Goal: Task Accomplishment & Management: Manage account settings

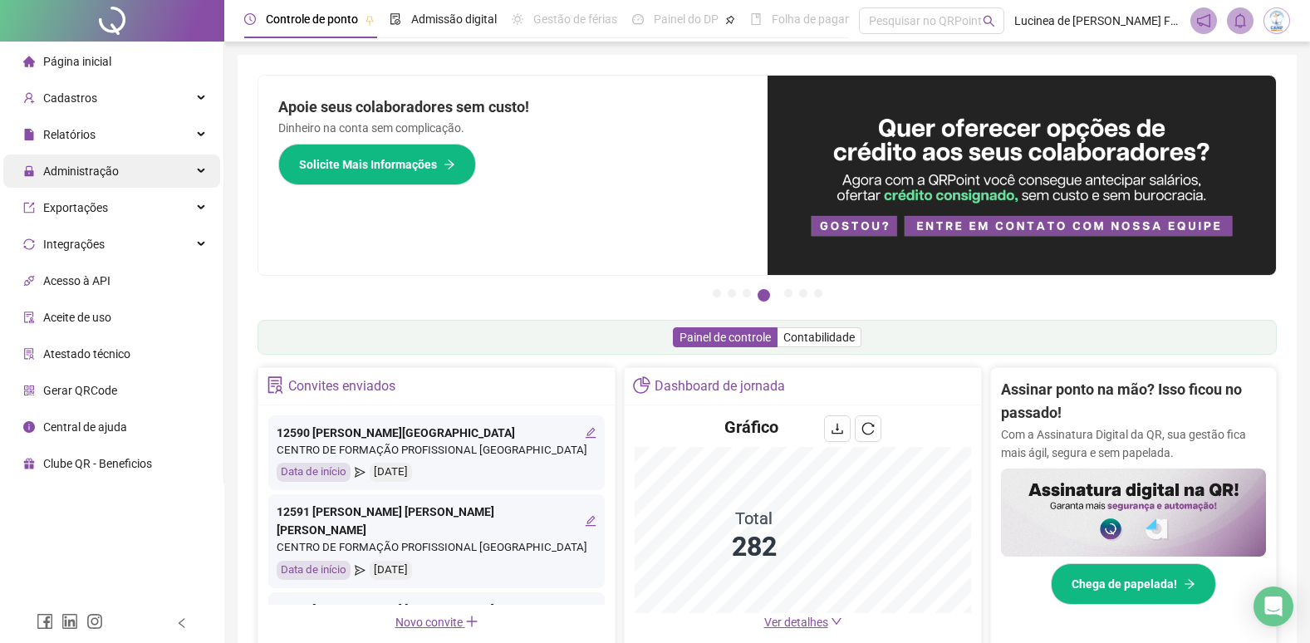
drag, startPoint x: 199, startPoint y: 169, endPoint x: 192, endPoint y: 182, distance: 15.3
click at [199, 171] on icon at bounding box center [203, 171] width 8 height 0
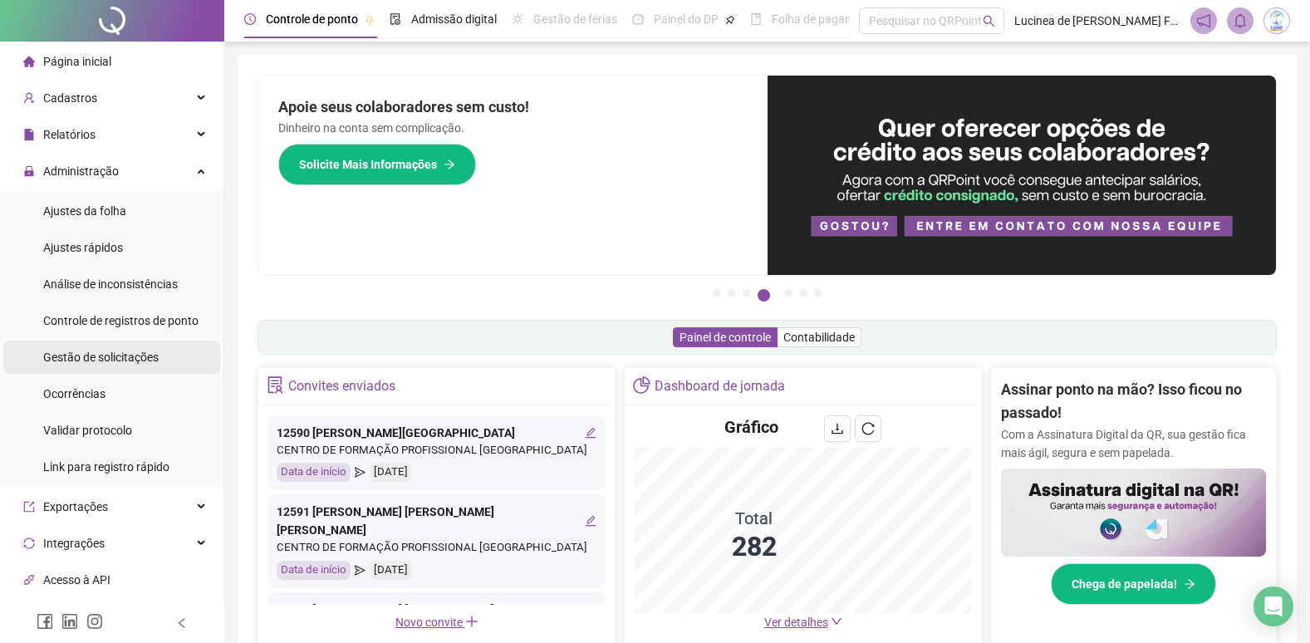
click at [102, 354] on span "Gestão de solicitações" at bounding box center [100, 357] width 115 height 13
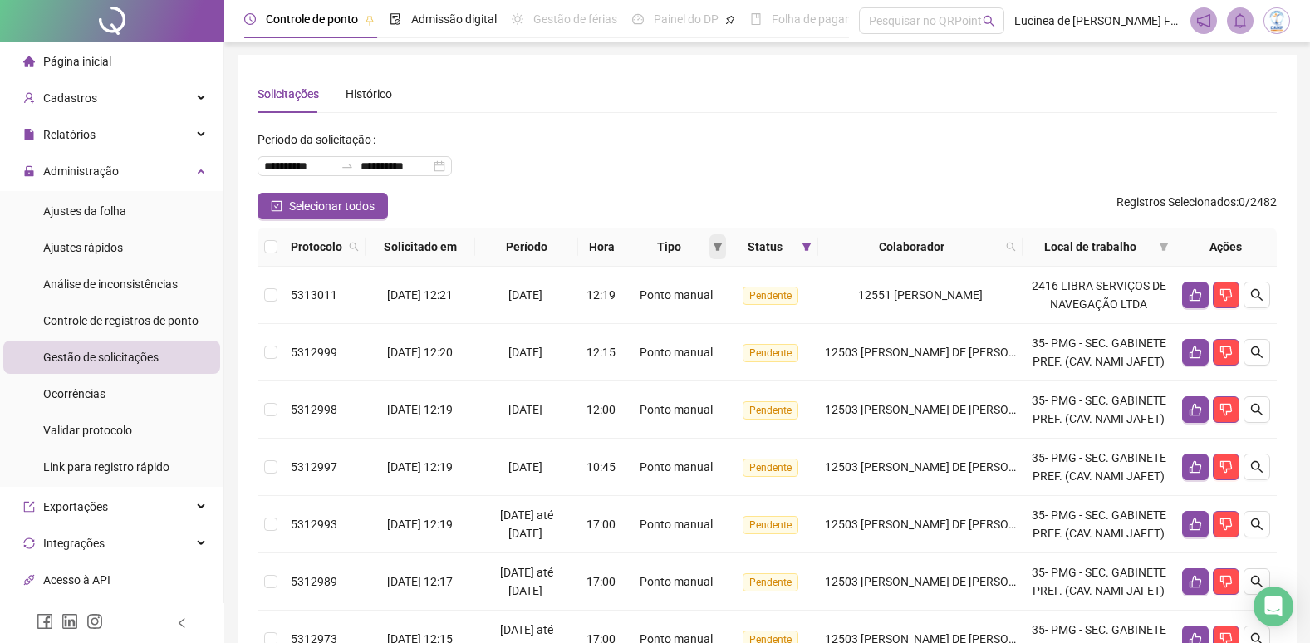
click at [721, 252] on span at bounding box center [717, 246] width 17 height 25
click at [655, 307] on span "Atestado" at bounding box center [668, 305] width 47 height 13
click at [710, 372] on span "OK" at bounding box center [710, 365] width 16 height 18
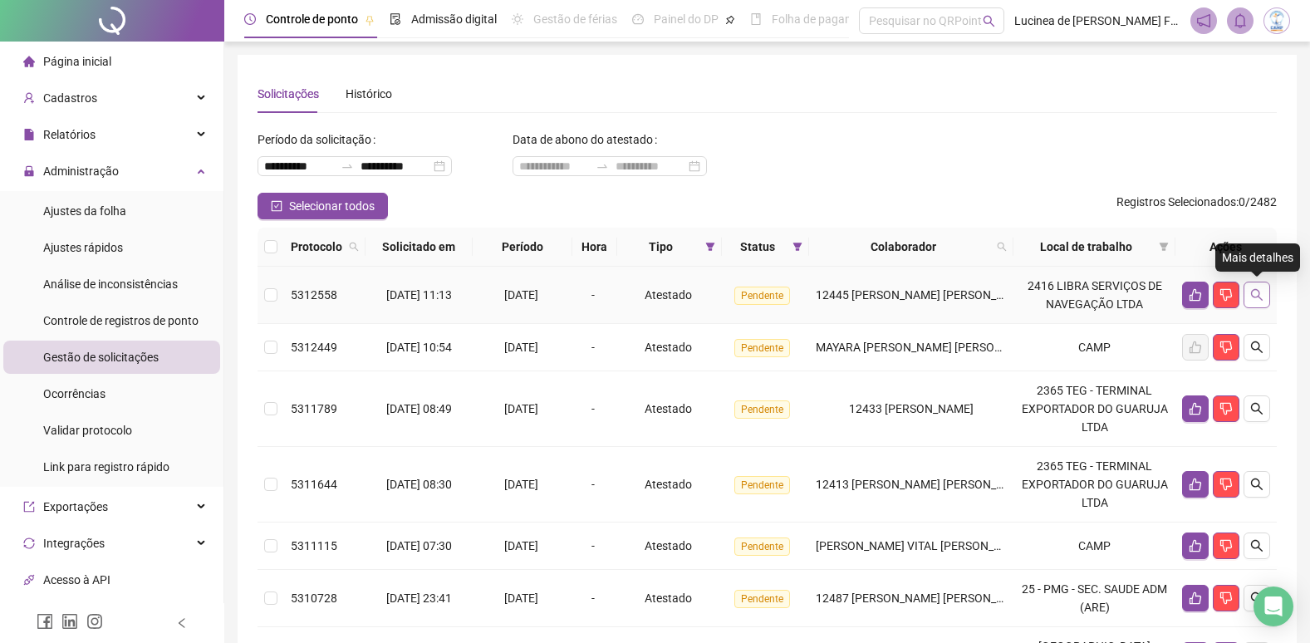
click at [1255, 297] on icon "search" at bounding box center [1257, 295] width 12 height 12
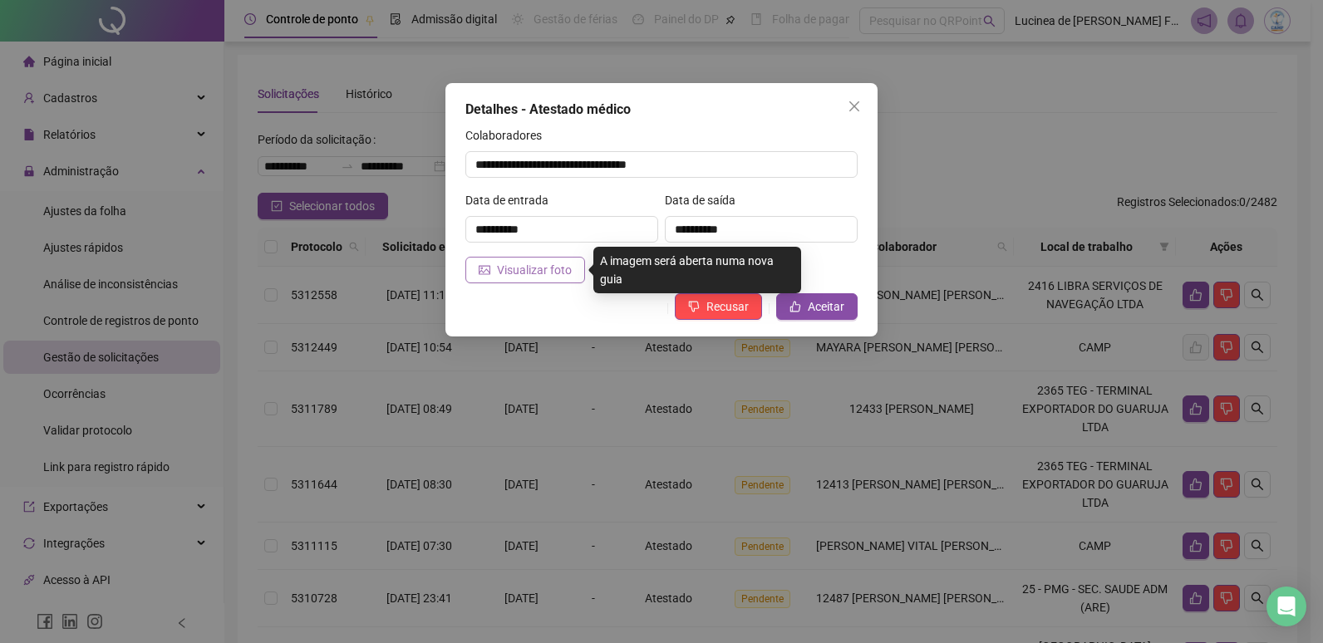
click at [557, 277] on span "Visualizar foto" at bounding box center [534, 270] width 75 height 18
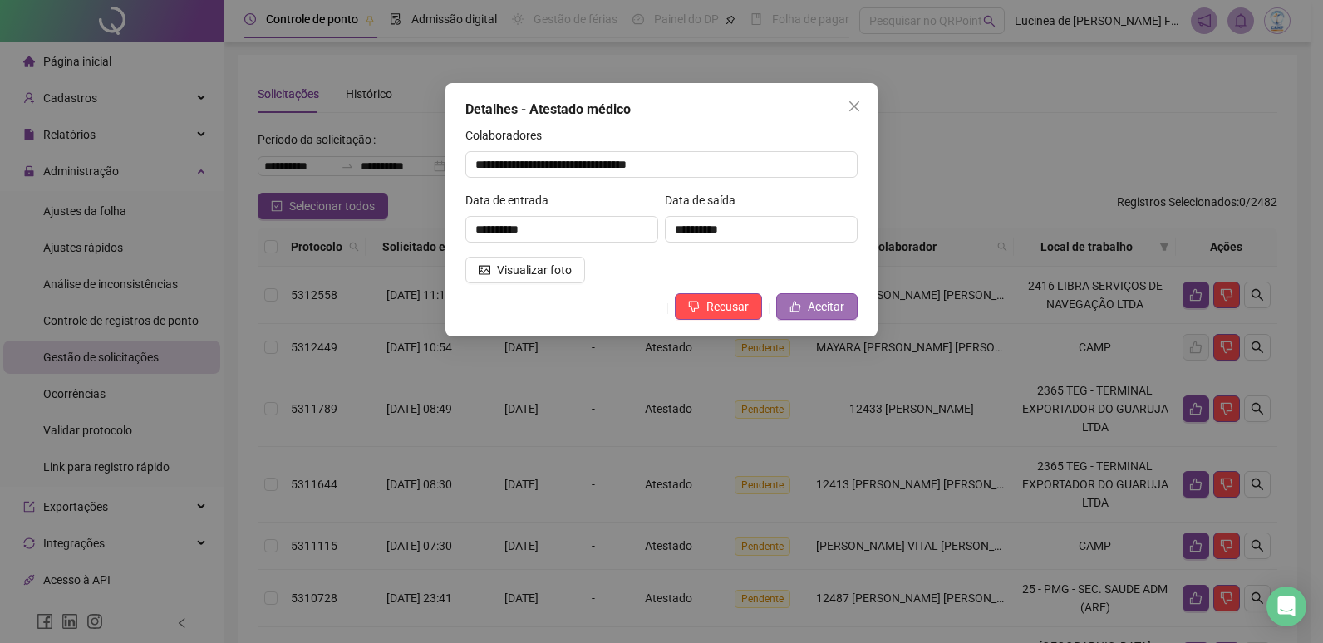
click at [805, 302] on button "Aceitar" at bounding box center [816, 306] width 81 height 27
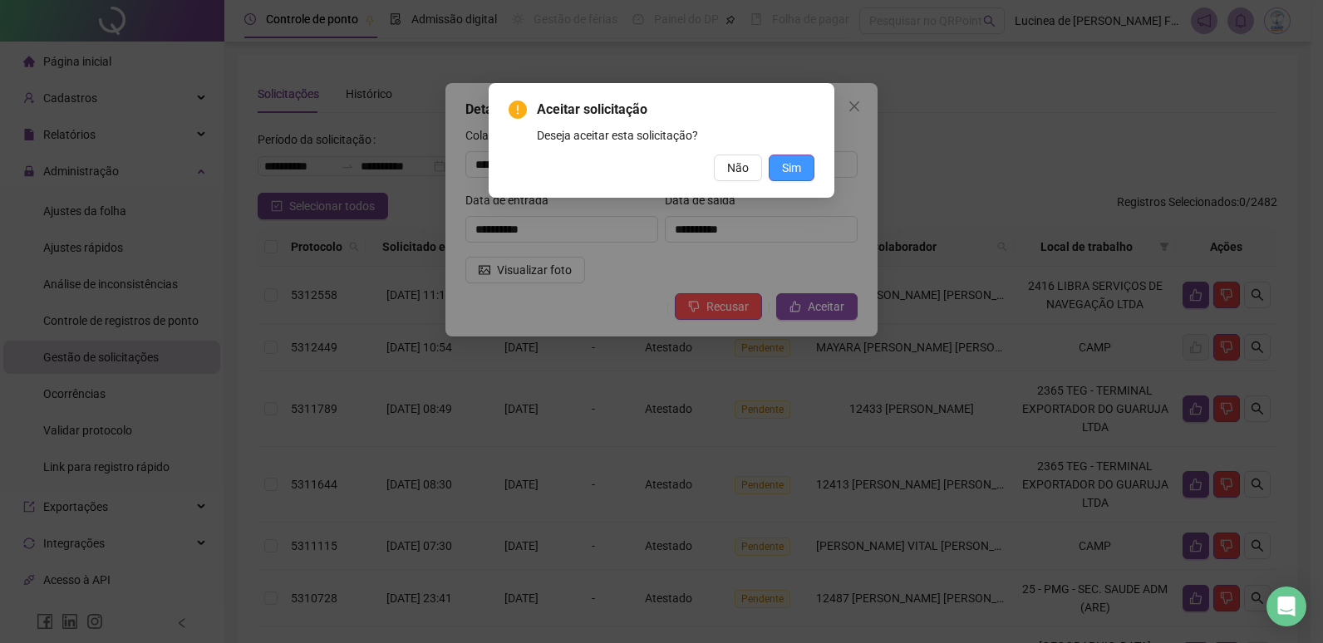
click at [792, 169] on span "Sim" at bounding box center [791, 168] width 19 height 18
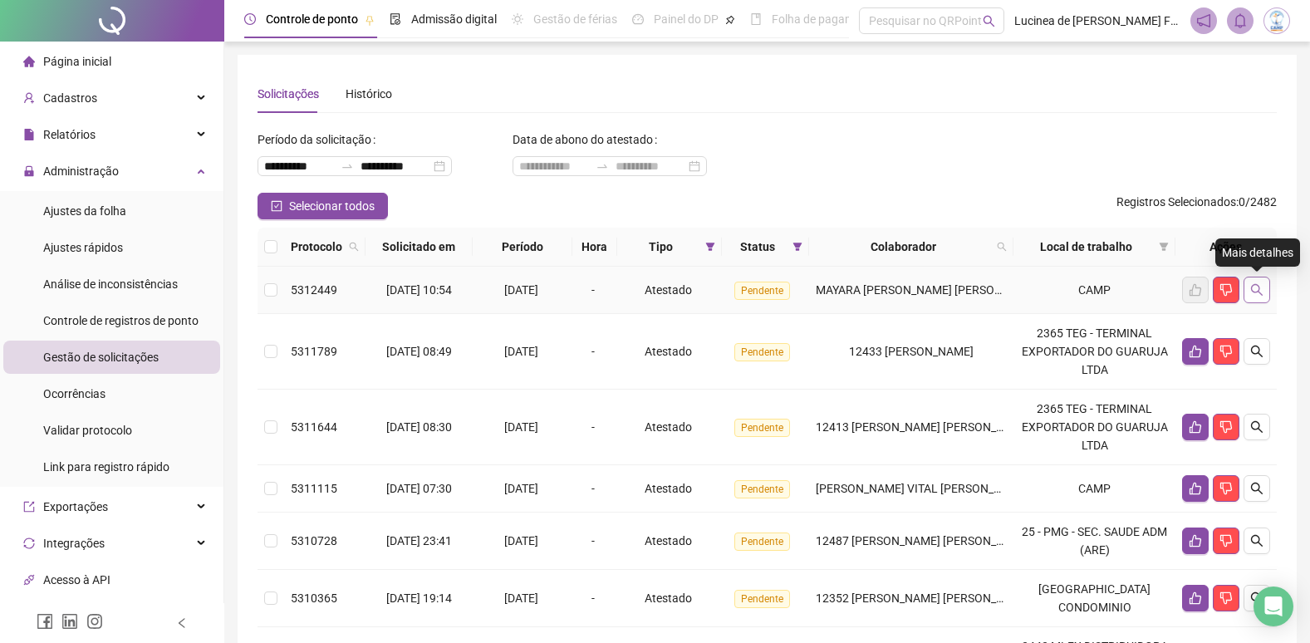
click at [1264, 289] on button "button" at bounding box center [1257, 290] width 27 height 27
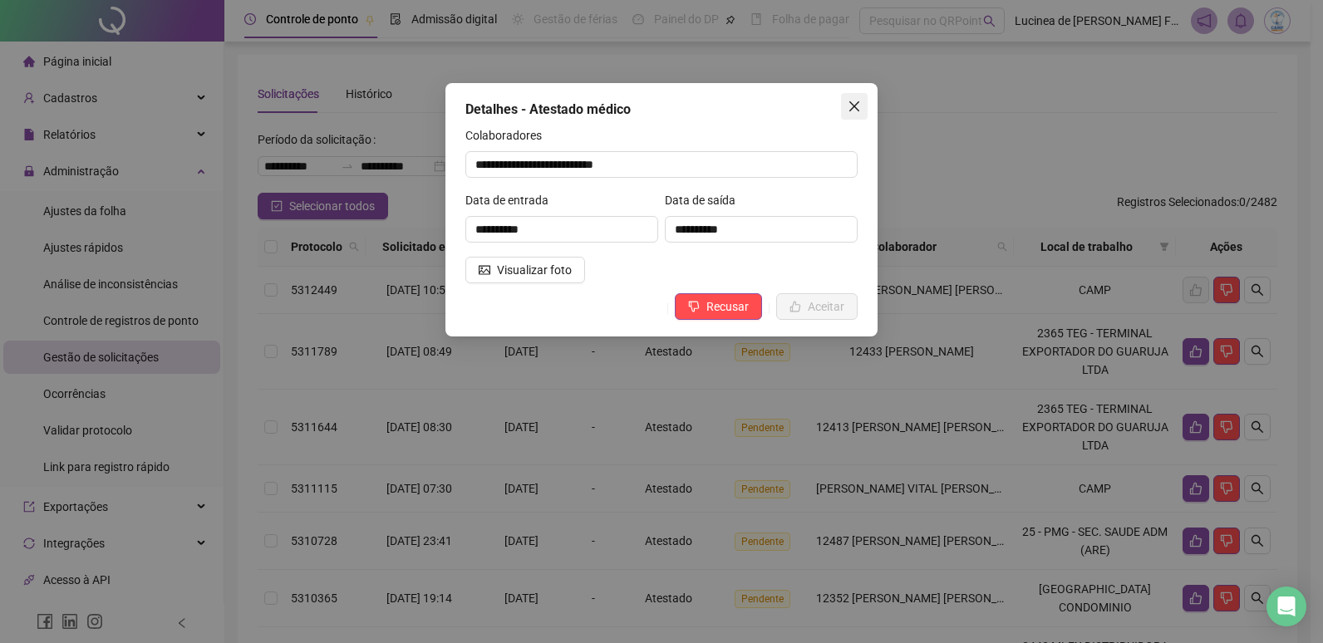
click at [859, 106] on icon "close" at bounding box center [853, 106] width 13 height 13
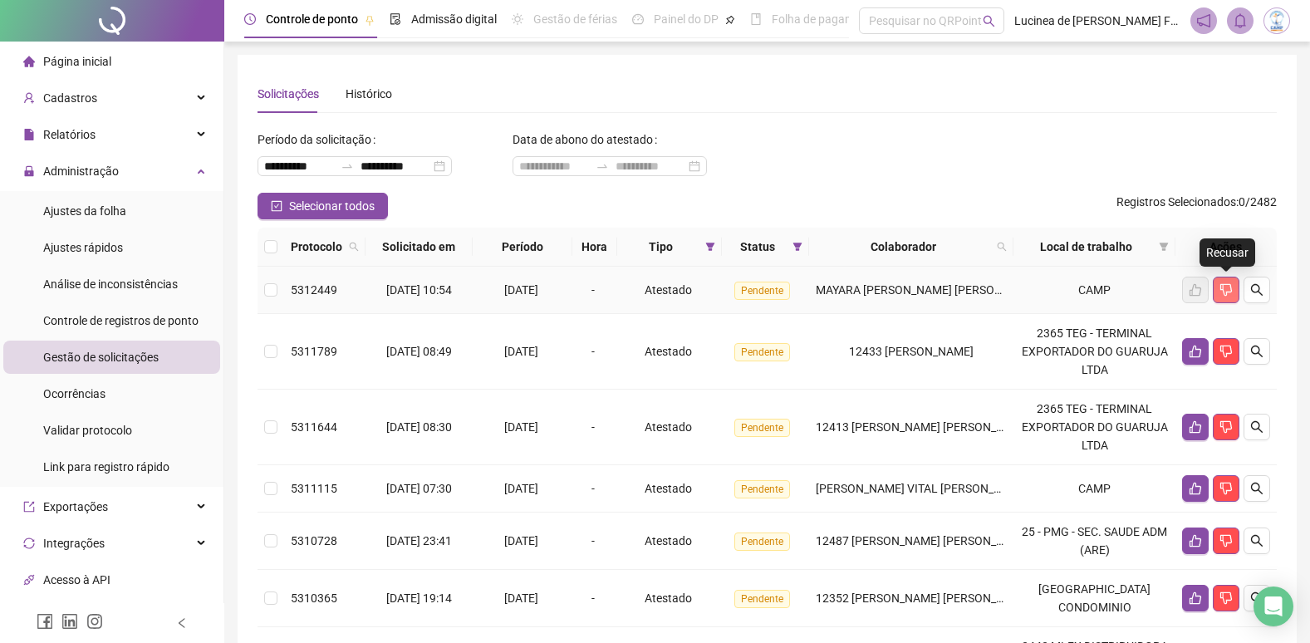
click at [1225, 290] on icon "dislike" at bounding box center [1226, 289] width 13 height 13
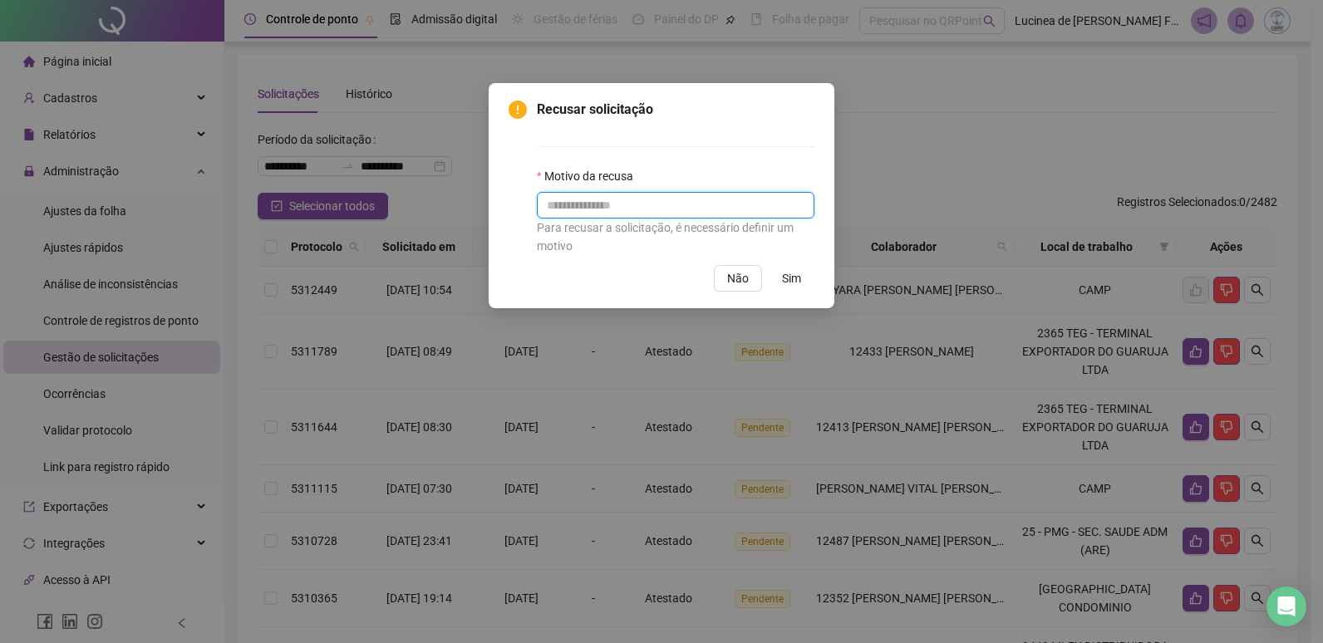
click at [632, 209] on input "text" at bounding box center [675, 205] width 277 height 27
type input "******"
click at [790, 279] on span "Sim" at bounding box center [791, 278] width 19 height 18
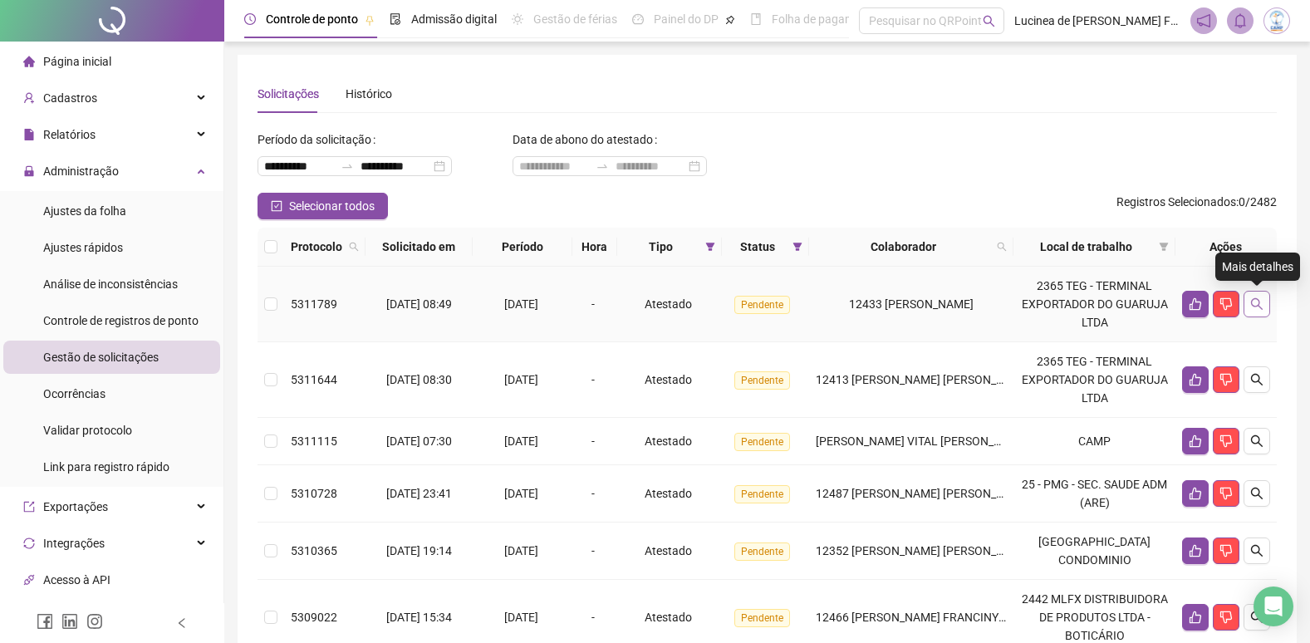
click at [1269, 311] on button "button" at bounding box center [1257, 304] width 27 height 27
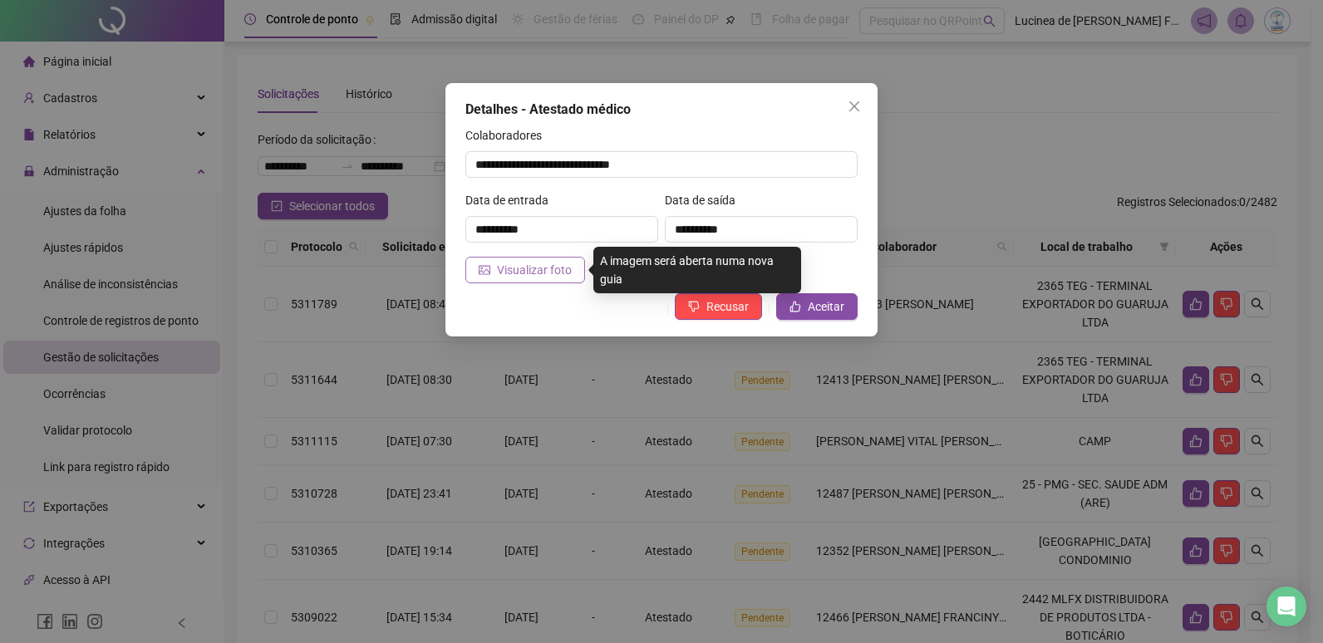
click at [565, 277] on span "Visualizar foto" at bounding box center [534, 270] width 75 height 18
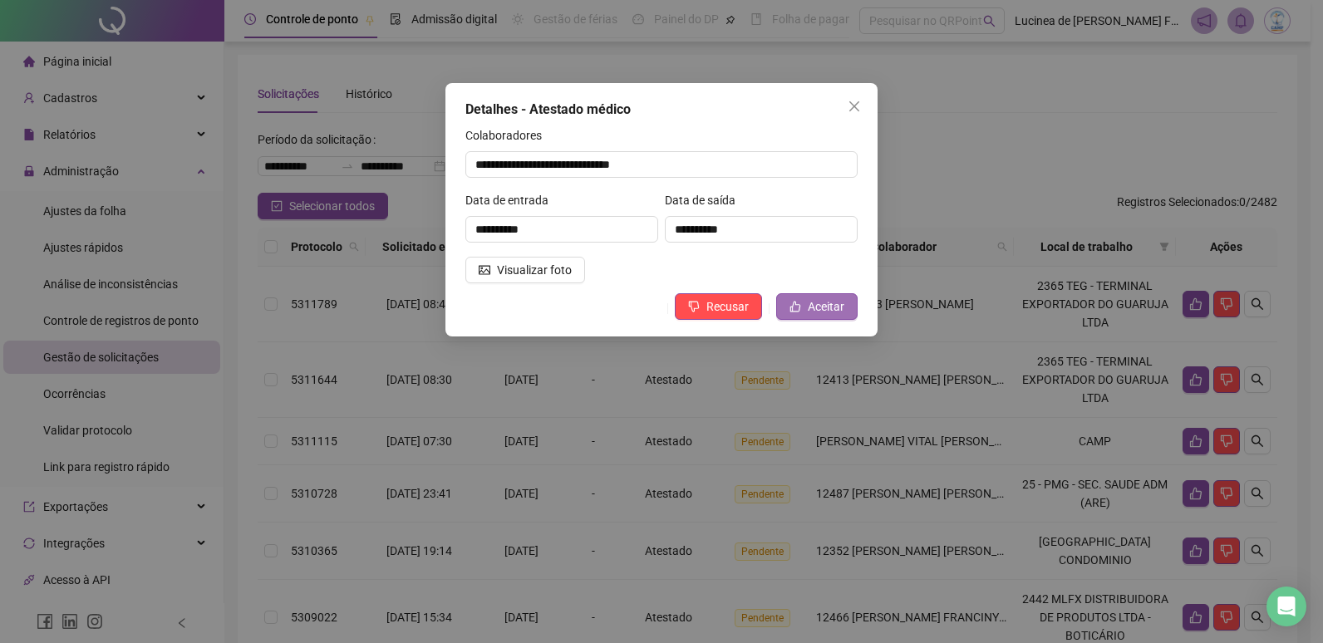
click at [827, 307] on span "Aceitar" at bounding box center [825, 306] width 37 height 18
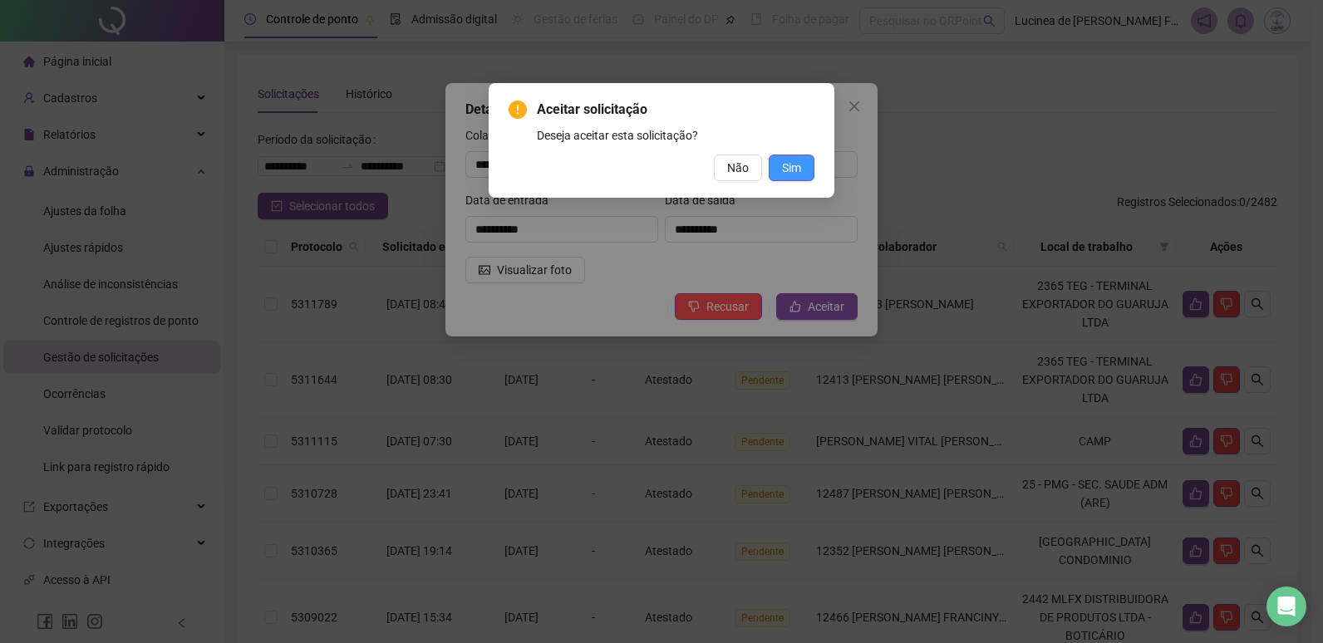
click at [789, 169] on span "Sim" at bounding box center [791, 168] width 19 height 18
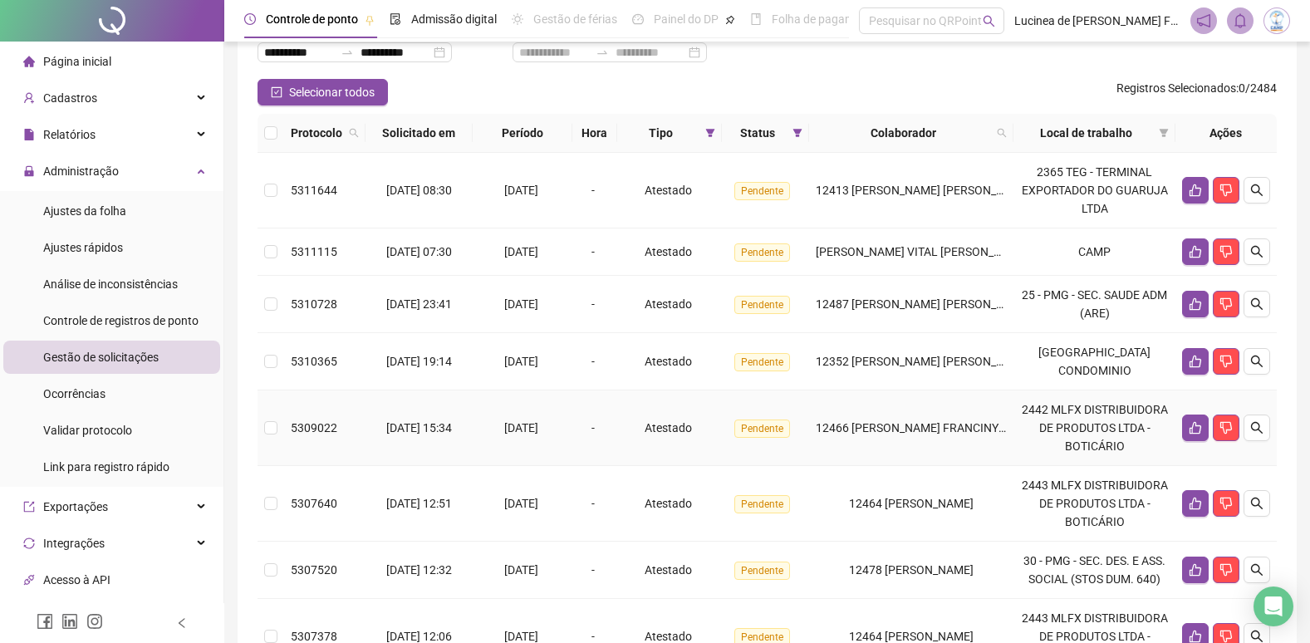
scroll to position [107, 0]
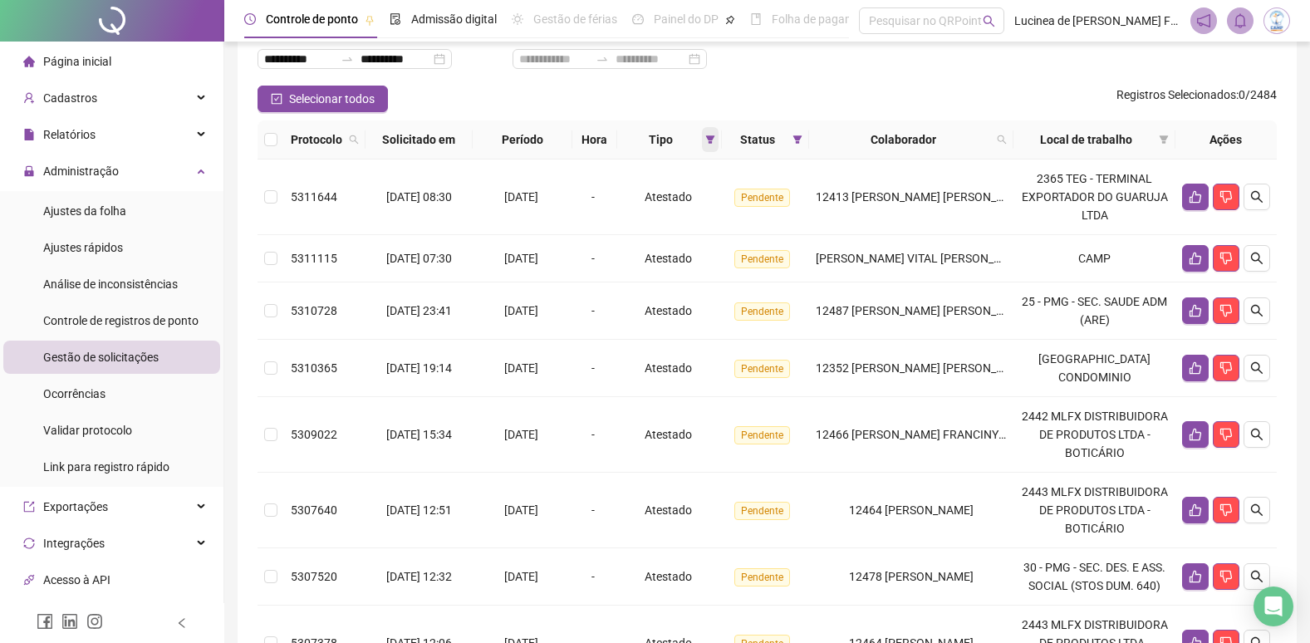
click at [714, 141] on icon "filter" at bounding box center [709, 139] width 9 height 8
click at [659, 257] on span "Resetar" at bounding box center [647, 258] width 40 height 18
click at [1007, 144] on icon "search" at bounding box center [1002, 140] width 10 height 10
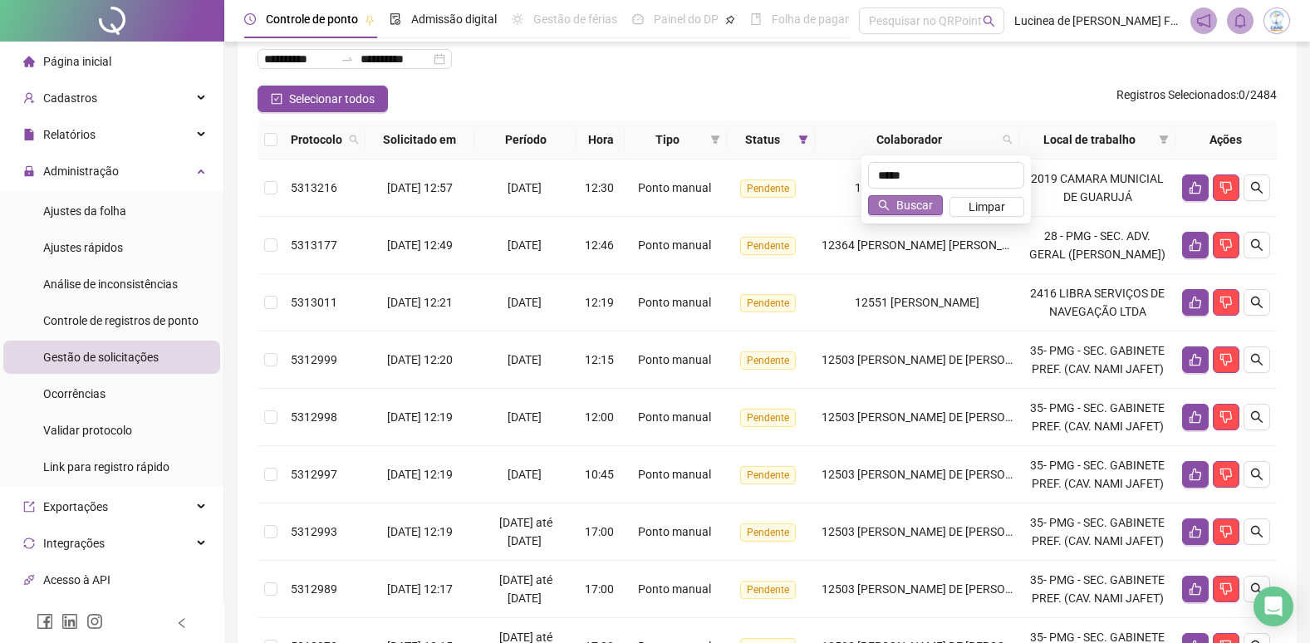
type input "*****"
click at [901, 199] on span "Buscar" at bounding box center [914, 205] width 37 height 18
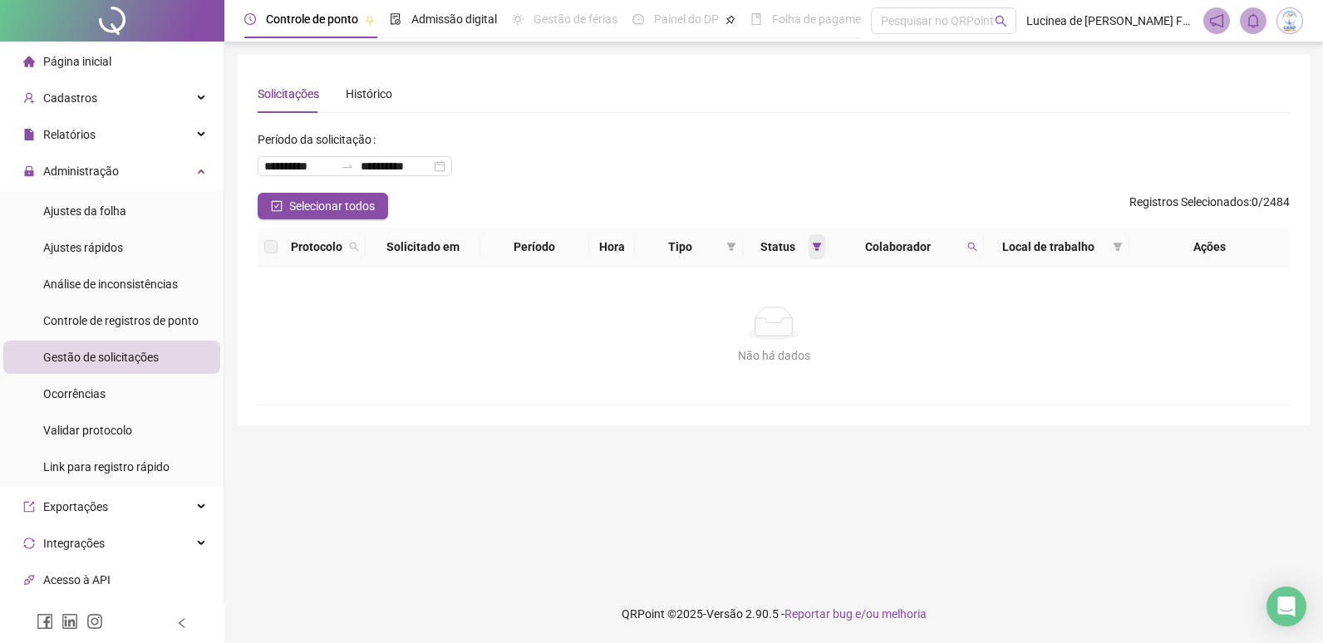
click at [815, 248] on icon "filter" at bounding box center [816, 247] width 9 height 8
click at [767, 330] on span "Aceita" at bounding box center [767, 335] width 42 height 18
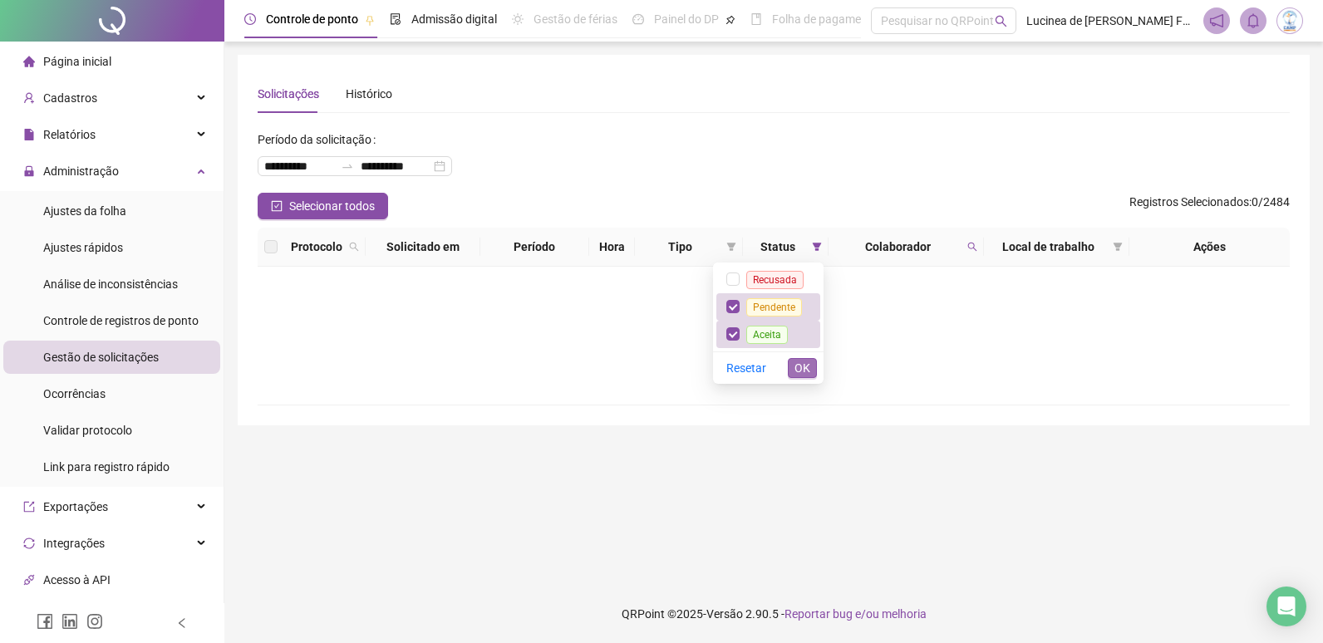
click at [803, 363] on span "OK" at bounding box center [802, 368] width 16 height 18
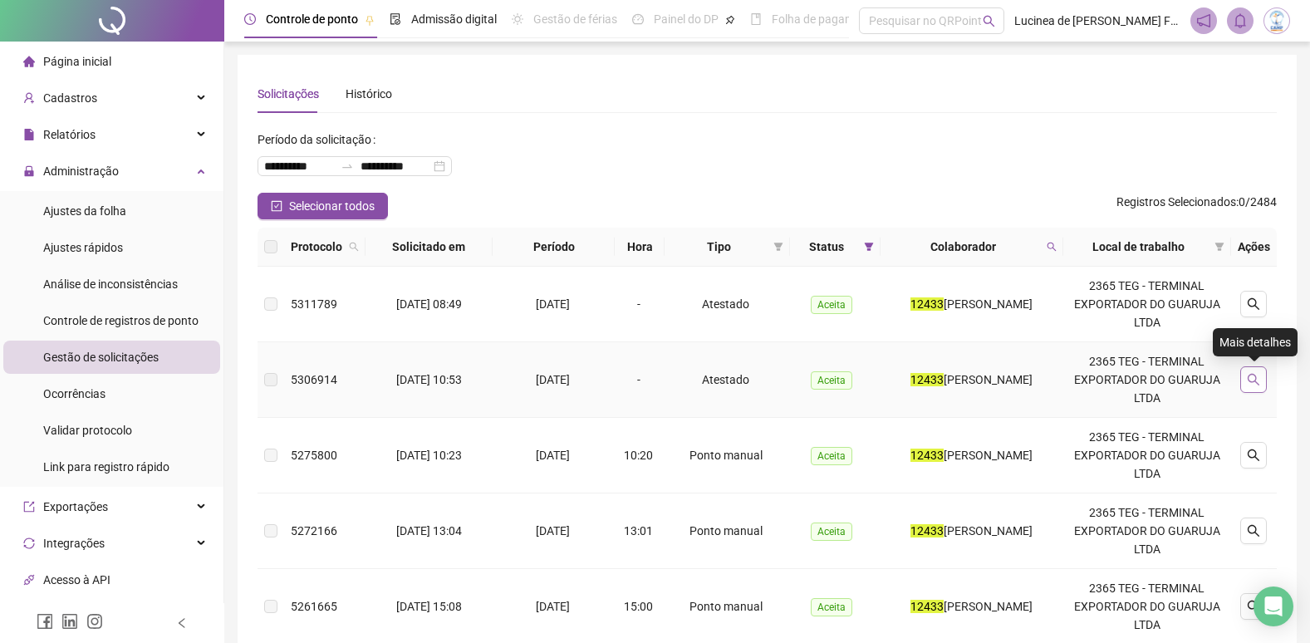
click at [1256, 379] on icon "search" at bounding box center [1253, 379] width 13 height 13
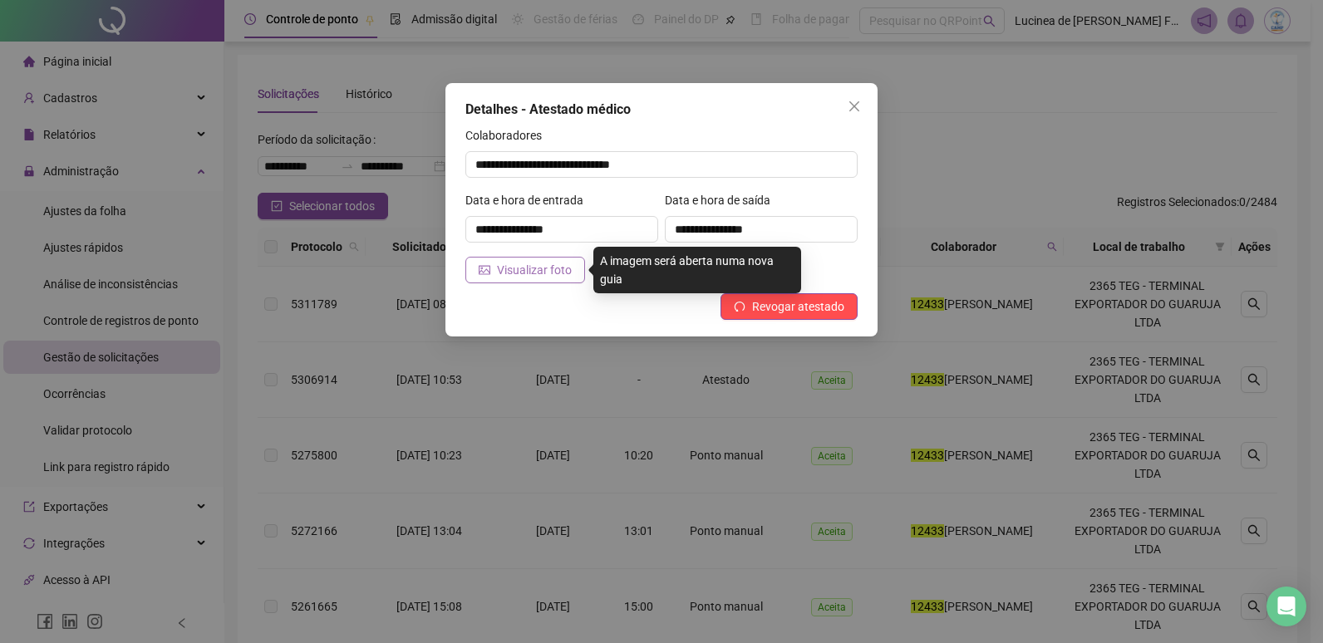
click at [552, 278] on span "Visualizar foto" at bounding box center [534, 270] width 75 height 18
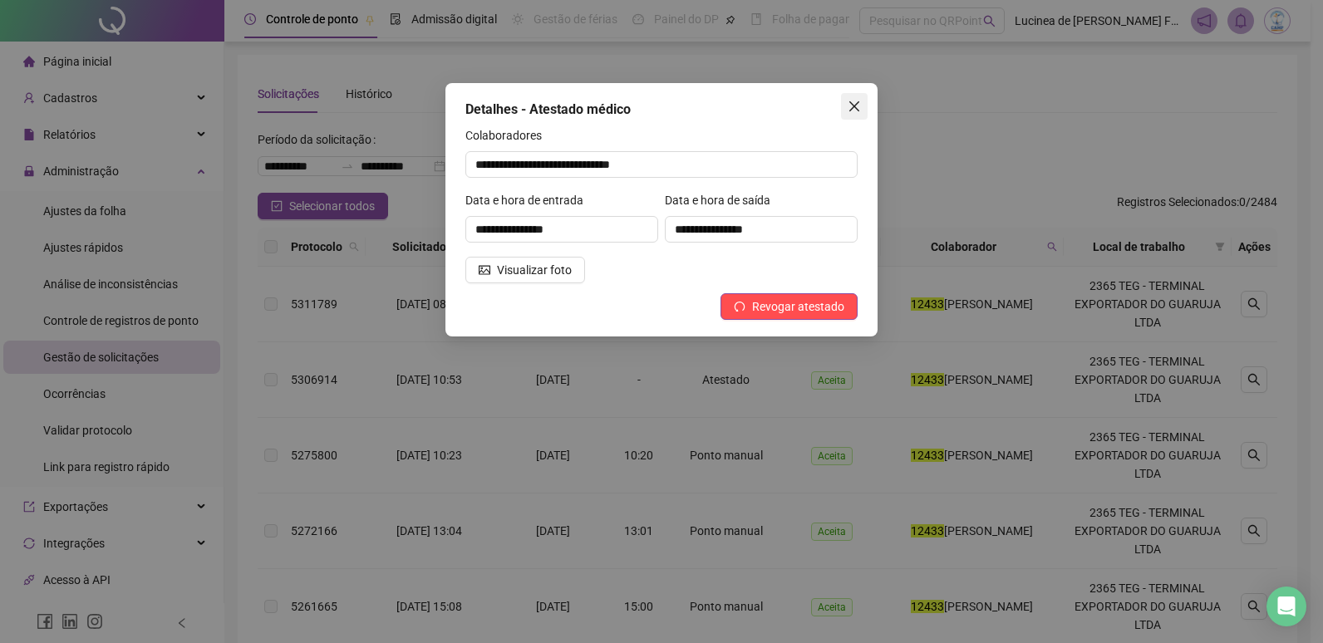
click at [857, 99] on button "Close" at bounding box center [854, 106] width 27 height 27
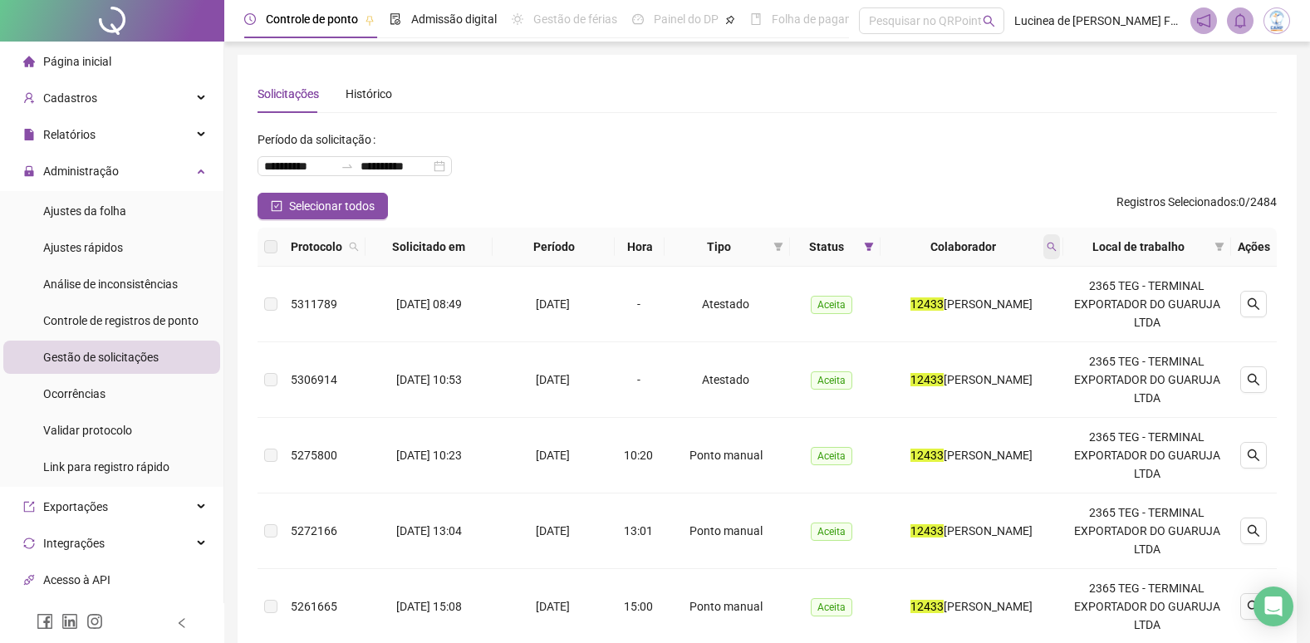
click at [1056, 248] on icon "search" at bounding box center [1051, 247] width 9 height 9
click at [1028, 312] on span "Limpar" at bounding box center [1025, 314] width 37 height 18
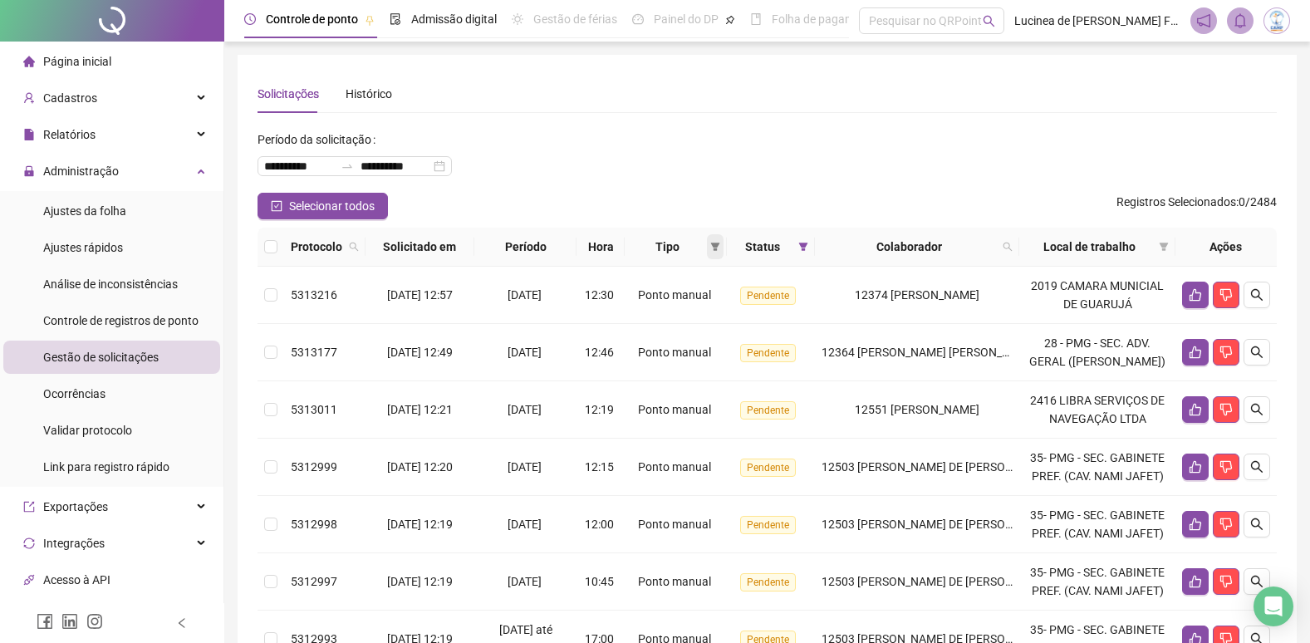
click at [720, 251] on icon "filter" at bounding box center [715, 247] width 10 height 10
click at [674, 310] on span "Atestado" at bounding box center [675, 305] width 47 height 13
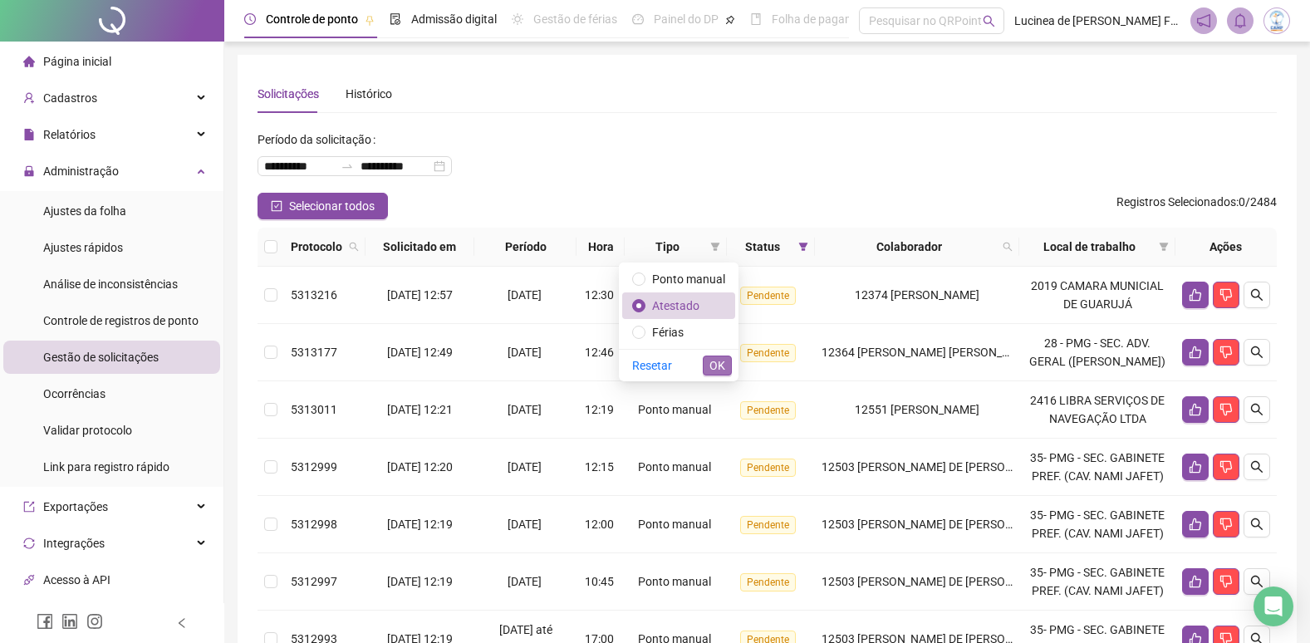
click at [718, 362] on span "OK" at bounding box center [717, 365] width 16 height 18
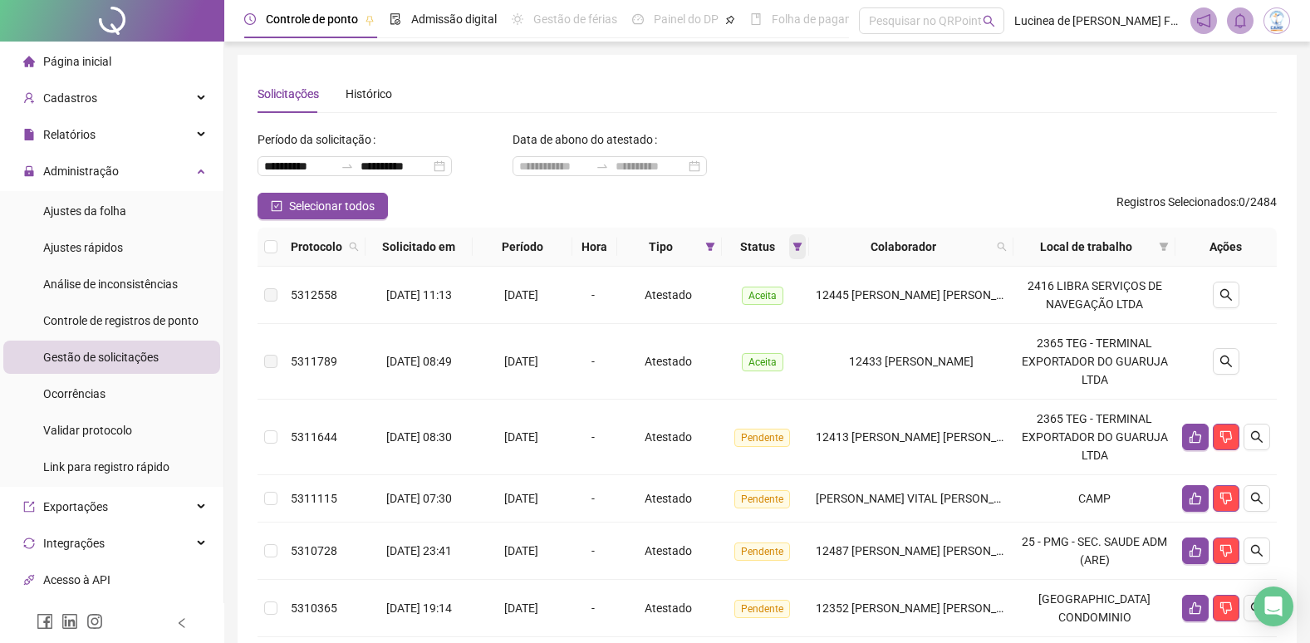
click at [806, 250] on span at bounding box center [797, 246] width 17 height 25
click at [791, 362] on span "OK" at bounding box center [798, 368] width 16 height 18
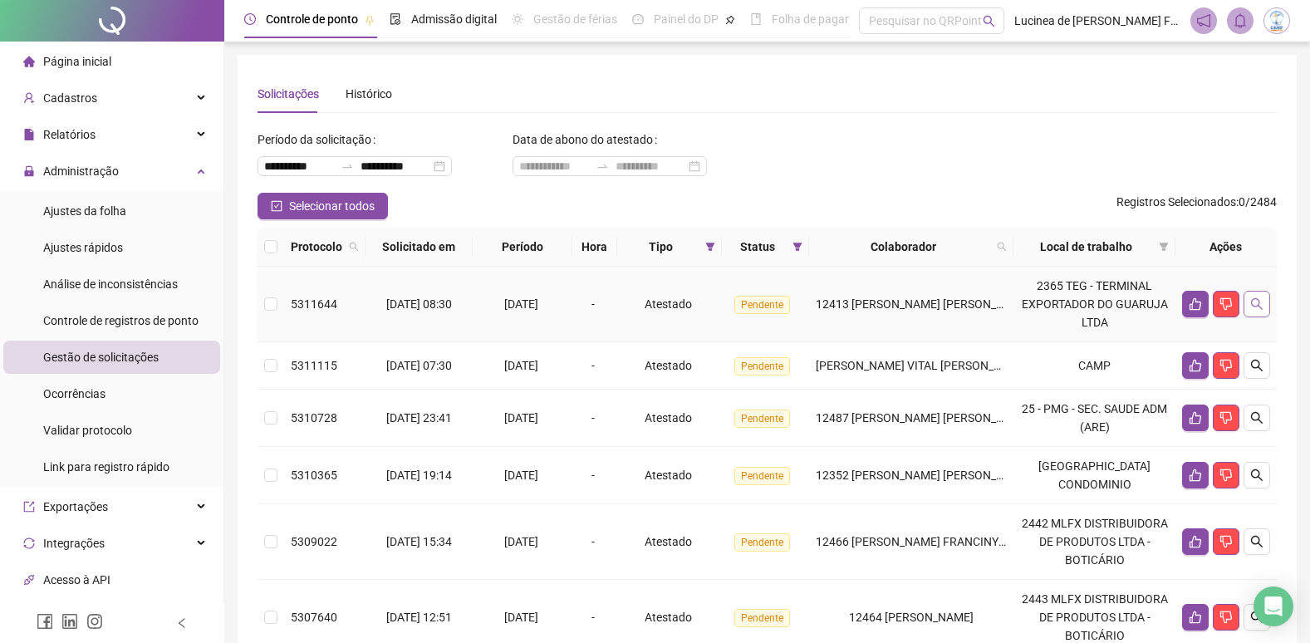
click at [1250, 304] on icon "search" at bounding box center [1256, 303] width 13 height 13
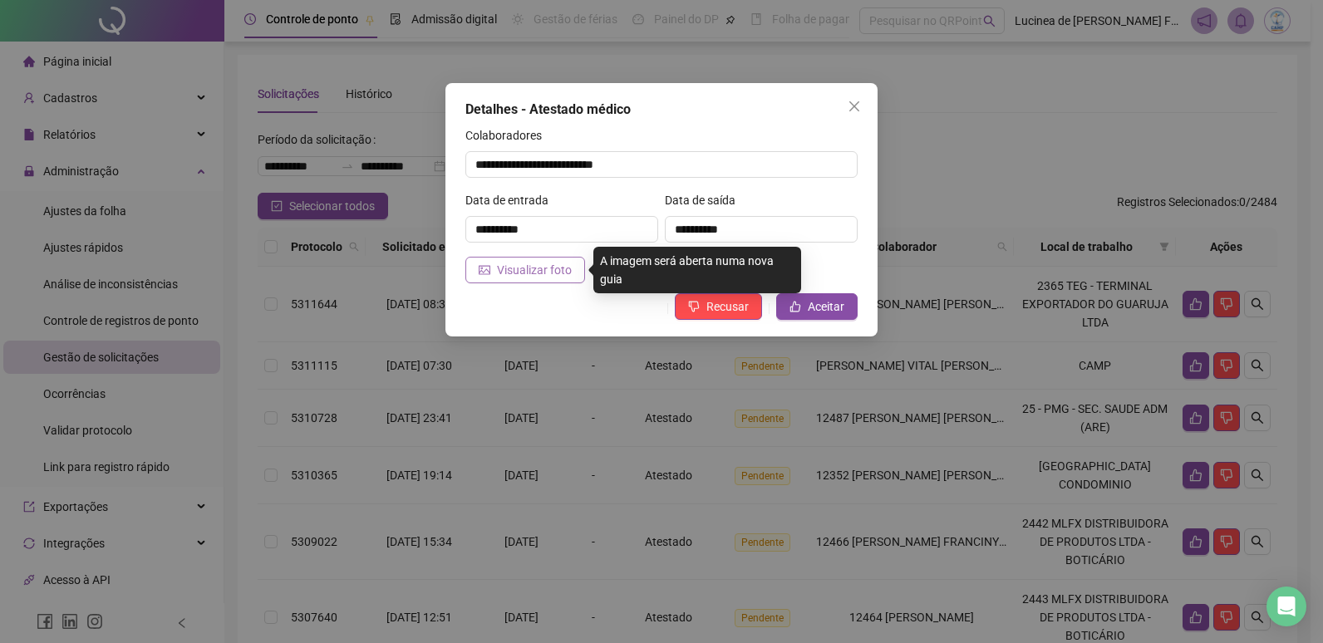
click at [550, 279] on button "Visualizar foto" at bounding box center [525, 270] width 120 height 27
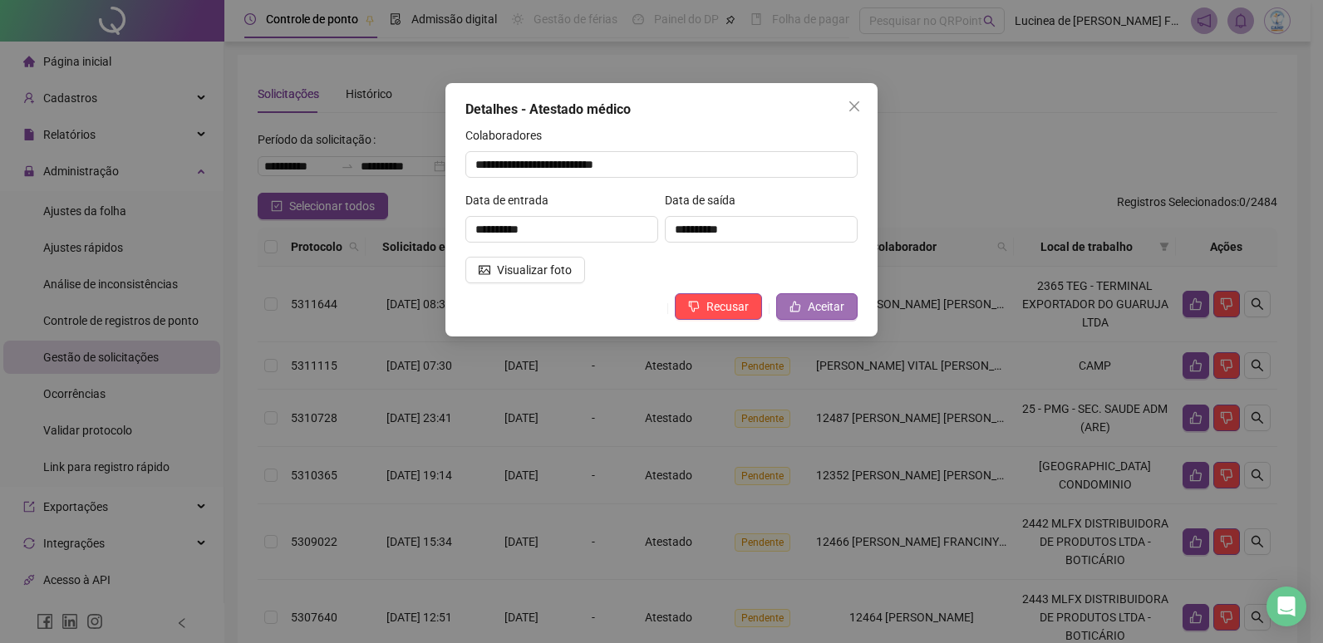
click at [815, 308] on span "Aceitar" at bounding box center [825, 306] width 37 height 18
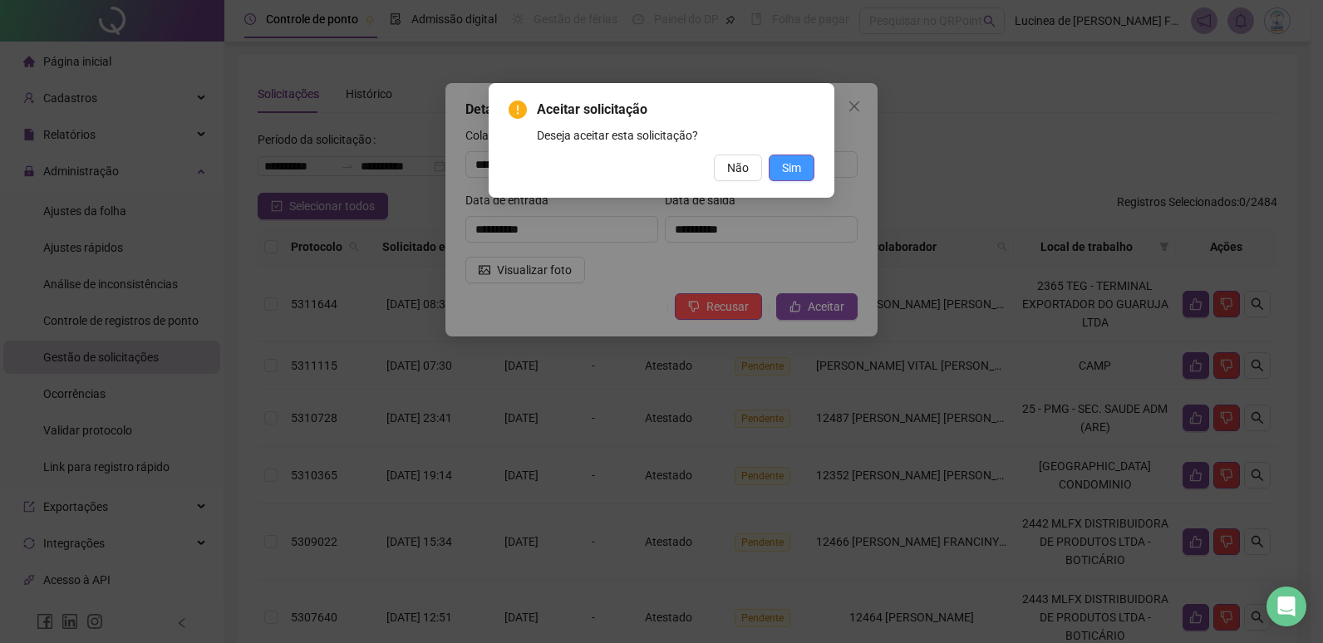
click at [800, 168] on span "Sim" at bounding box center [791, 168] width 19 height 18
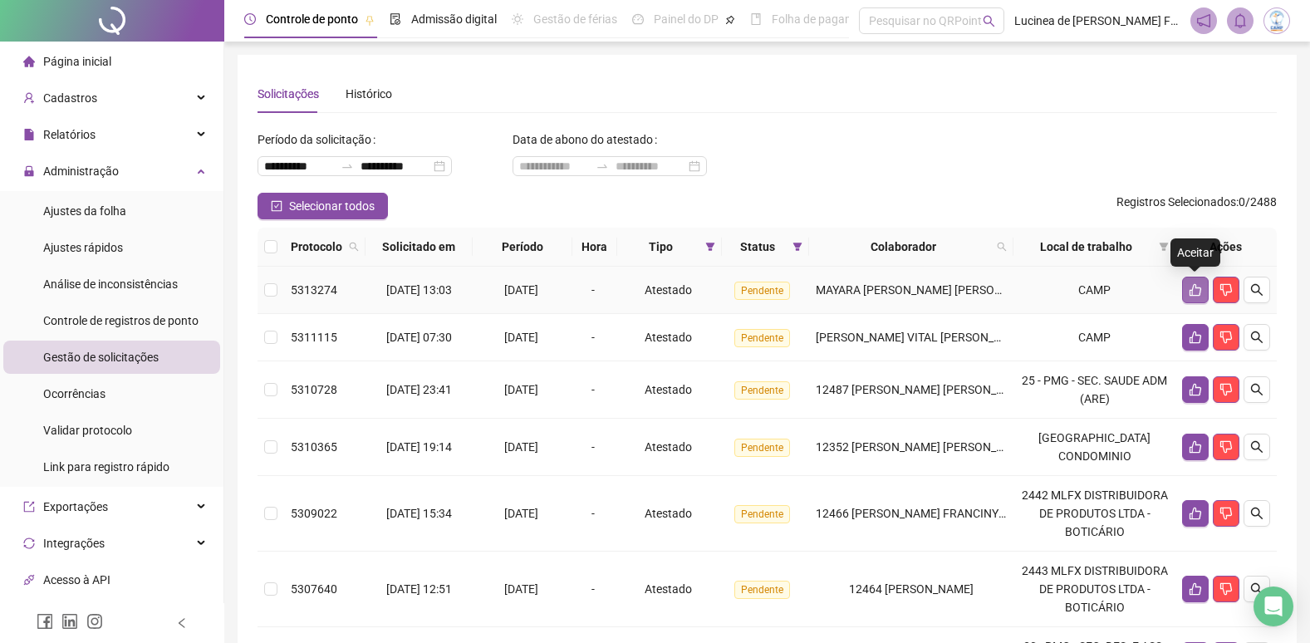
click at [1201, 296] on icon "like" at bounding box center [1195, 289] width 13 height 13
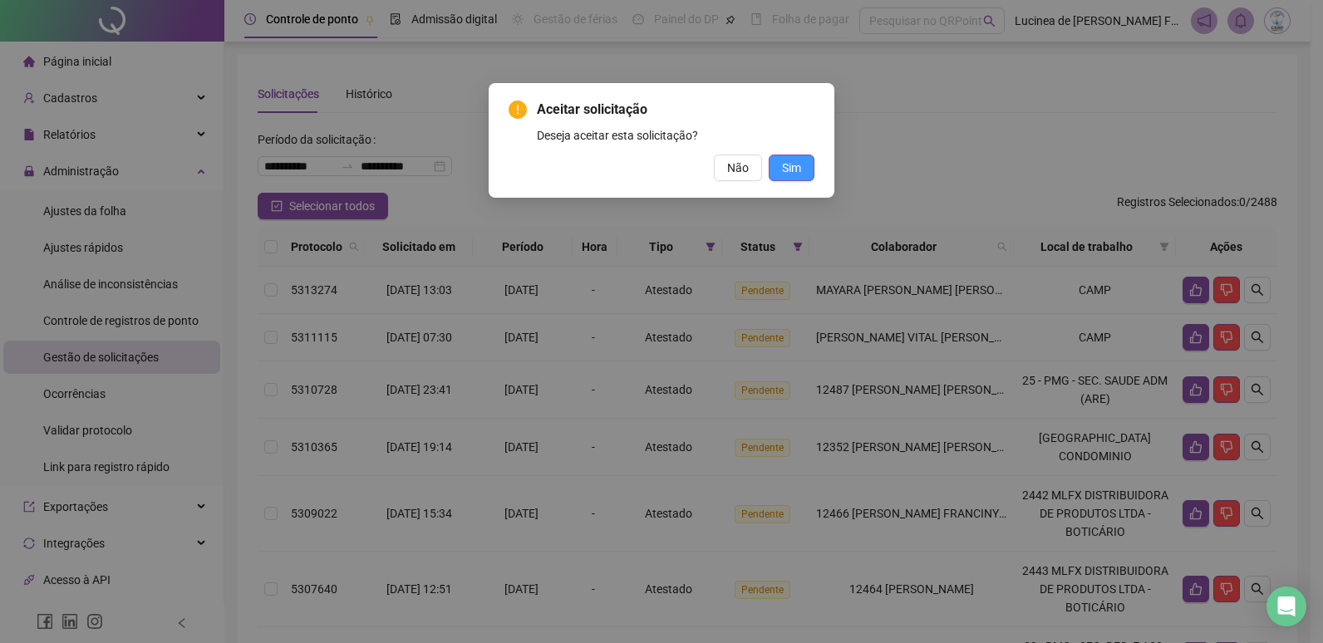
click at [806, 172] on button "Sim" at bounding box center [791, 168] width 46 height 27
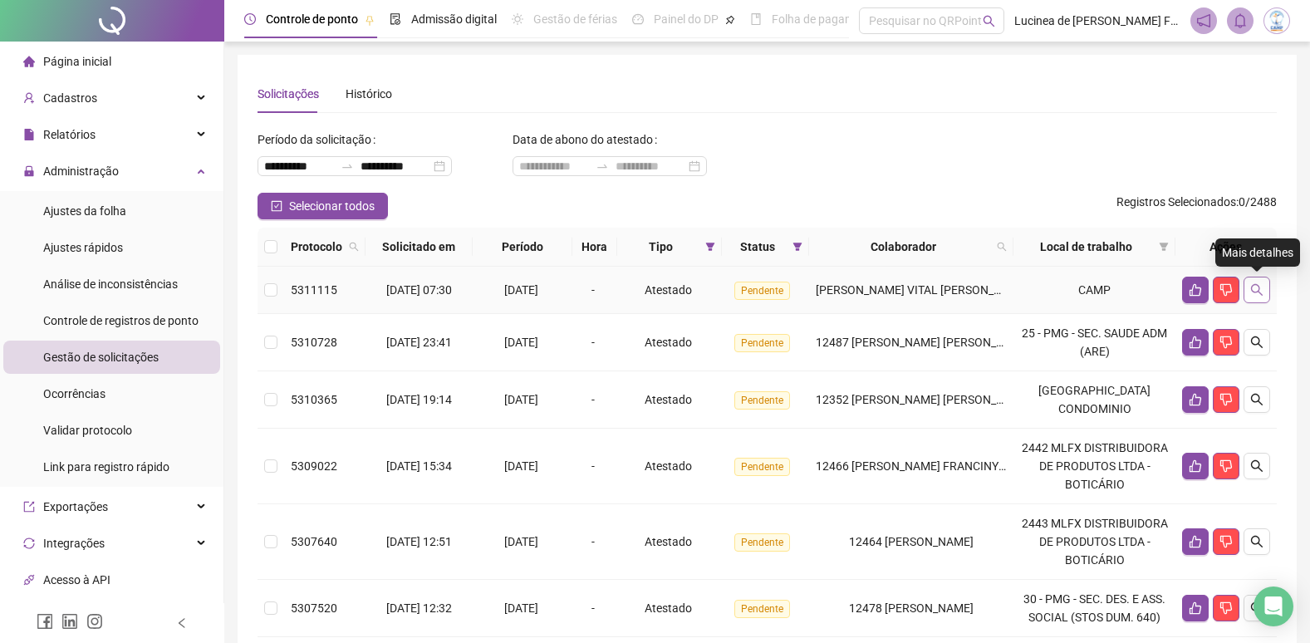
click at [1256, 288] on icon "search" at bounding box center [1256, 289] width 13 height 13
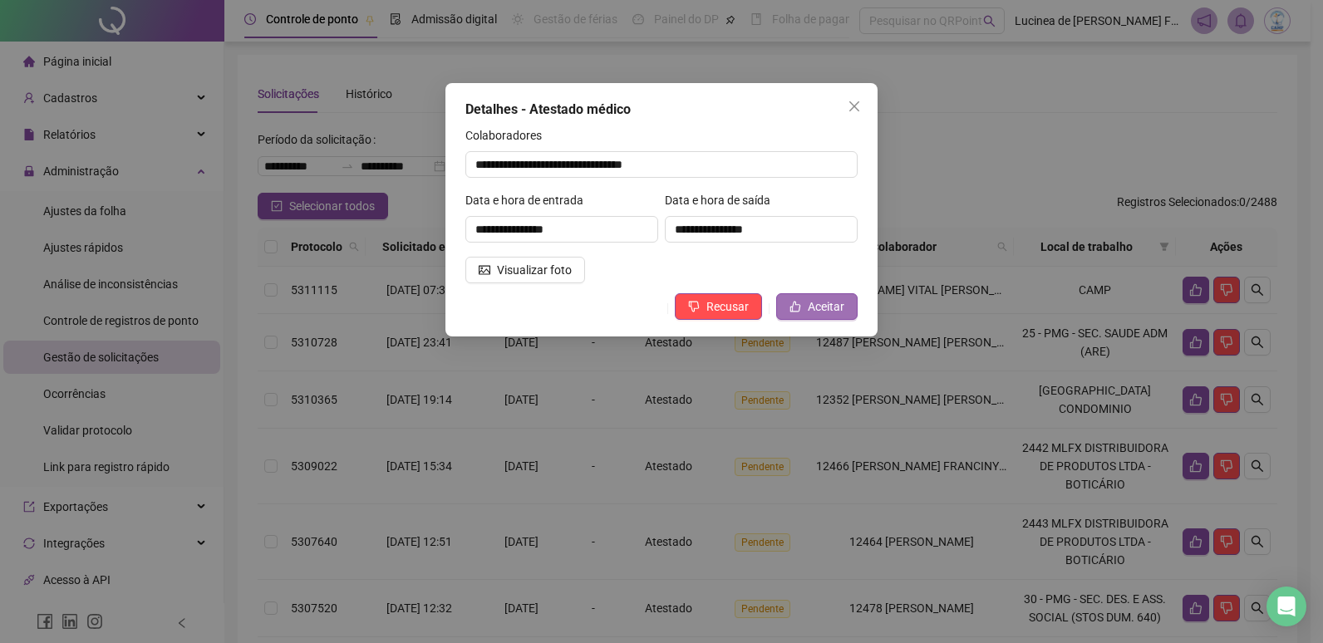
click at [818, 304] on span "Aceitar" at bounding box center [825, 306] width 37 height 18
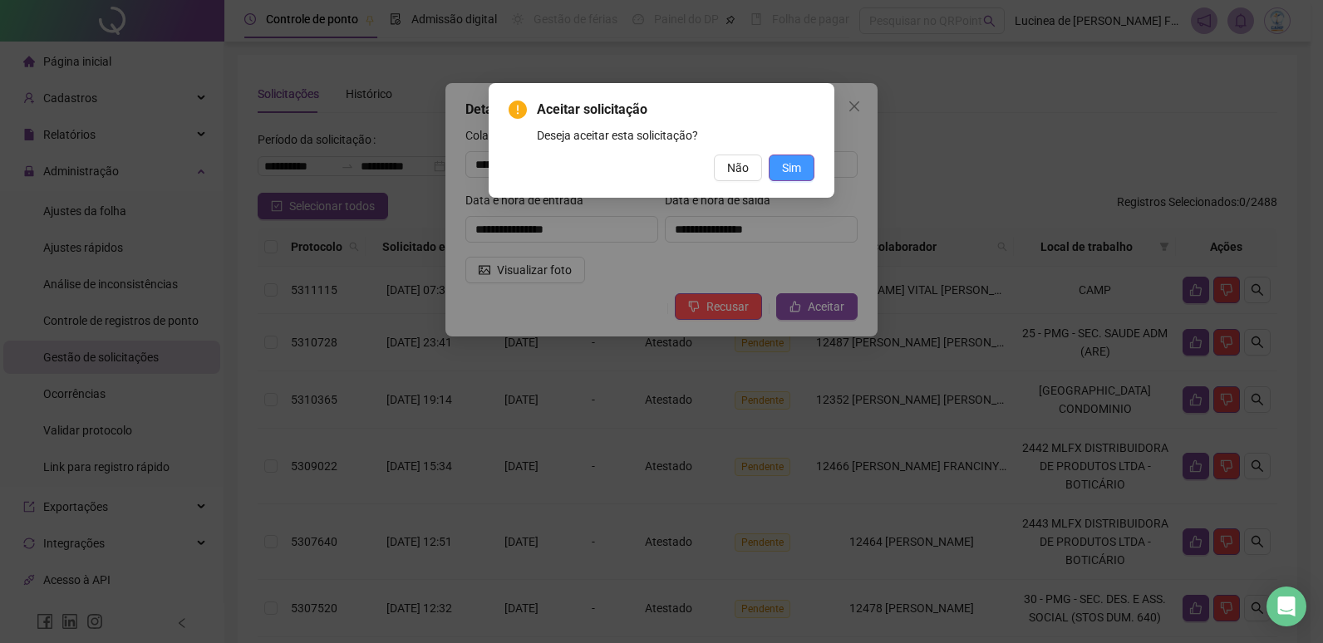
click at [798, 171] on span "Sim" at bounding box center [791, 168] width 19 height 18
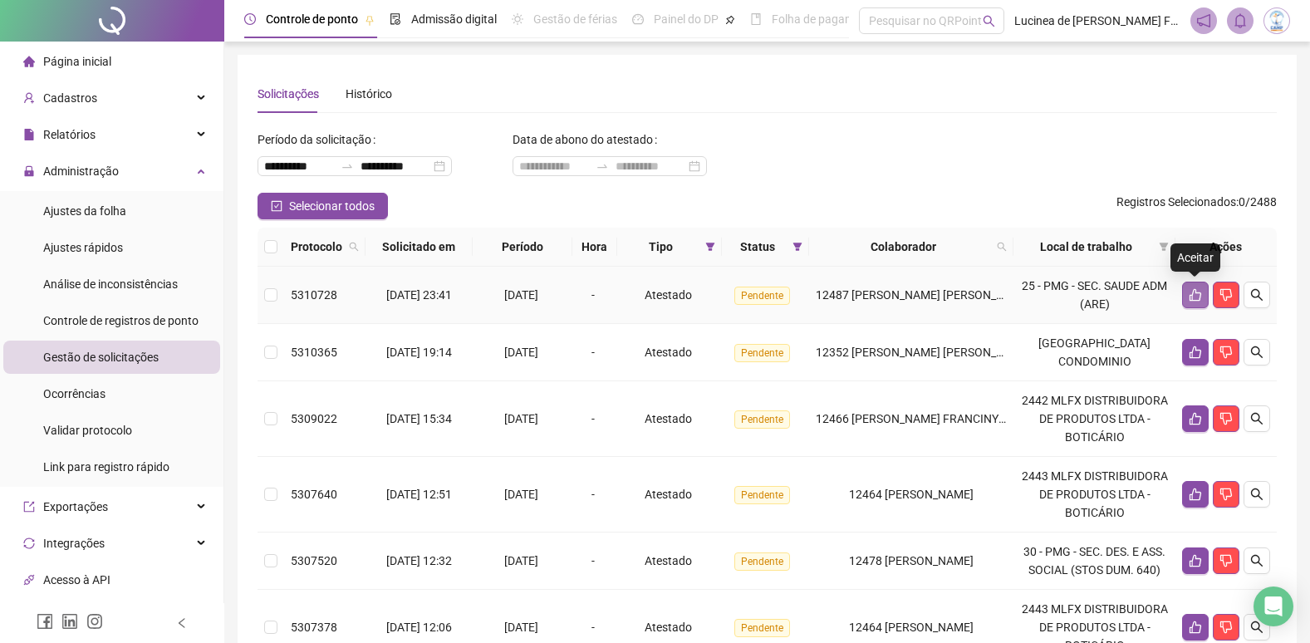
click at [1197, 294] on icon "like" at bounding box center [1195, 294] width 13 height 13
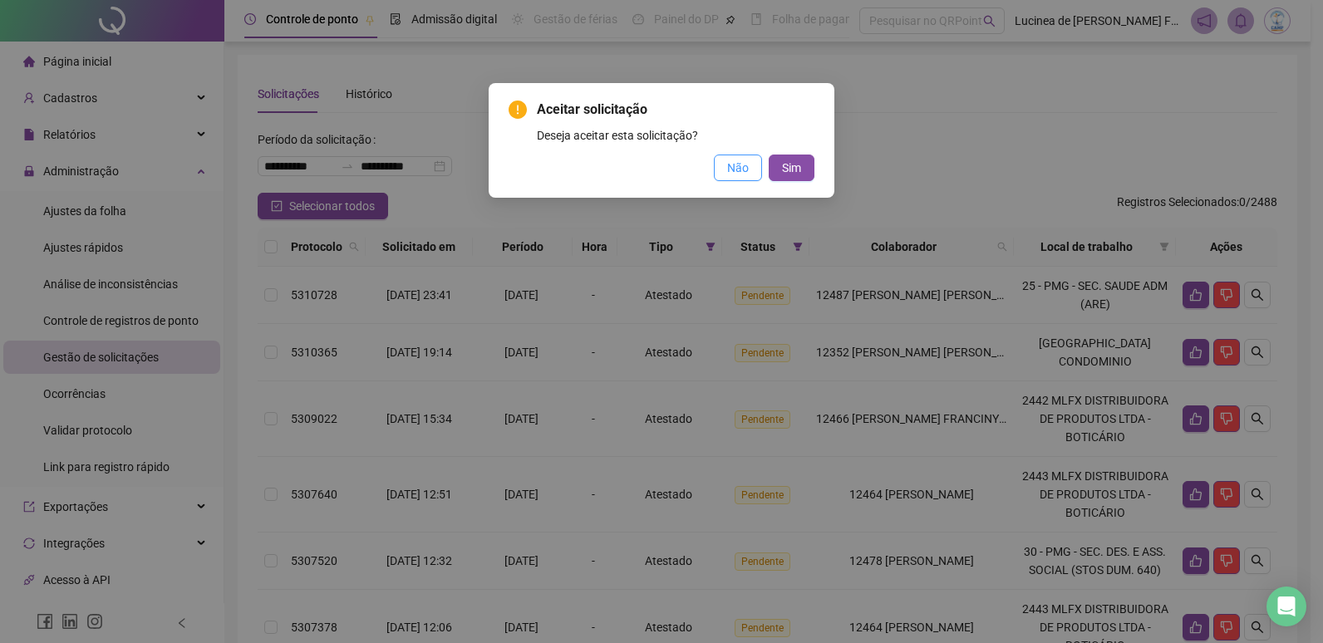
click at [730, 174] on span "Não" at bounding box center [738, 168] width 22 height 18
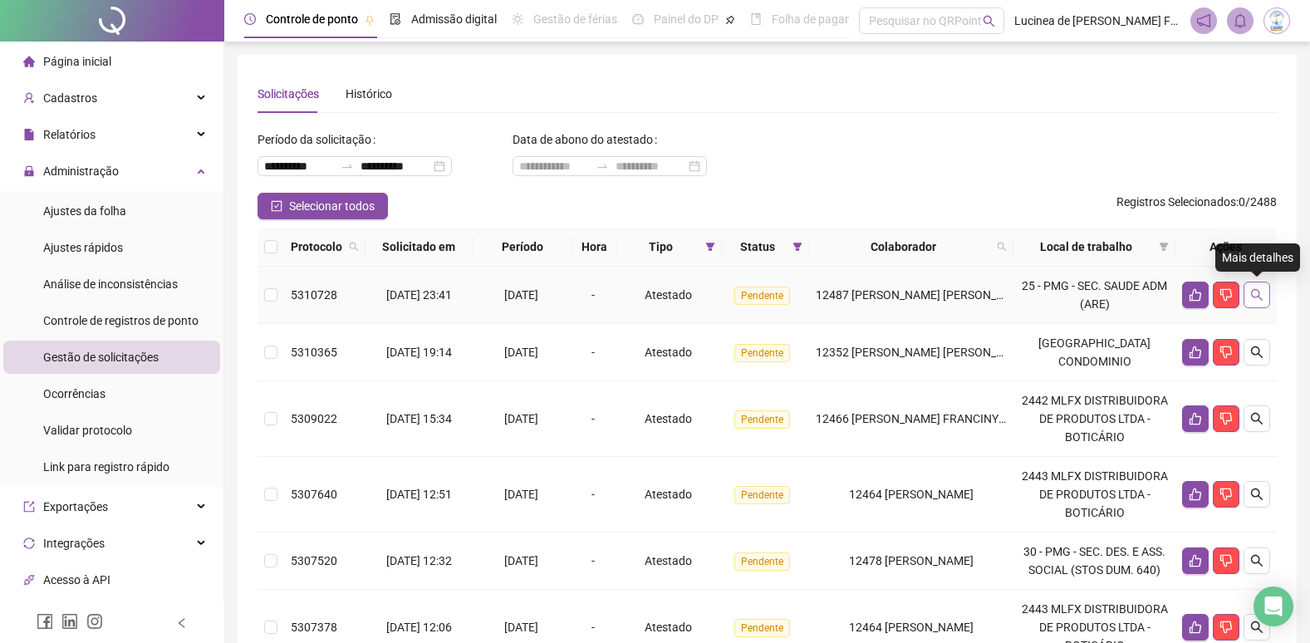
click at [1255, 297] on icon "search" at bounding box center [1256, 294] width 13 height 13
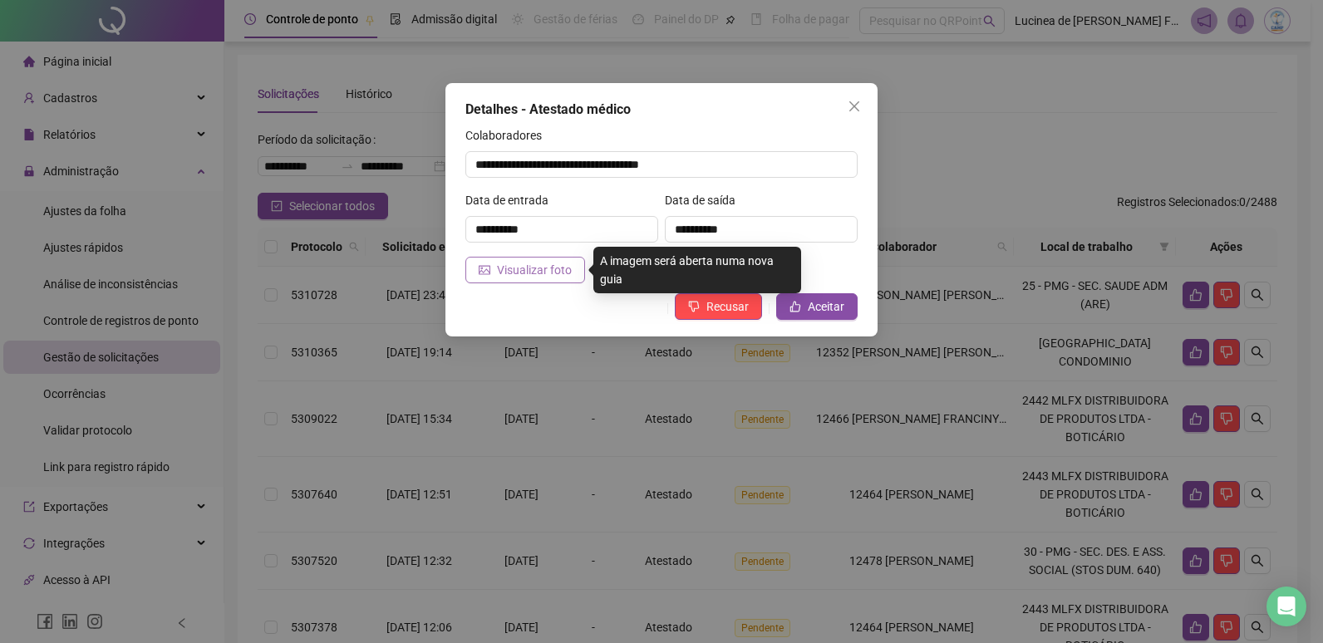
click at [550, 272] on span "Visualizar foto" at bounding box center [534, 270] width 75 height 18
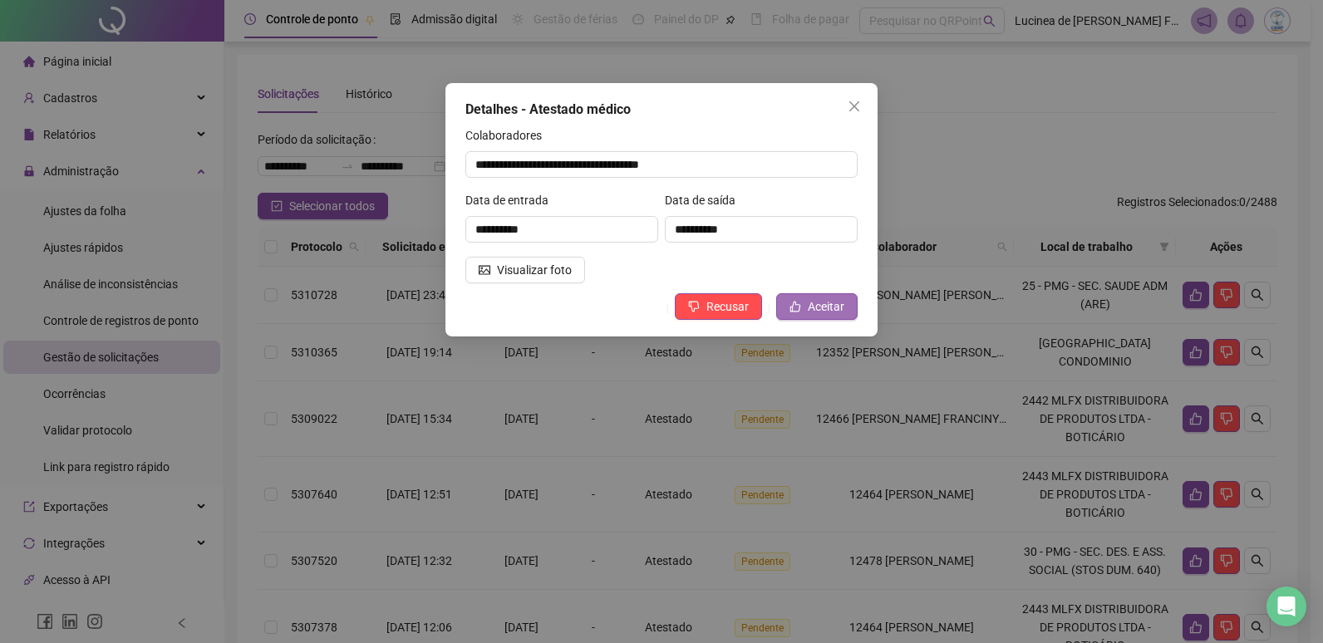
click at [838, 306] on span "Aceitar" at bounding box center [825, 306] width 37 height 18
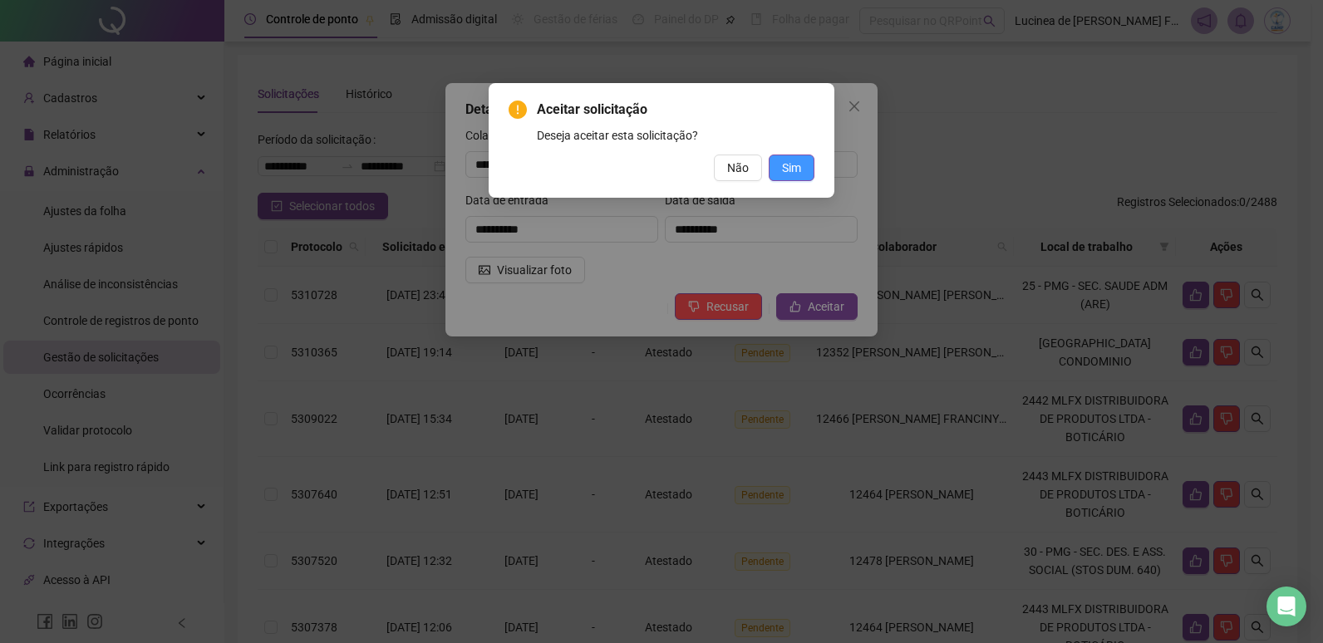
click at [798, 172] on span "Sim" at bounding box center [791, 168] width 19 height 18
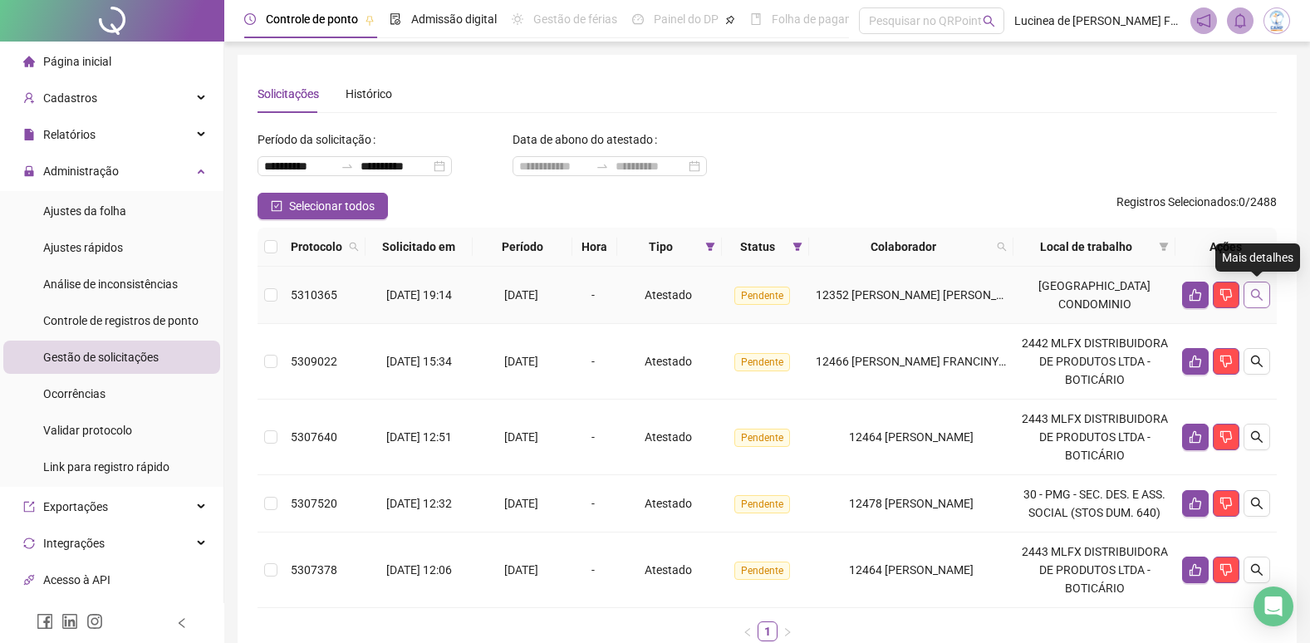
click at [1261, 303] on button "button" at bounding box center [1257, 295] width 27 height 27
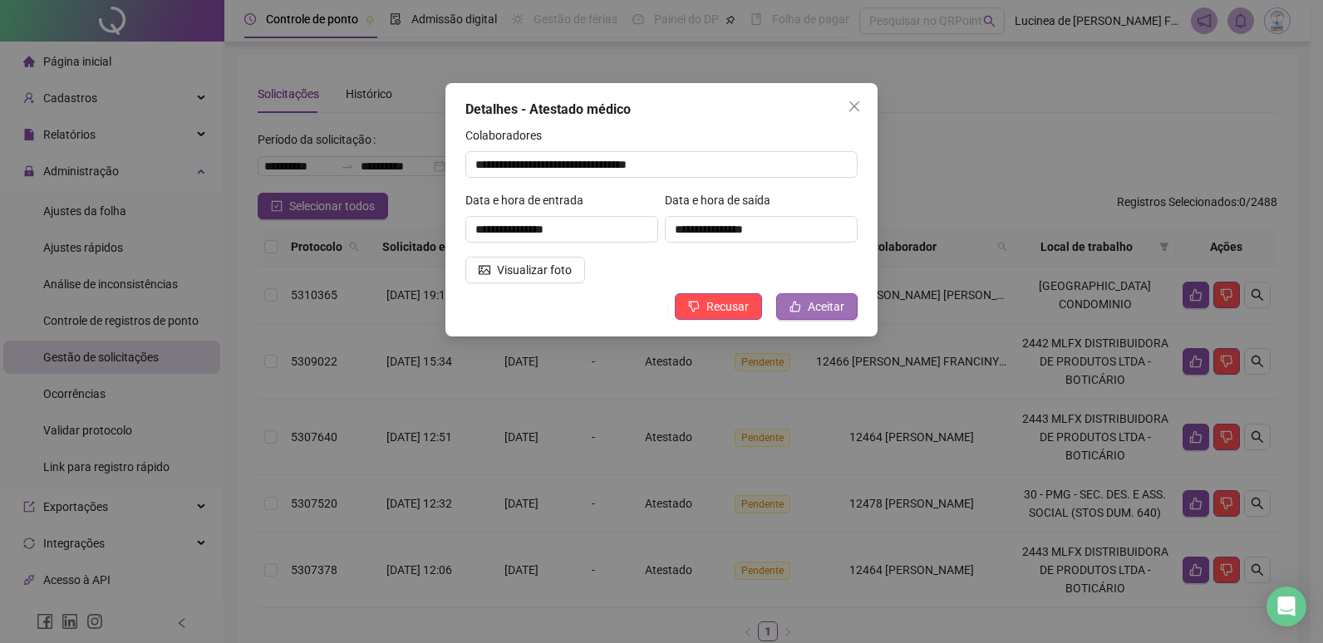
click at [847, 305] on button "Aceitar" at bounding box center [816, 306] width 81 height 27
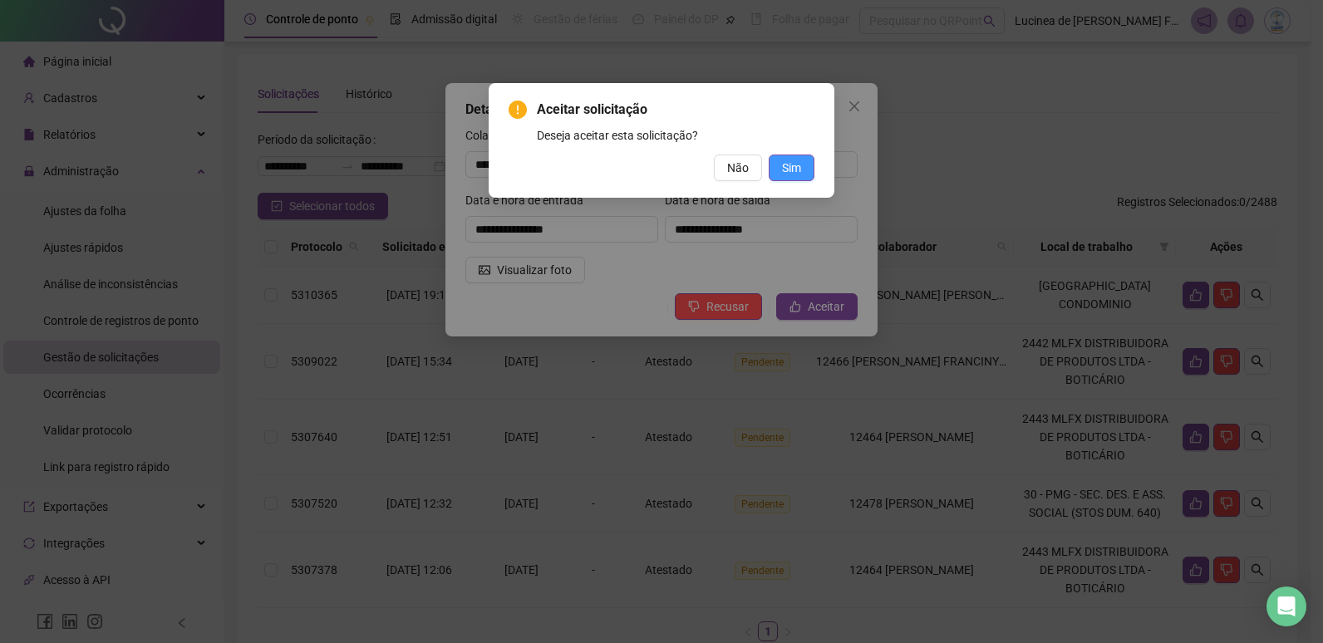
click at [801, 167] on button "Sim" at bounding box center [791, 168] width 46 height 27
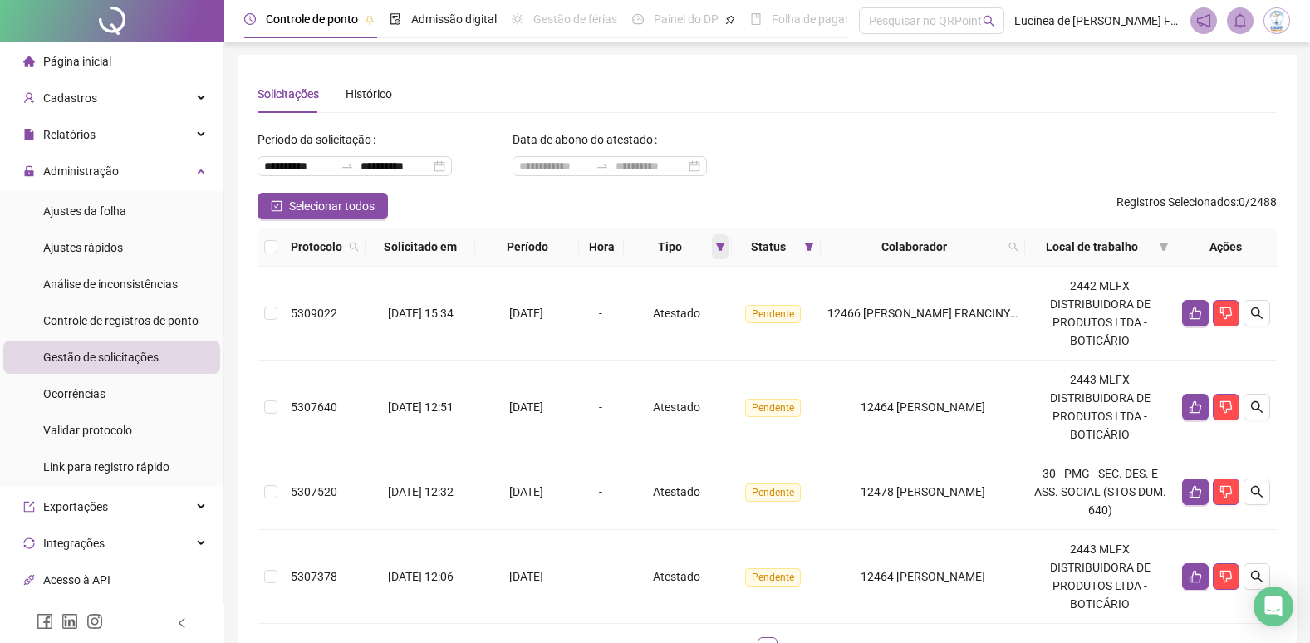
click at [725, 248] on icon "filter" at bounding box center [720, 247] width 10 height 10
click at [712, 365] on span "OK" at bounding box center [712, 365] width 16 height 18
click at [817, 243] on span at bounding box center [809, 246] width 17 height 25
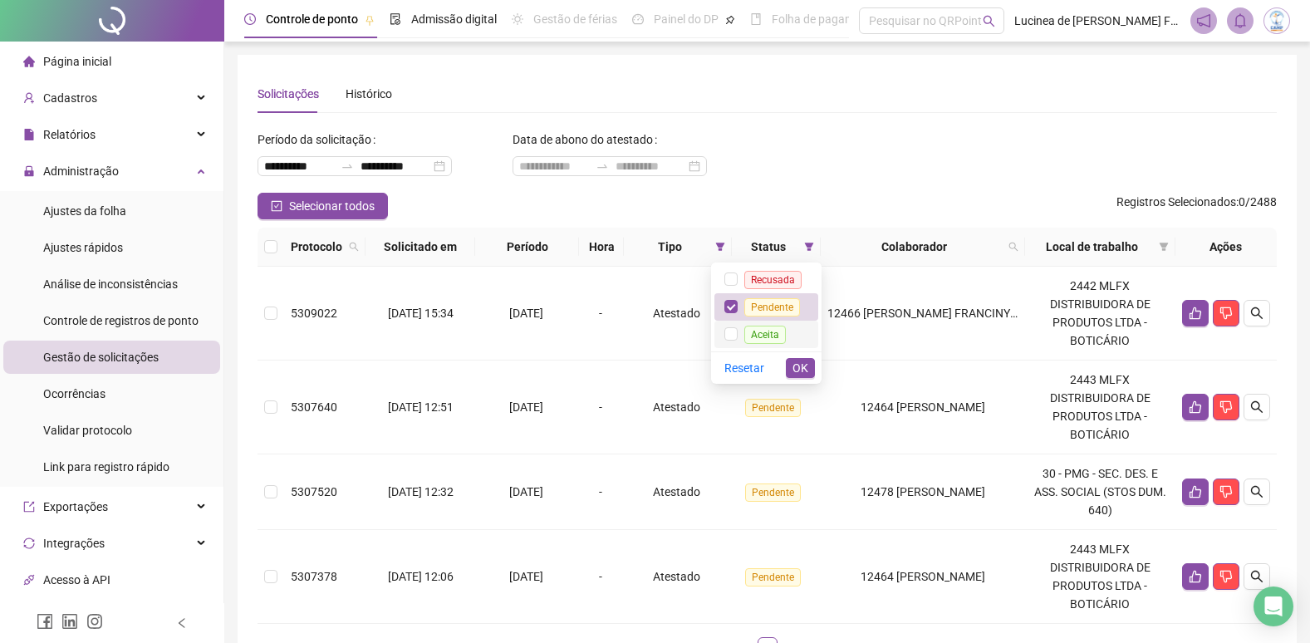
click at [768, 336] on span "Aceita" at bounding box center [765, 335] width 42 height 18
click at [799, 366] on span "OK" at bounding box center [801, 368] width 16 height 18
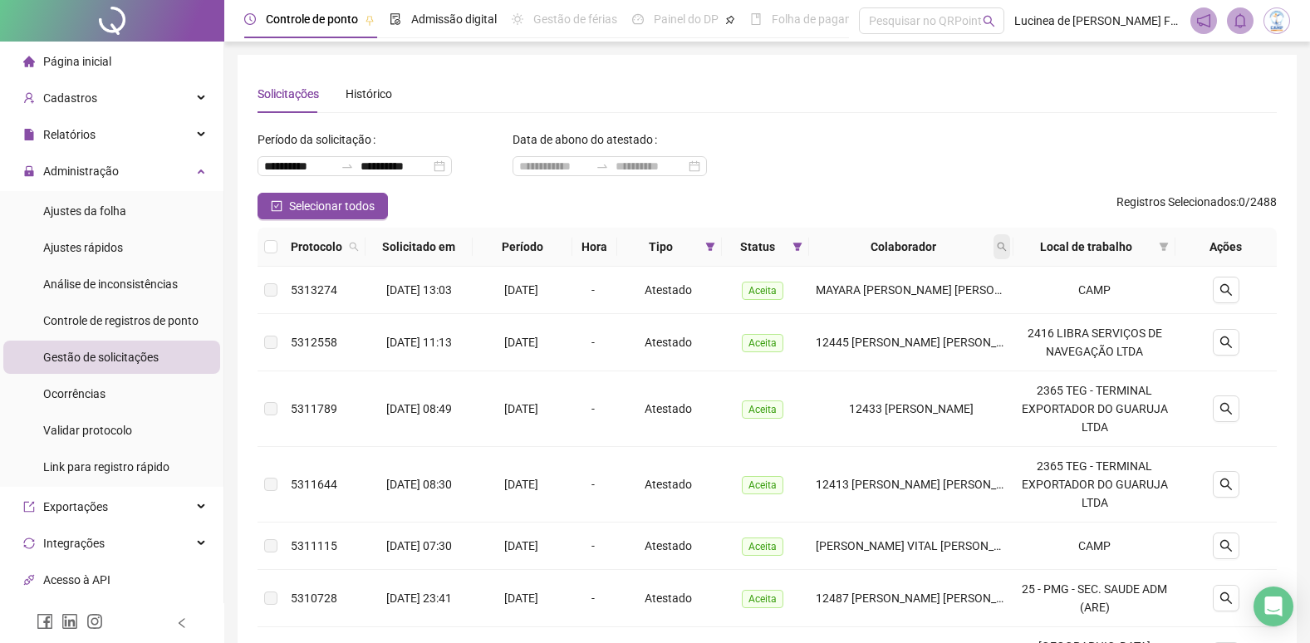
click at [1007, 249] on icon "search" at bounding box center [1002, 247] width 10 height 10
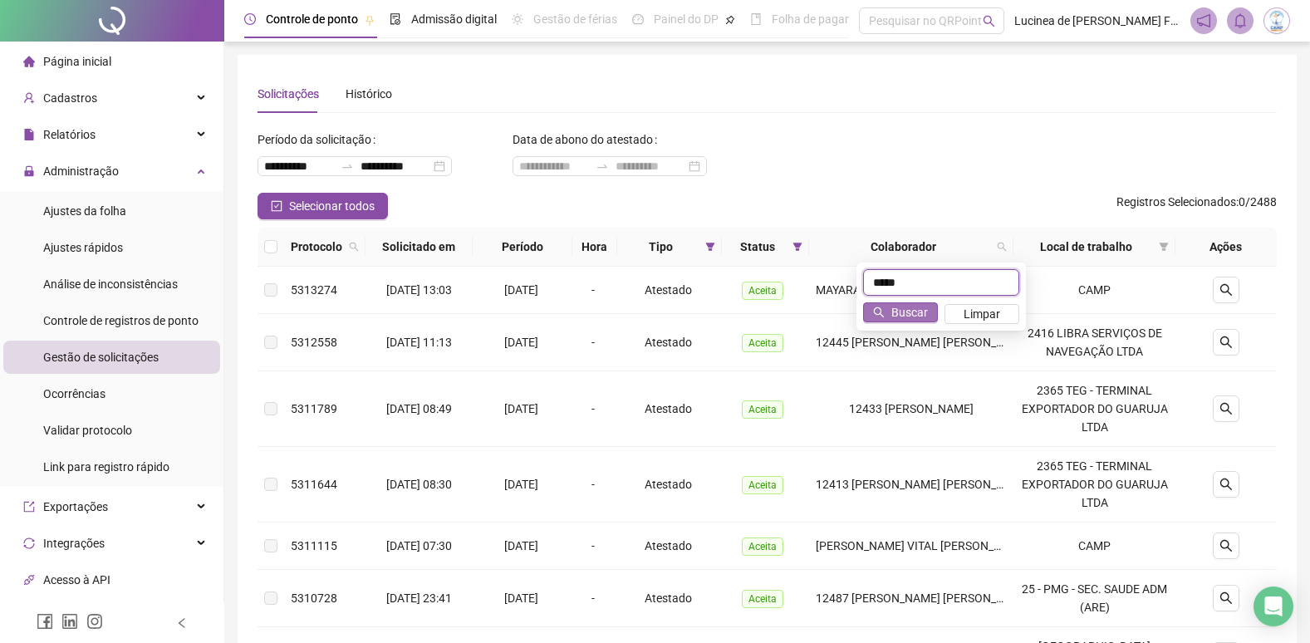
type input "*****"
click at [915, 312] on span "Buscar" at bounding box center [909, 312] width 37 height 18
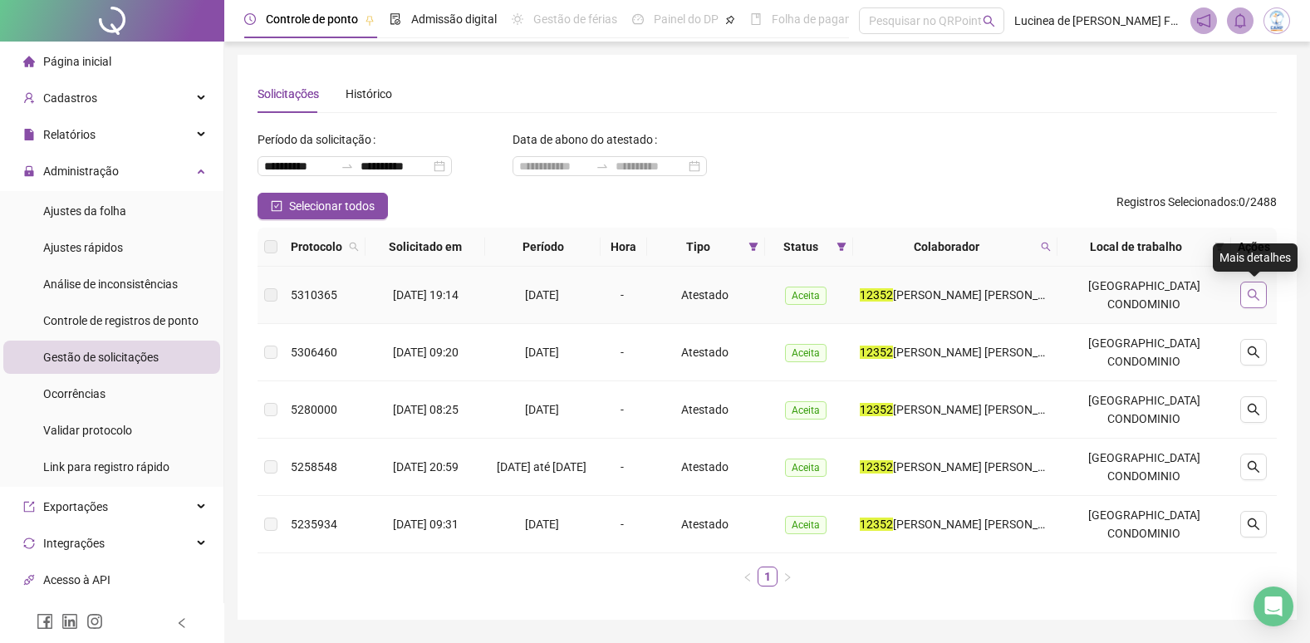
click at [1258, 297] on icon "search" at bounding box center [1254, 295] width 12 height 12
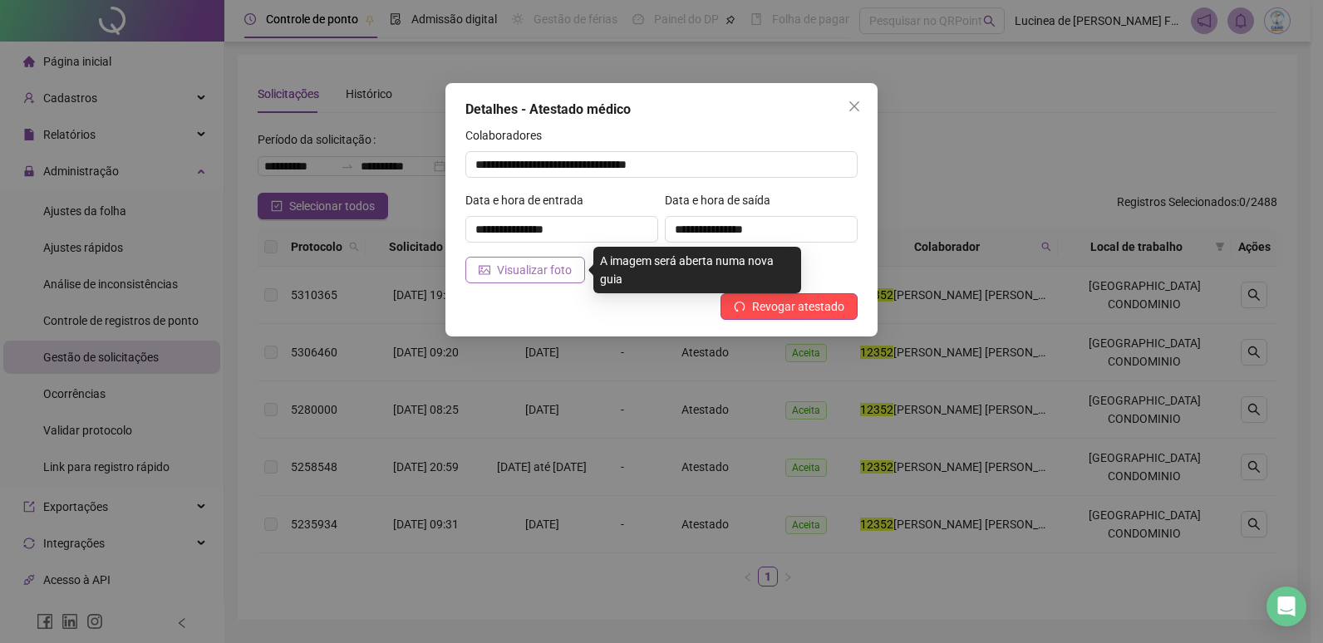
click at [557, 276] on span "Visualizar foto" at bounding box center [534, 270] width 75 height 18
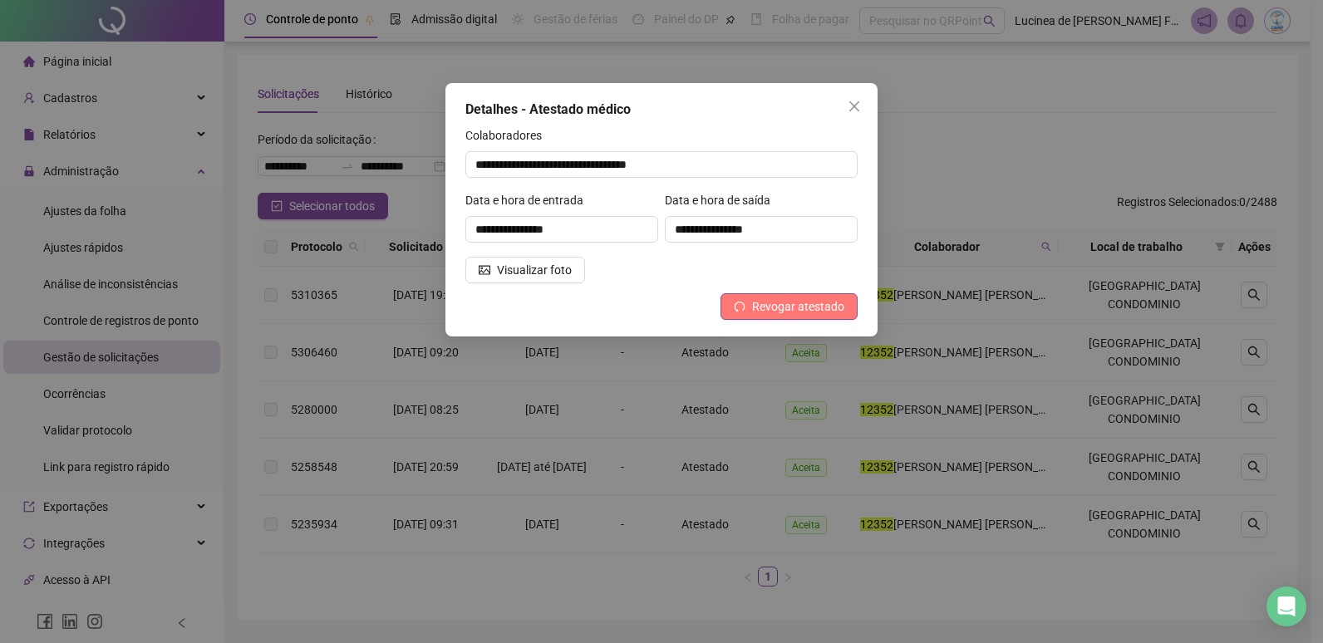
click at [778, 304] on span "Revogar atestado" at bounding box center [798, 306] width 92 height 18
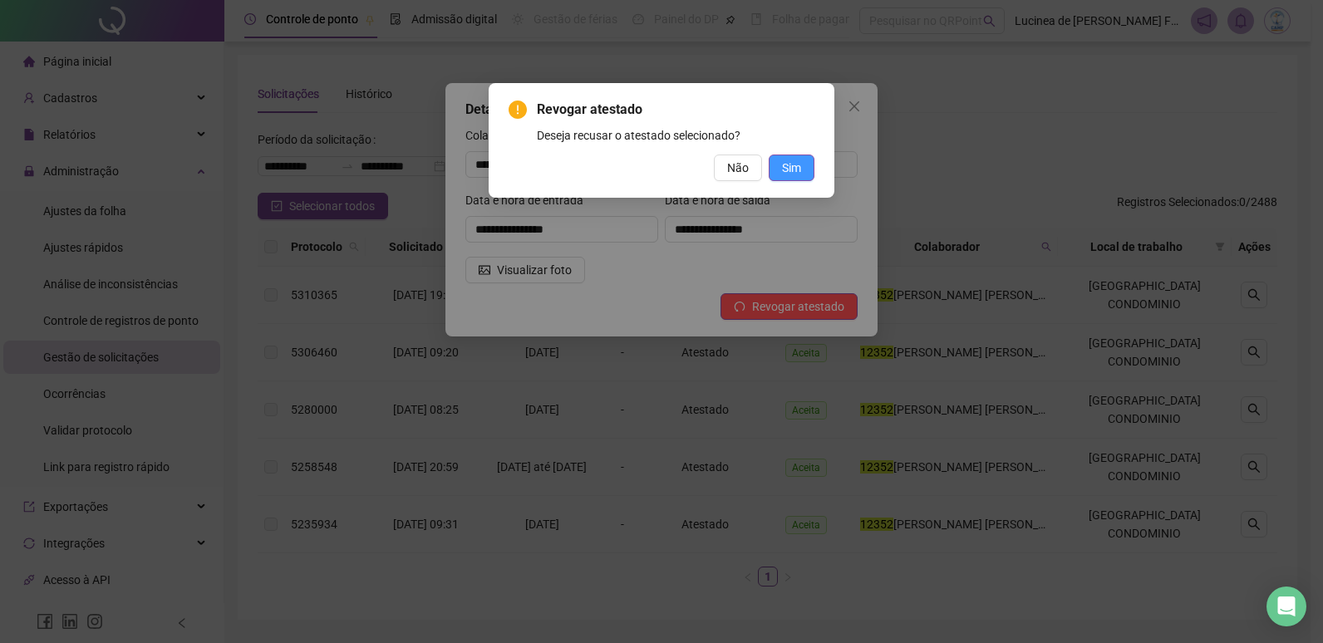
click at [793, 164] on span "Sim" at bounding box center [791, 168] width 19 height 18
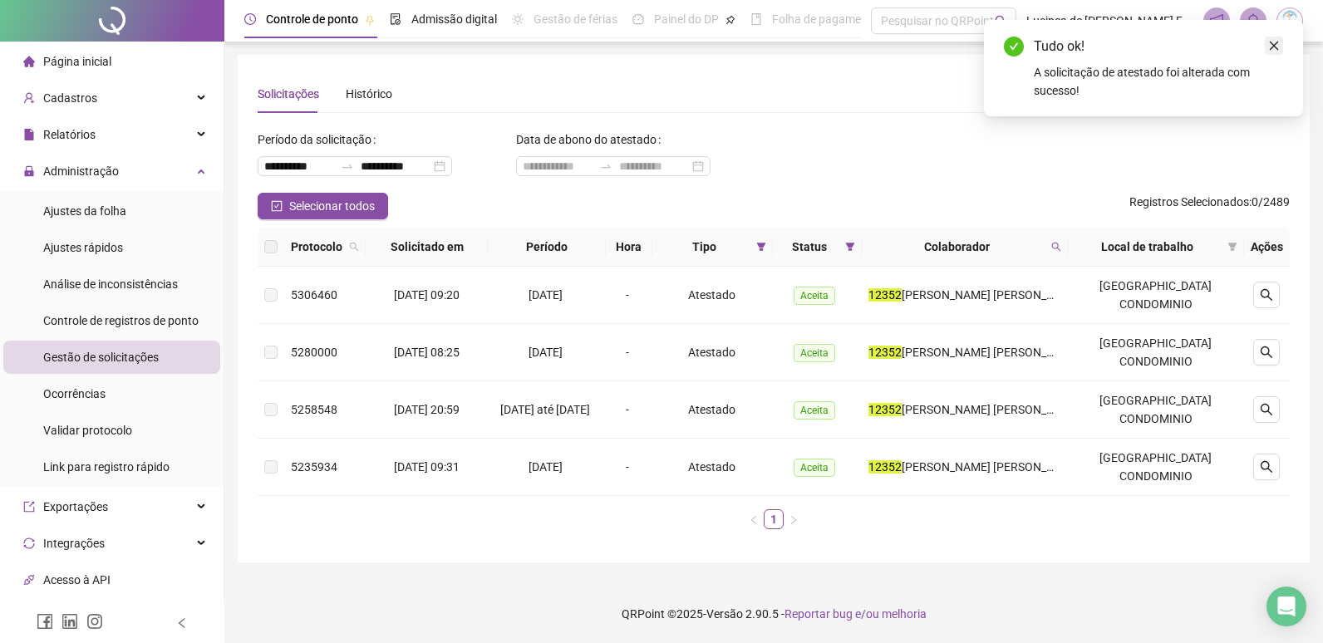
click at [1280, 48] on link "Close" at bounding box center [1273, 46] width 18 height 18
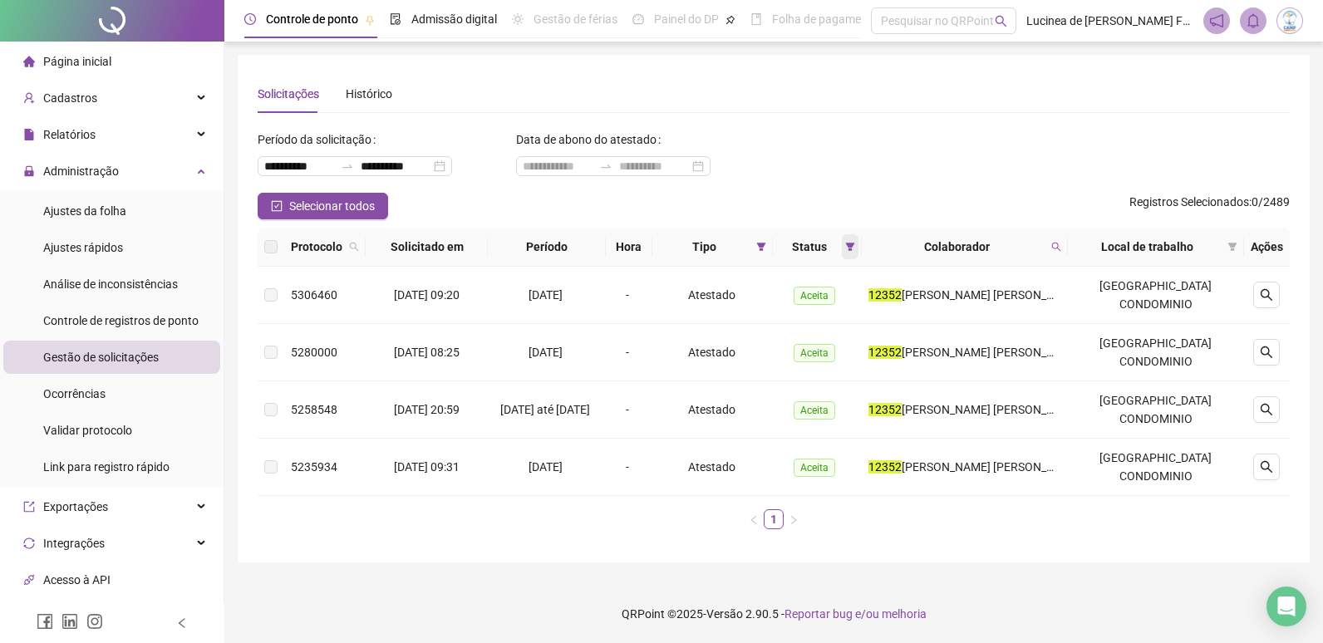
click at [855, 245] on icon "filter" at bounding box center [850, 247] width 9 height 8
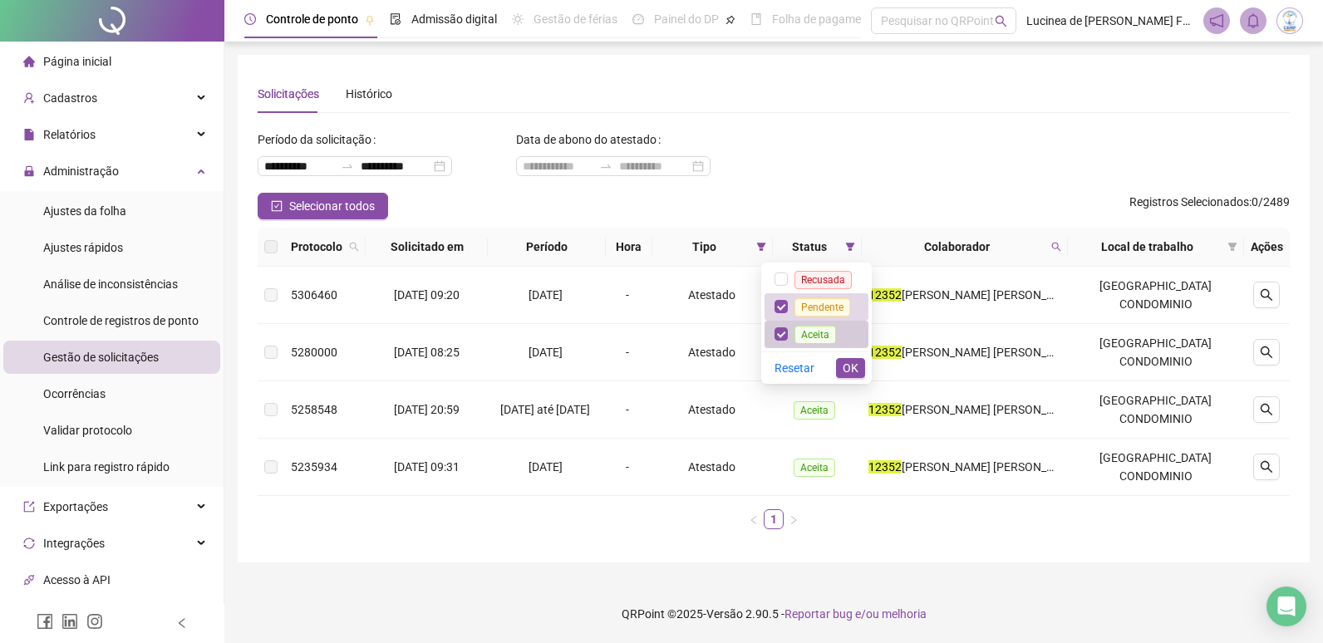
click at [812, 327] on span "Aceita" at bounding box center [815, 335] width 42 height 18
click at [859, 369] on button "OK" at bounding box center [850, 368] width 29 height 20
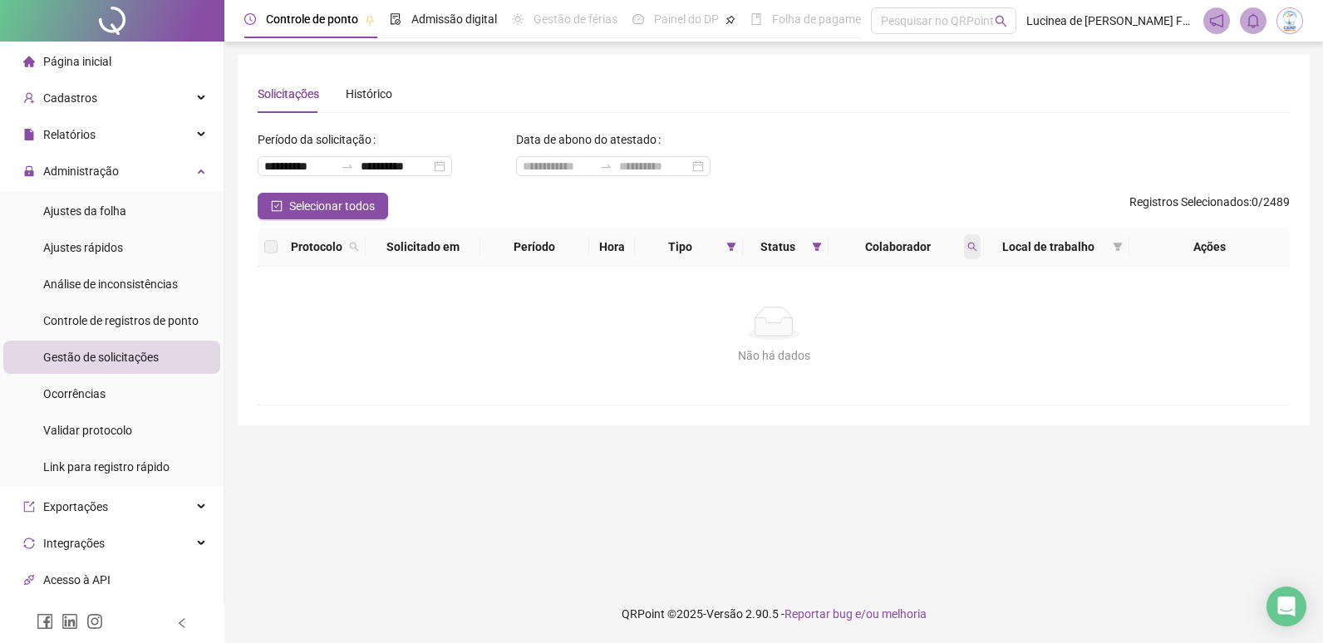
click at [968, 243] on icon "search" at bounding box center [972, 247] width 9 height 9
click at [943, 315] on span "Limpar" at bounding box center [935, 314] width 37 height 18
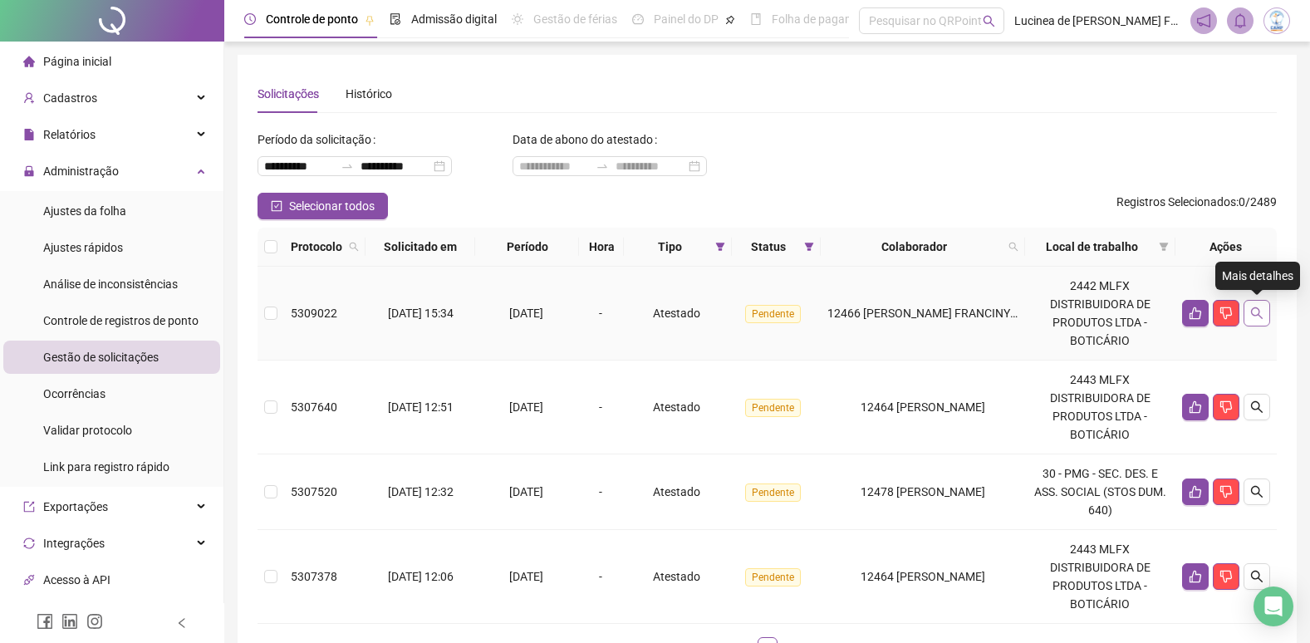
click at [1259, 309] on icon "search" at bounding box center [1257, 313] width 12 height 12
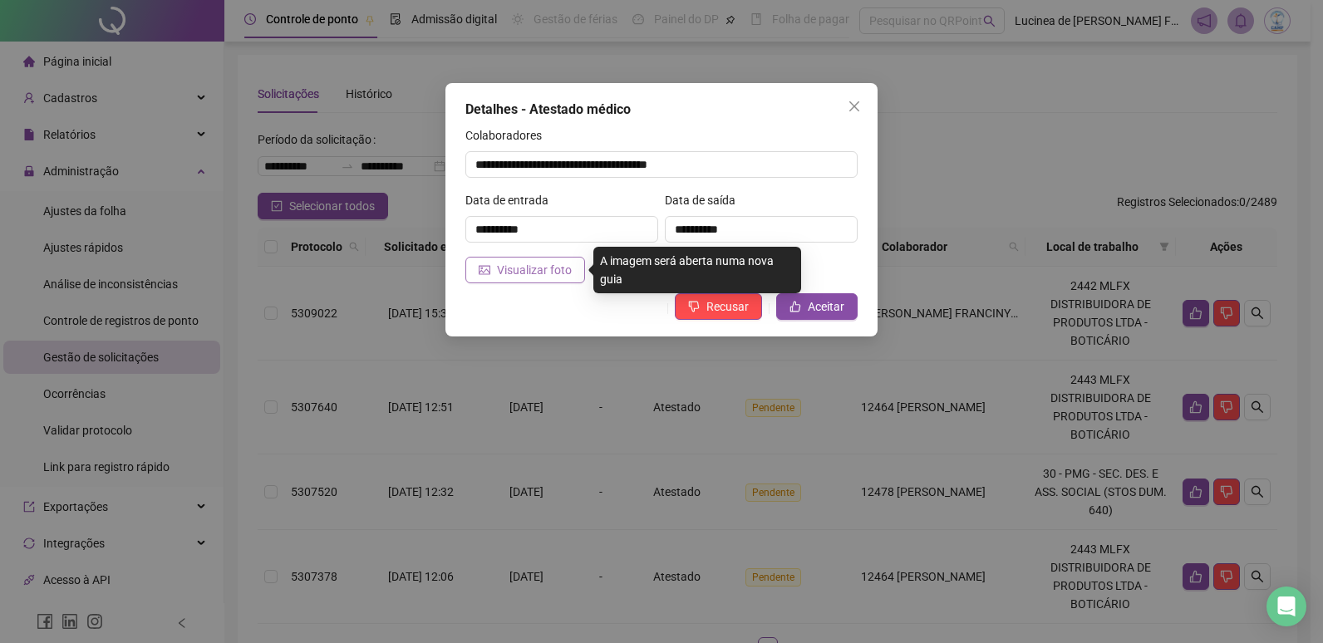
click at [561, 273] on span "Visualizar foto" at bounding box center [534, 270] width 75 height 18
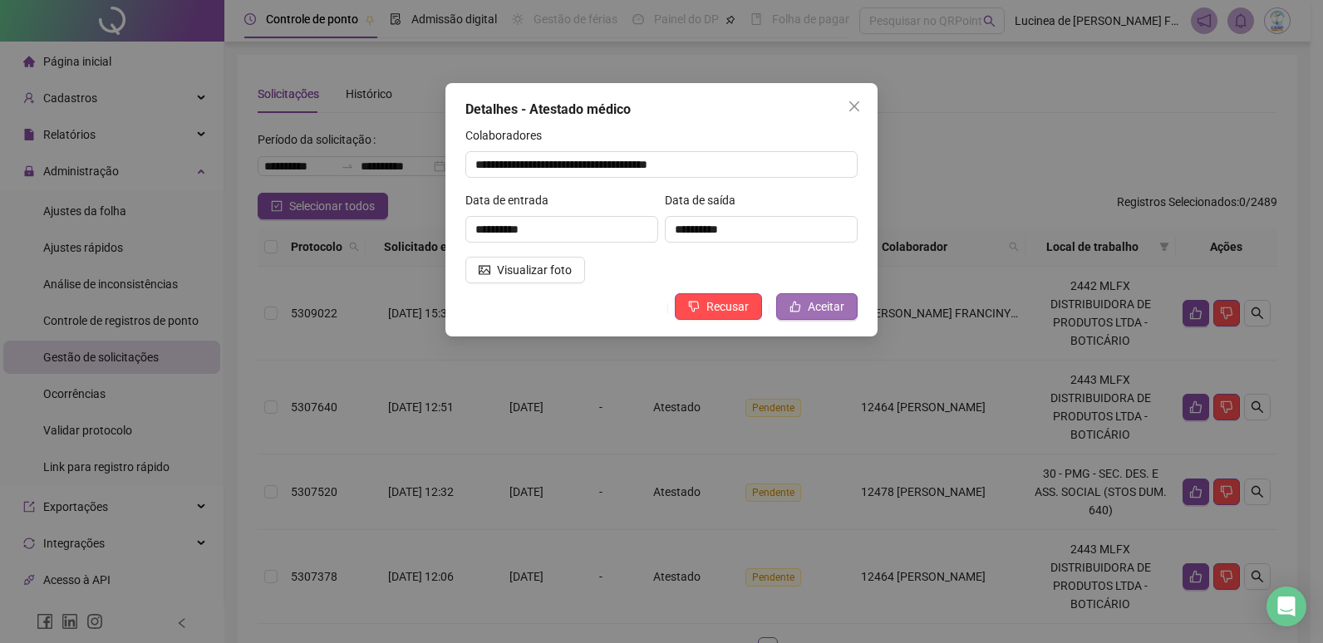
click at [822, 301] on span "Aceitar" at bounding box center [825, 306] width 37 height 18
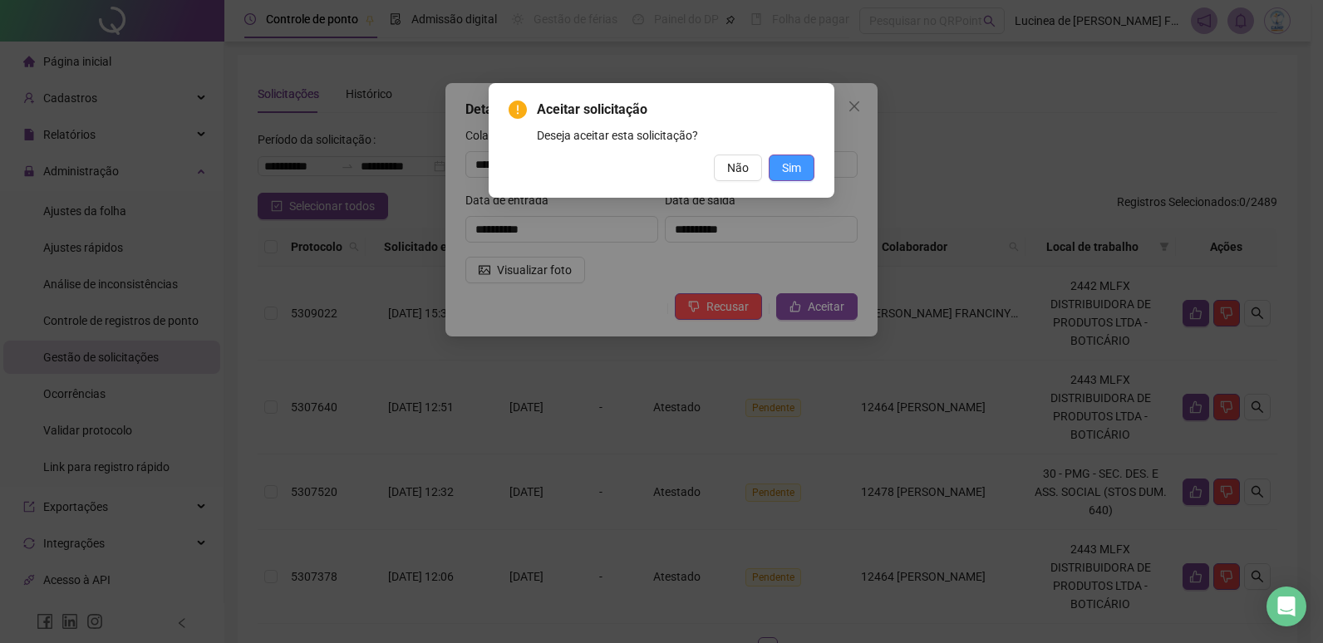
click at [794, 164] on span "Sim" at bounding box center [791, 168] width 19 height 18
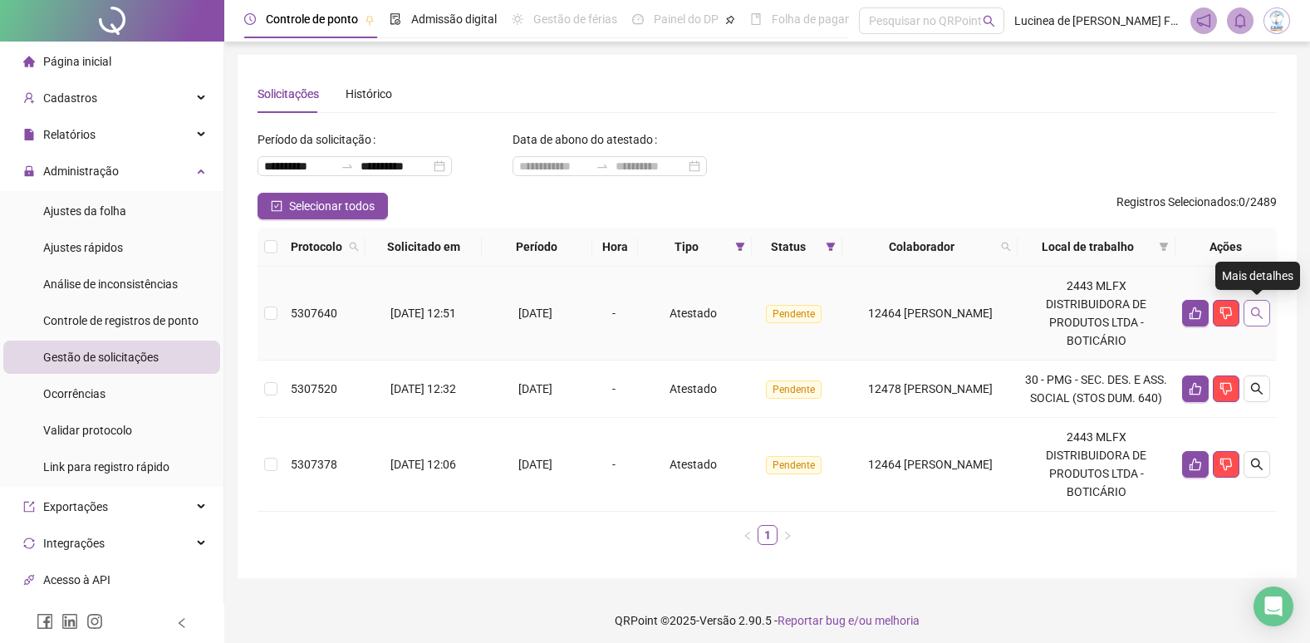
click at [1253, 310] on icon "search" at bounding box center [1256, 313] width 13 height 13
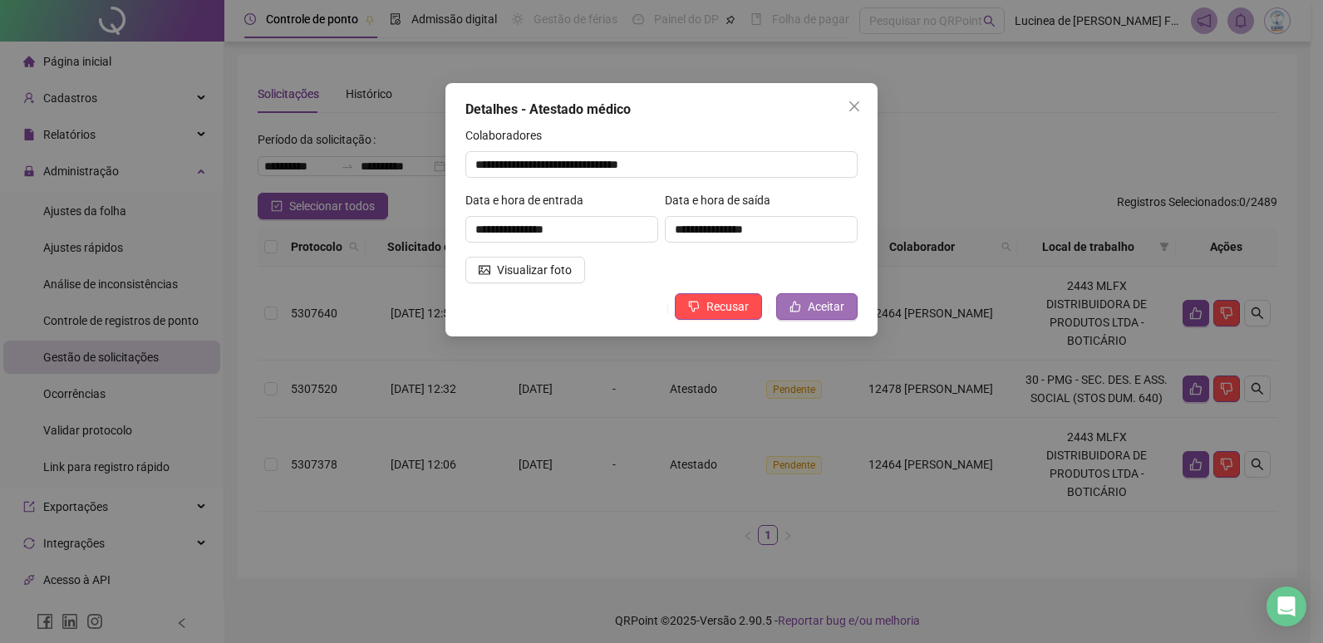
click at [832, 302] on span "Aceitar" at bounding box center [825, 306] width 37 height 18
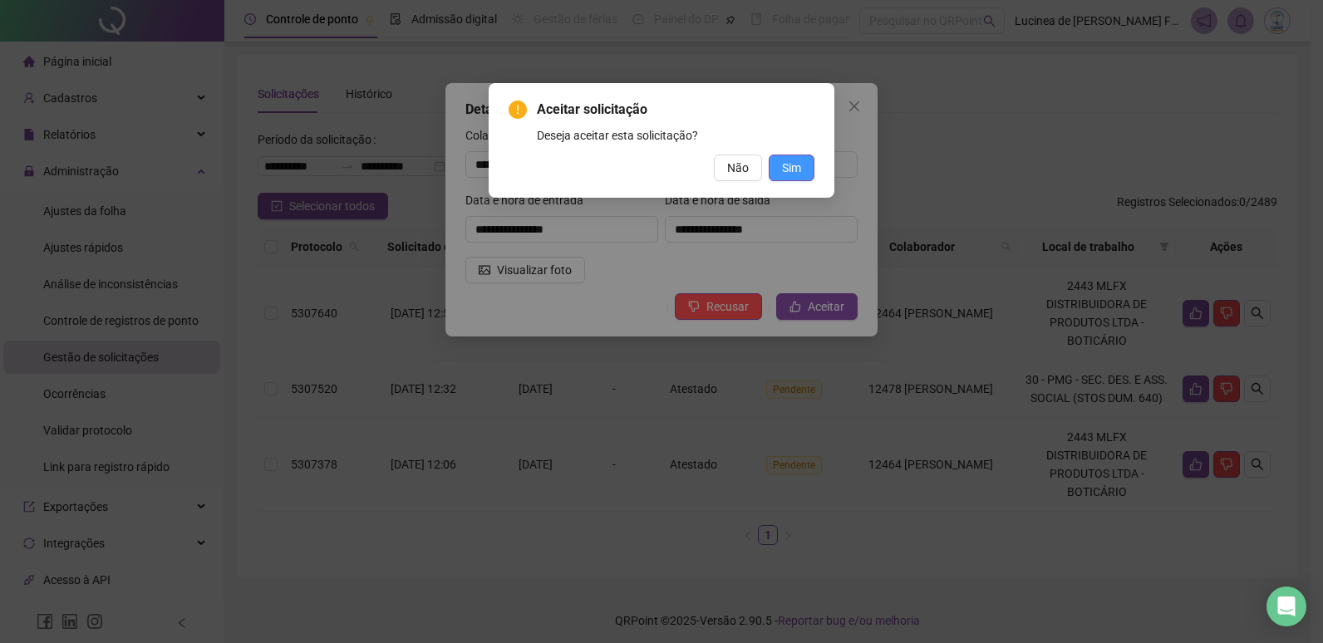
click at [798, 161] on span "Sim" at bounding box center [791, 168] width 19 height 18
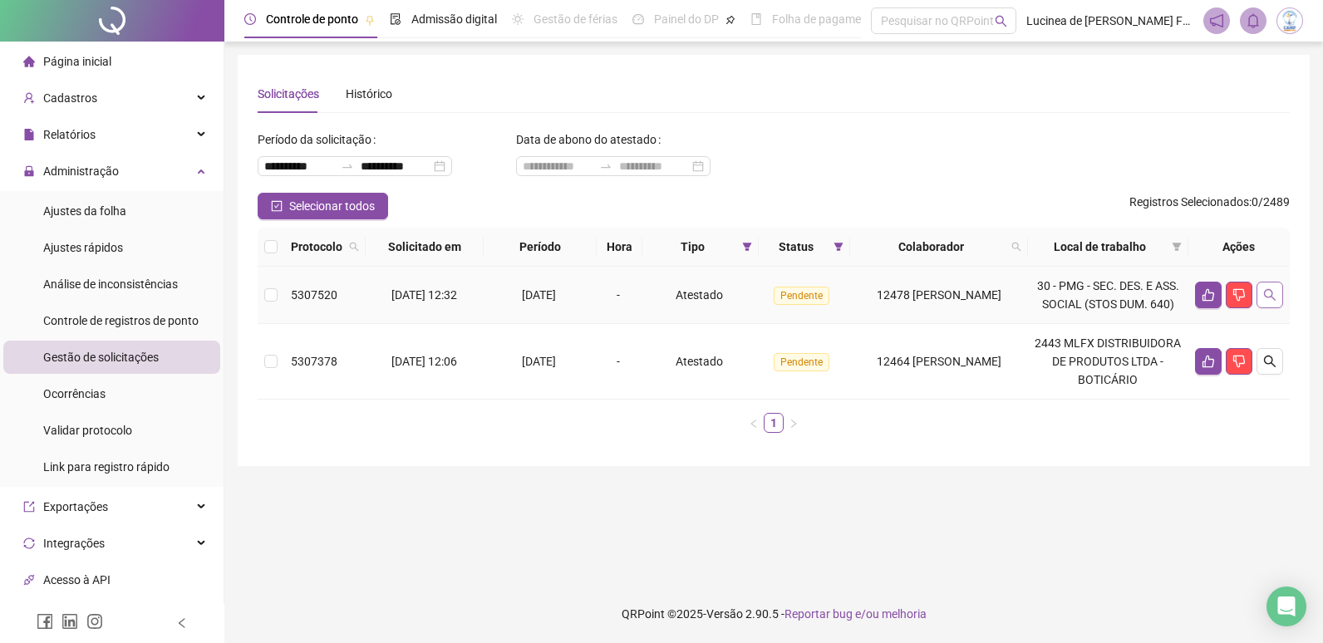
click at [1270, 302] on icon "search" at bounding box center [1269, 294] width 13 height 13
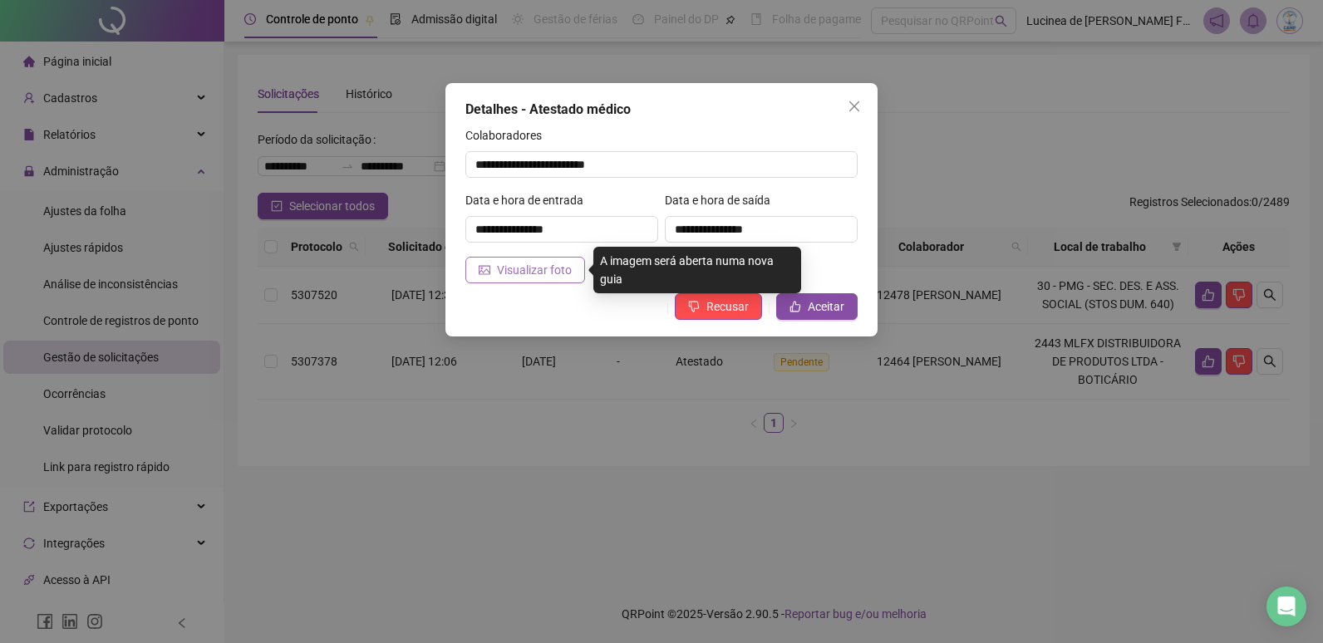
click at [563, 277] on span "Visualizar foto" at bounding box center [534, 270] width 75 height 18
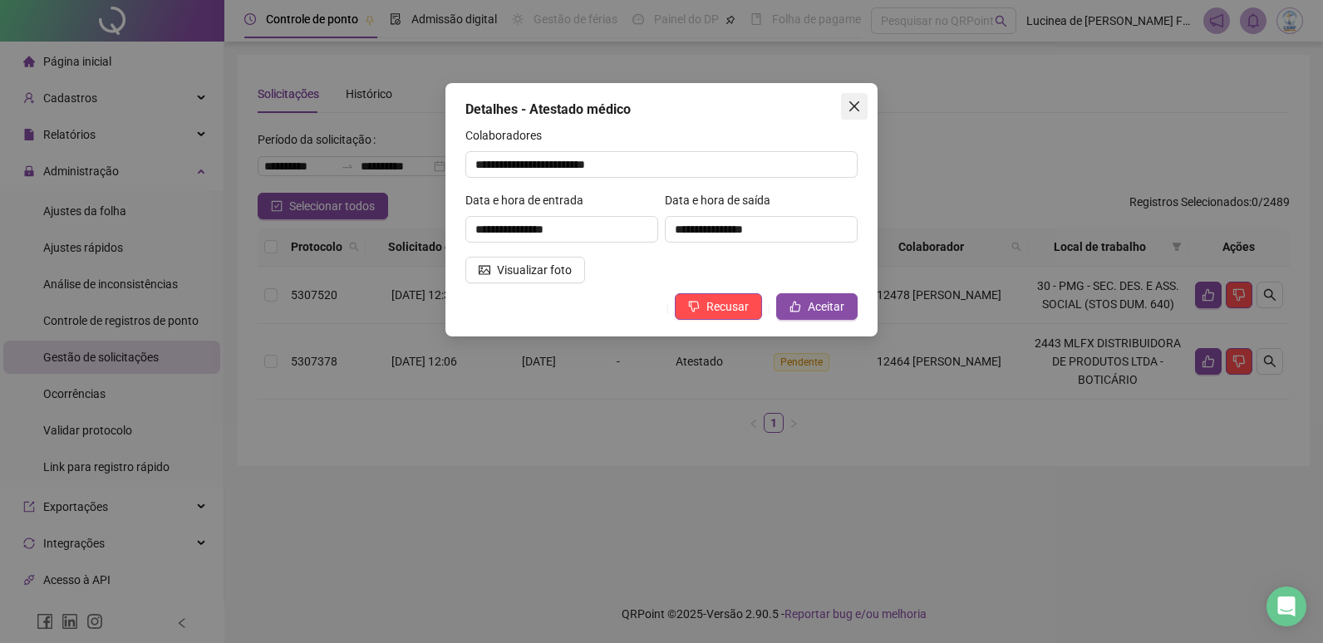
click at [852, 106] on icon "close" at bounding box center [853, 106] width 13 height 13
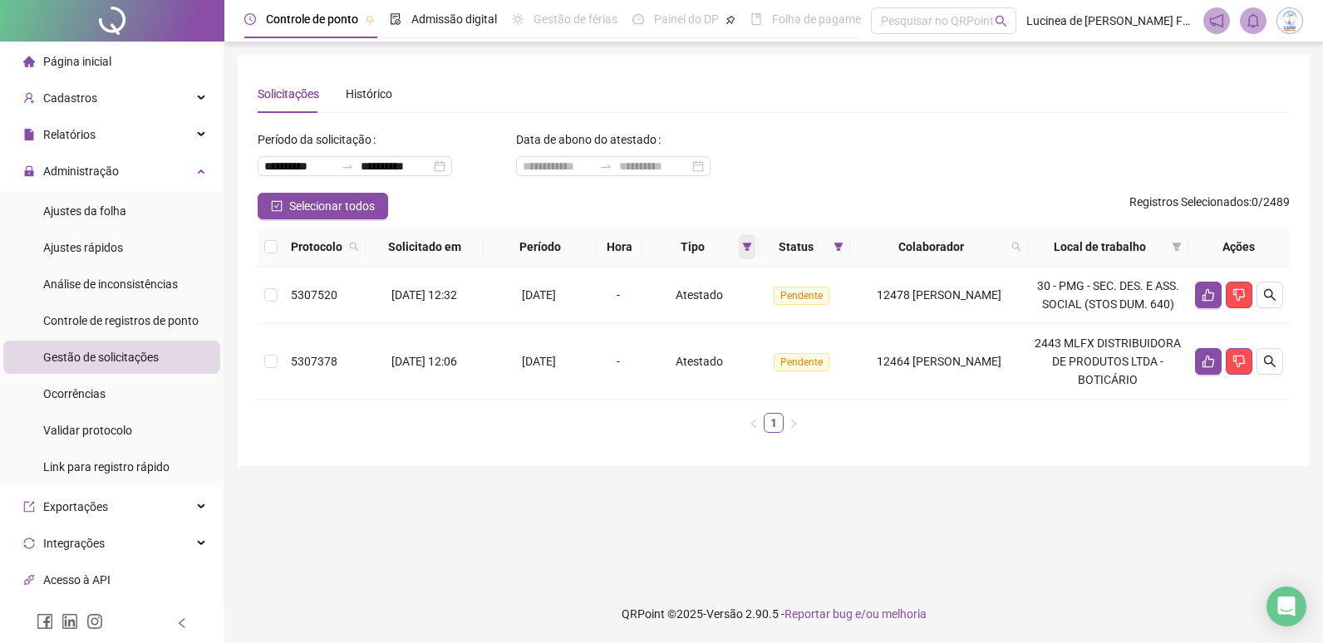
click at [742, 250] on icon "filter" at bounding box center [747, 247] width 10 height 10
click at [665, 368] on span "Resetar" at bounding box center [655, 365] width 40 height 18
click at [722, 366] on span "OK" at bounding box center [720, 365] width 16 height 18
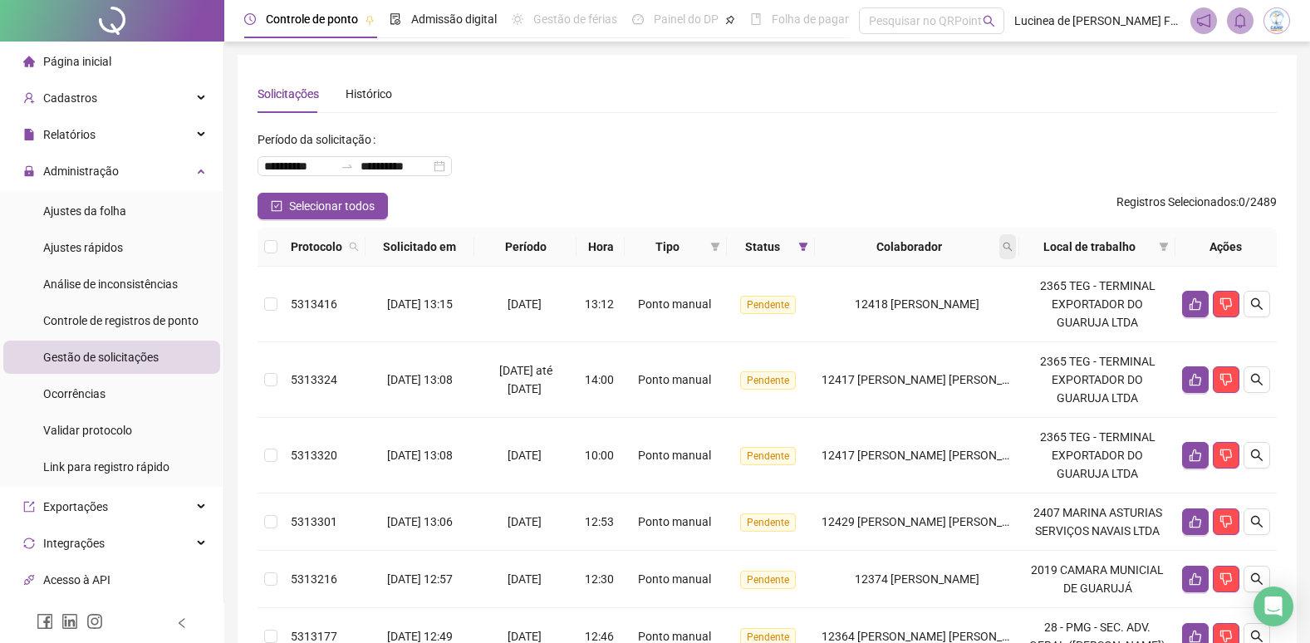
click at [1013, 250] on icon "search" at bounding box center [1008, 247] width 10 height 10
type input "*****"
click at [925, 303] on span "Buscar" at bounding box center [913, 312] width 37 height 18
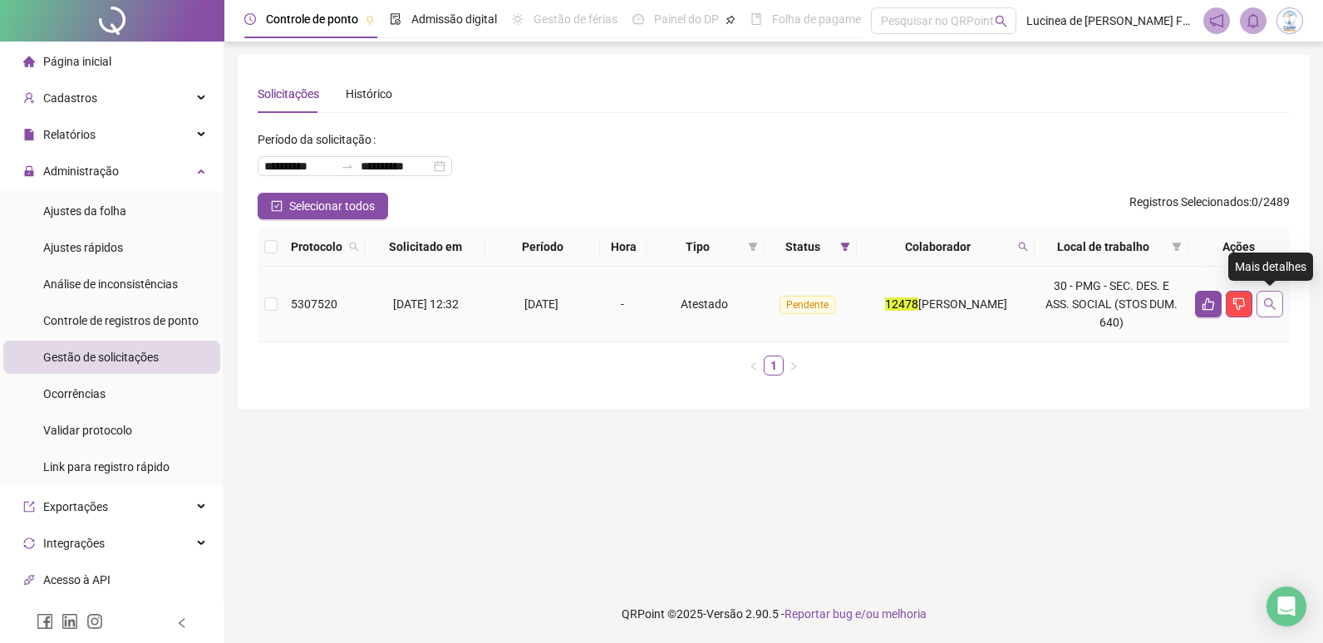
click at [1269, 304] on icon "search" at bounding box center [1269, 303] width 13 height 13
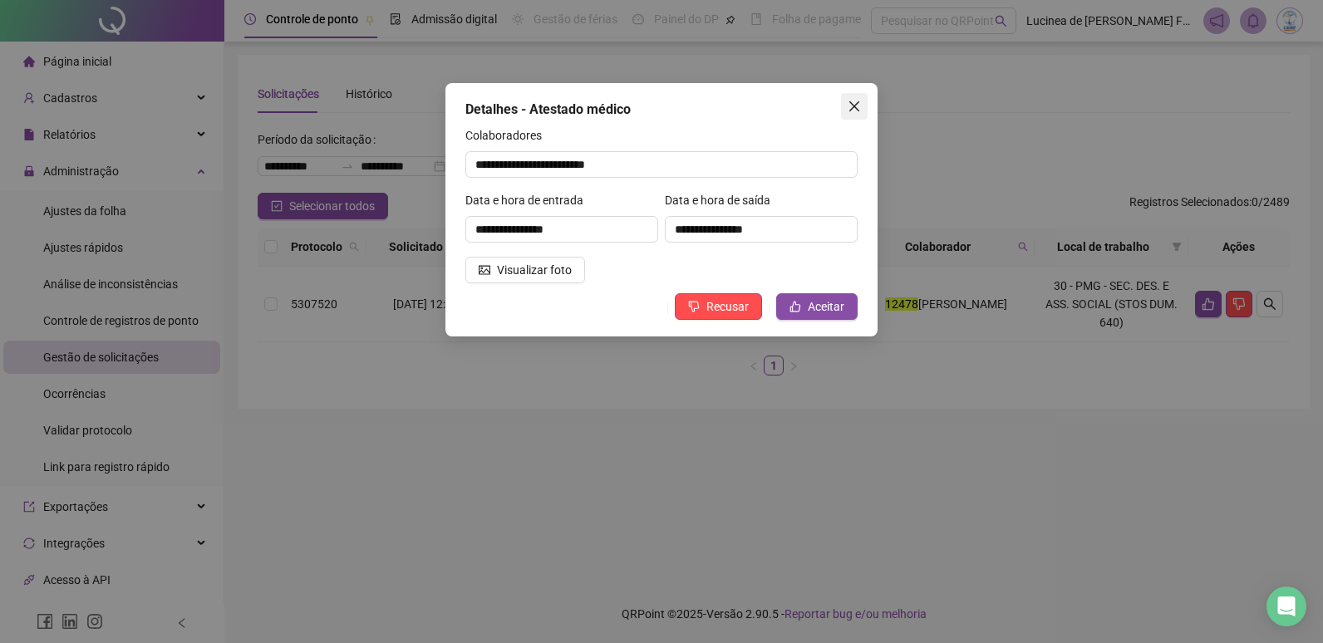
click at [852, 101] on icon "close" at bounding box center [853, 106] width 13 height 13
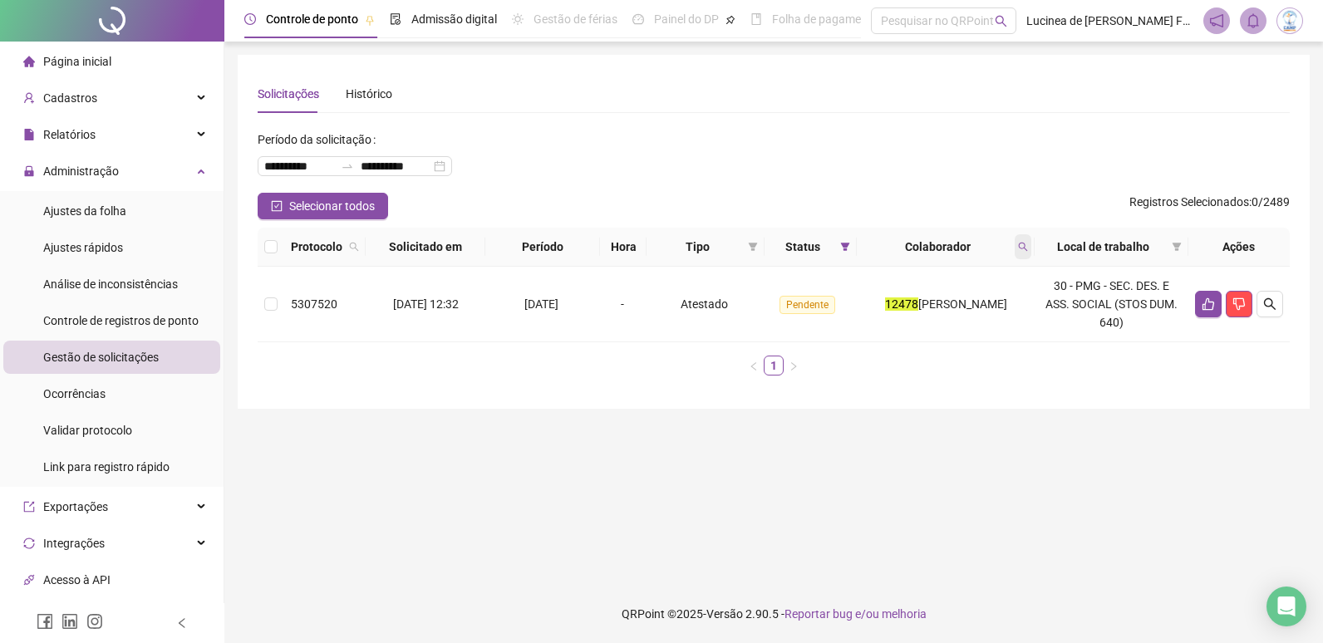
click at [1028, 246] on icon "search" at bounding box center [1023, 247] width 10 height 10
click at [991, 317] on span "Limpar" at bounding box center [995, 314] width 37 height 18
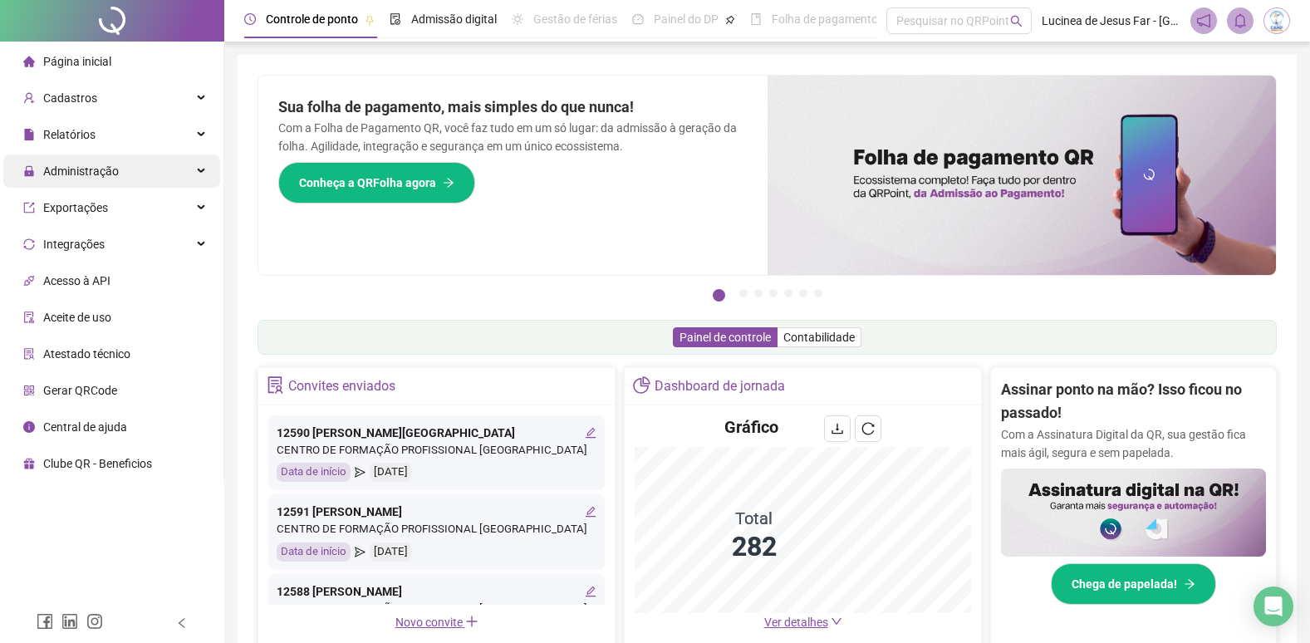
click at [203, 171] on icon at bounding box center [203, 171] width 8 height 0
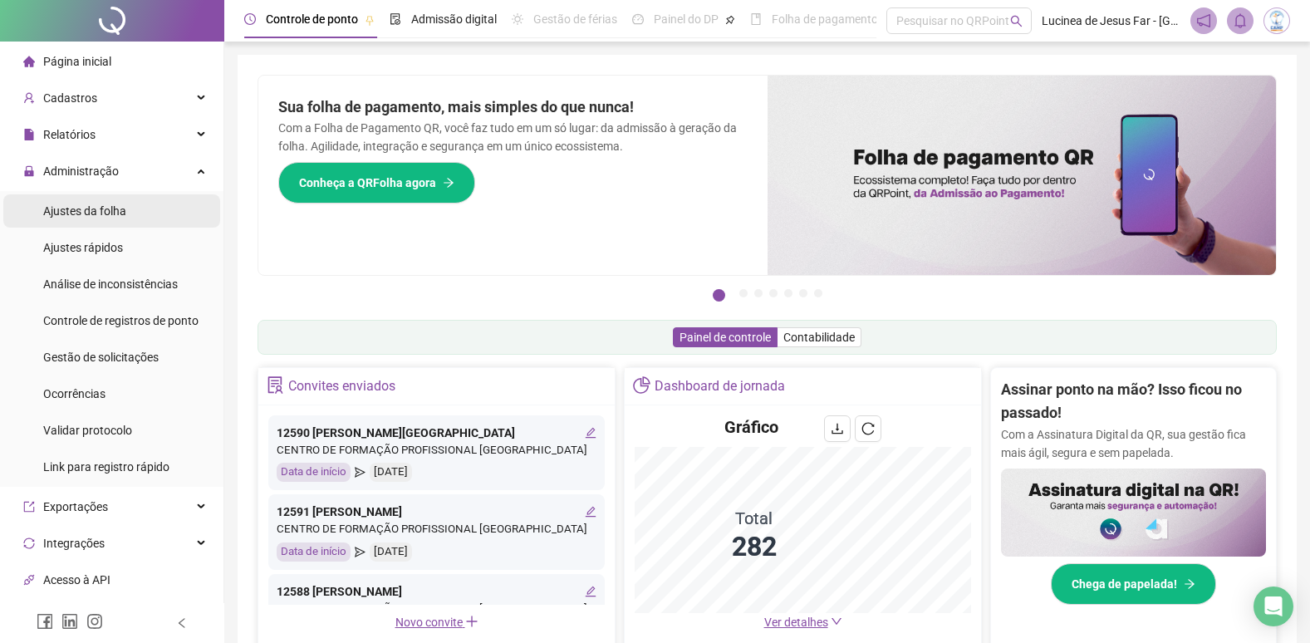
click at [92, 210] on span "Ajustes da folha" at bounding box center [84, 210] width 83 height 13
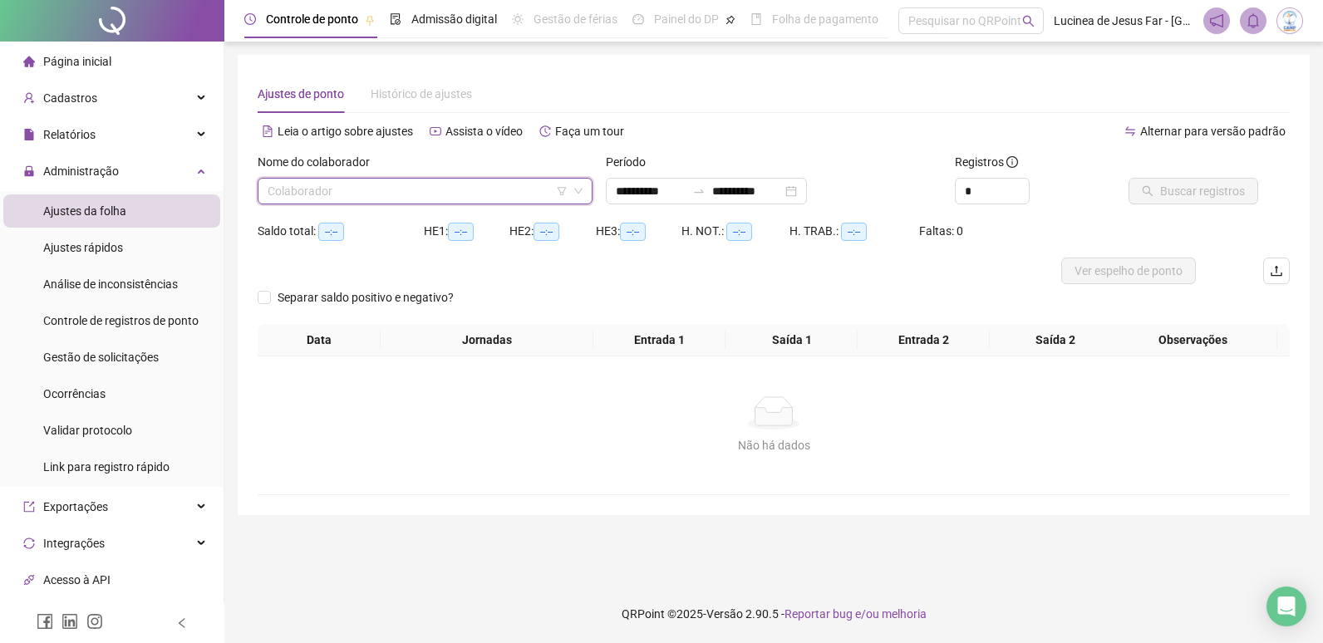
click at [360, 195] on input "search" at bounding box center [418, 191] width 300 height 25
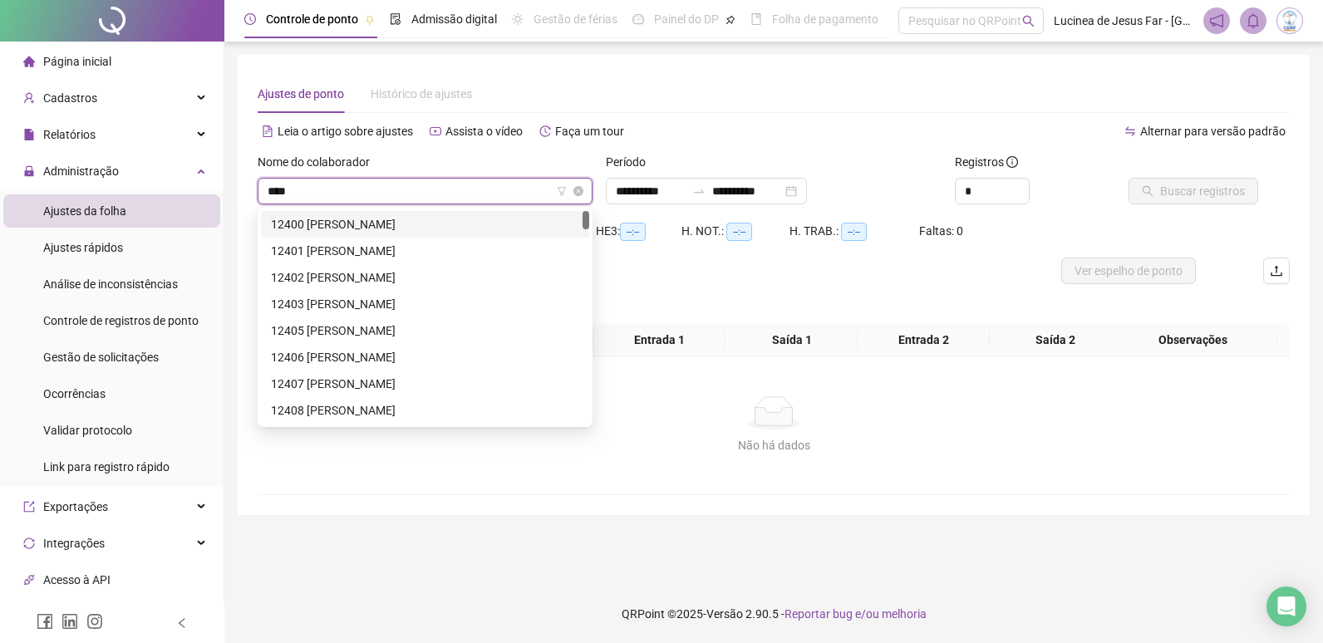
type input "*****"
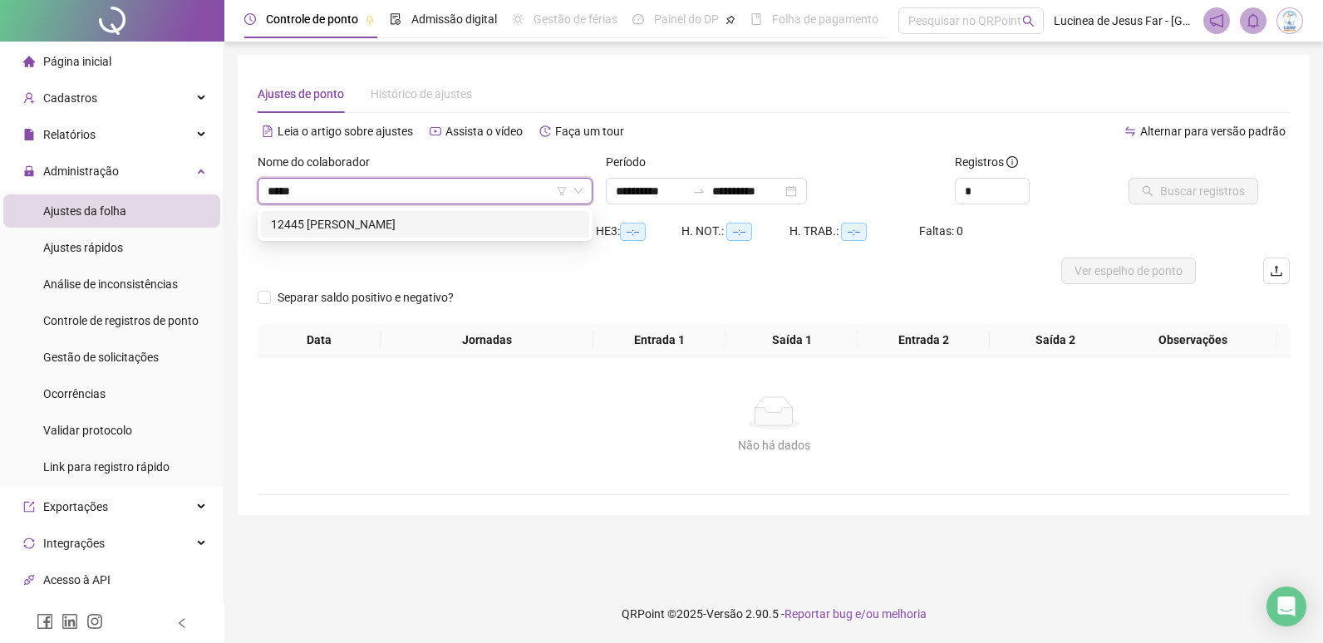
click at [444, 221] on div "12445 REBECA JANAINA SOARES DA SILVA" at bounding box center [425, 224] width 308 height 18
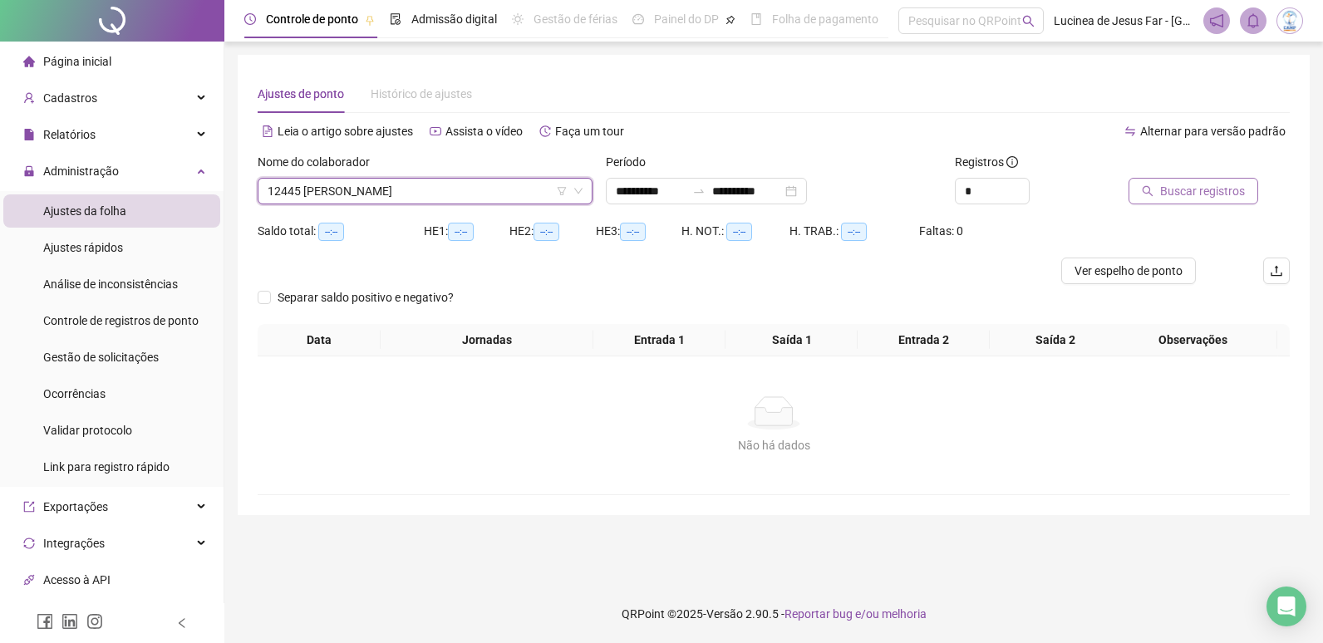
click at [1152, 196] on icon "search" at bounding box center [1147, 191] width 11 height 11
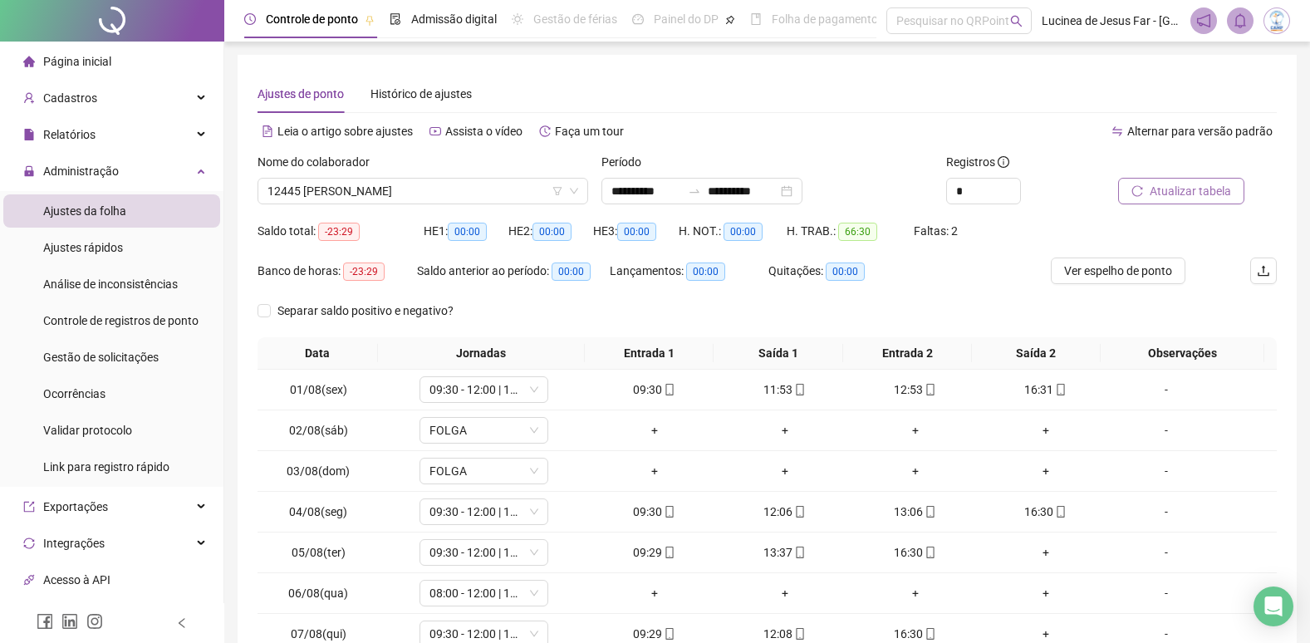
click at [1183, 191] on span "Atualizar tabela" at bounding box center [1190, 191] width 81 height 18
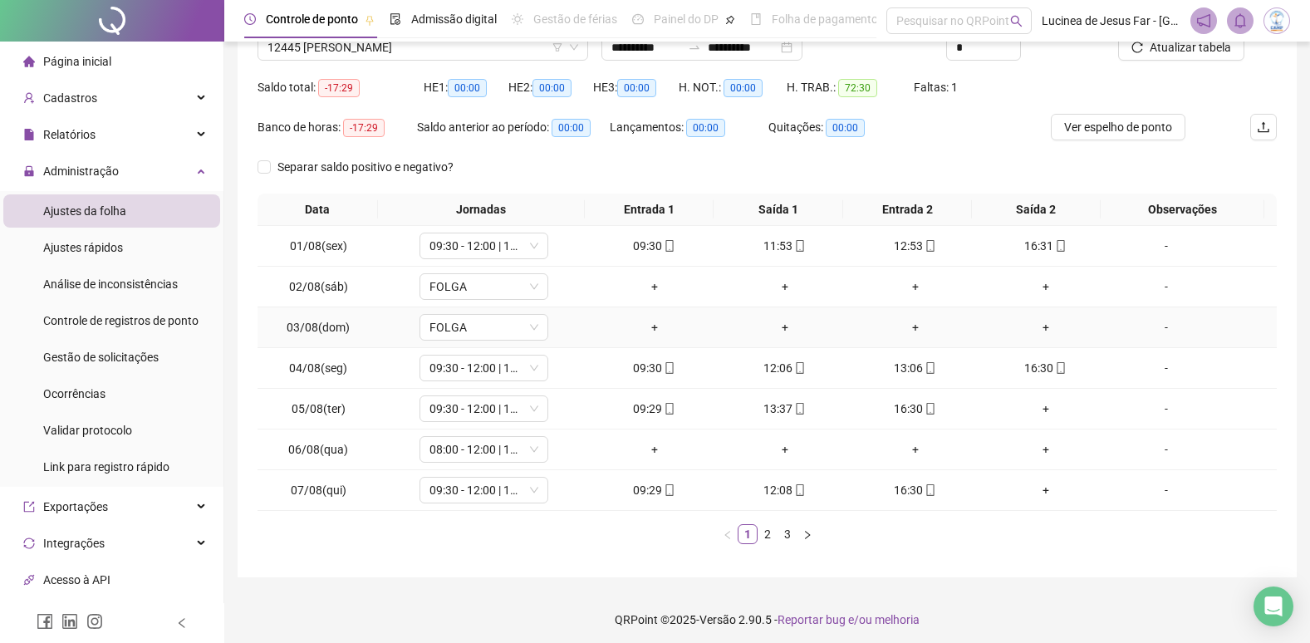
scroll to position [150, 0]
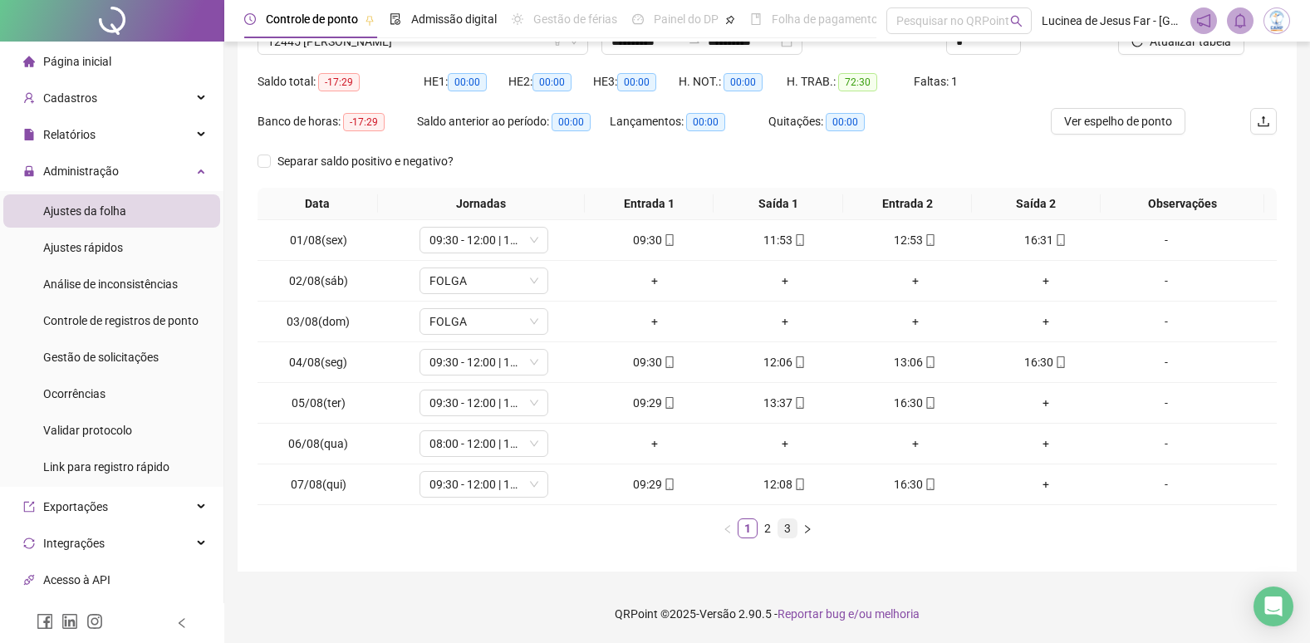
click at [793, 531] on link "3" at bounding box center [787, 528] width 18 height 18
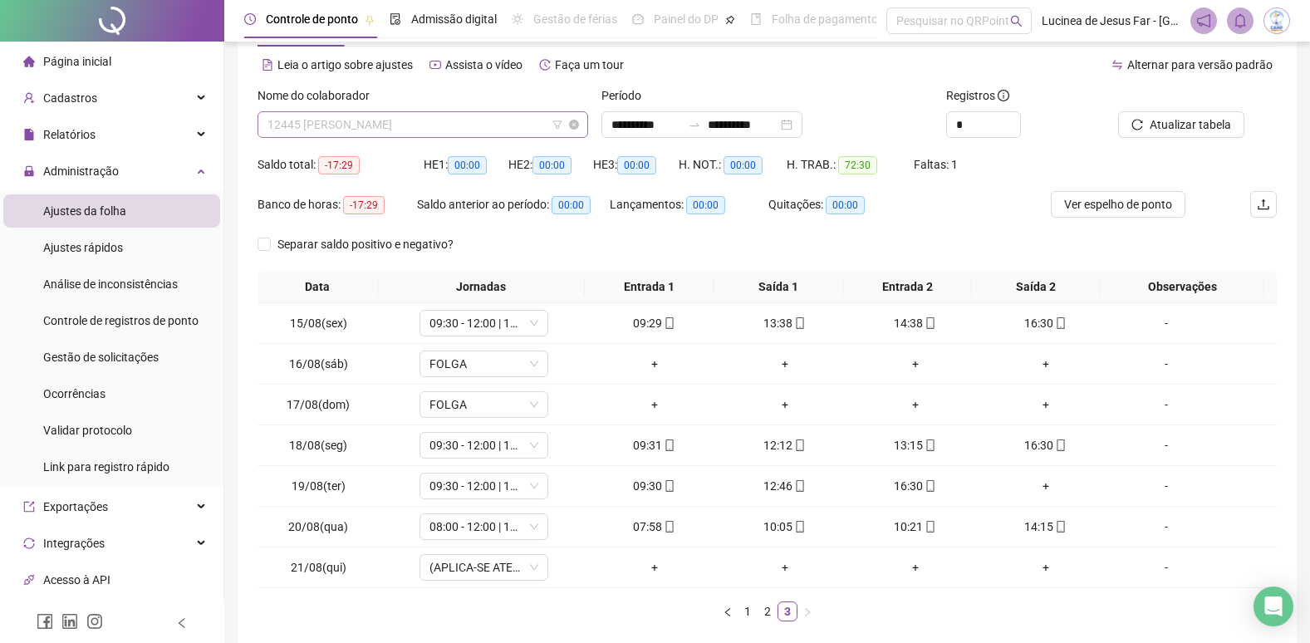
scroll to position [2393, 0]
click at [462, 123] on span "12445 REBECA JANAINA SOARES DA SILVA" at bounding box center [423, 124] width 311 height 25
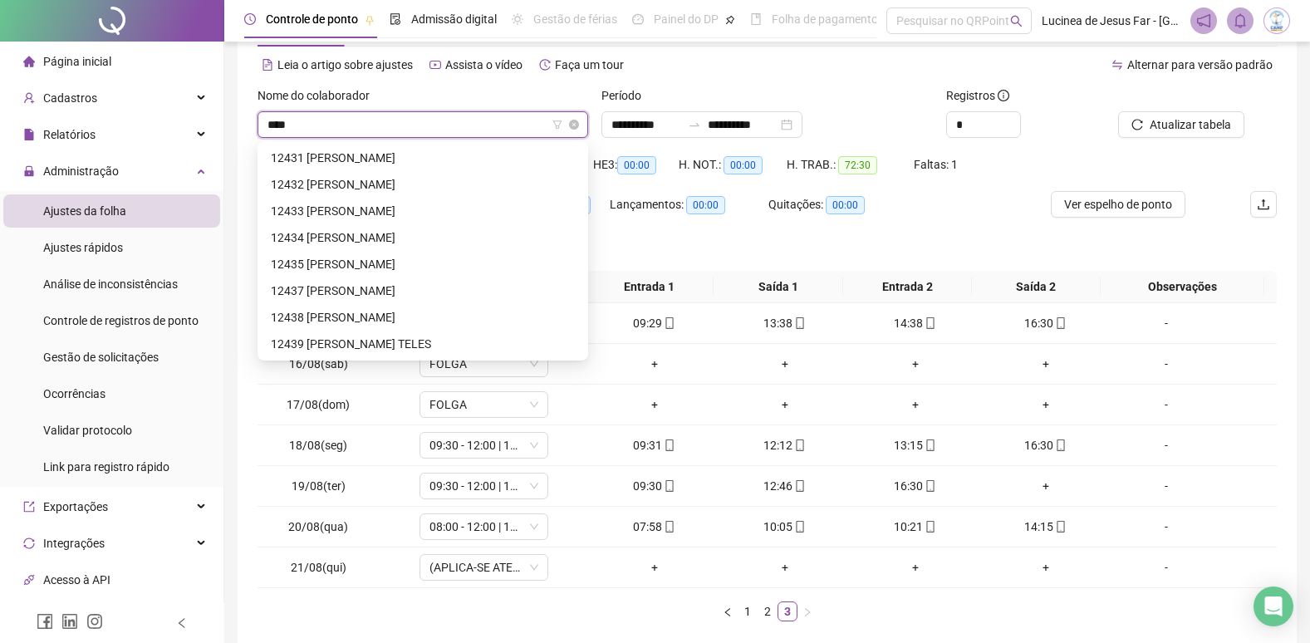
scroll to position [27, 0]
type input "*****"
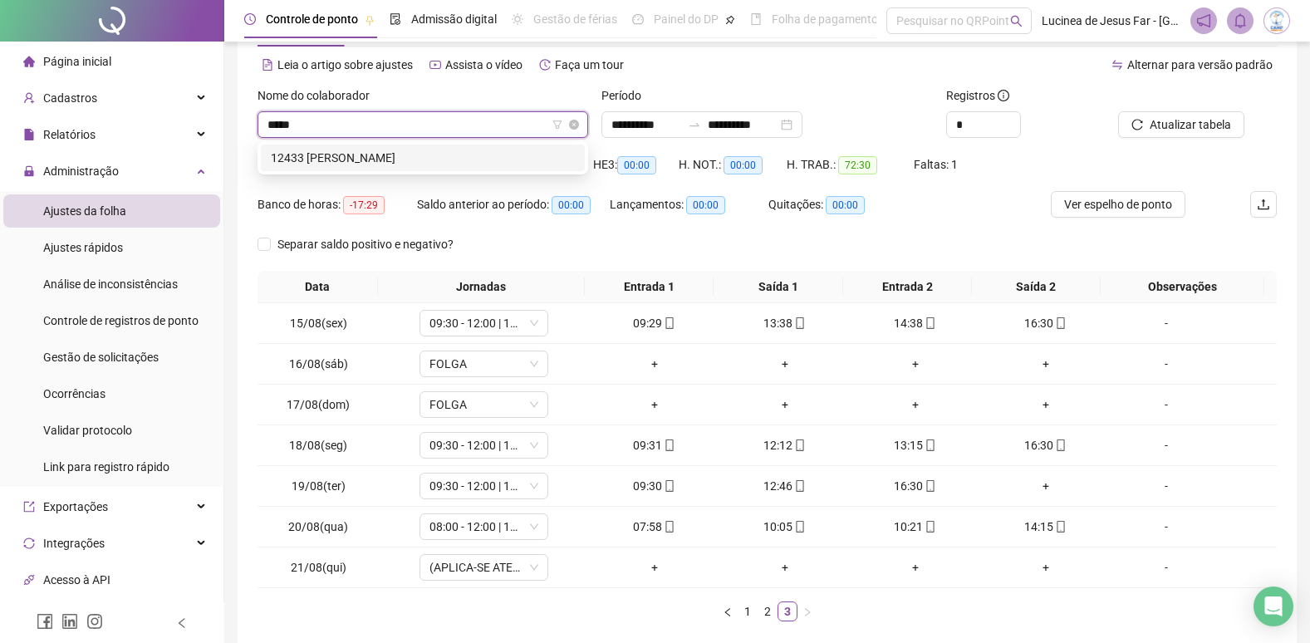
scroll to position [0, 0]
click at [450, 159] on div "12433 PALOMA DOS SANTOS PEREIRA" at bounding box center [423, 158] width 304 height 18
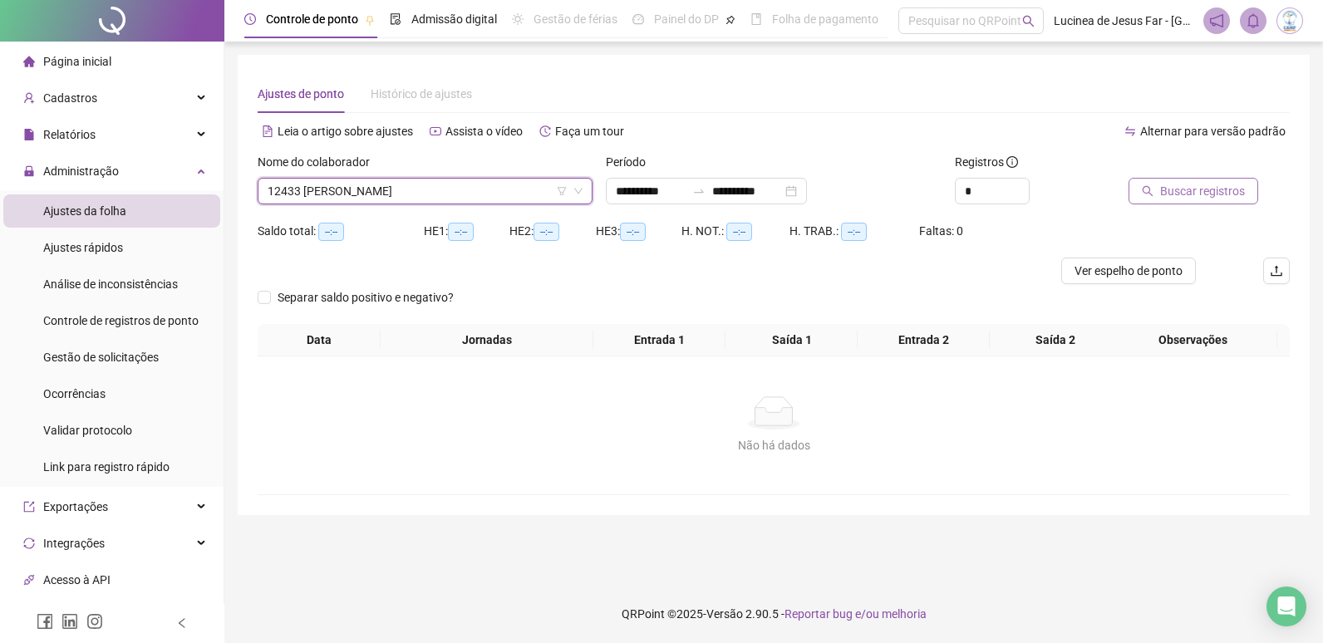
click at [1171, 192] on span "Buscar registros" at bounding box center [1202, 191] width 85 height 18
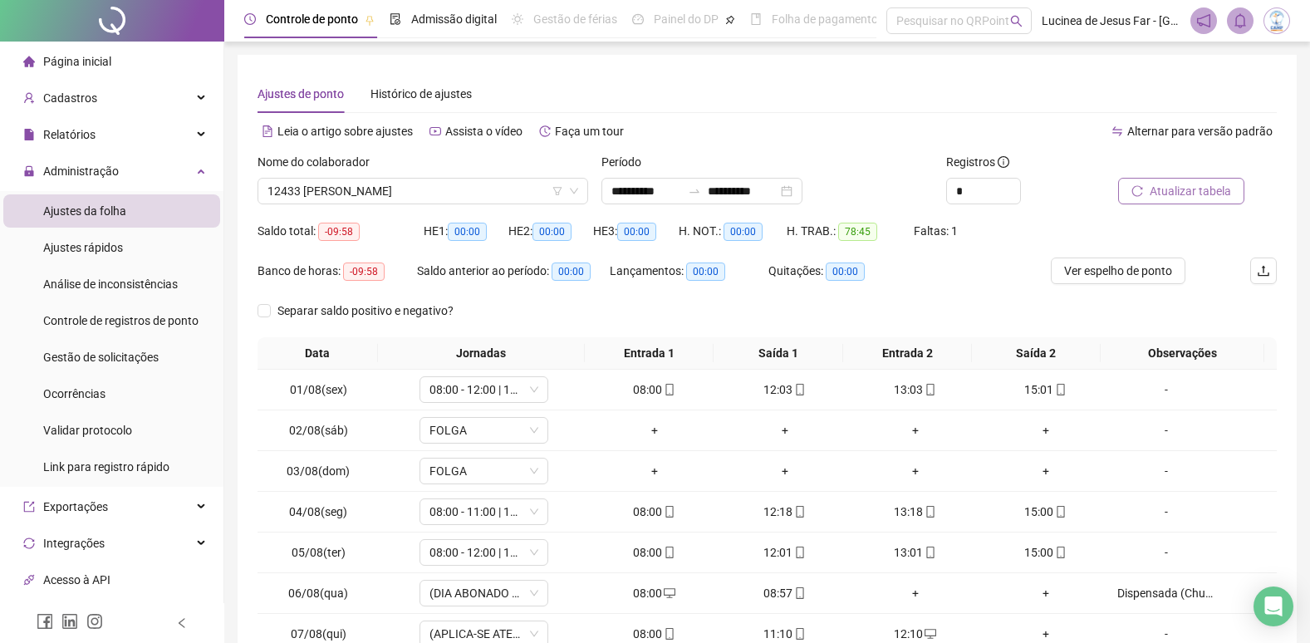
click at [1219, 188] on span "Atualizar tabela" at bounding box center [1190, 191] width 81 height 18
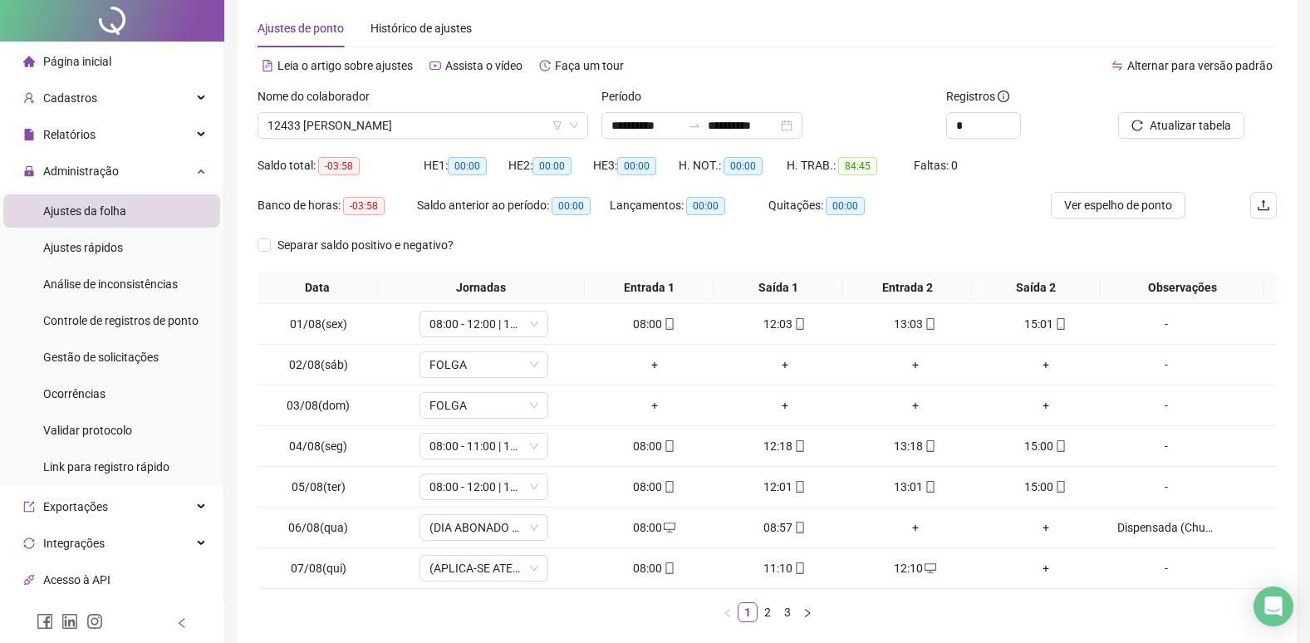
scroll to position [150, 0]
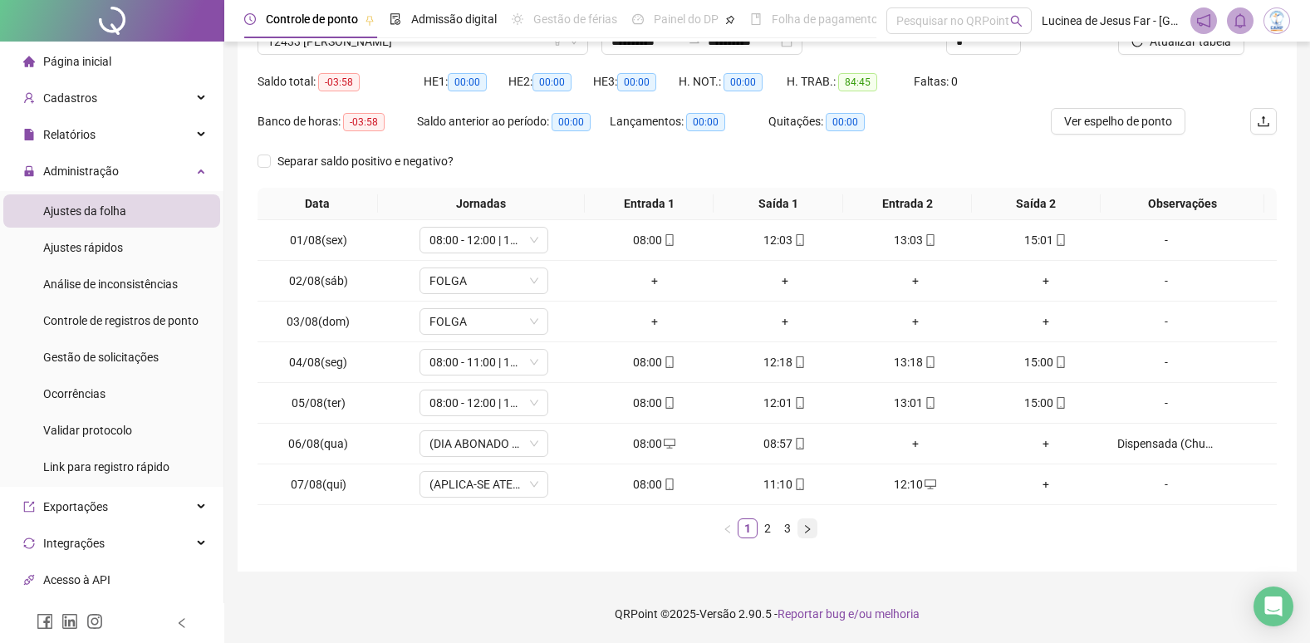
click at [809, 532] on icon "right" at bounding box center [808, 529] width 10 height 10
click at [750, 533] on link "1" at bounding box center [748, 528] width 18 height 18
click at [1163, 121] on span "Ver espelho de ponto" at bounding box center [1118, 121] width 108 height 18
click at [1127, 120] on span "Ver espelho de ponto" at bounding box center [1118, 121] width 108 height 18
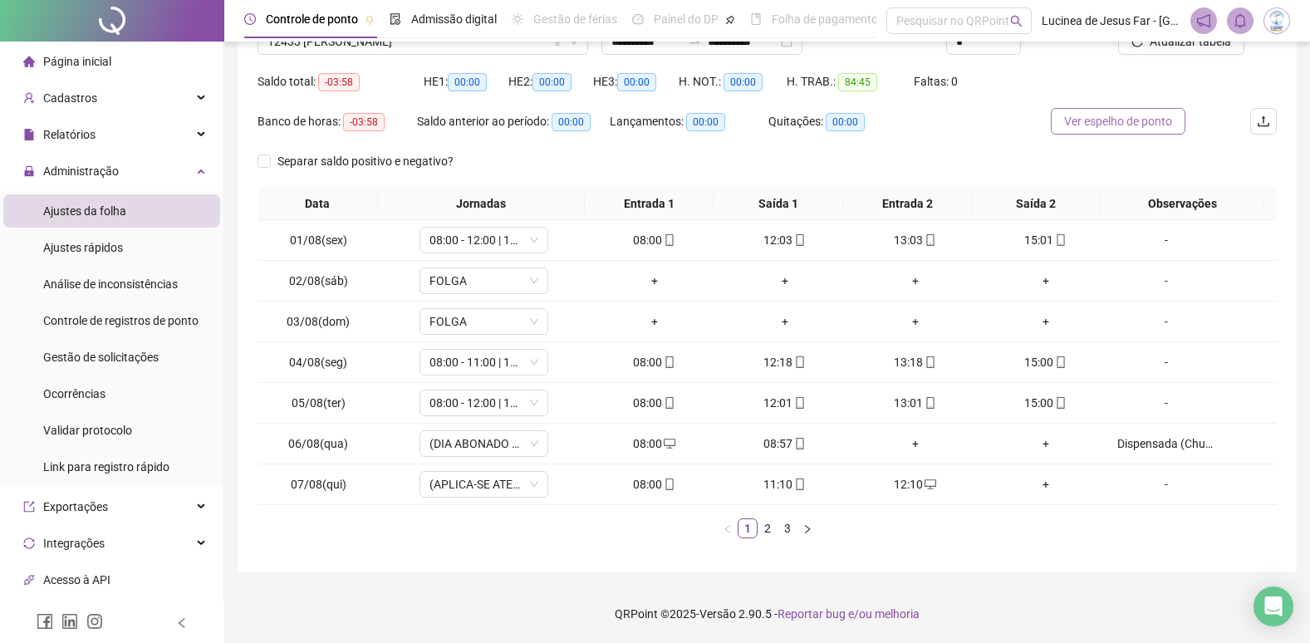
click at [1121, 125] on span "Ver espelho de ponto" at bounding box center [1118, 121] width 108 height 18
click at [1106, 125] on span "Ver espelho de ponto" at bounding box center [1118, 121] width 108 height 18
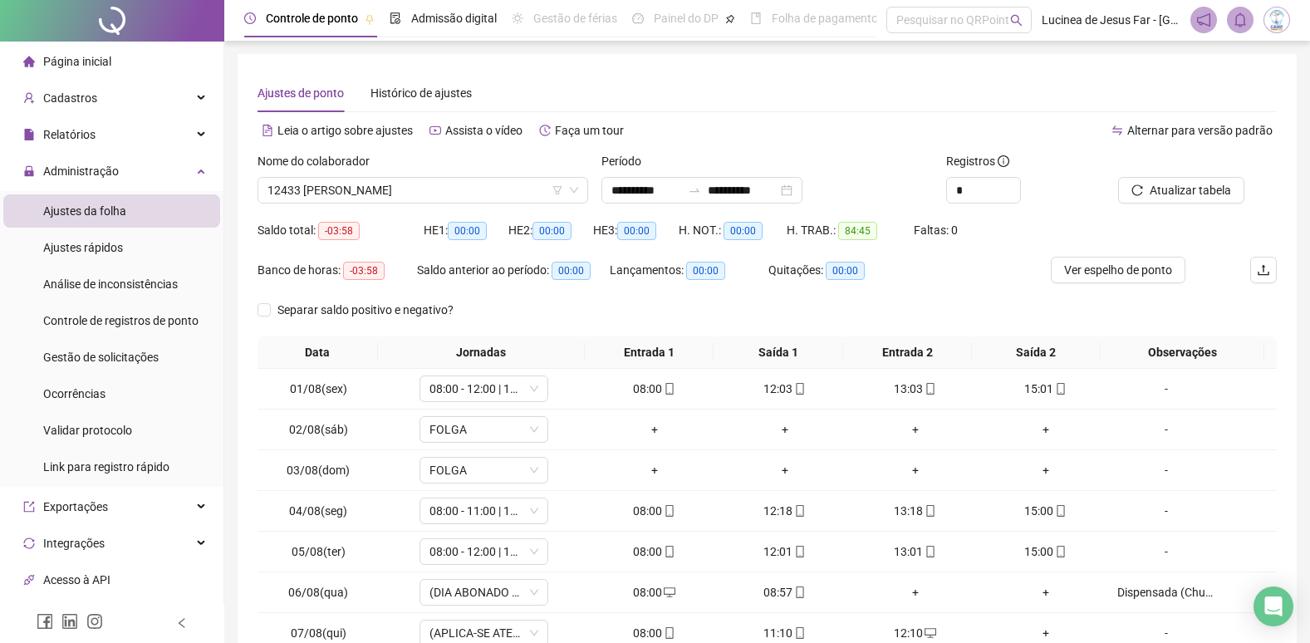
scroll to position [0, 0]
click at [1199, 198] on span "Atualizar tabela" at bounding box center [1190, 191] width 81 height 18
click at [400, 309] on span "Separar saldo positivo e negativo?" at bounding box center [365, 311] width 189 height 18
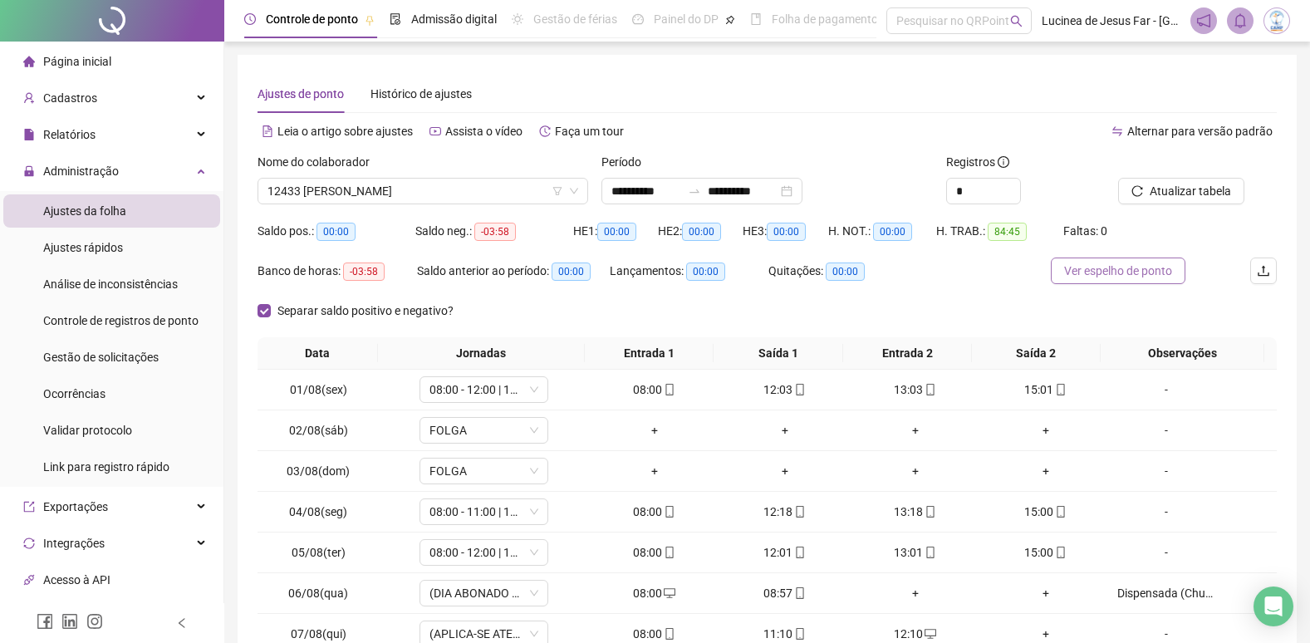
click at [1159, 274] on span "Ver espelho de ponto" at bounding box center [1118, 271] width 108 height 18
click at [1130, 276] on span "Ver espelho de ponto" at bounding box center [1118, 271] width 108 height 18
click at [61, 61] on span "Página inicial" at bounding box center [77, 61] width 68 height 13
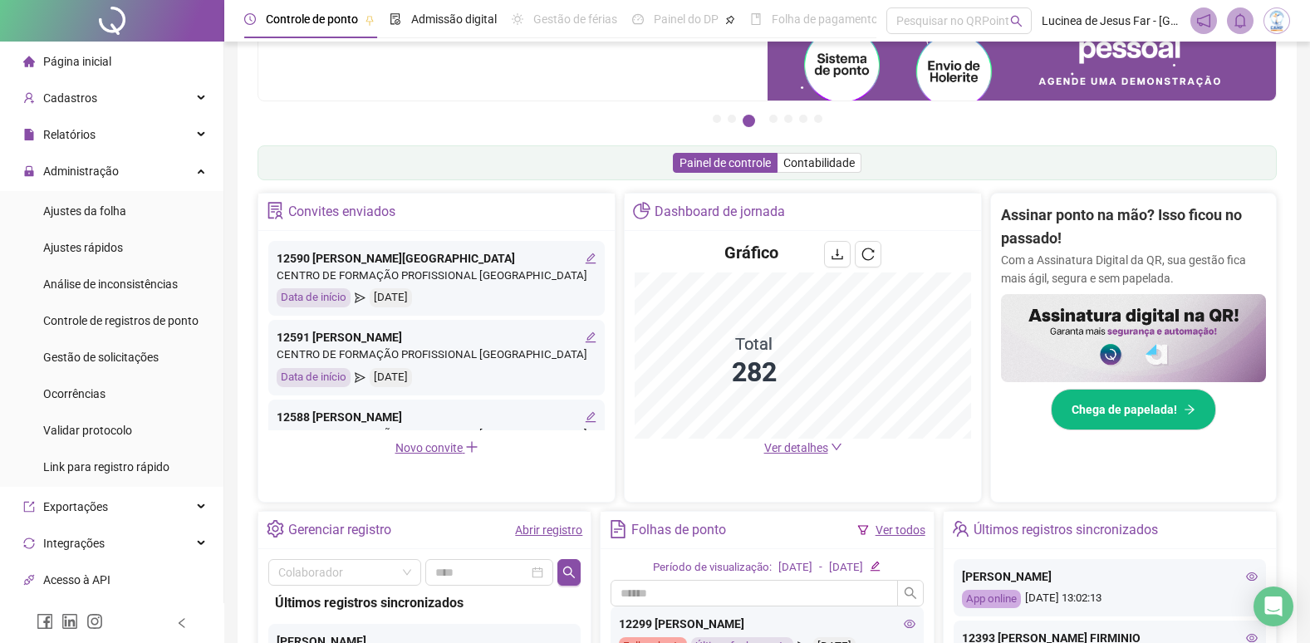
scroll to position [152, 0]
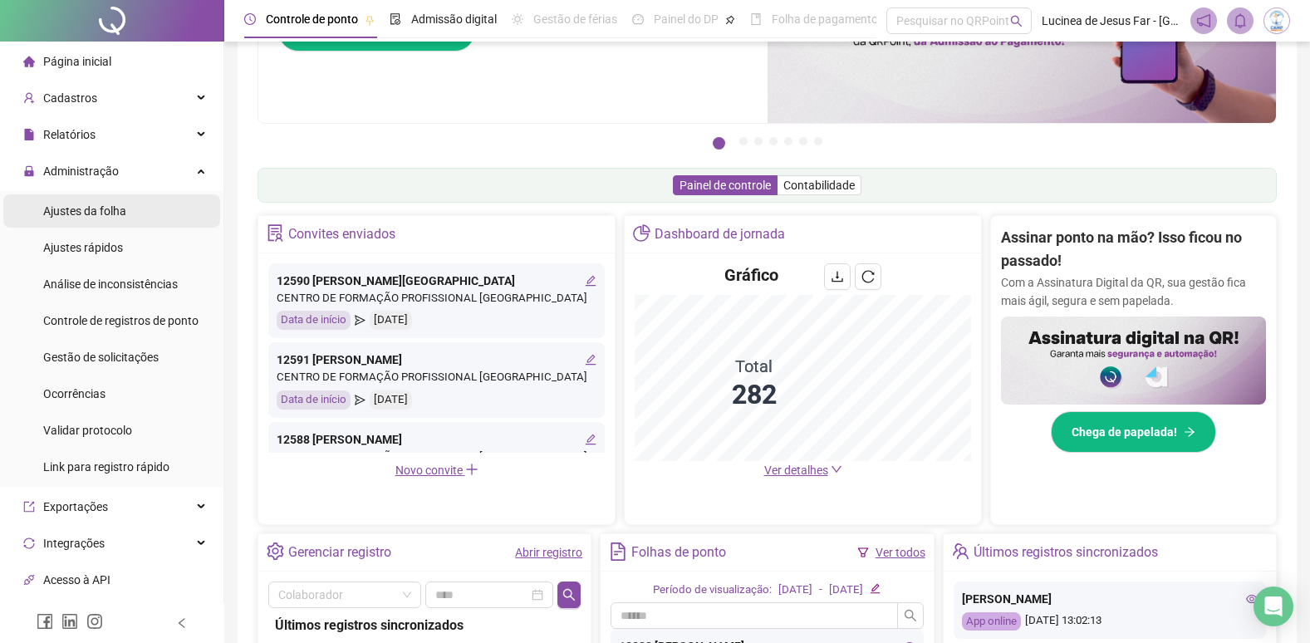
click at [63, 209] on span "Ajustes da folha" at bounding box center [84, 210] width 83 height 13
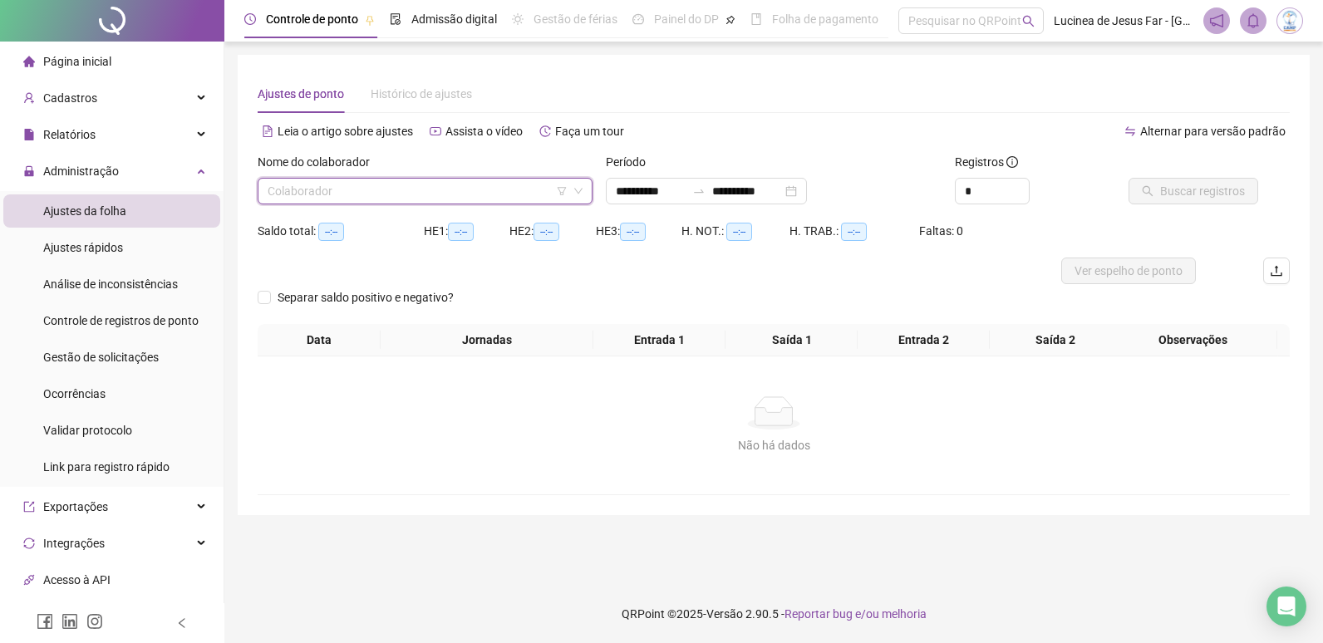
drag, startPoint x: 380, startPoint y: 187, endPoint x: 404, endPoint y: 217, distance: 37.9
click at [384, 194] on input "search" at bounding box center [418, 191] width 300 height 25
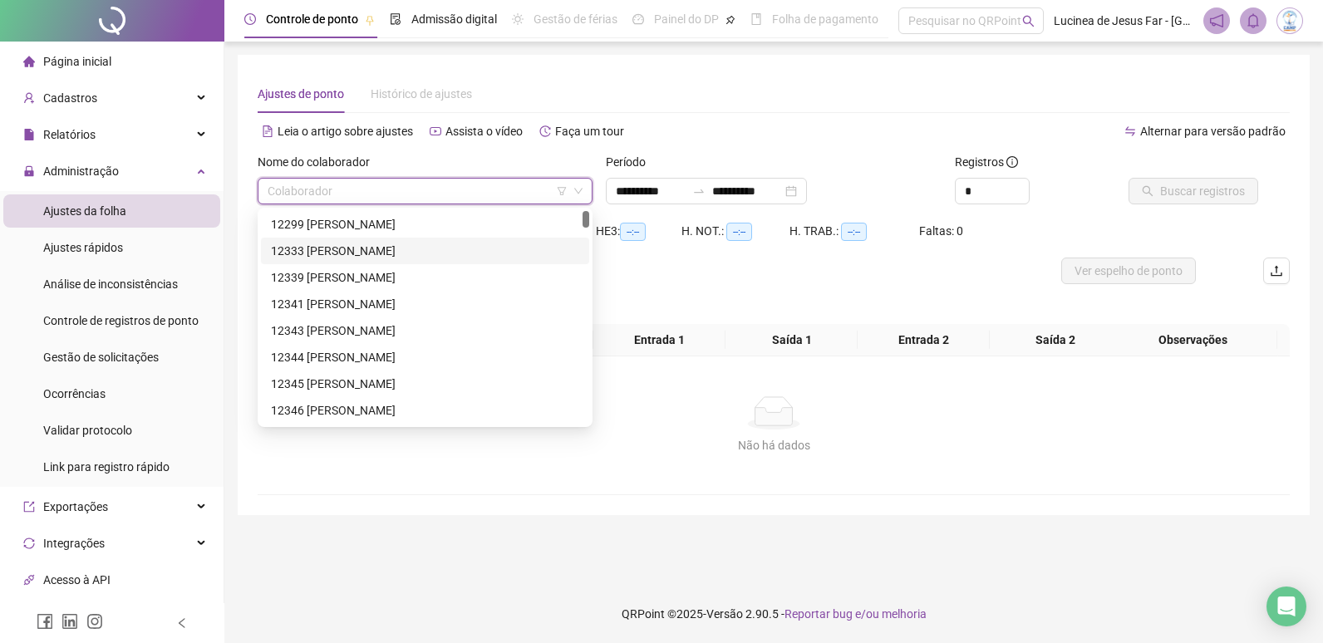
click at [493, 248] on div "12333 BEATRIZ CONCEIÇAO DE SOUZA" at bounding box center [425, 251] width 308 height 18
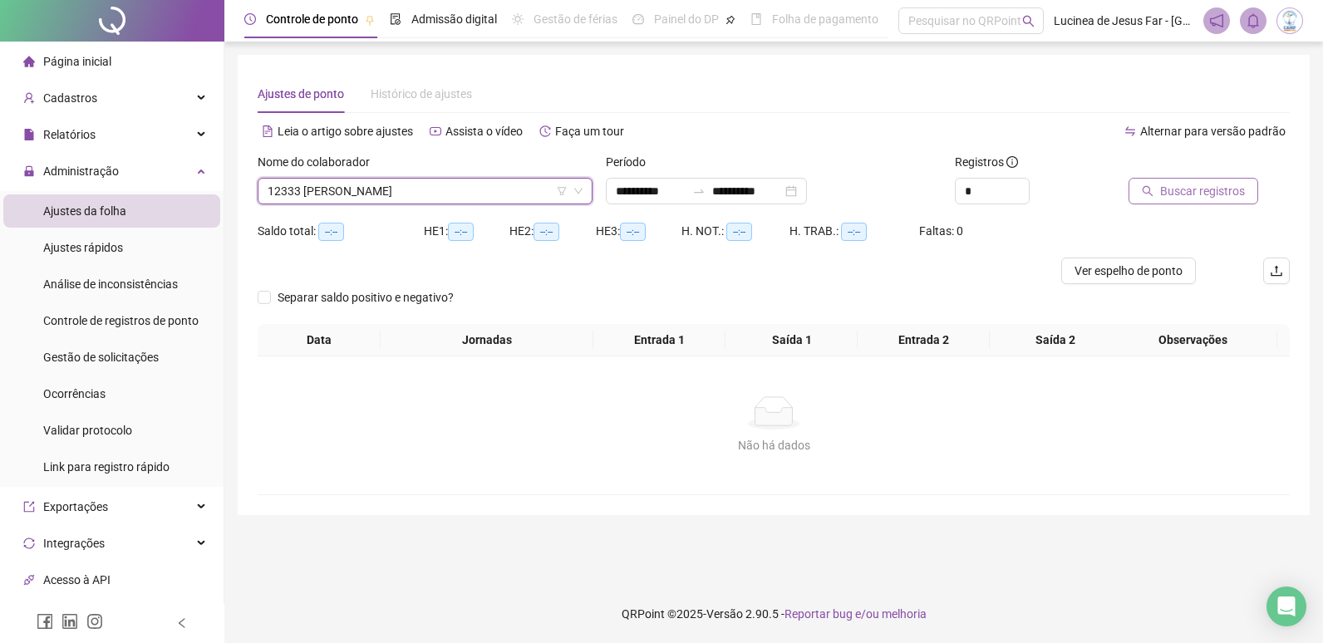
click at [1224, 194] on span "Buscar registros" at bounding box center [1202, 191] width 85 height 18
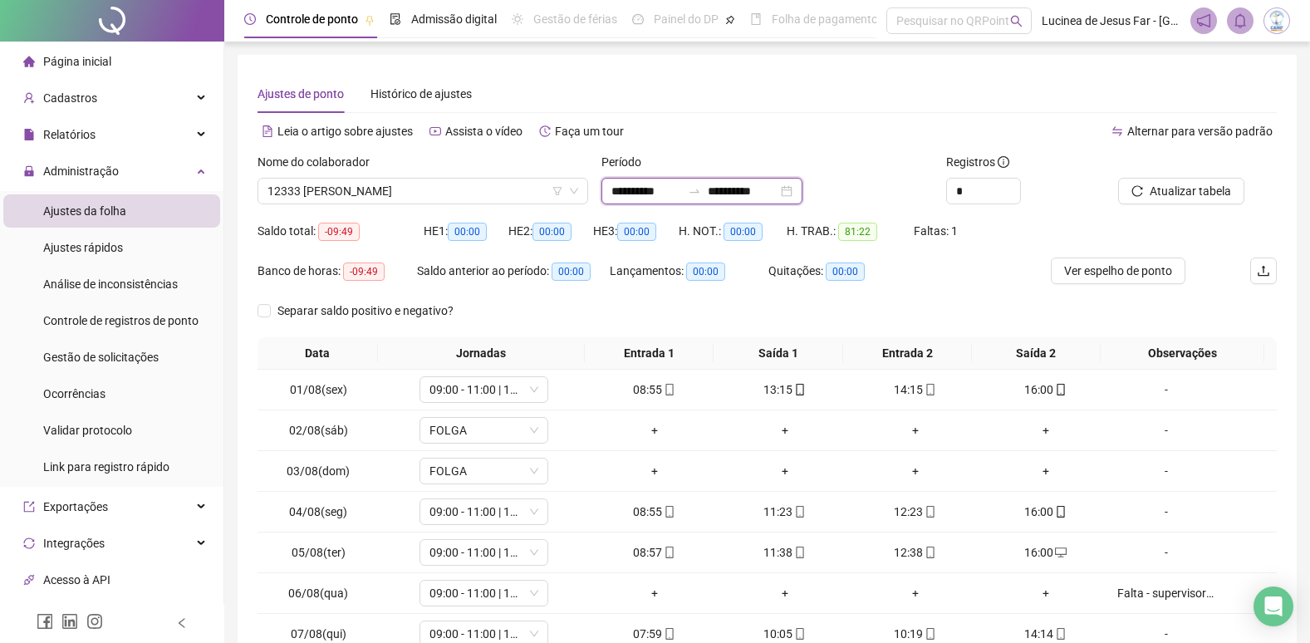
click at [676, 189] on input "**********" at bounding box center [646, 191] width 70 height 18
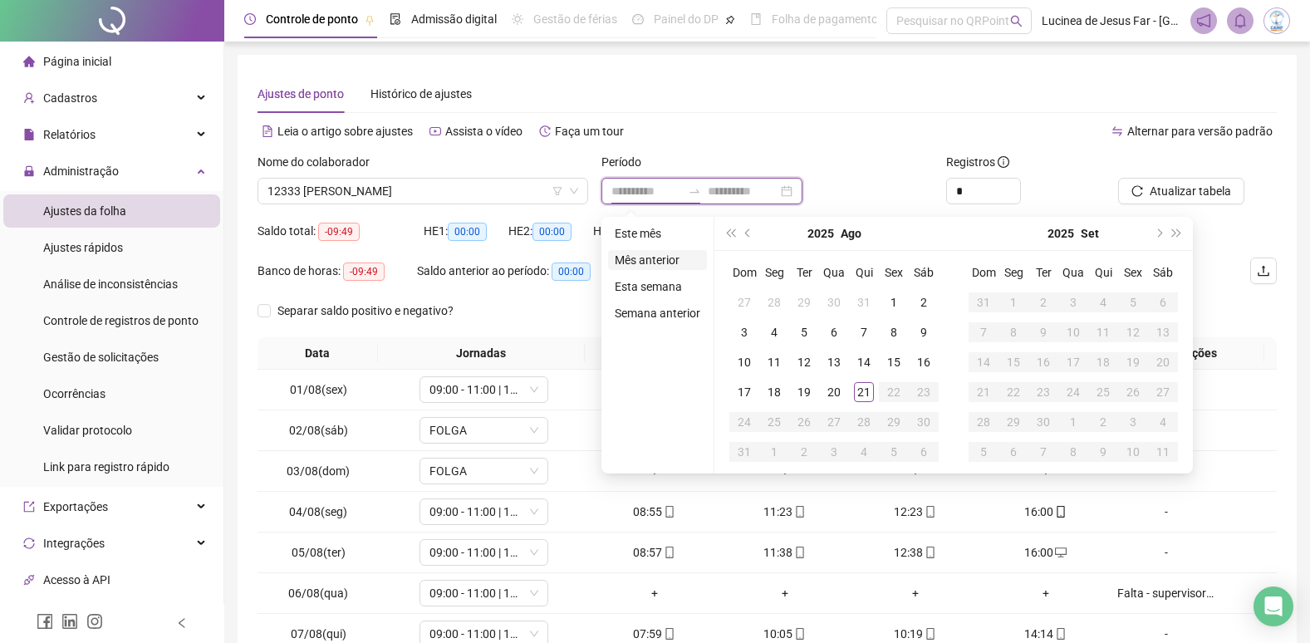
type input "**********"
click at [661, 258] on li "Mês anterior" at bounding box center [657, 260] width 99 height 20
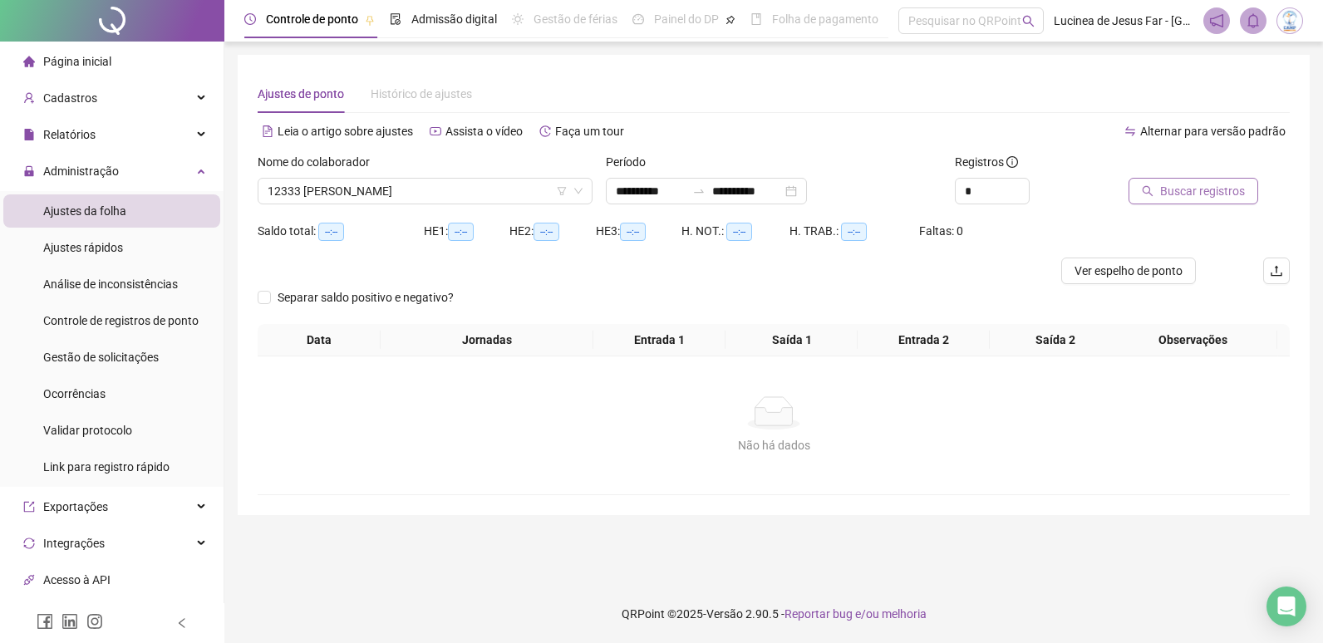
click at [1214, 199] on span "Buscar registros" at bounding box center [1202, 191] width 85 height 18
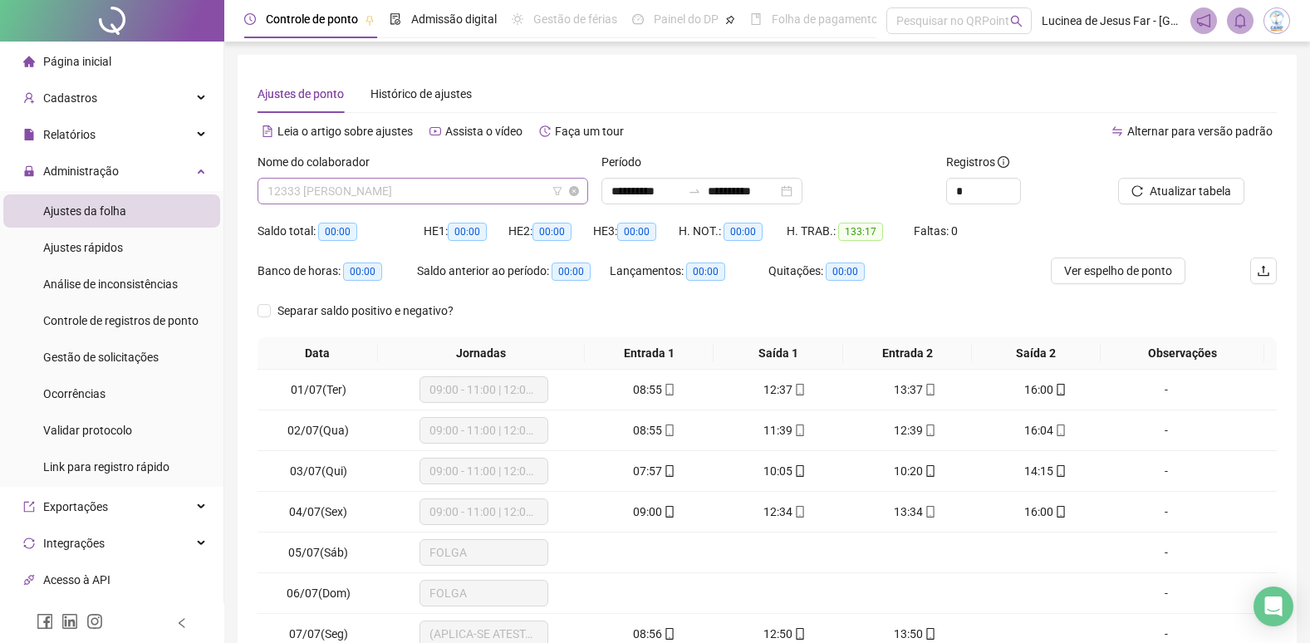
click at [480, 200] on span "12333 BEATRIZ CONCEIÇAO DE SOUZA" at bounding box center [423, 191] width 311 height 25
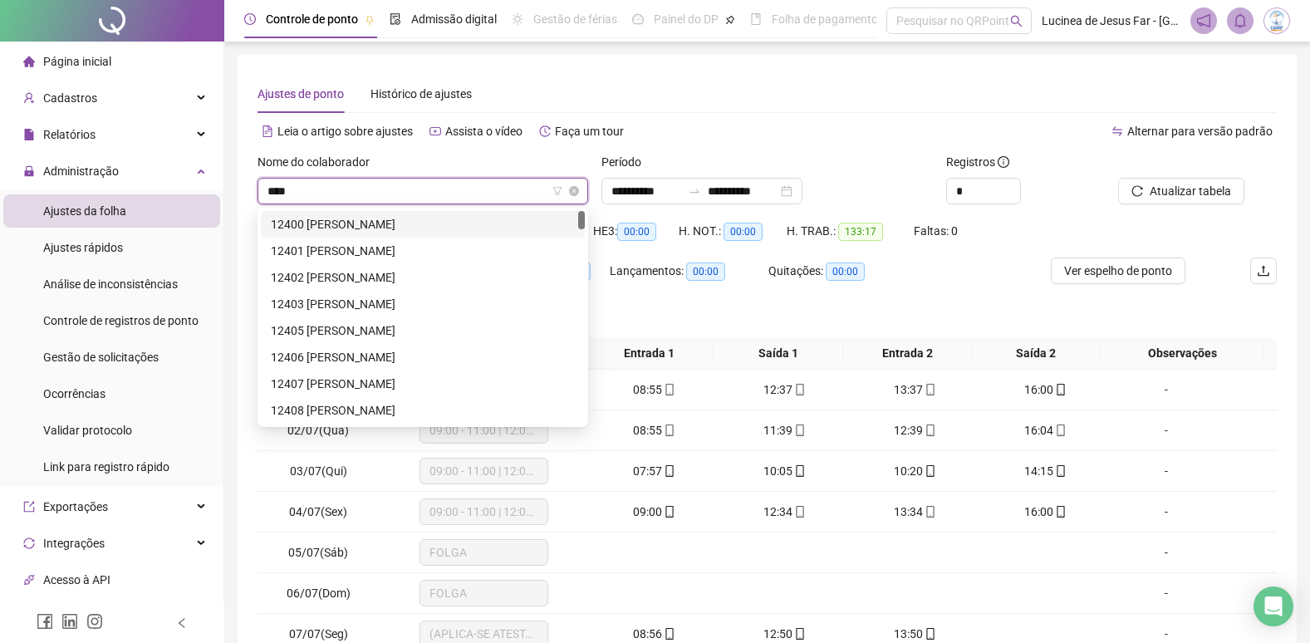
type input "*****"
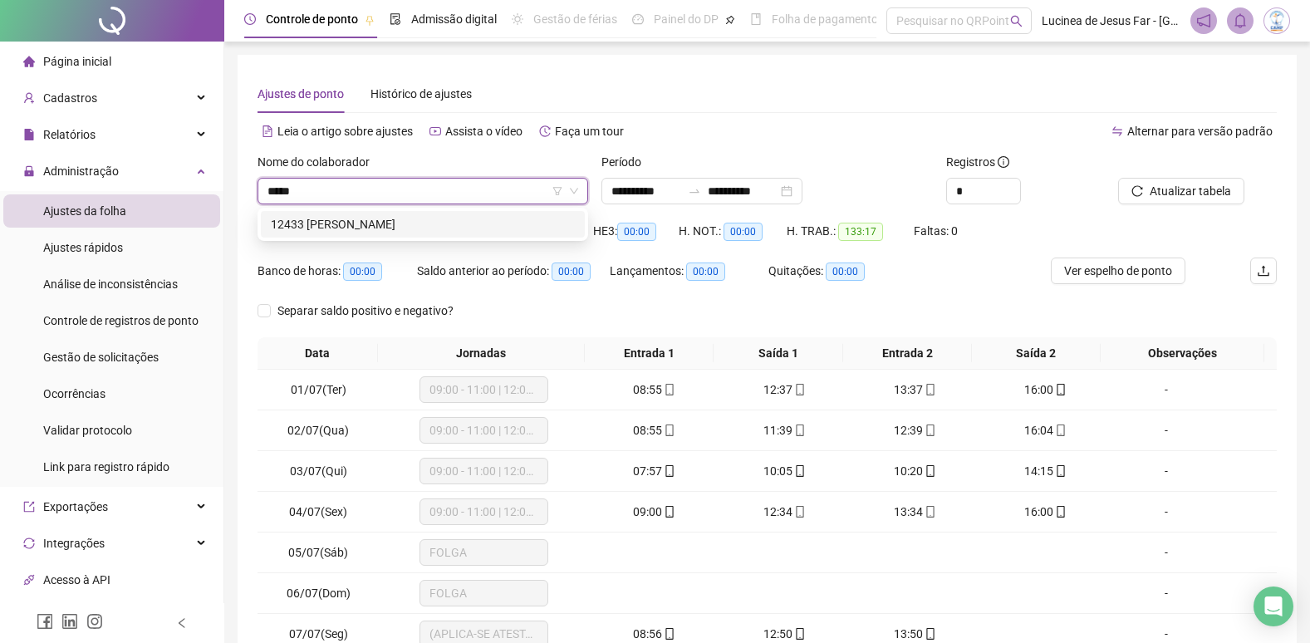
click at [498, 217] on div "12433 PALOMA DOS SANTOS PEREIRA" at bounding box center [423, 224] width 304 height 18
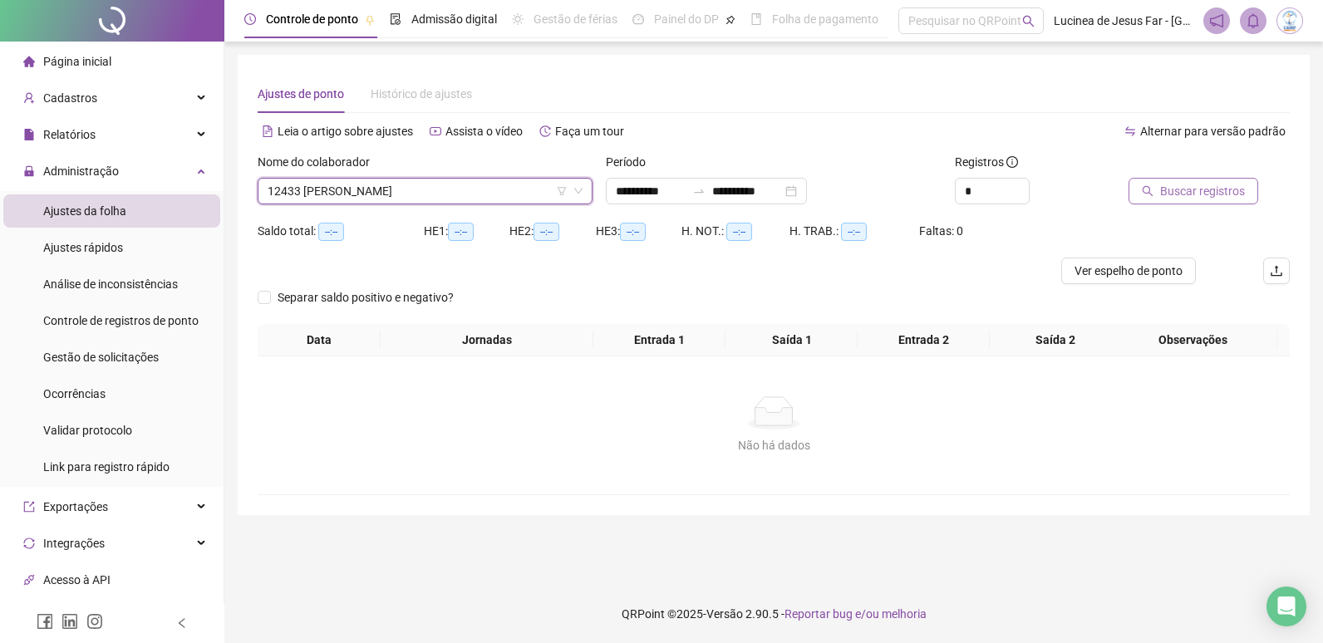
click at [1180, 199] on span "Buscar registros" at bounding box center [1202, 191] width 85 height 18
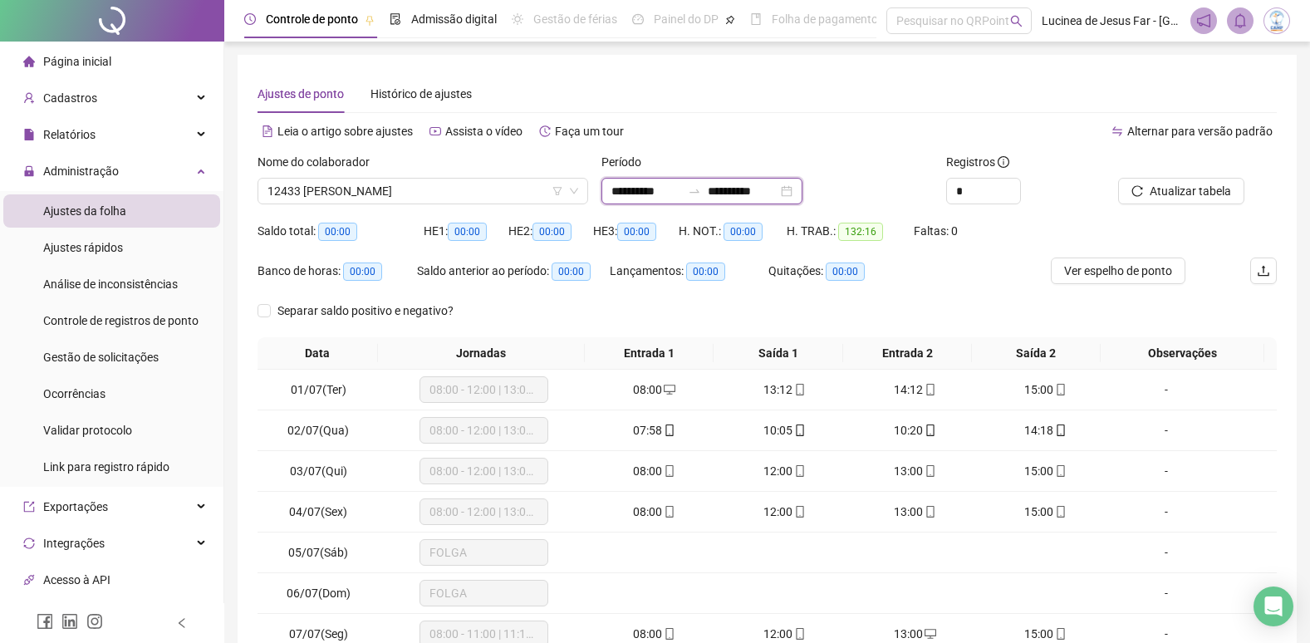
click at [658, 191] on input "**********" at bounding box center [646, 191] width 70 height 18
type input "**********"
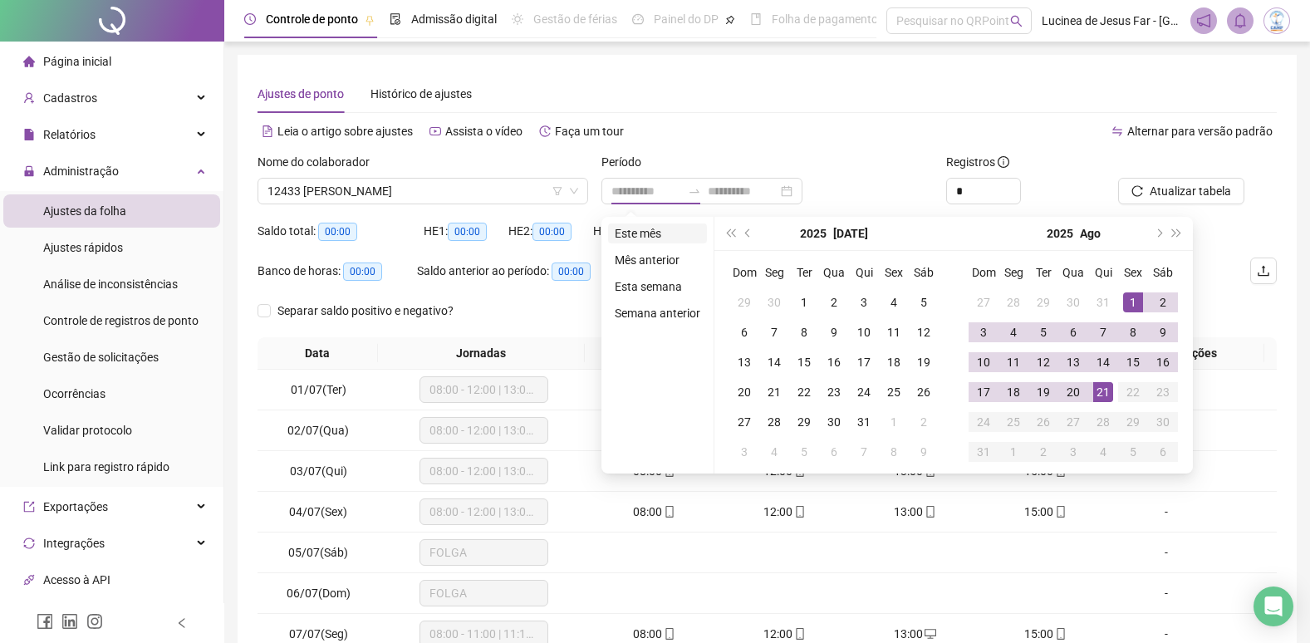
click at [672, 233] on li "Este mês" at bounding box center [657, 233] width 99 height 20
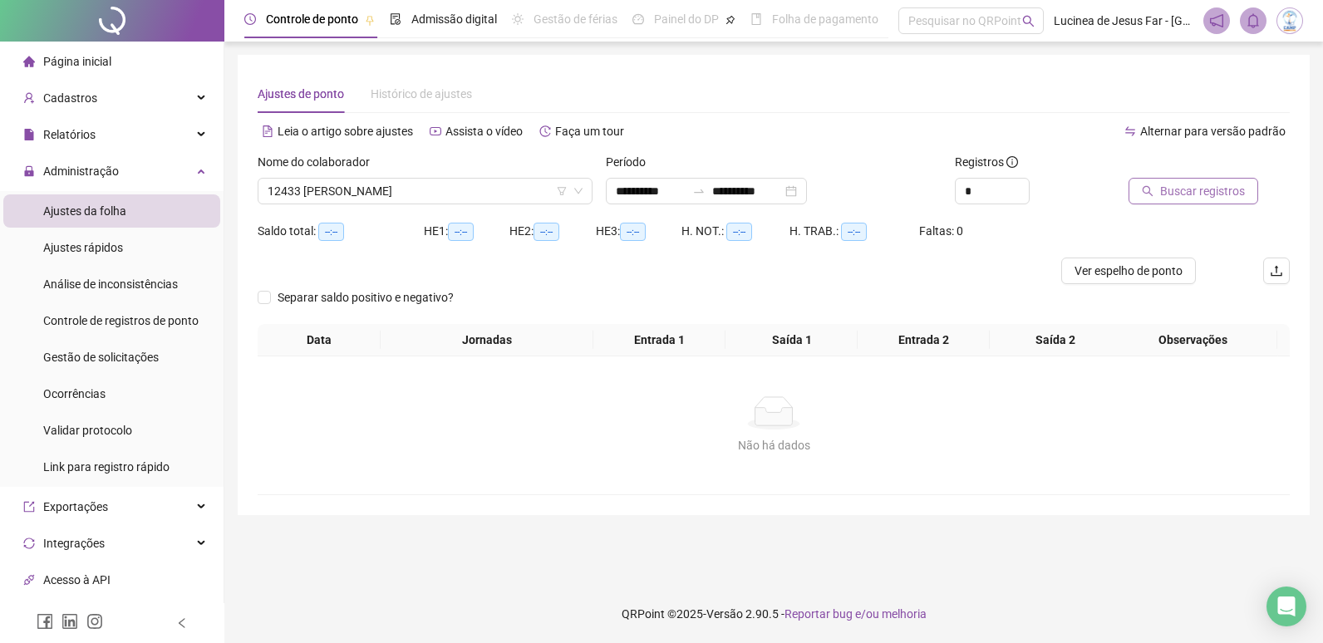
click at [1215, 197] on span "Buscar registros" at bounding box center [1202, 191] width 85 height 18
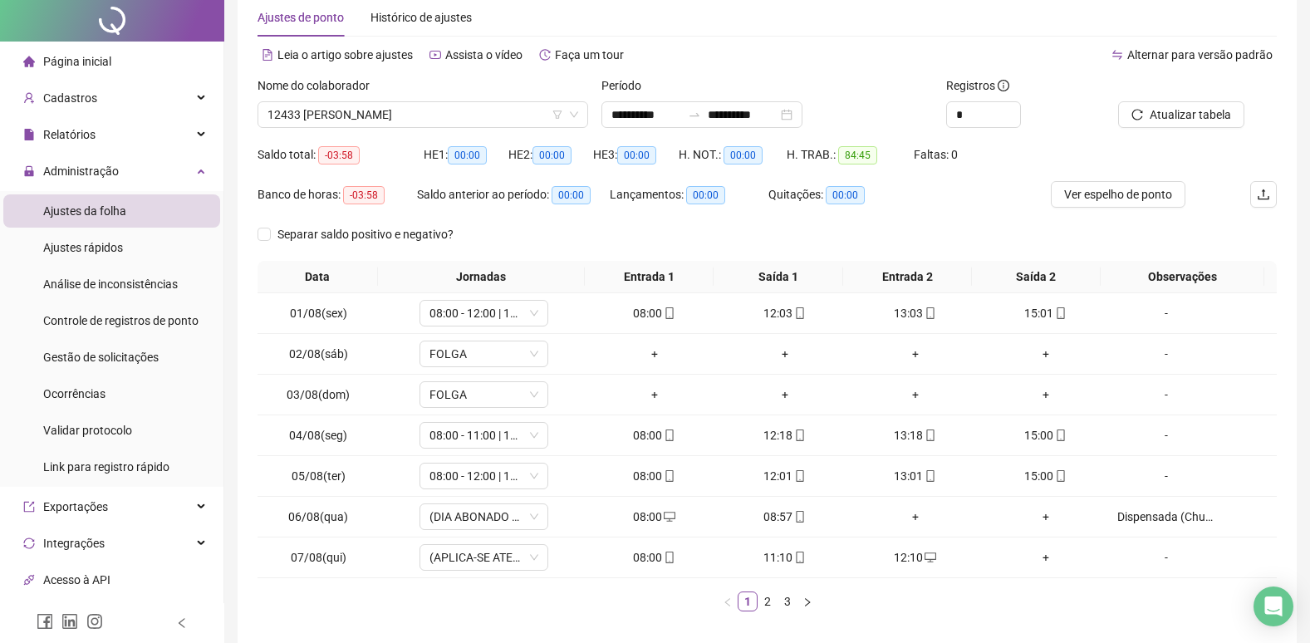
scroll to position [150, 0]
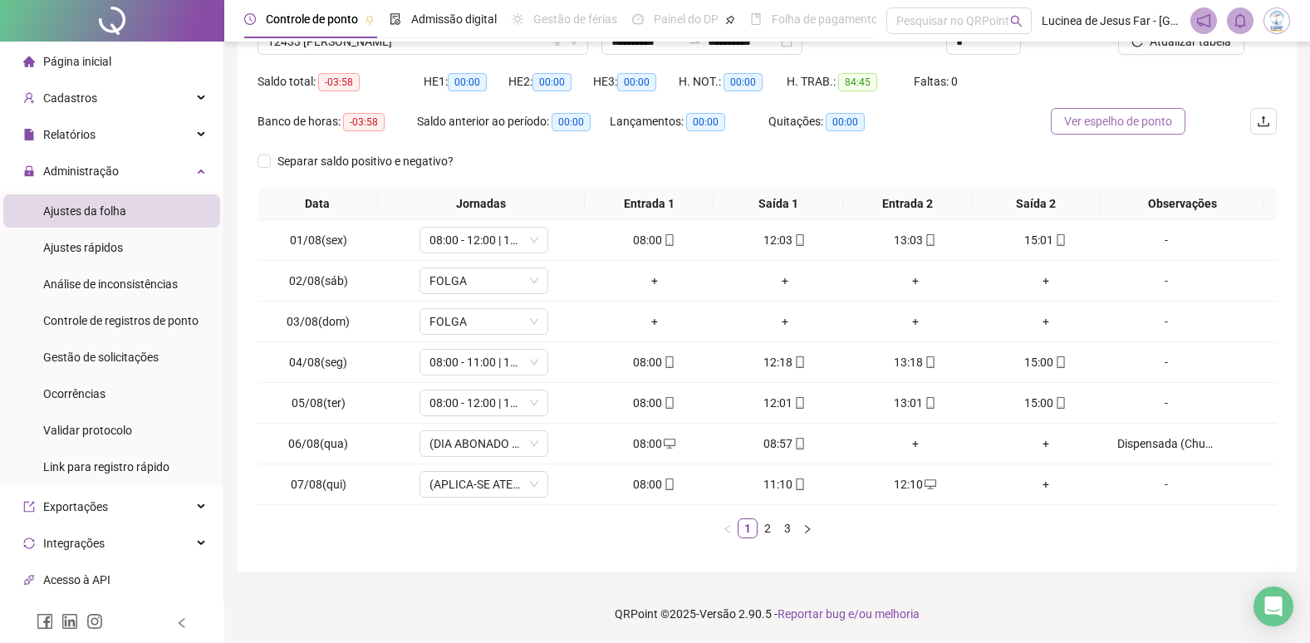
click at [1117, 126] on span "Ver espelho de ponto" at bounding box center [1118, 121] width 108 height 18
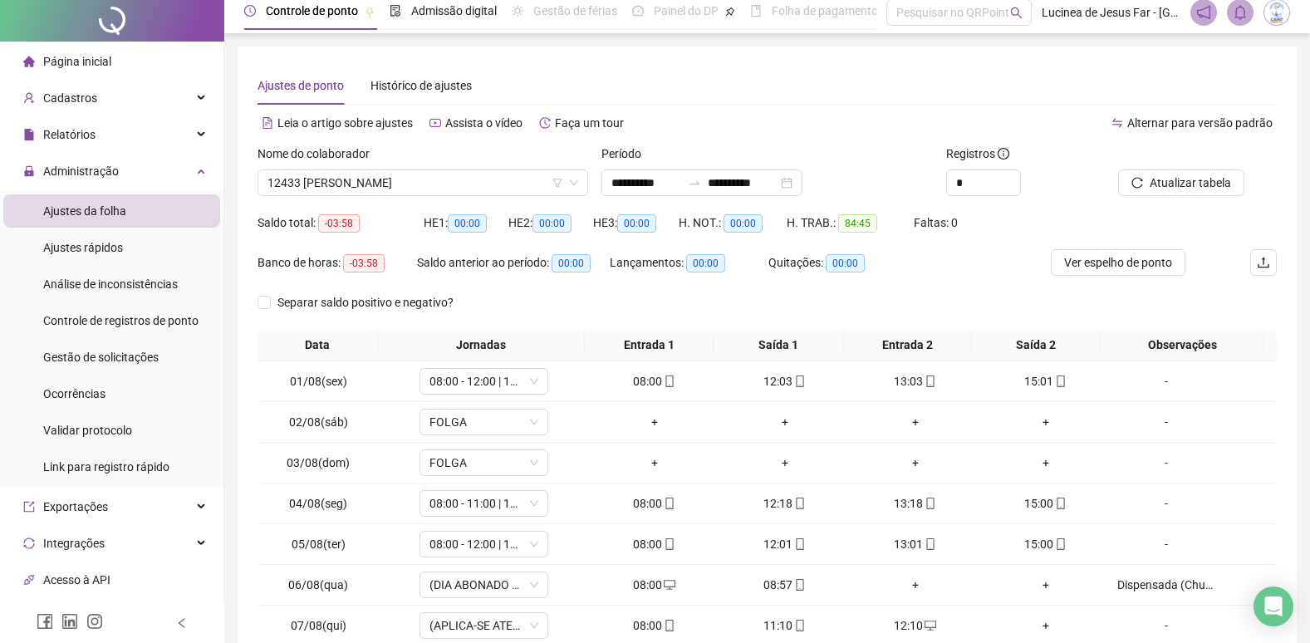
scroll to position [0, 0]
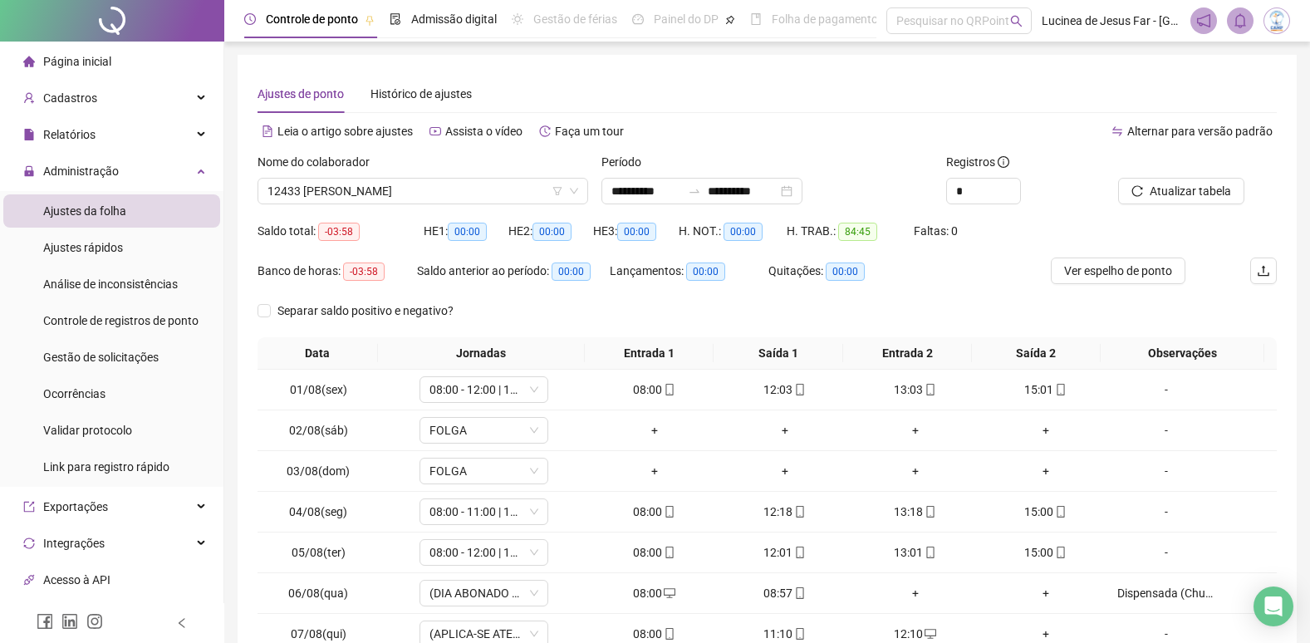
click at [1216, 135] on span "Alternar para versão padrão" at bounding box center [1199, 131] width 145 height 13
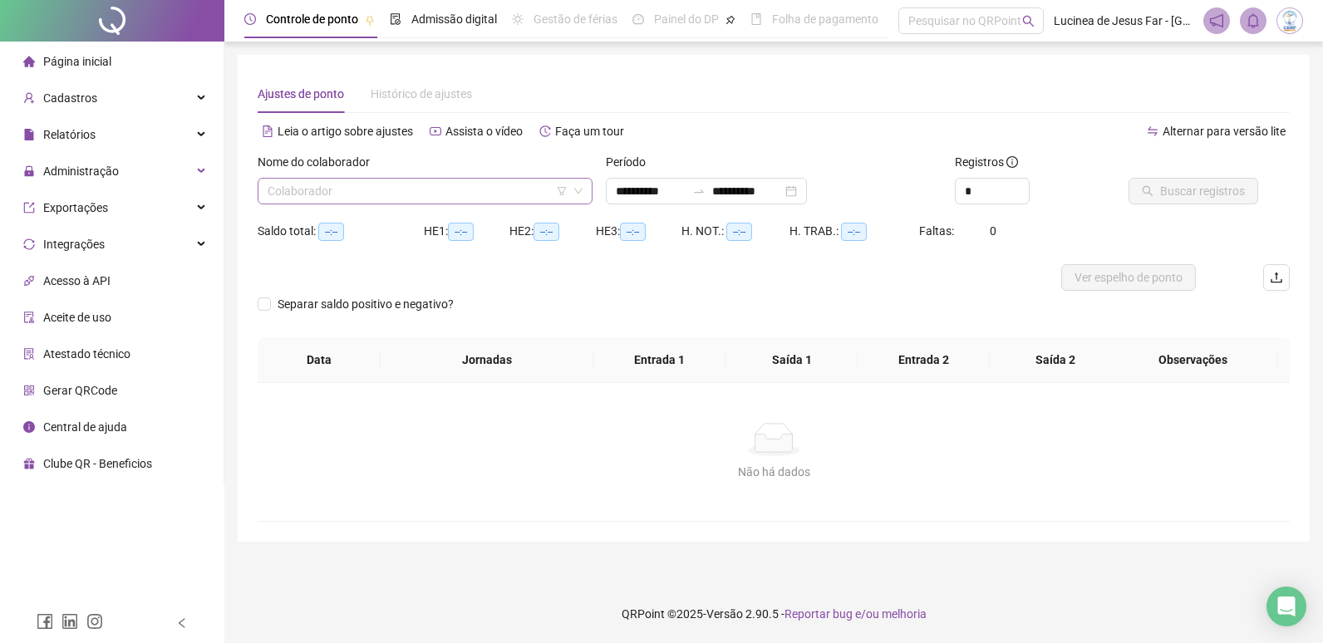
click at [467, 194] on input "search" at bounding box center [418, 191] width 300 height 25
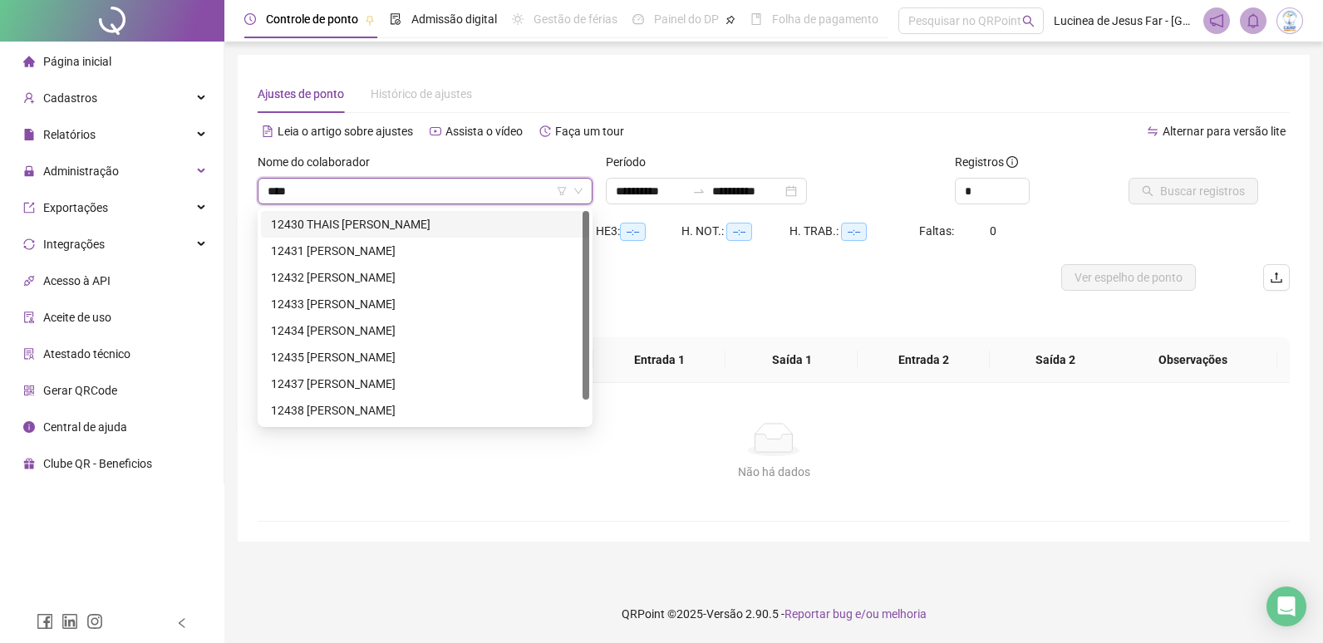
type input "*****"
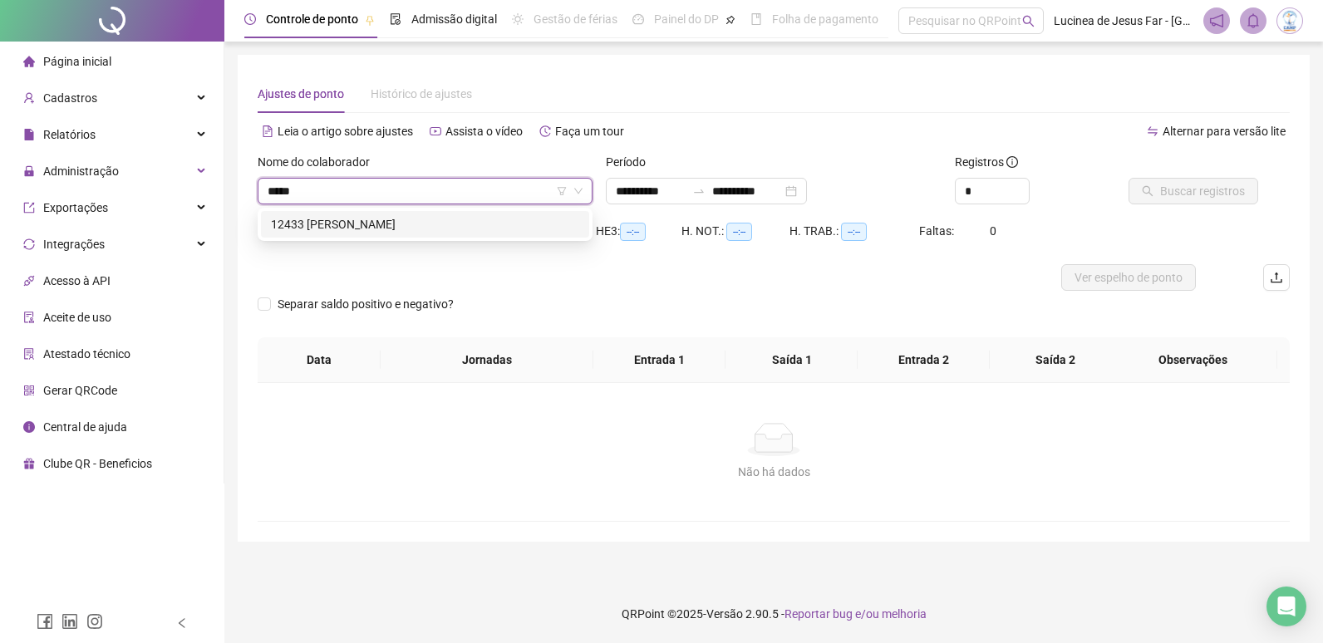
click at [550, 223] on div "12433 [PERSON_NAME]" at bounding box center [425, 224] width 308 height 18
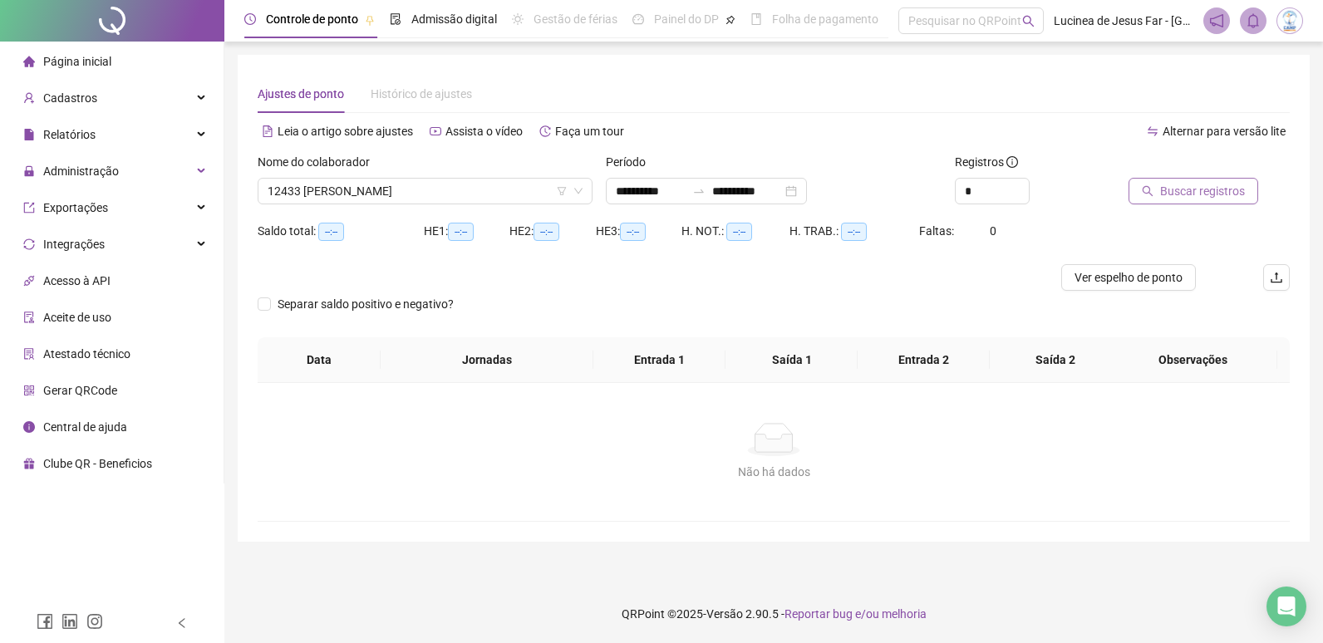
click at [1215, 193] on span "Buscar registros" at bounding box center [1202, 191] width 85 height 18
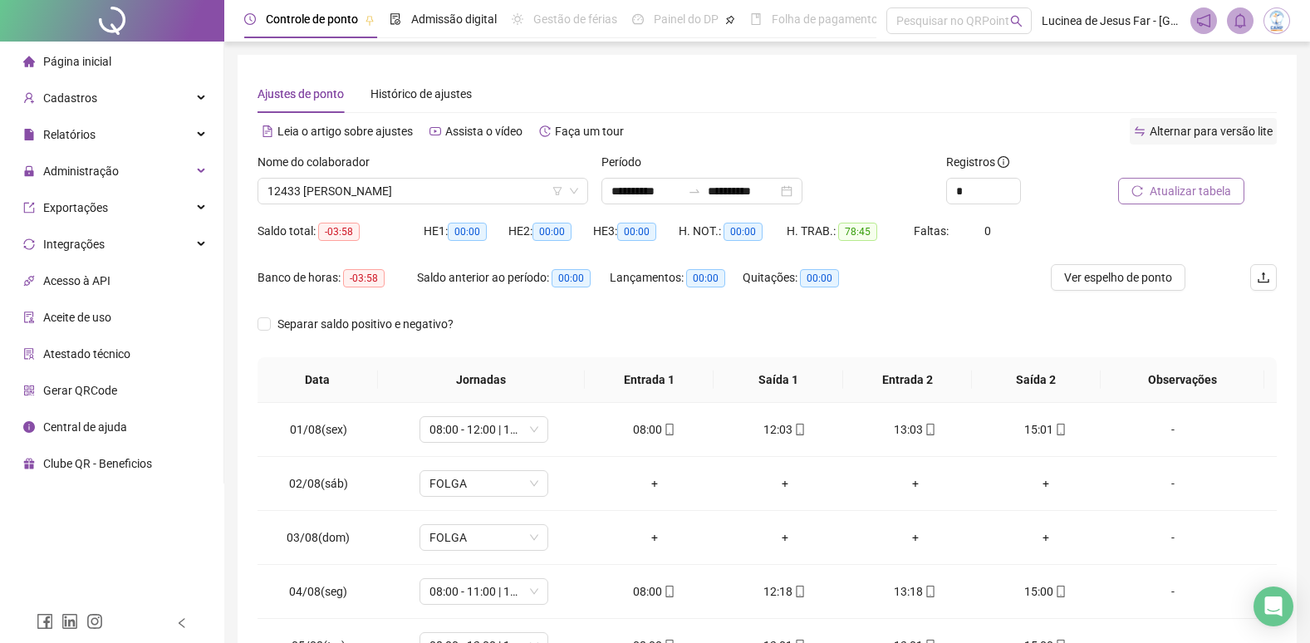
click at [1241, 133] on span "Alternar para versão lite" at bounding box center [1211, 131] width 123 height 13
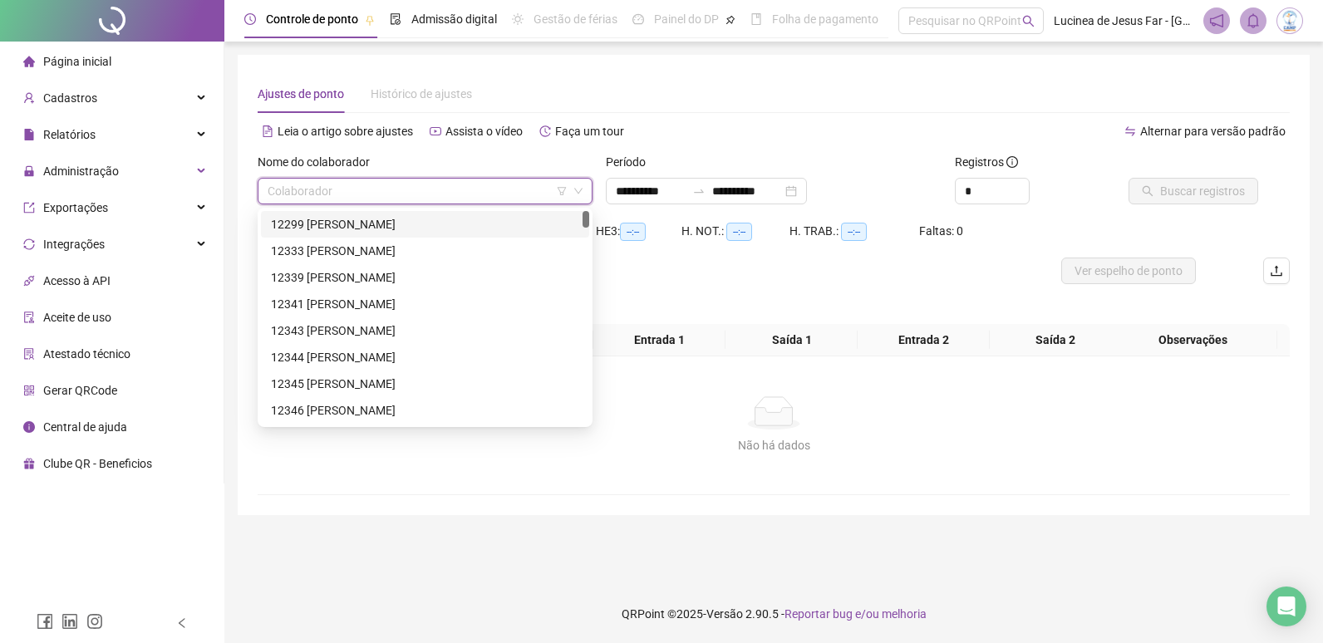
click at [435, 191] on input "search" at bounding box center [418, 191] width 300 height 25
type input "*****"
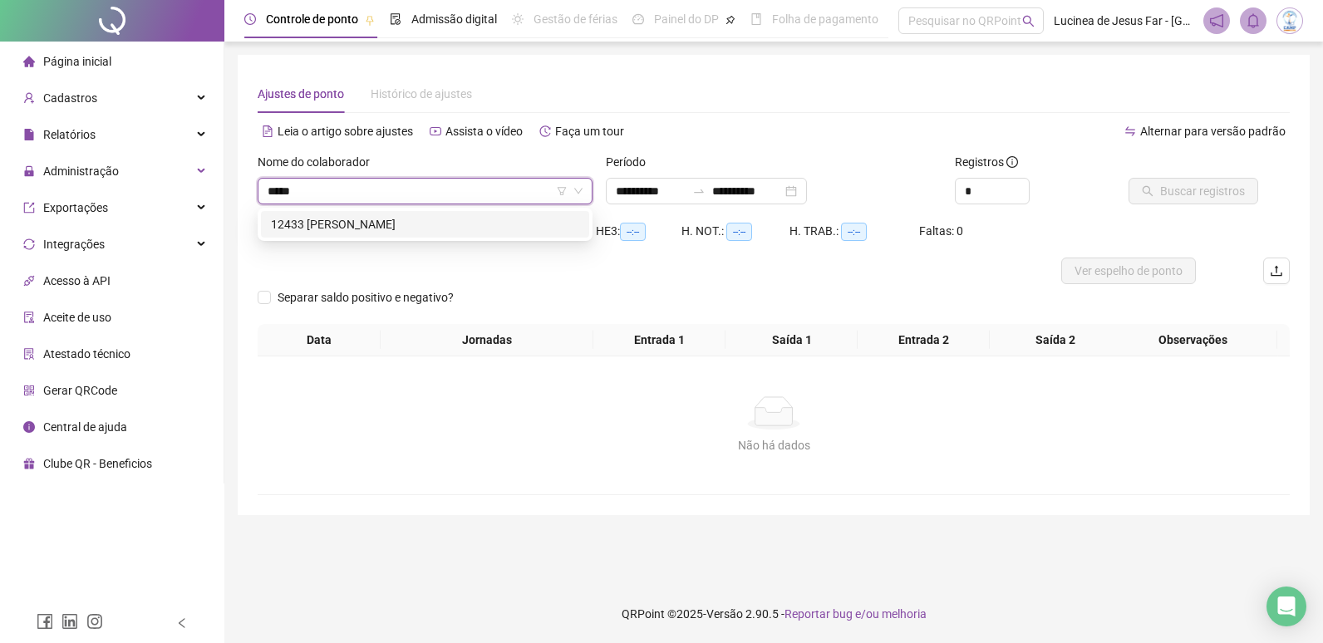
click at [480, 215] on div "12433 [PERSON_NAME]" at bounding box center [425, 224] width 308 height 18
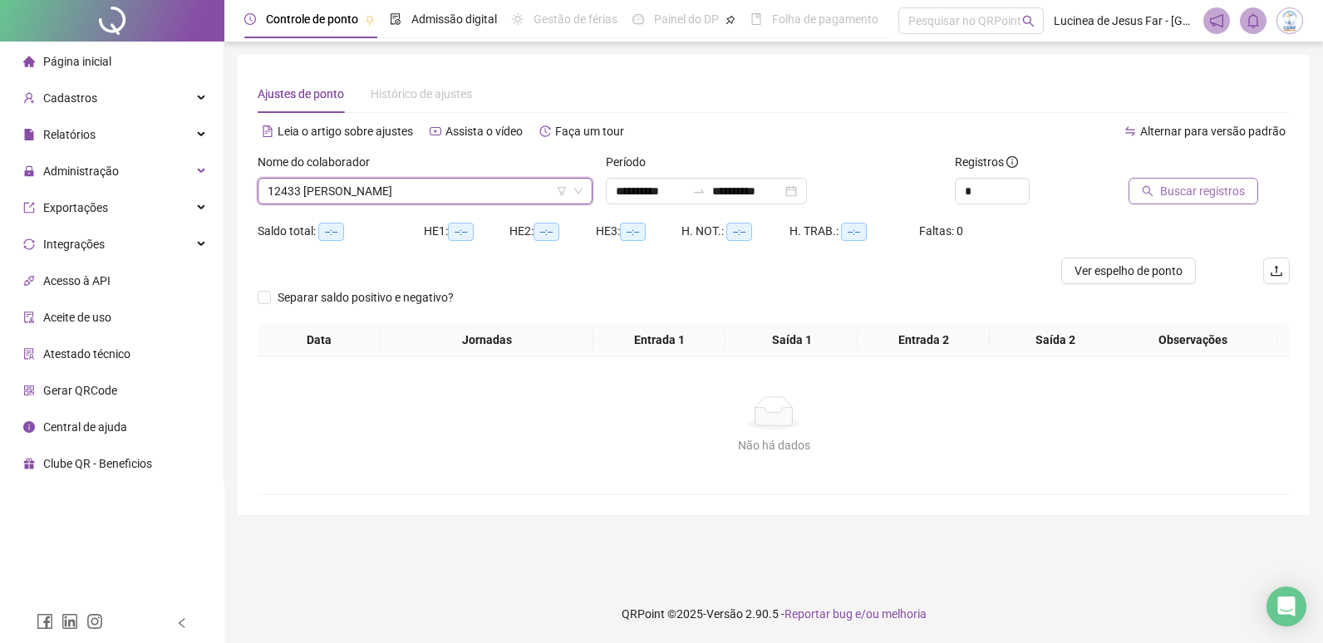
click at [1195, 196] on span "Buscar registros" at bounding box center [1202, 191] width 85 height 18
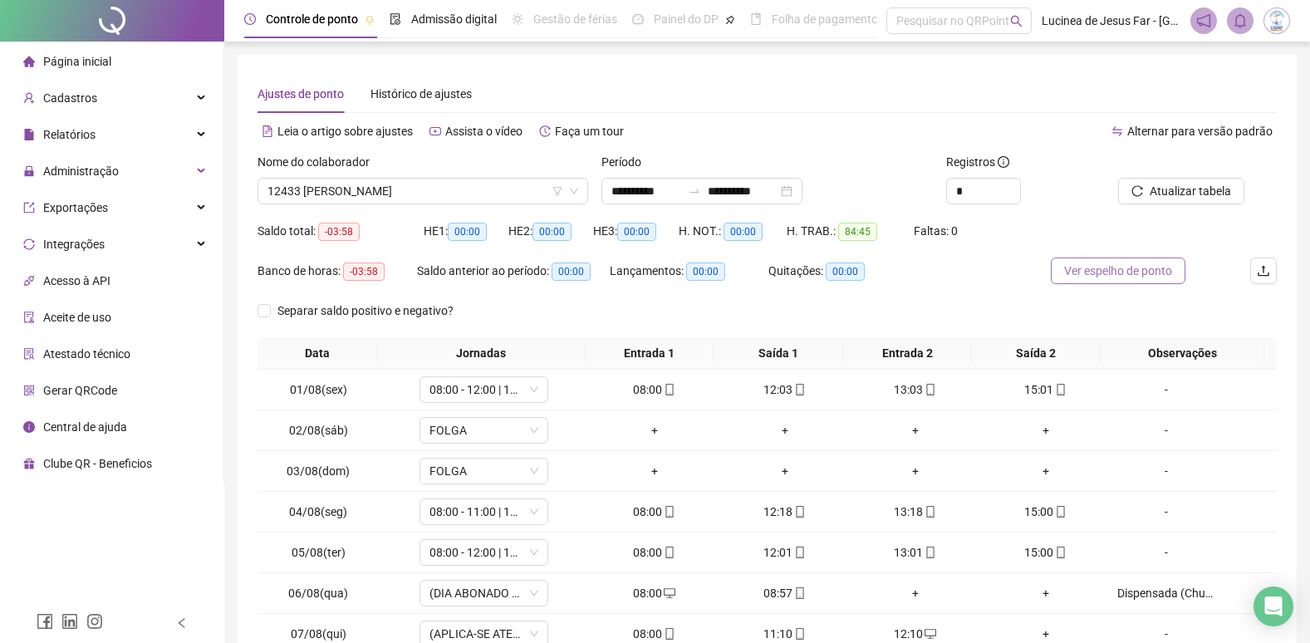
click at [1138, 272] on span "Ver espelho de ponto" at bounding box center [1118, 271] width 108 height 18
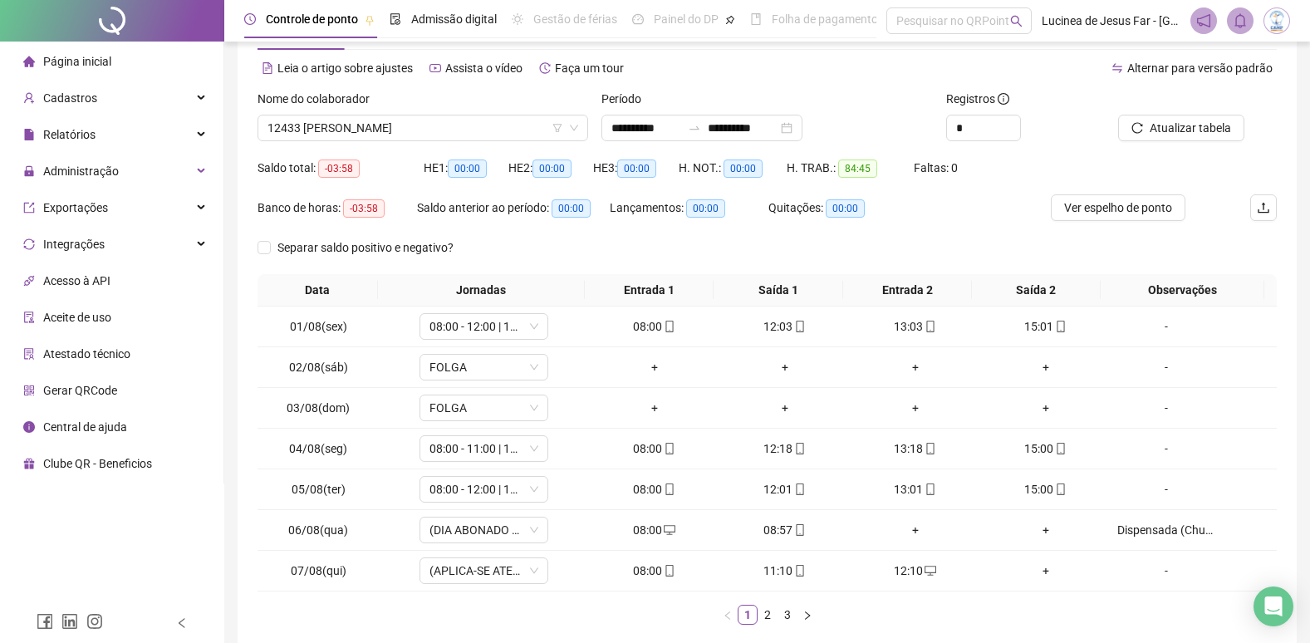
scroll to position [150, 0]
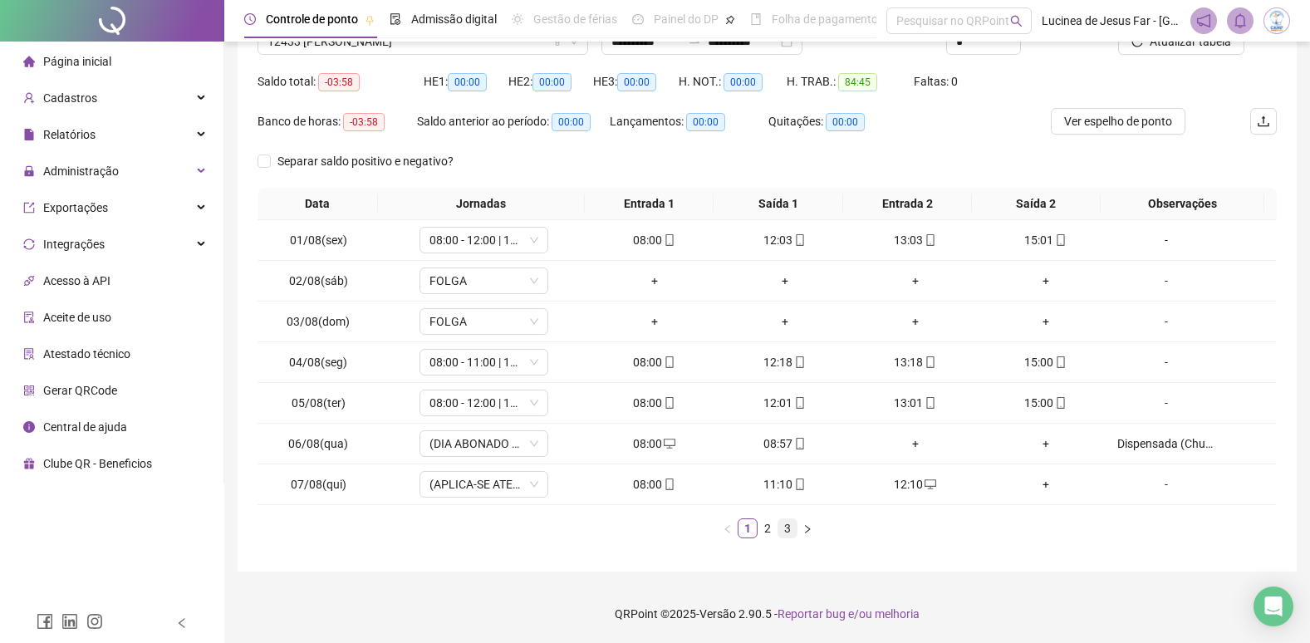
click at [789, 530] on link "3" at bounding box center [787, 528] width 18 height 18
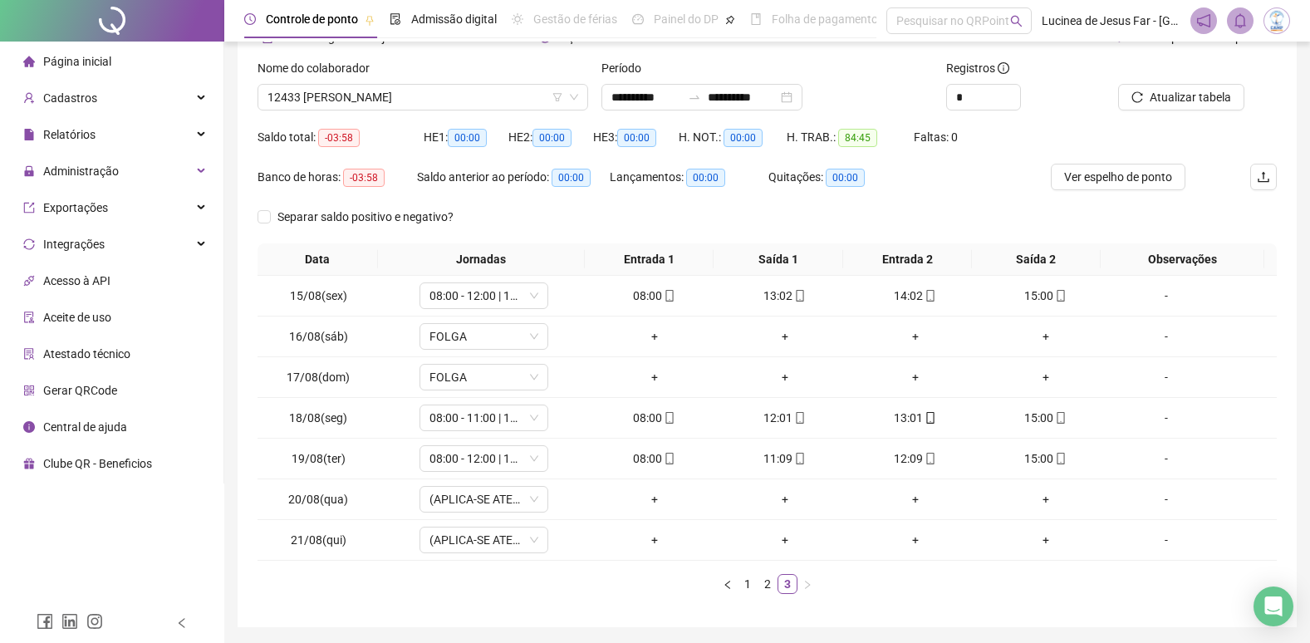
scroll to position [66, 0]
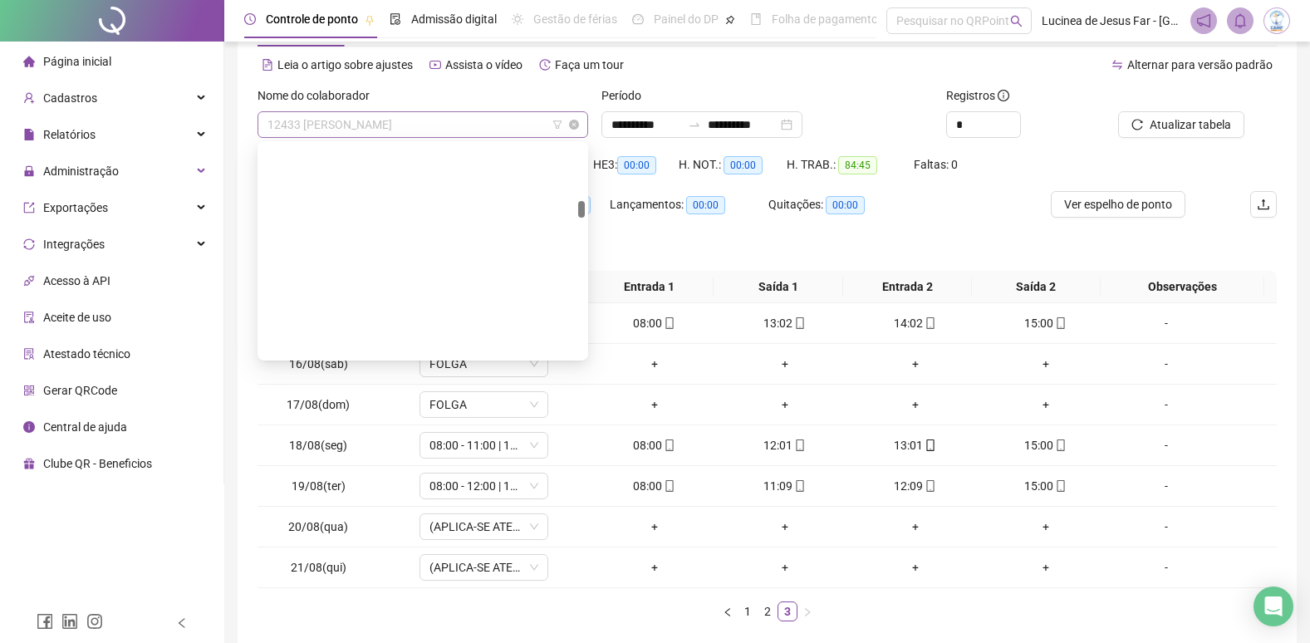
click at [443, 133] on span "12433 [PERSON_NAME]" at bounding box center [423, 124] width 311 height 25
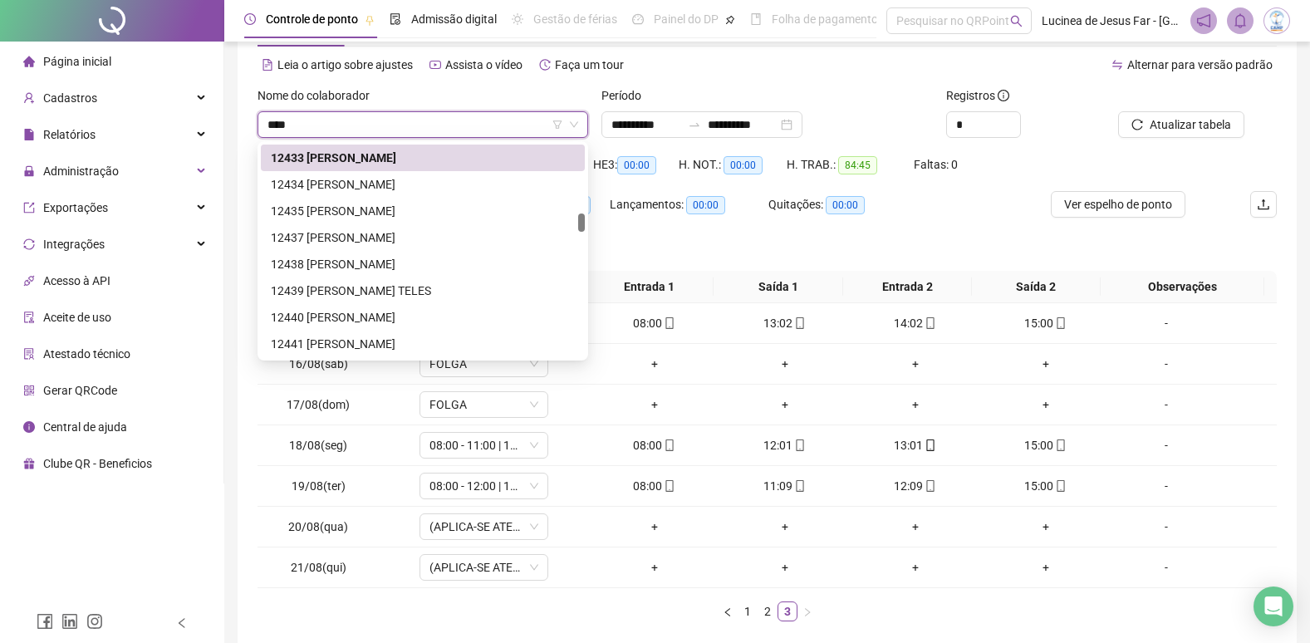
scroll to position [0, 0]
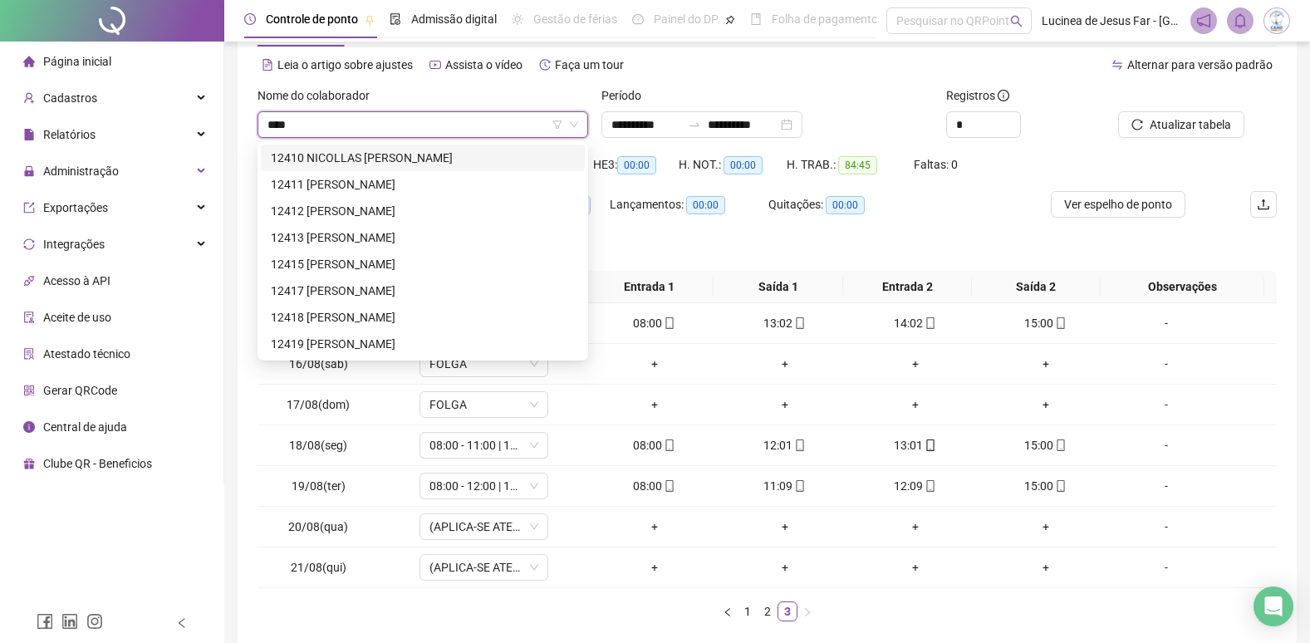
type input "*****"
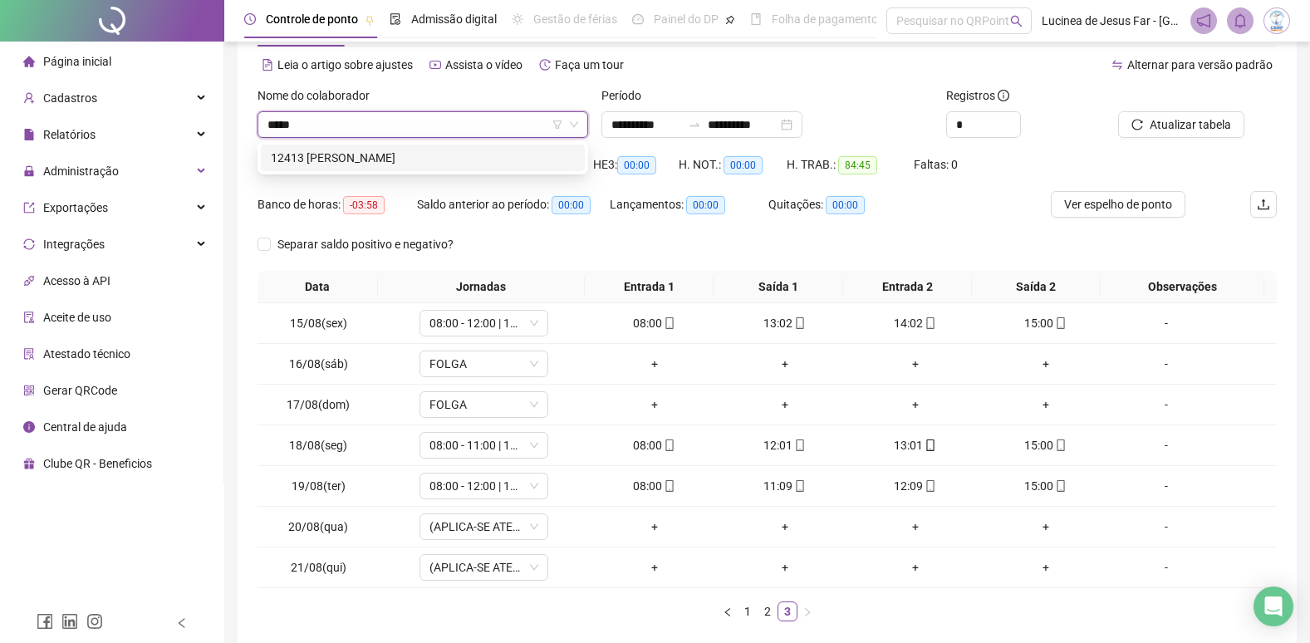
drag, startPoint x: 452, startPoint y: 154, endPoint x: 646, endPoint y: 127, distance: 195.4
click at [454, 155] on div "12413 LETICIA DA SILVA DAVID" at bounding box center [423, 158] width 304 height 18
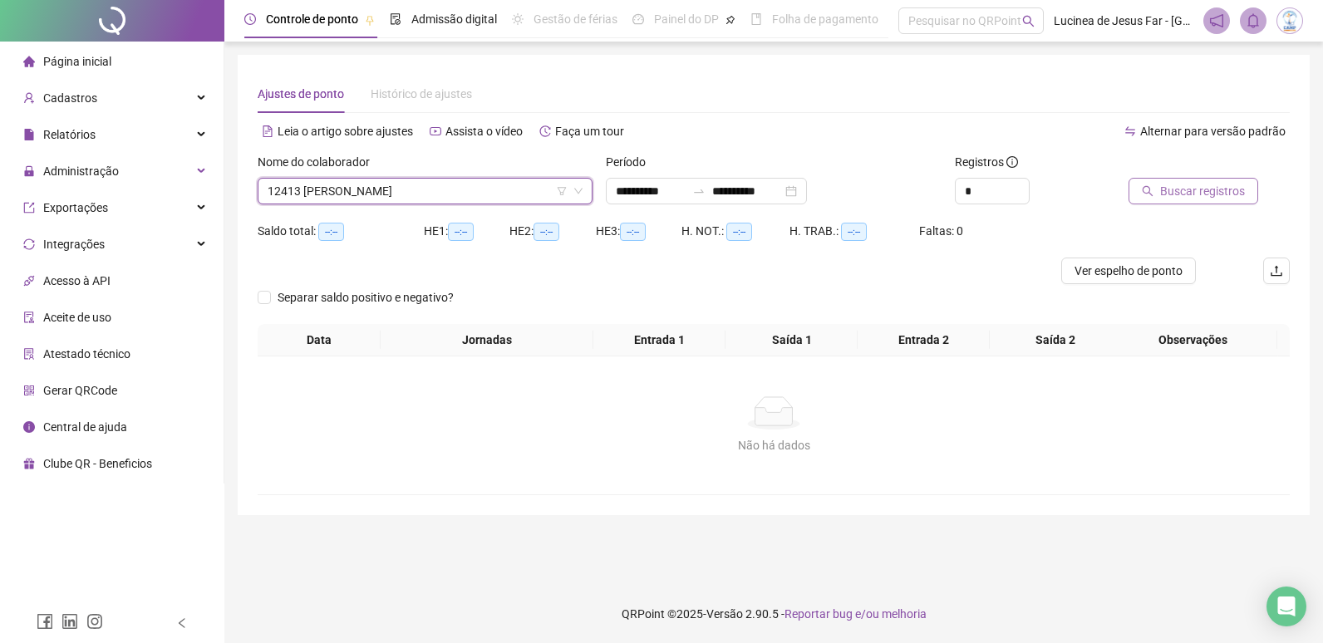
click at [1231, 192] on span "Buscar registros" at bounding box center [1202, 191] width 85 height 18
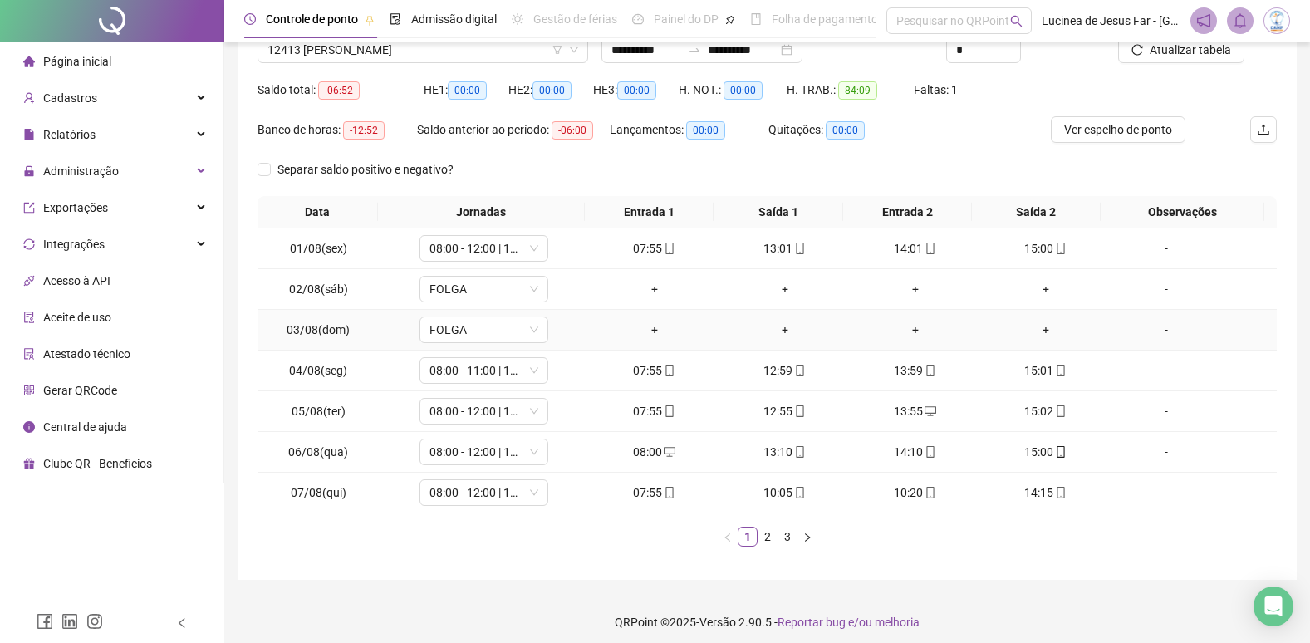
scroll to position [150, 0]
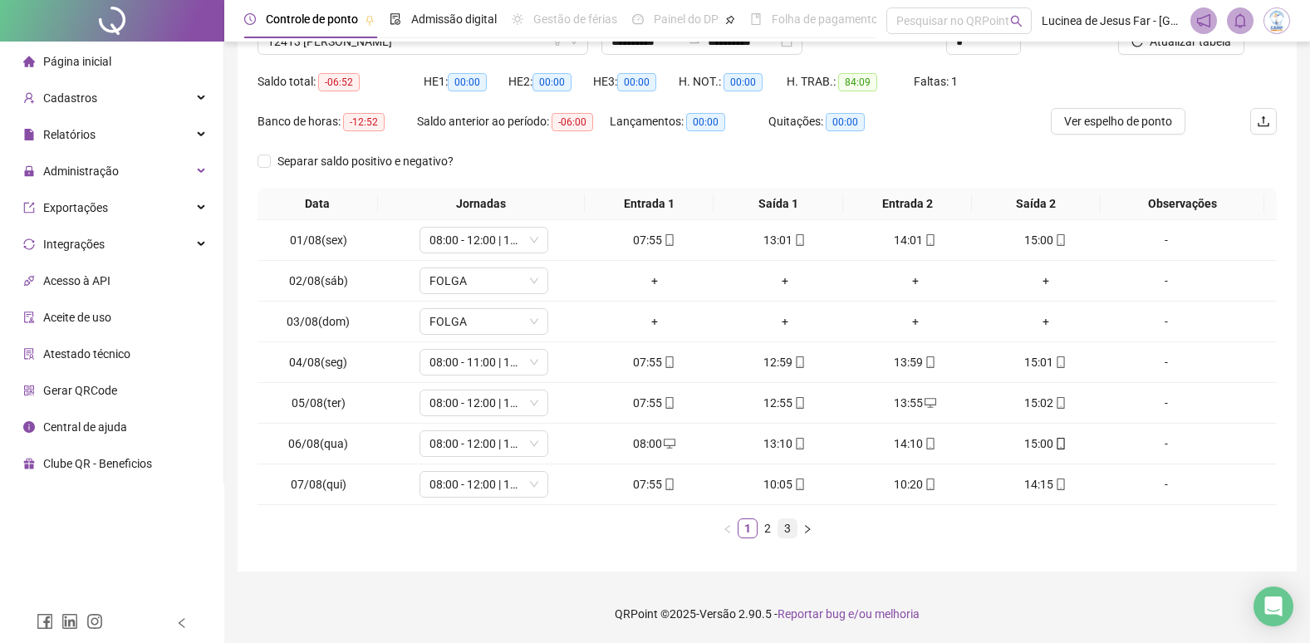
click at [785, 535] on link "3" at bounding box center [787, 528] width 18 height 18
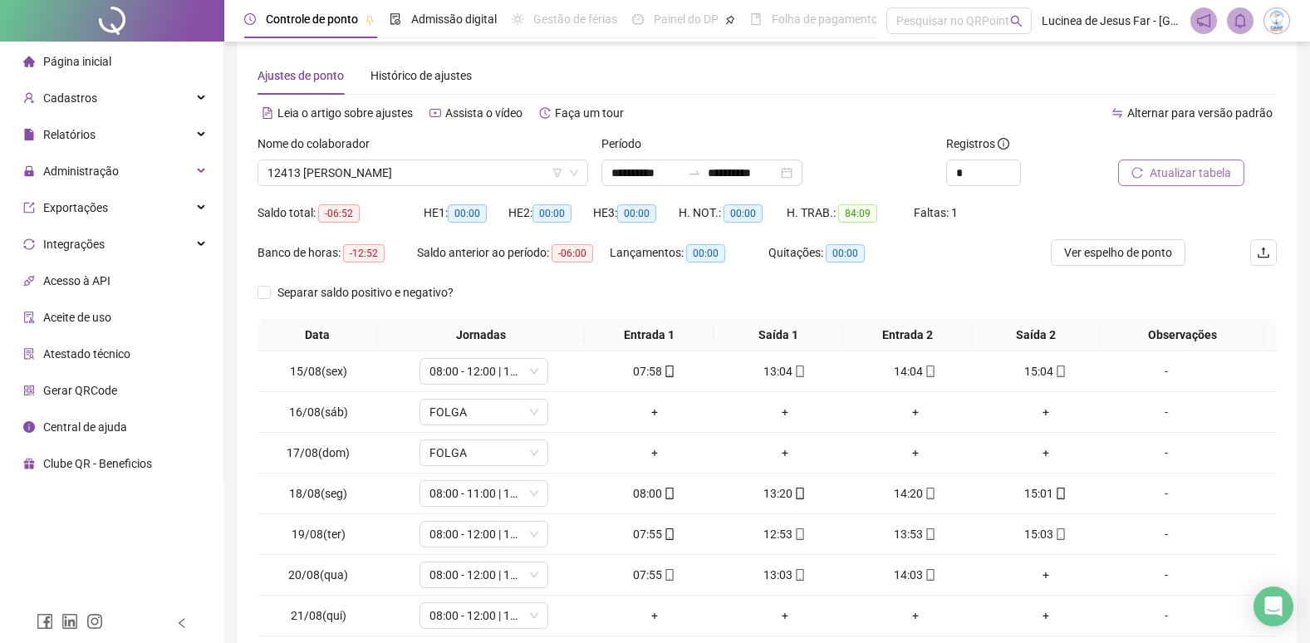
scroll to position [0, 0]
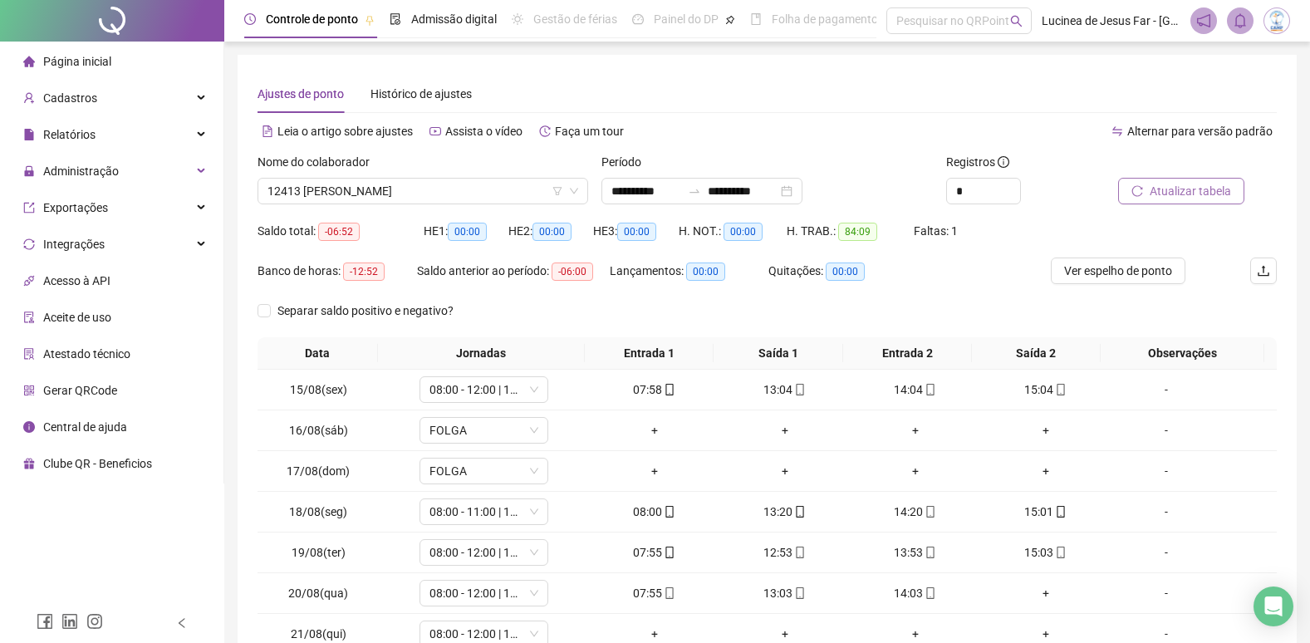
click at [1169, 197] on span "Atualizar tabela" at bounding box center [1190, 191] width 81 height 18
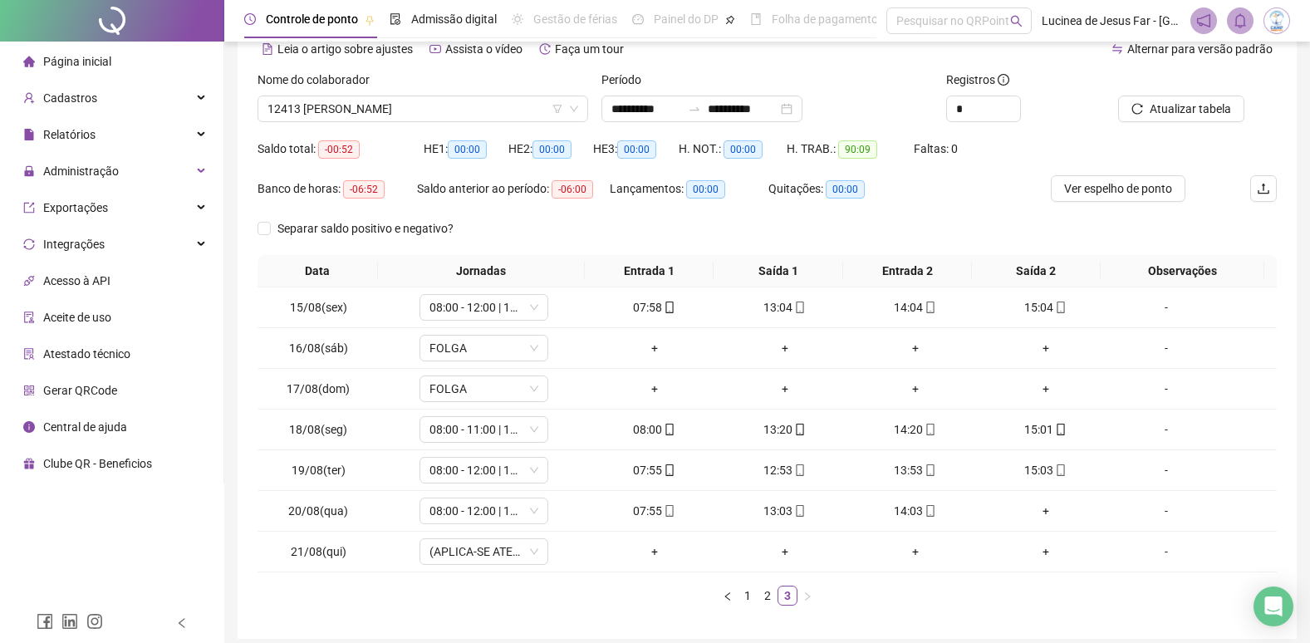
scroll to position [83, 0]
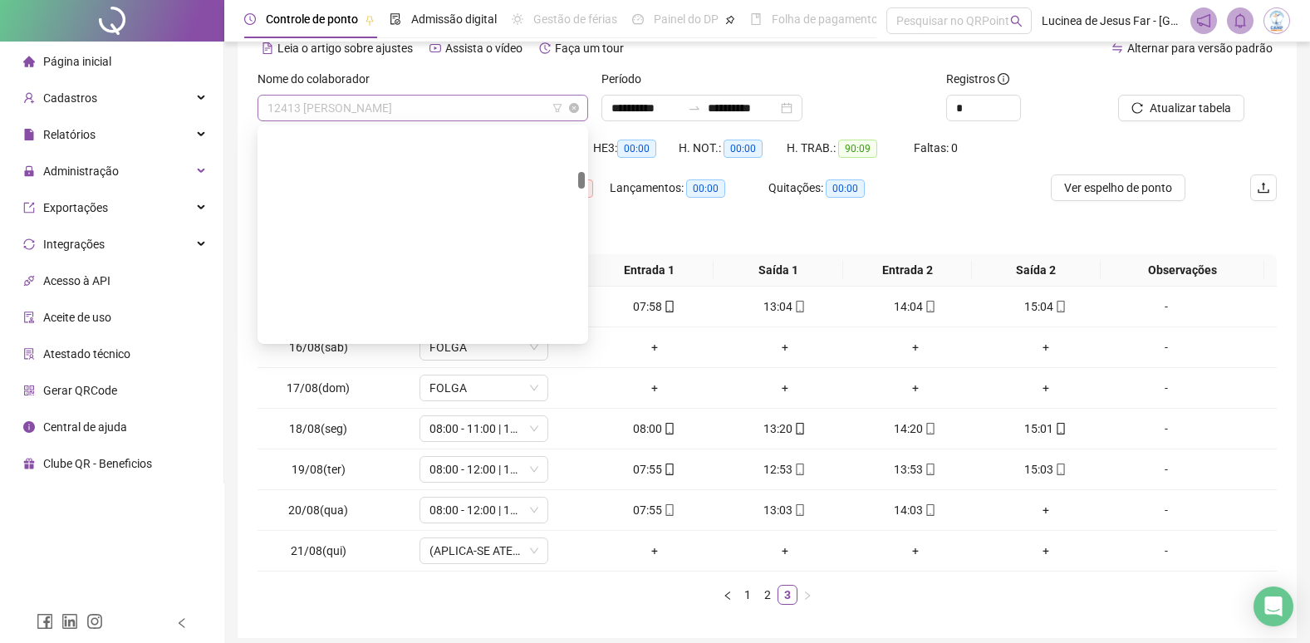
click at [492, 104] on span "12413 LETICIA DA SILVA DAVID" at bounding box center [423, 108] width 311 height 25
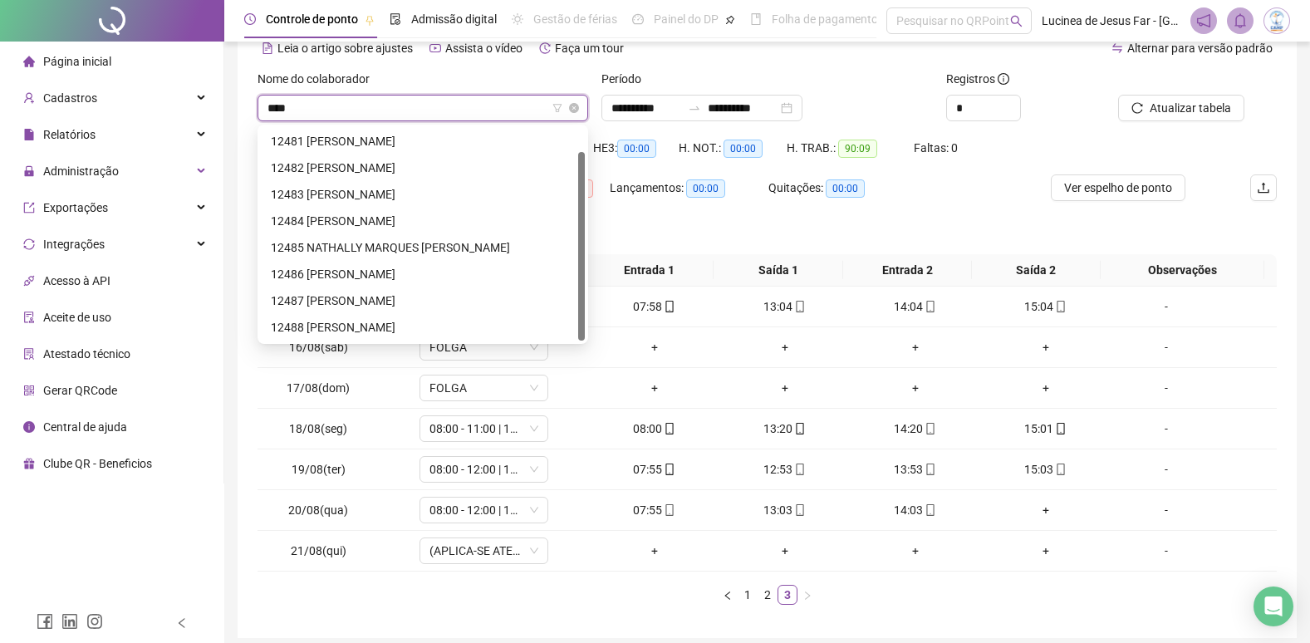
scroll to position [27, 0]
type input "*****"
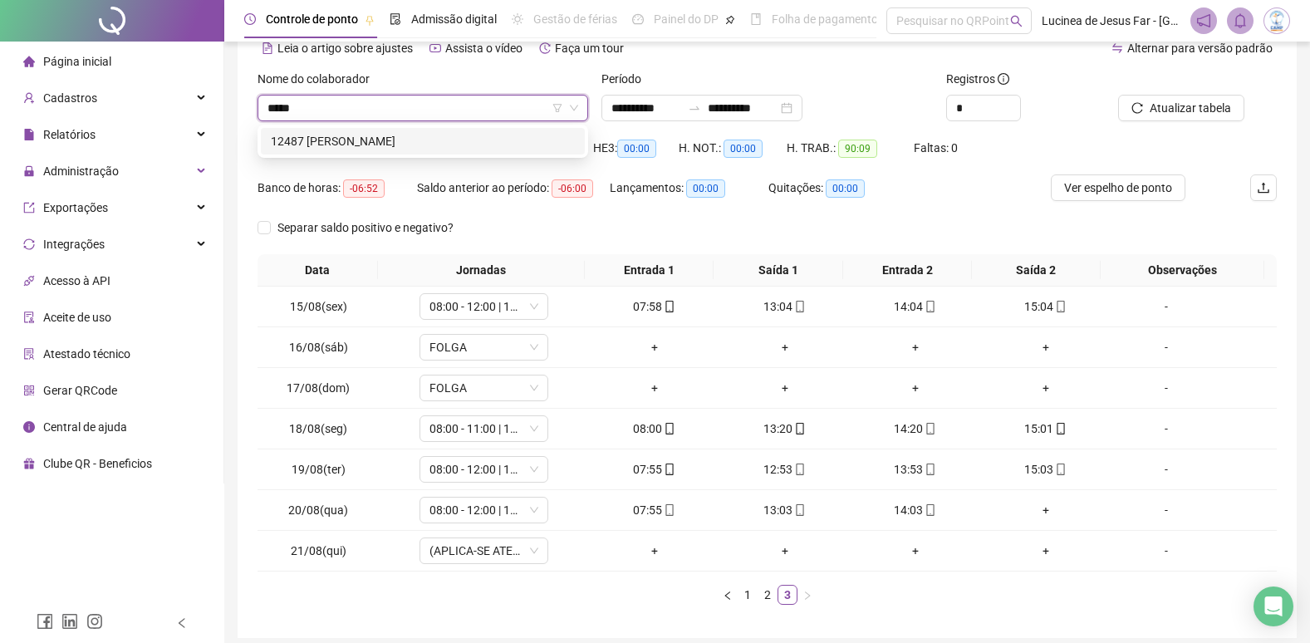
click at [475, 135] on div "12487 EMILLY CRISTINA DOS SANTOS LEITE" at bounding box center [423, 141] width 304 height 18
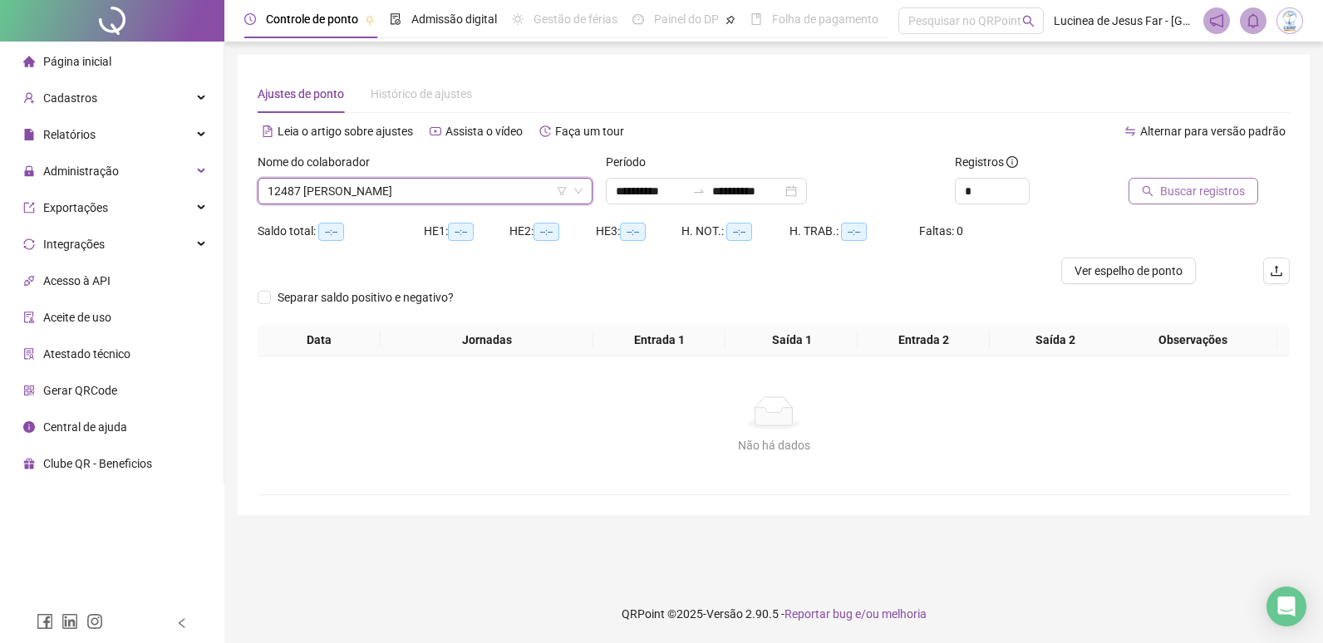
click at [1170, 185] on span "Buscar registros" at bounding box center [1202, 191] width 85 height 18
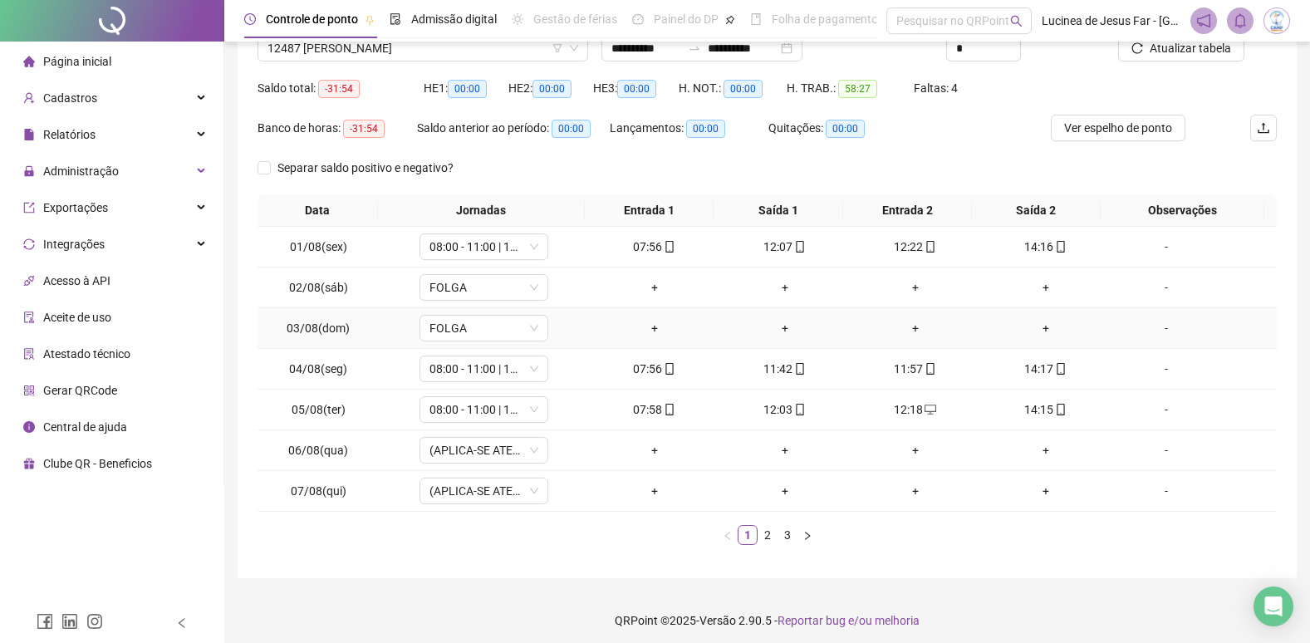
scroll to position [150, 0]
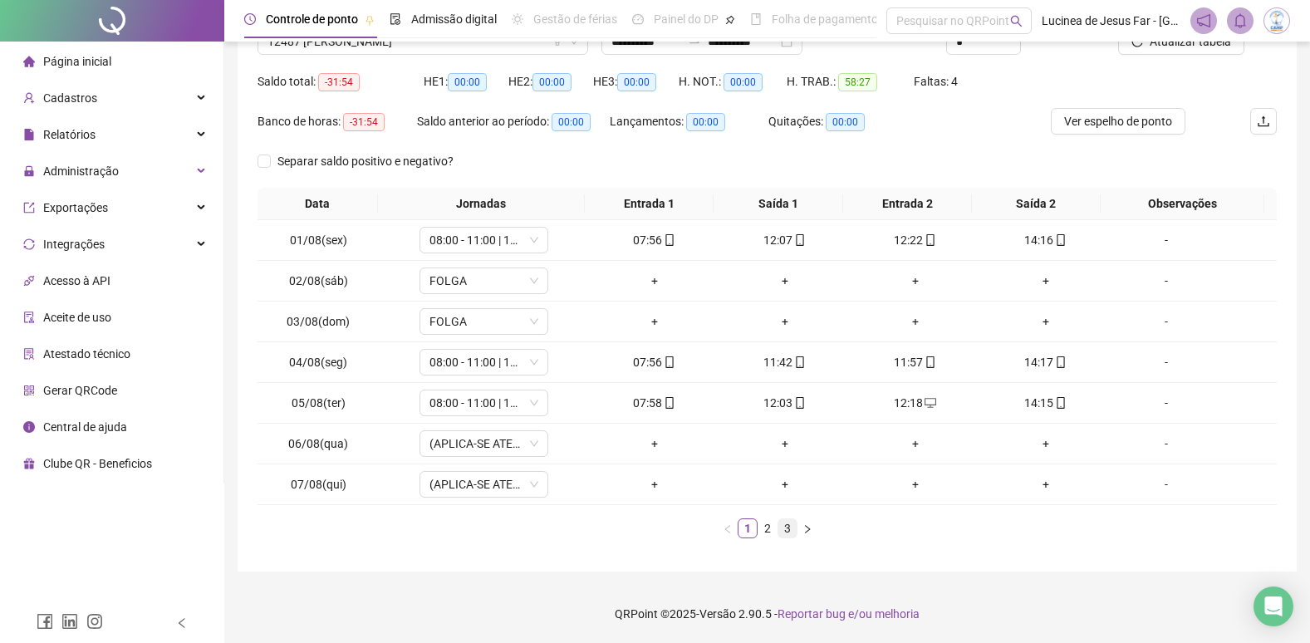
click at [784, 526] on link "3" at bounding box center [787, 528] width 18 height 18
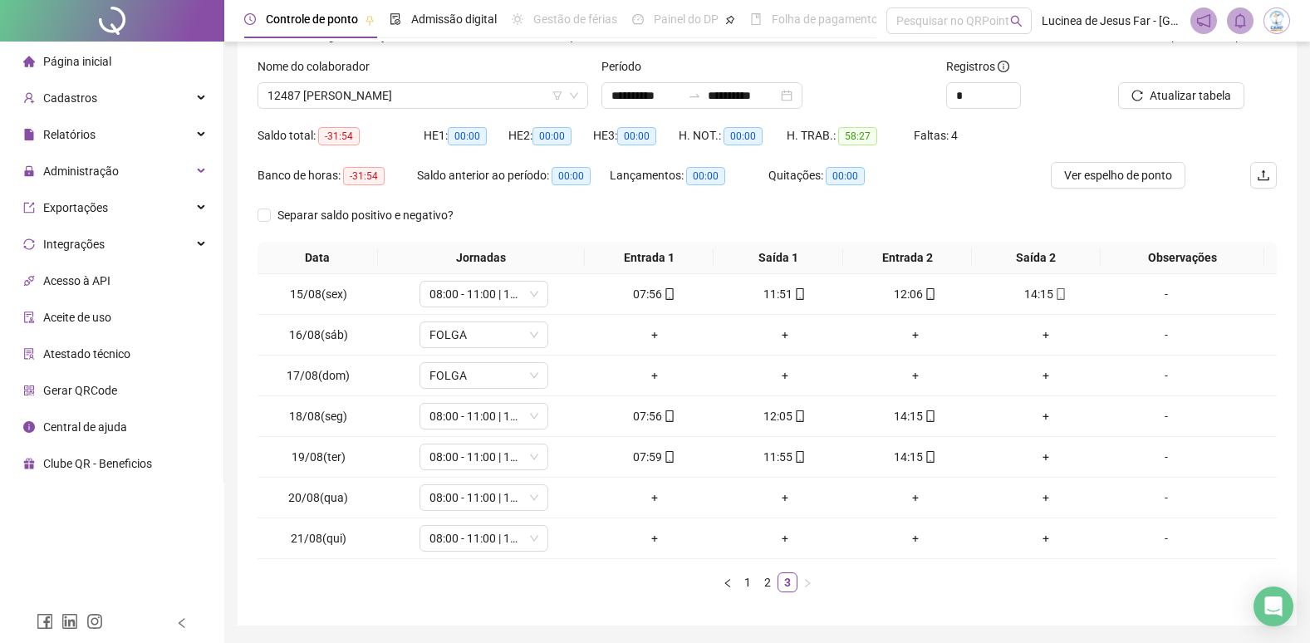
scroll to position [66, 0]
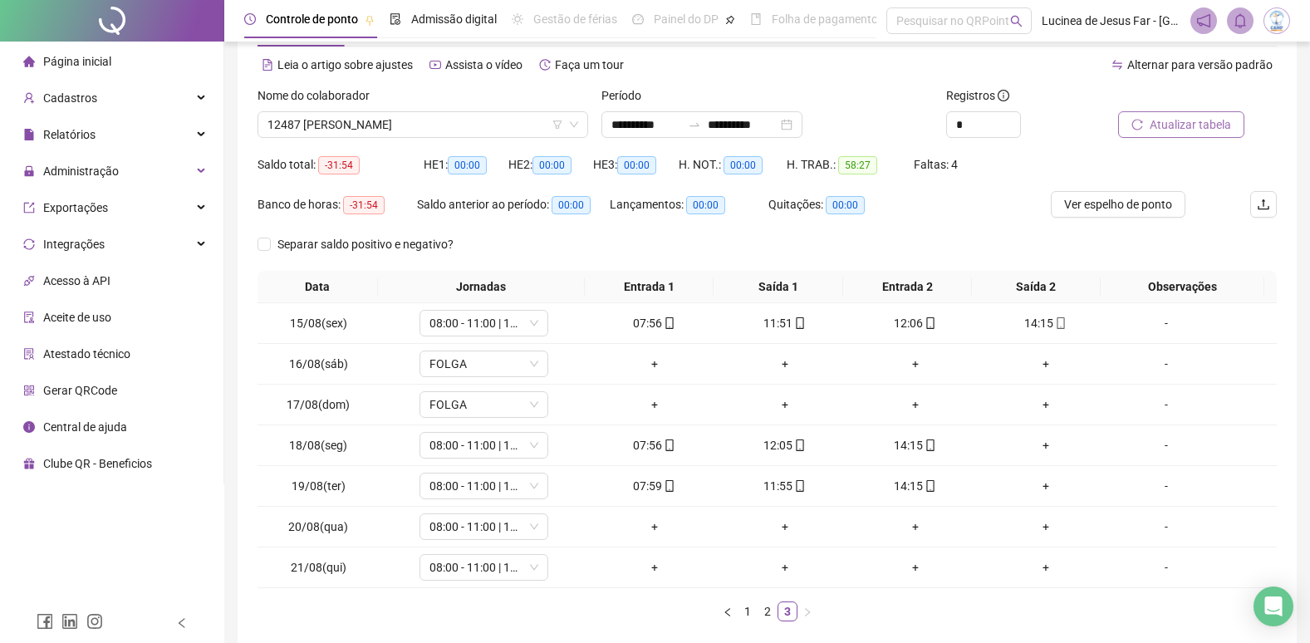
click at [1173, 125] on span "Atualizar tabela" at bounding box center [1190, 124] width 81 height 18
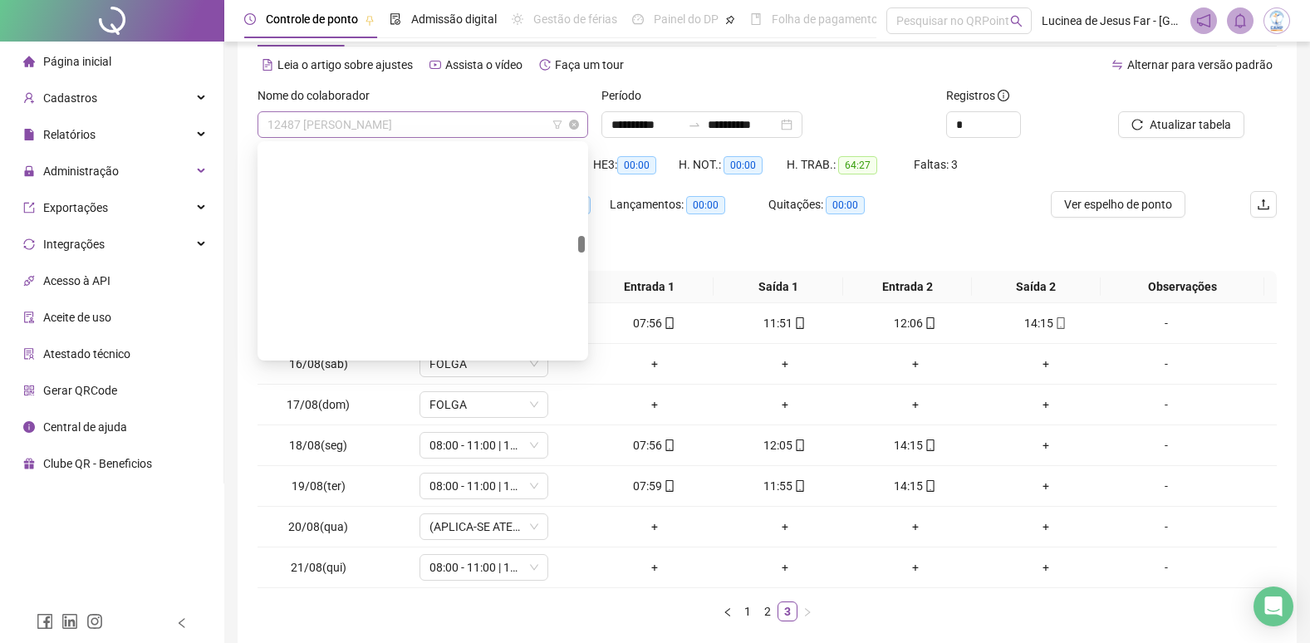
click at [462, 122] on span "12487 EMILLY CRISTINA DOS SANTOS LEITE" at bounding box center [423, 124] width 311 height 25
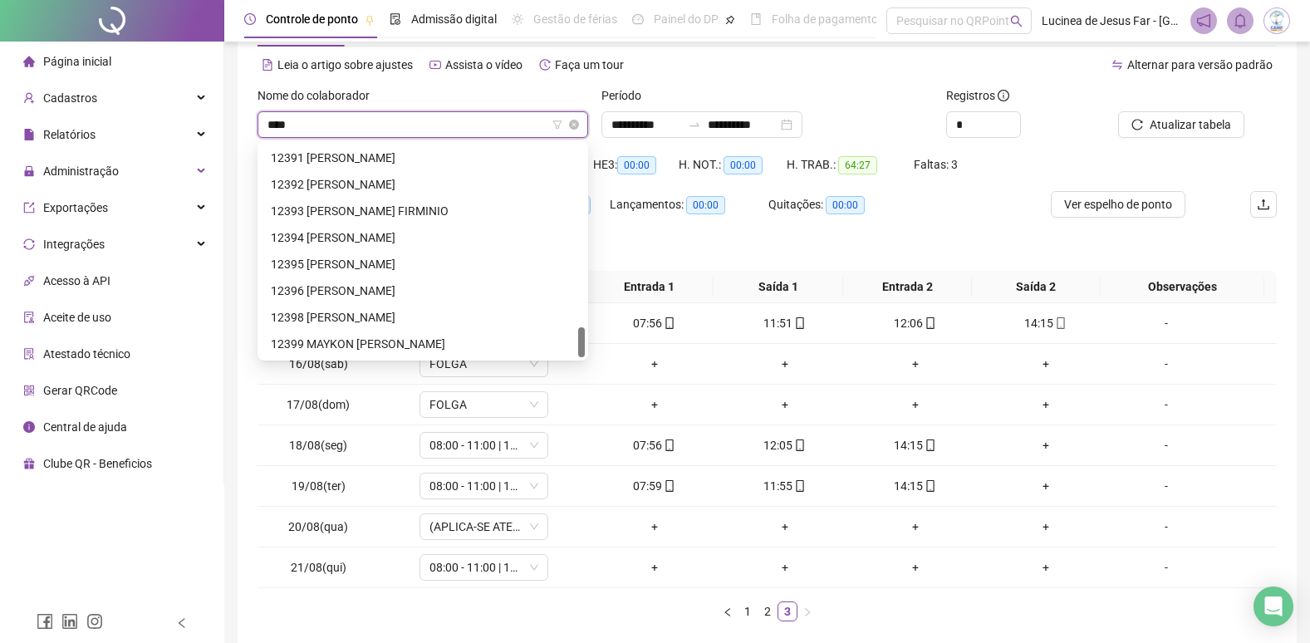
scroll to position [27, 0]
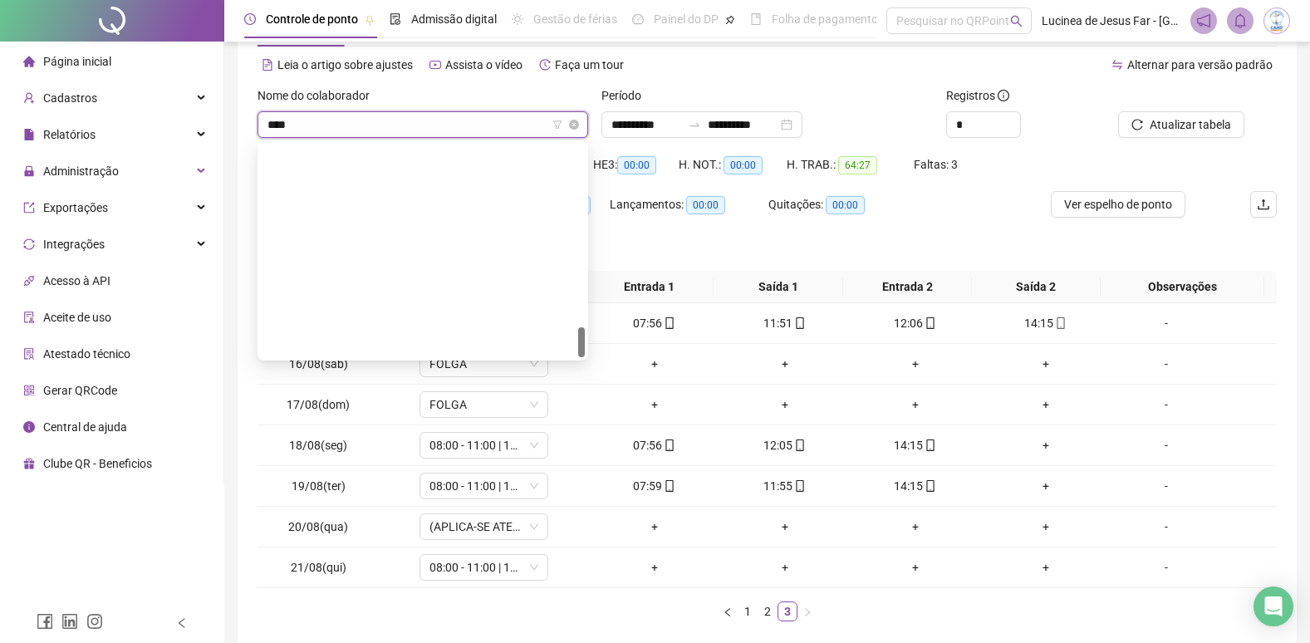
type input "*****"
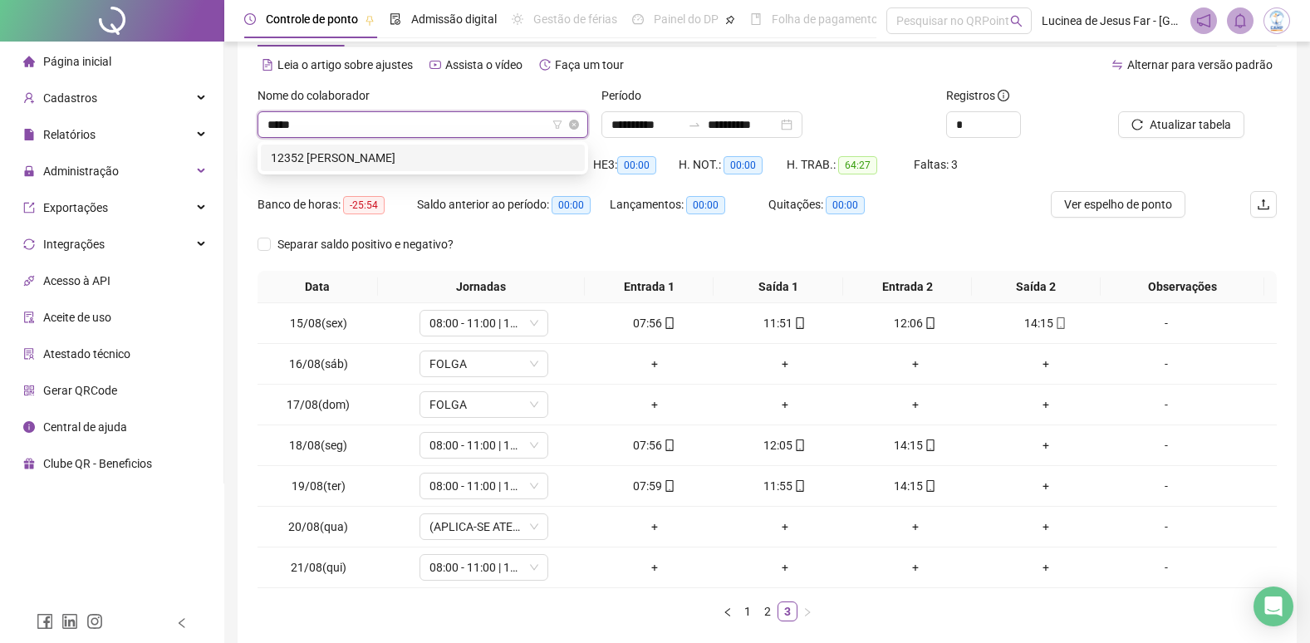
scroll to position [0, 0]
click at [493, 160] on div "12352 EMILLY NICOLE SANTOS DA SILVA" at bounding box center [423, 158] width 304 height 18
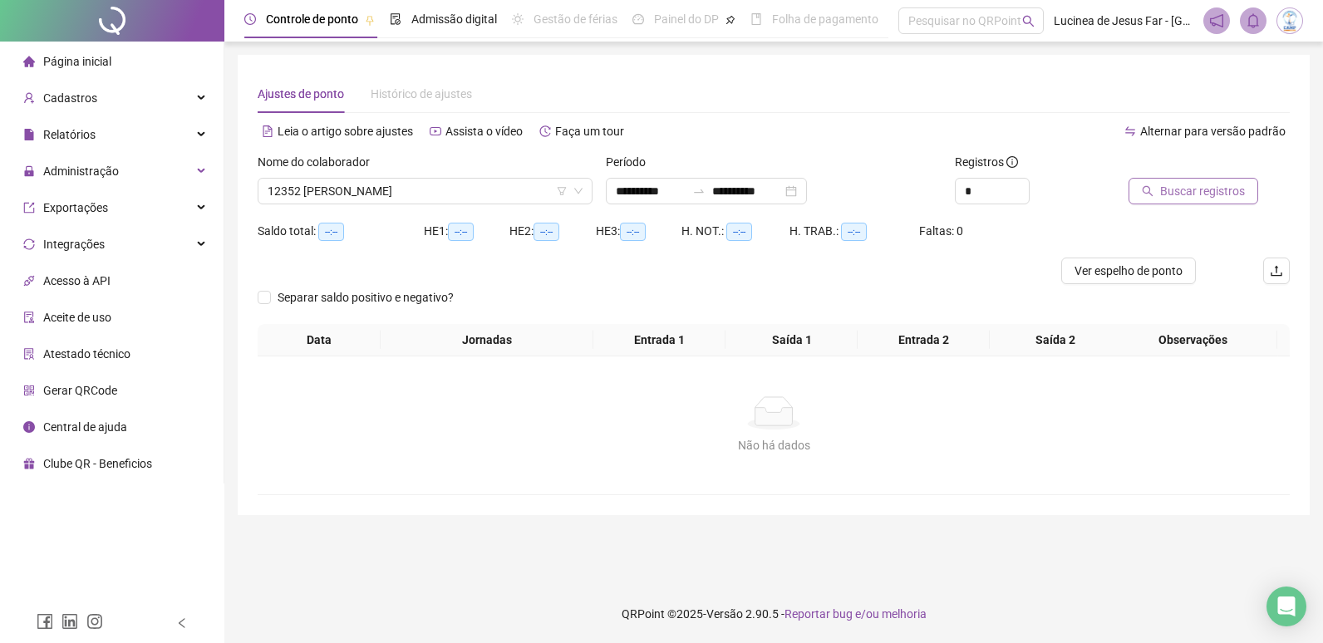
click at [1209, 196] on span "Buscar registros" at bounding box center [1202, 191] width 85 height 18
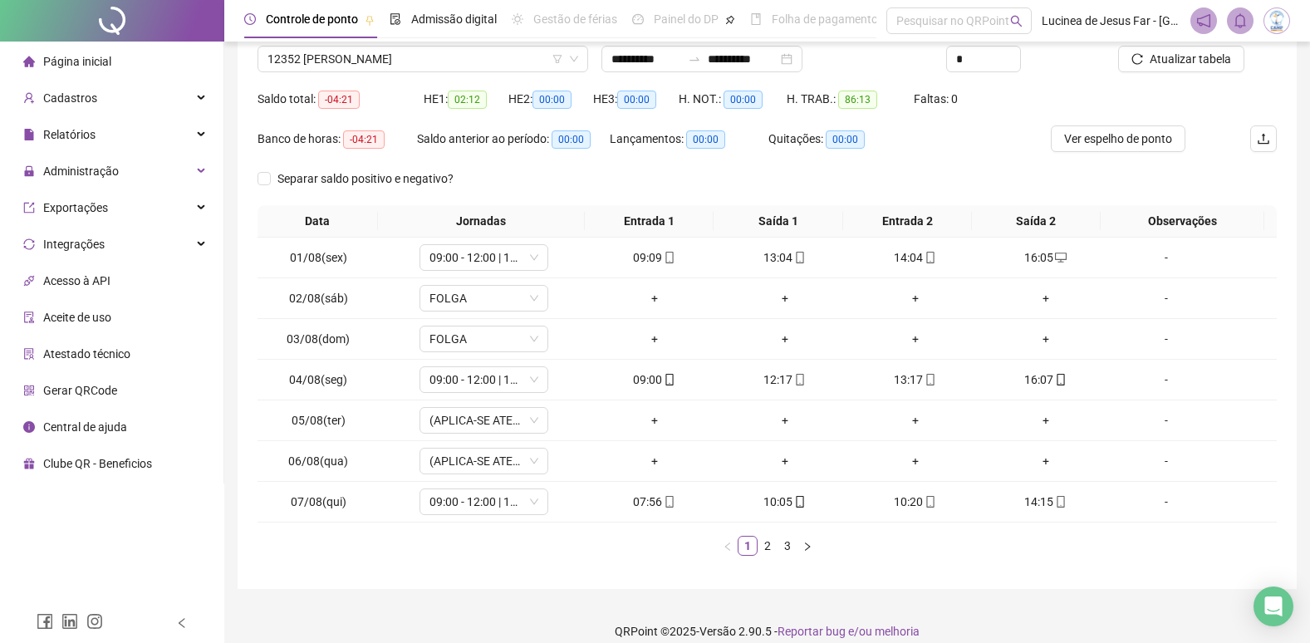
scroll to position [150, 0]
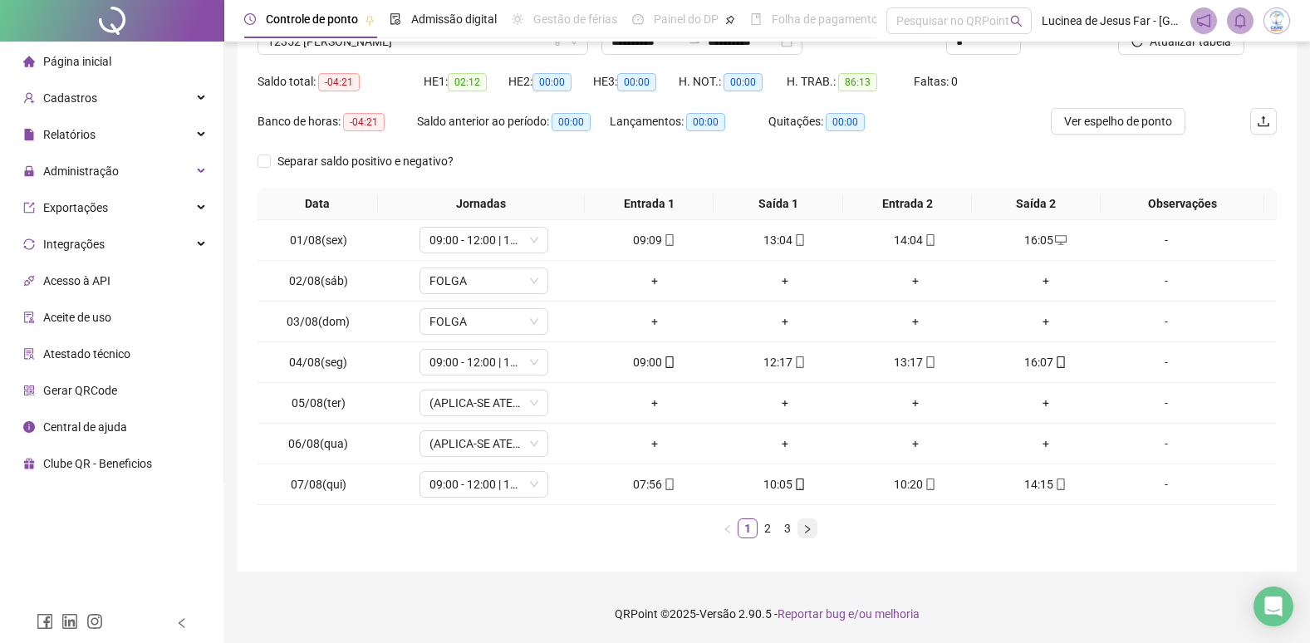
click at [801, 527] on button "button" at bounding box center [808, 528] width 20 height 20
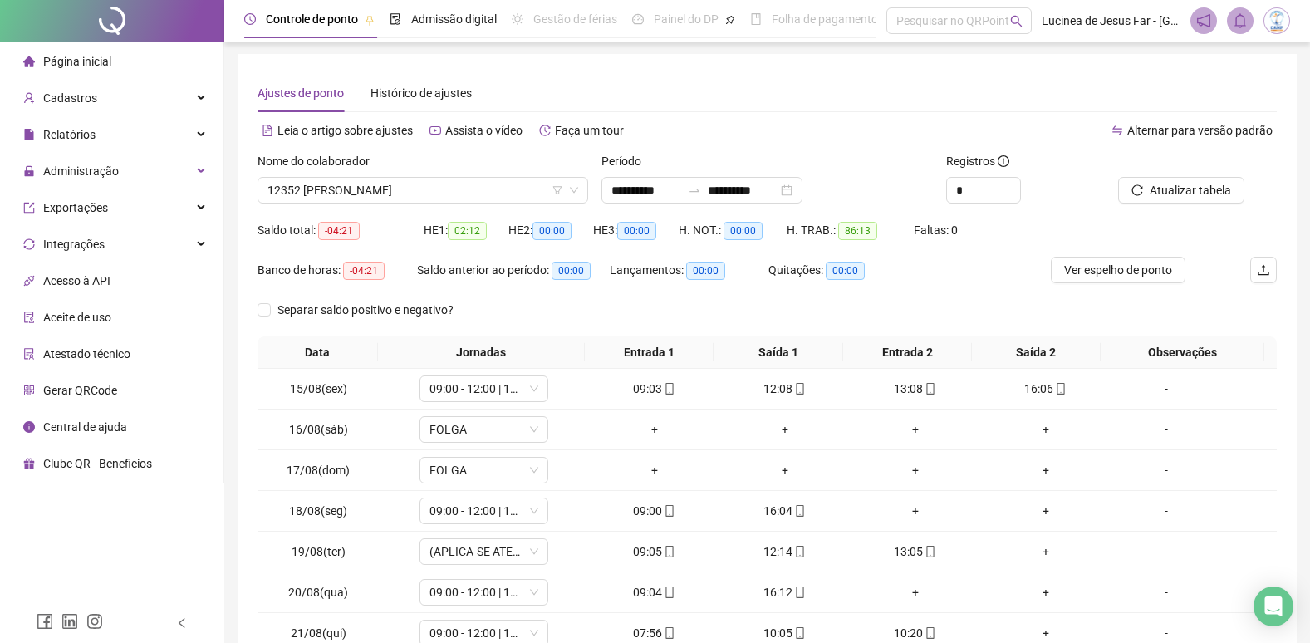
scroll to position [0, 0]
click at [1185, 188] on span "Atualizar tabela" at bounding box center [1190, 191] width 81 height 18
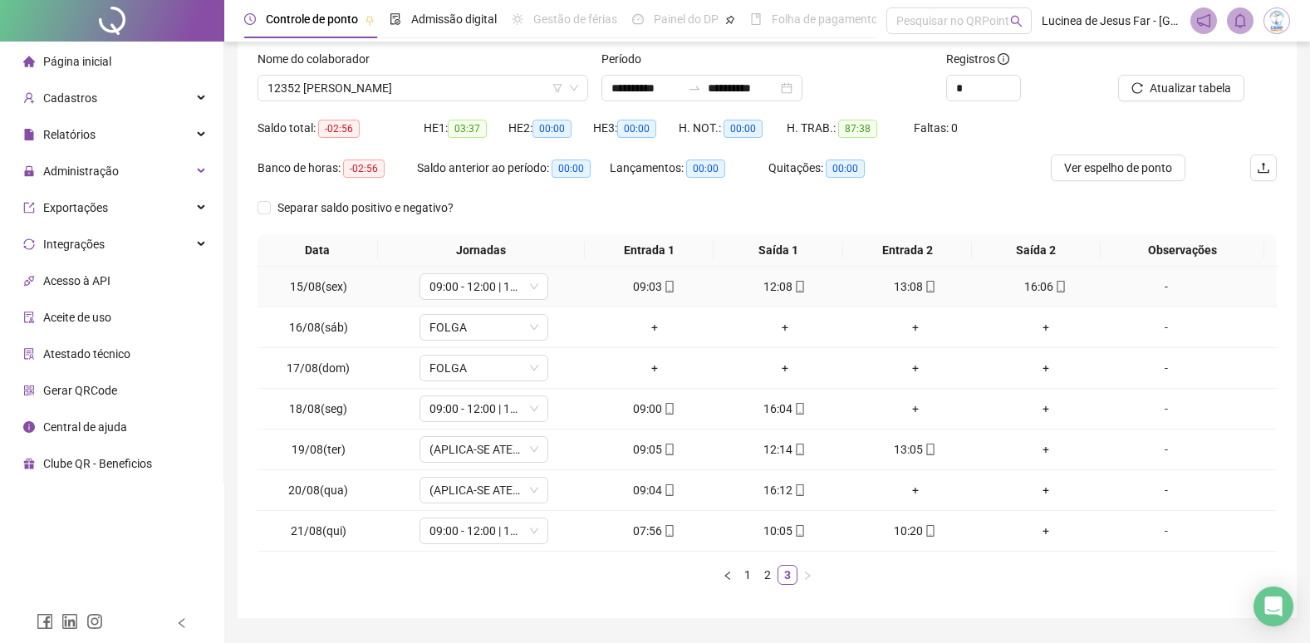
scroll to position [150, 0]
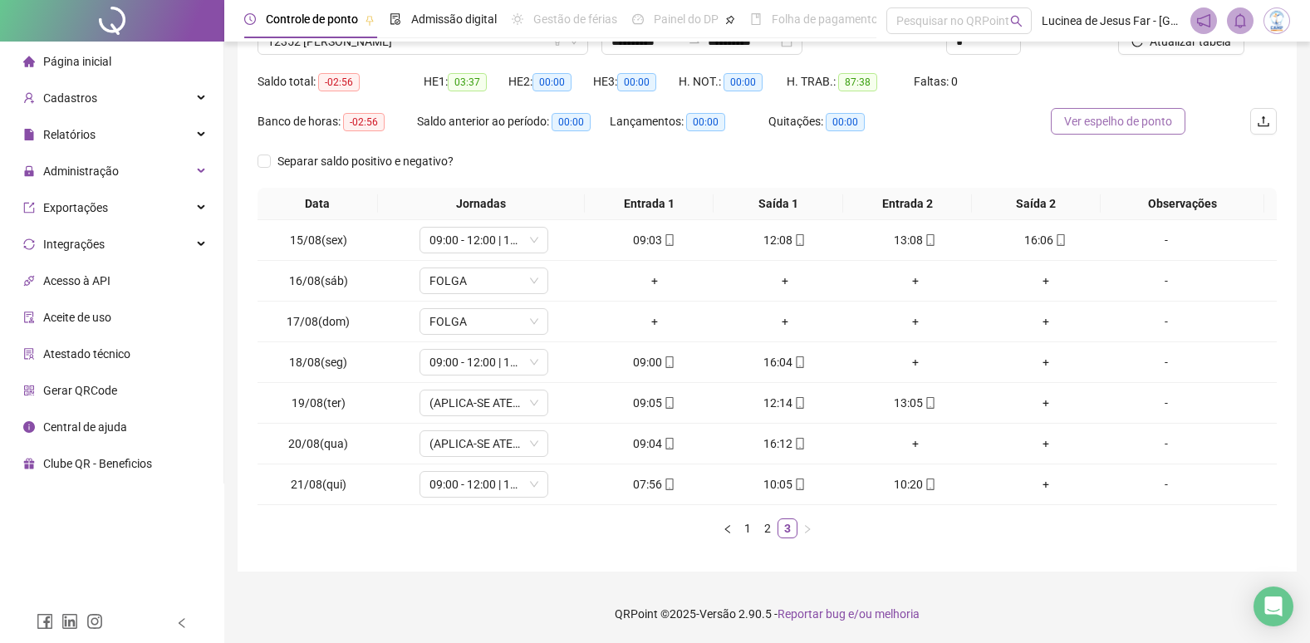
click at [1115, 120] on span "Ver espelho de ponto" at bounding box center [1118, 121] width 108 height 18
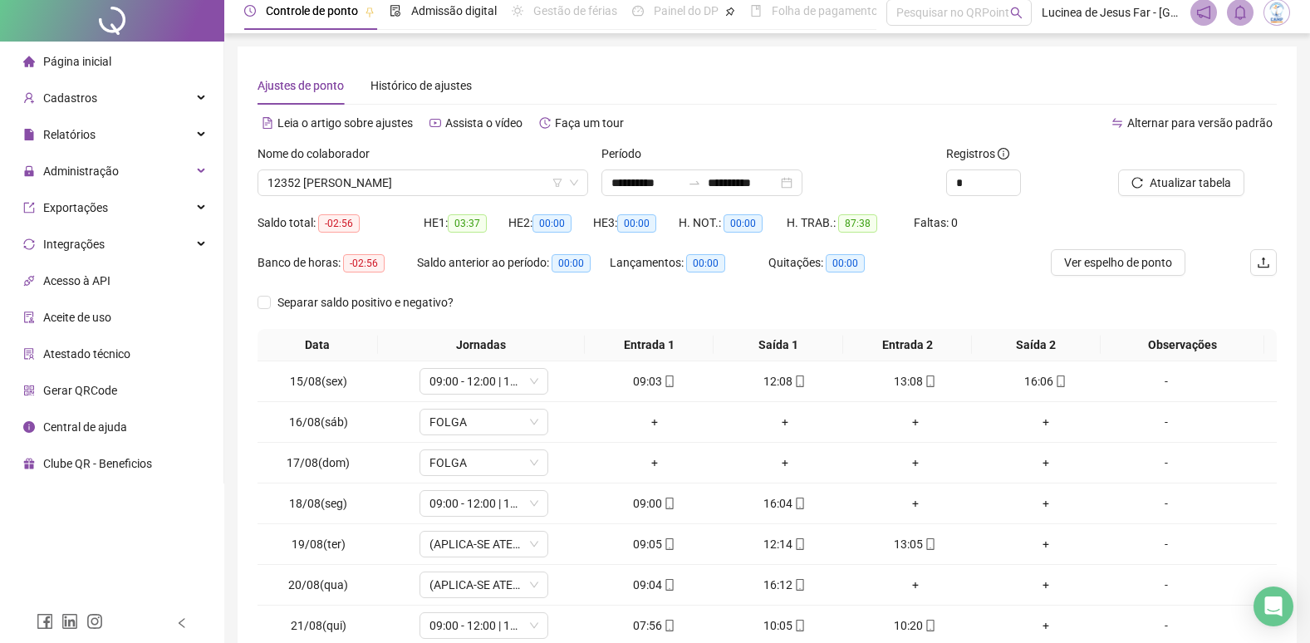
scroll to position [0, 0]
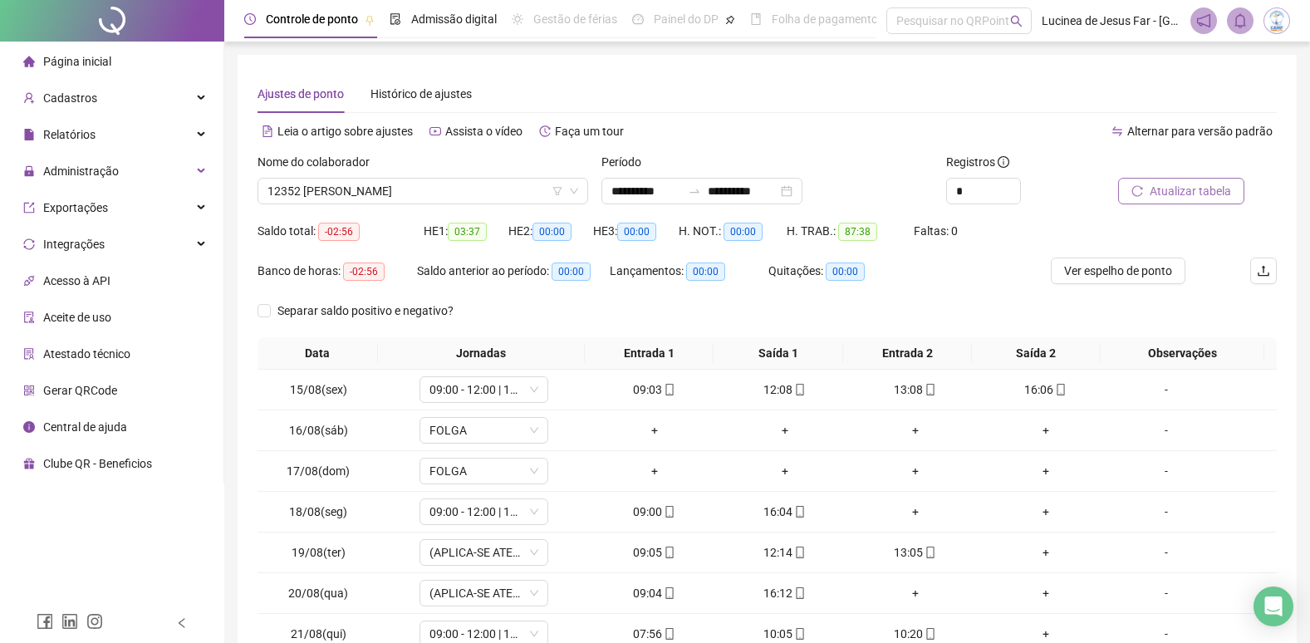
click at [1175, 189] on span "Atualizar tabela" at bounding box center [1190, 191] width 81 height 18
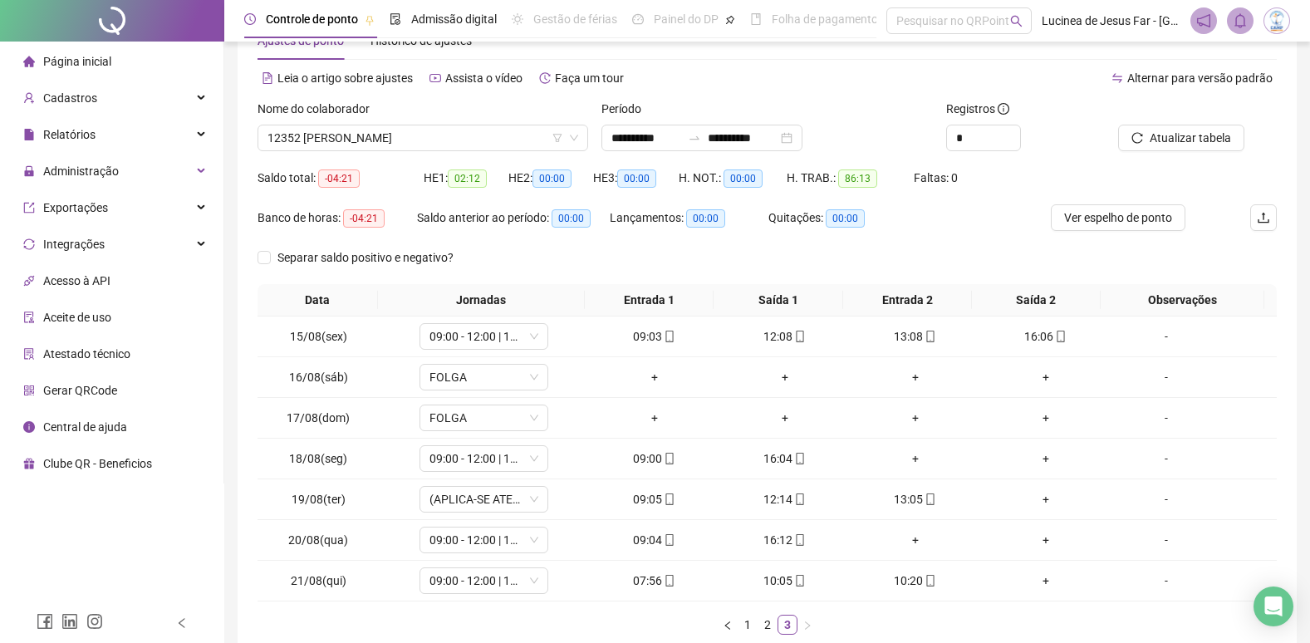
scroll to position [83, 0]
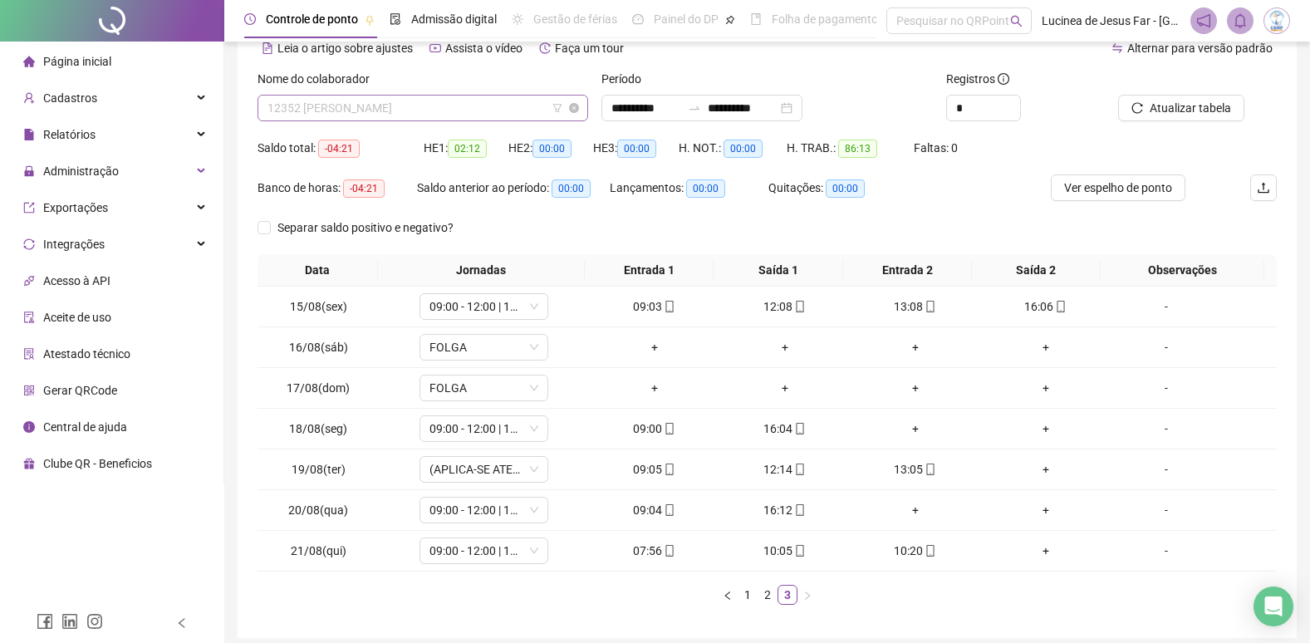
click at [496, 109] on span "12352 EMILLY NICOLE SANTOS DA SILVA" at bounding box center [423, 108] width 311 height 25
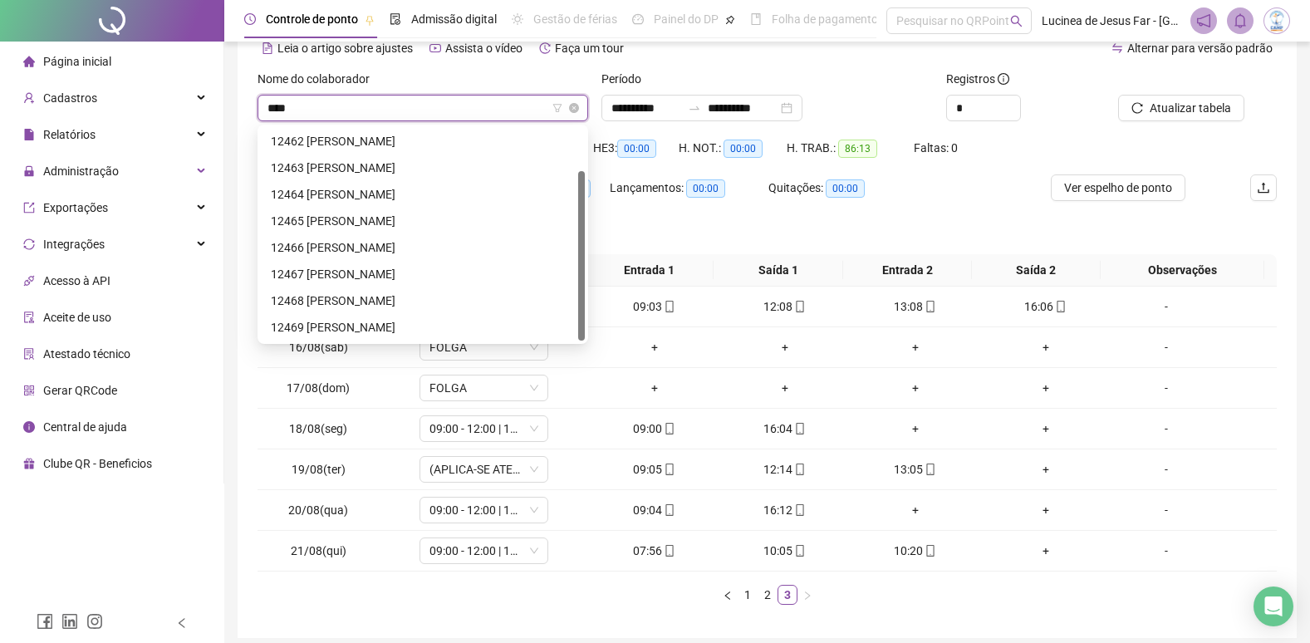
scroll to position [53, 0]
type input "*****"
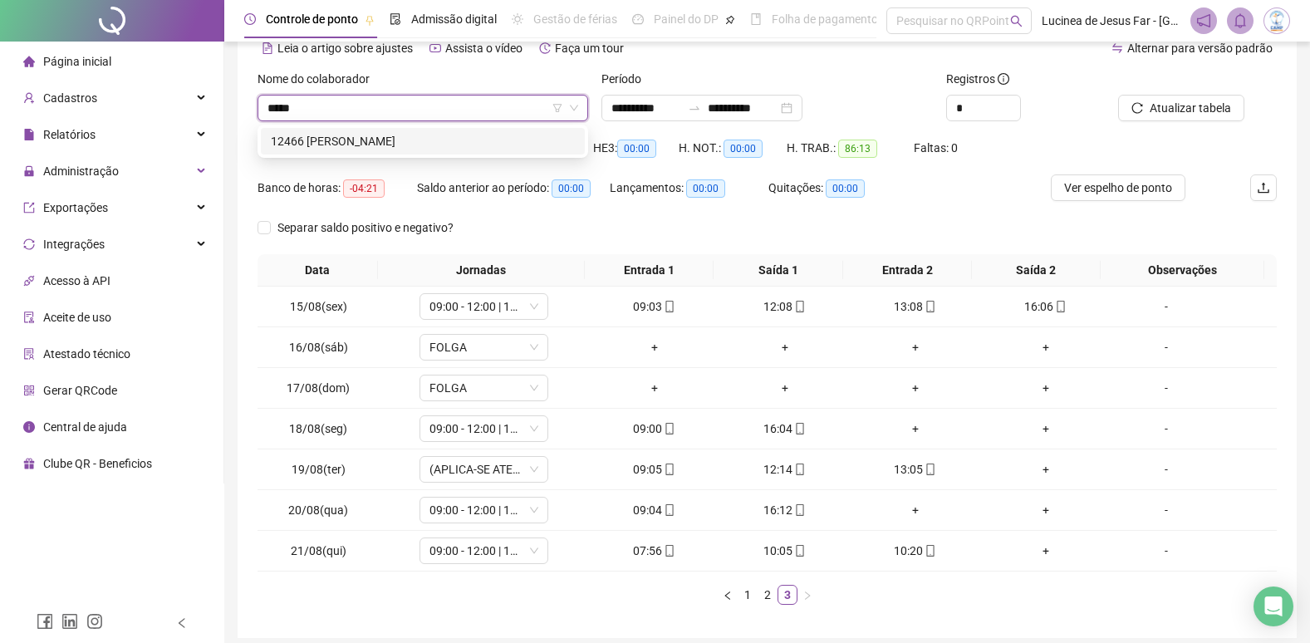
click at [493, 140] on div "12466 REBECCA FRANCINY JANUARIO DA SILVA" at bounding box center [423, 141] width 304 height 18
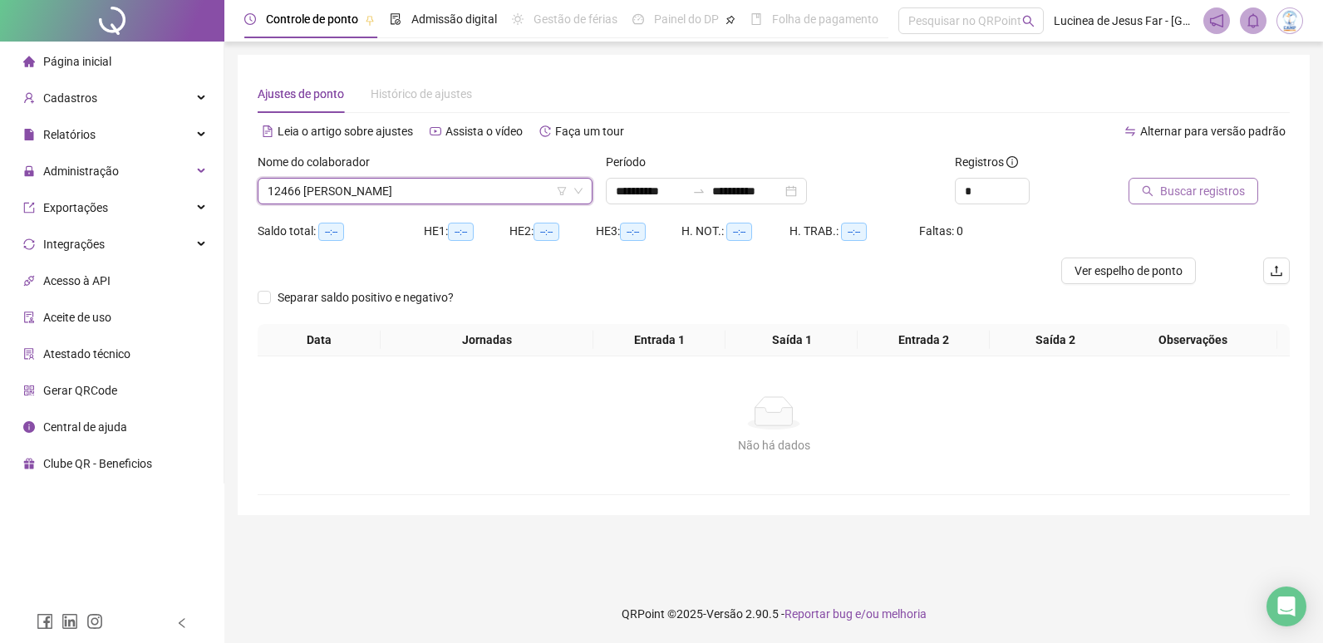
click at [1216, 189] on span "Buscar registros" at bounding box center [1202, 191] width 85 height 18
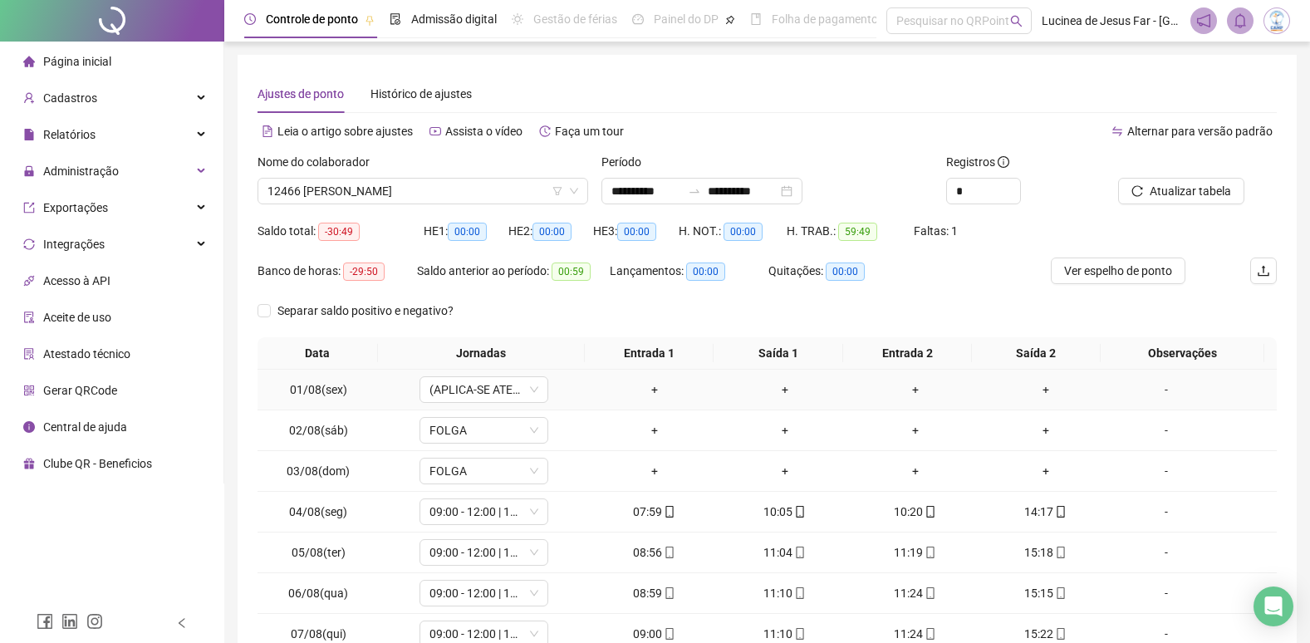
scroll to position [150, 0]
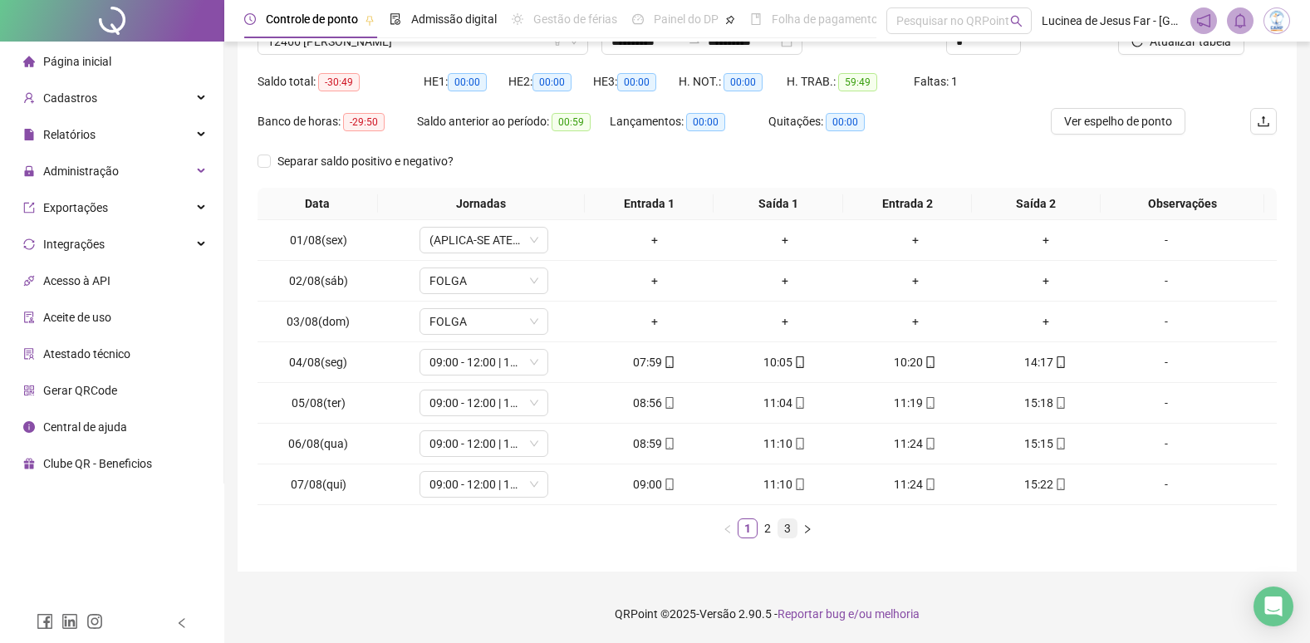
click at [792, 529] on link "3" at bounding box center [787, 528] width 18 height 18
drag, startPoint x: 1145, startPoint y: 115, endPoint x: 1156, endPoint y: 179, distance: 64.1
drag, startPoint x: 1156, startPoint y: 179, endPoint x: 1211, endPoint y: 101, distance: 95.2
click at [1211, 101] on div "Saldo total: -30:49 HE 1: 00:00 HE 2: 00:00 HE 3: 00:00 H. NOT.: 00:00 H. TRAB.…" at bounding box center [767, 88] width 1019 height 40
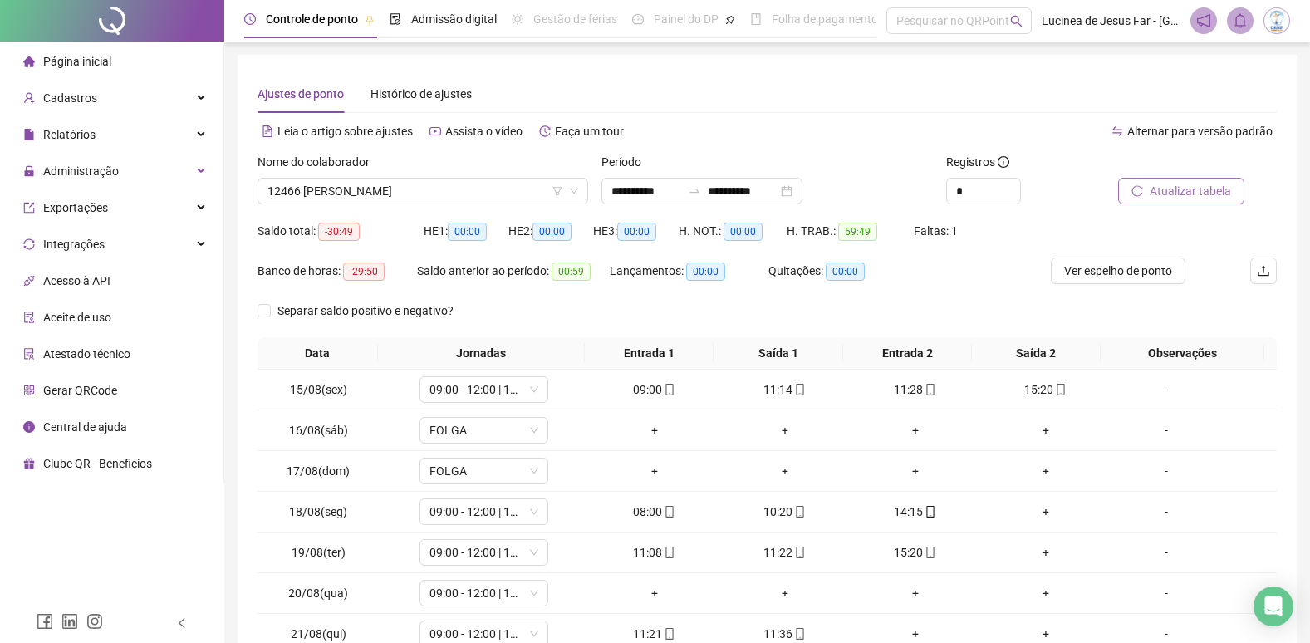
click at [1205, 194] on span "Atualizar tabela" at bounding box center [1190, 191] width 81 height 18
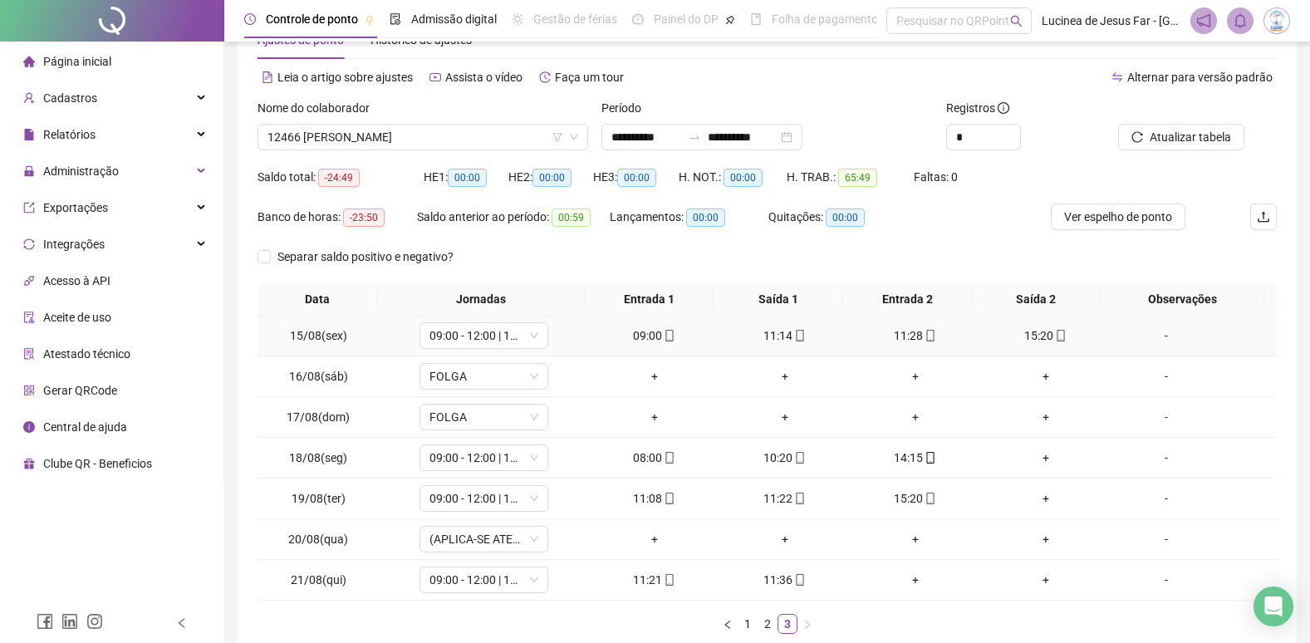
scroll to position [83, 0]
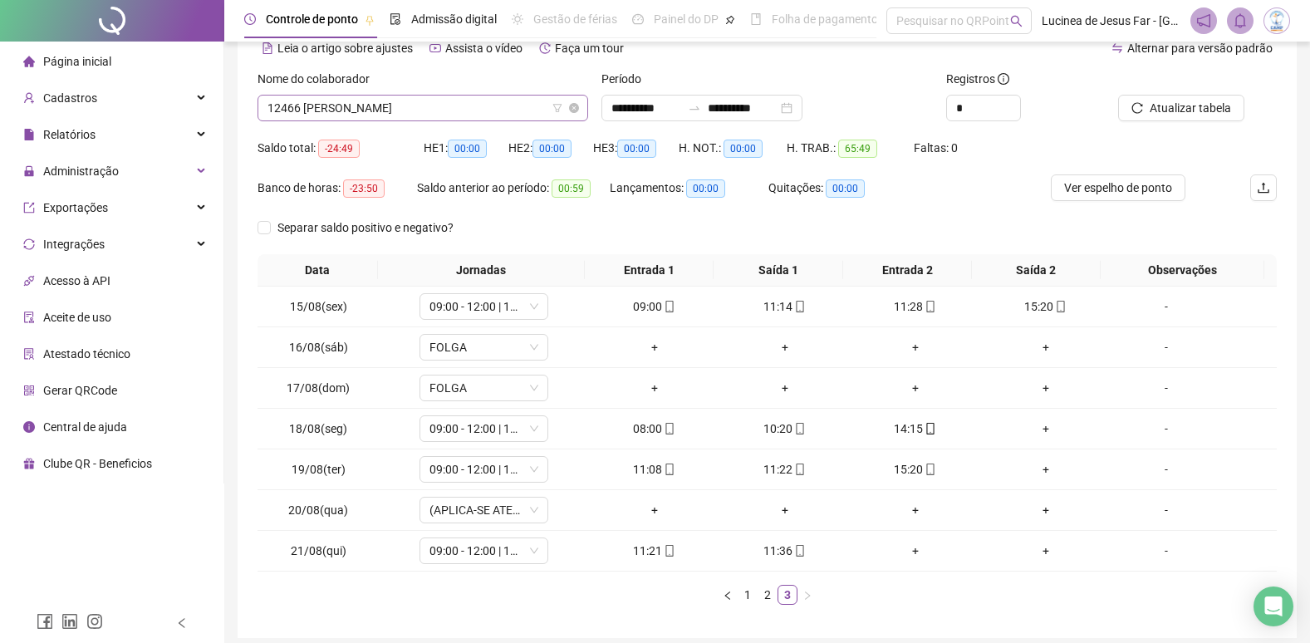
click at [445, 102] on span "12466 REBECCA FRANCINY JANUARIO DA SILVA" at bounding box center [423, 108] width 311 height 25
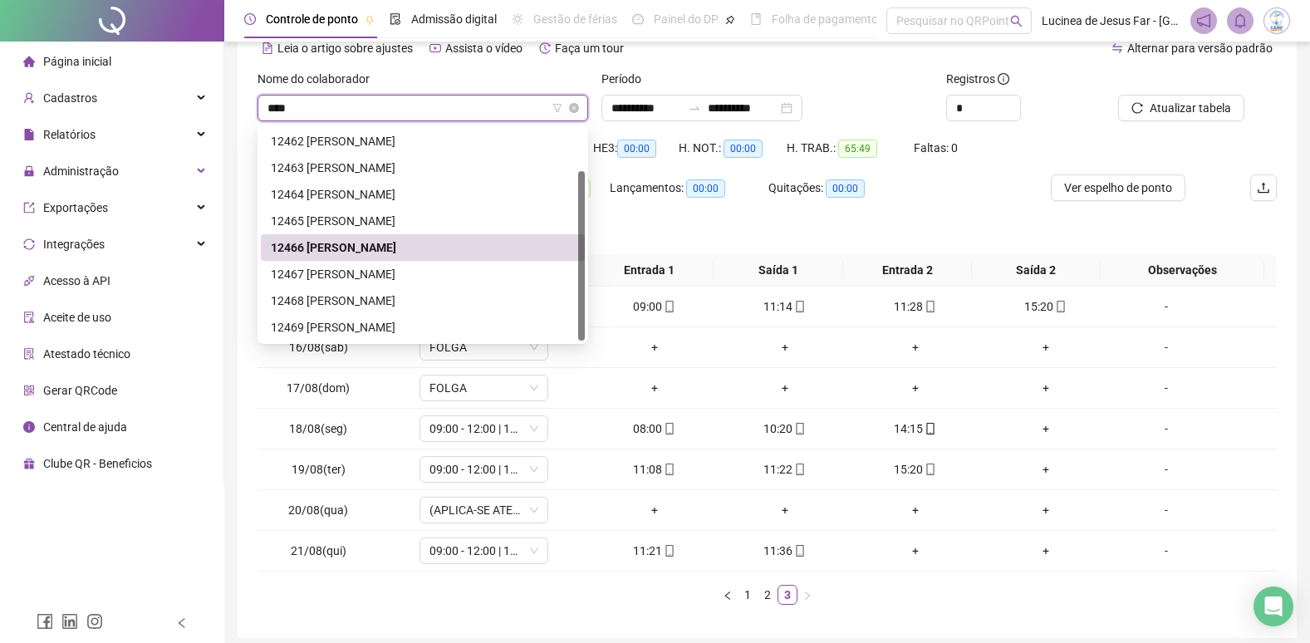
scroll to position [53, 0]
type input "*****"
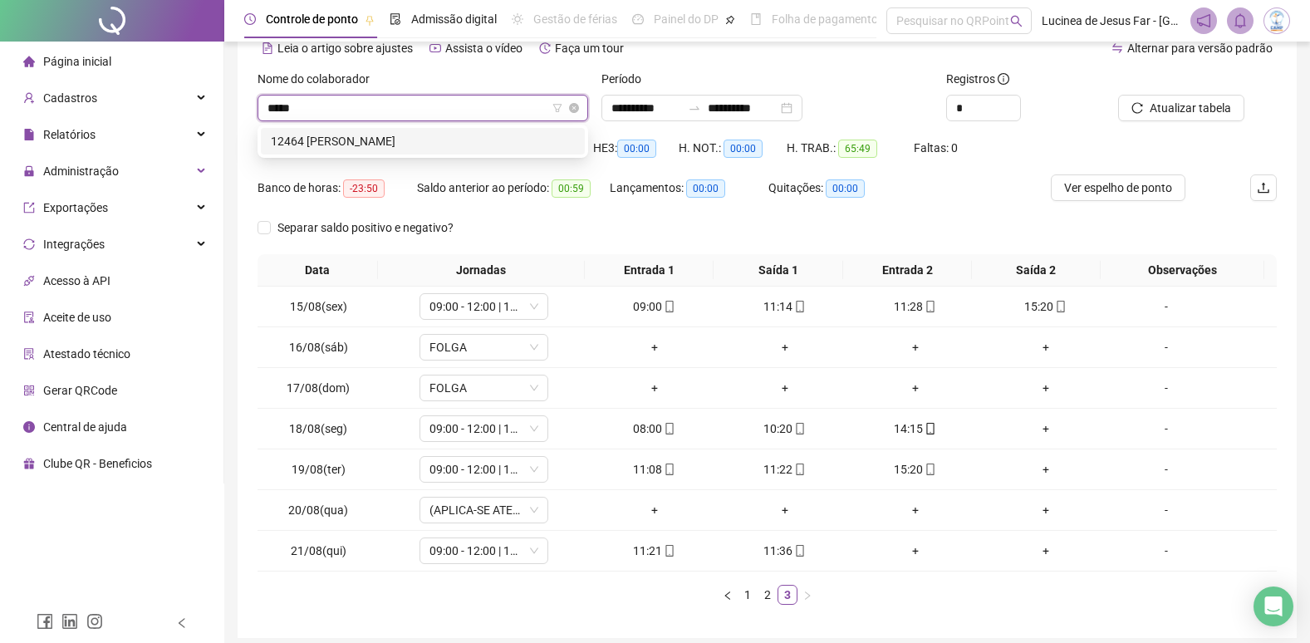
scroll to position [0, 0]
click at [442, 139] on div "12464 ANALLINA DE OLIVEIRA FRANCA" at bounding box center [423, 141] width 304 height 18
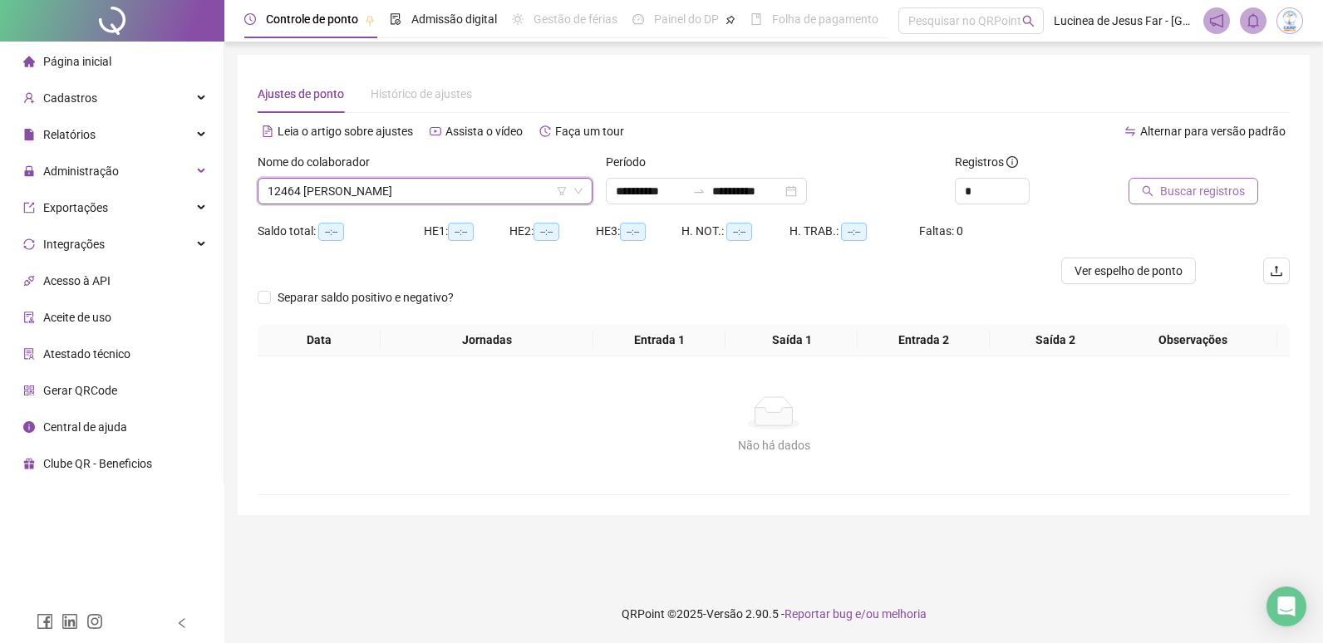
click at [1212, 196] on span "Buscar registros" at bounding box center [1202, 191] width 85 height 18
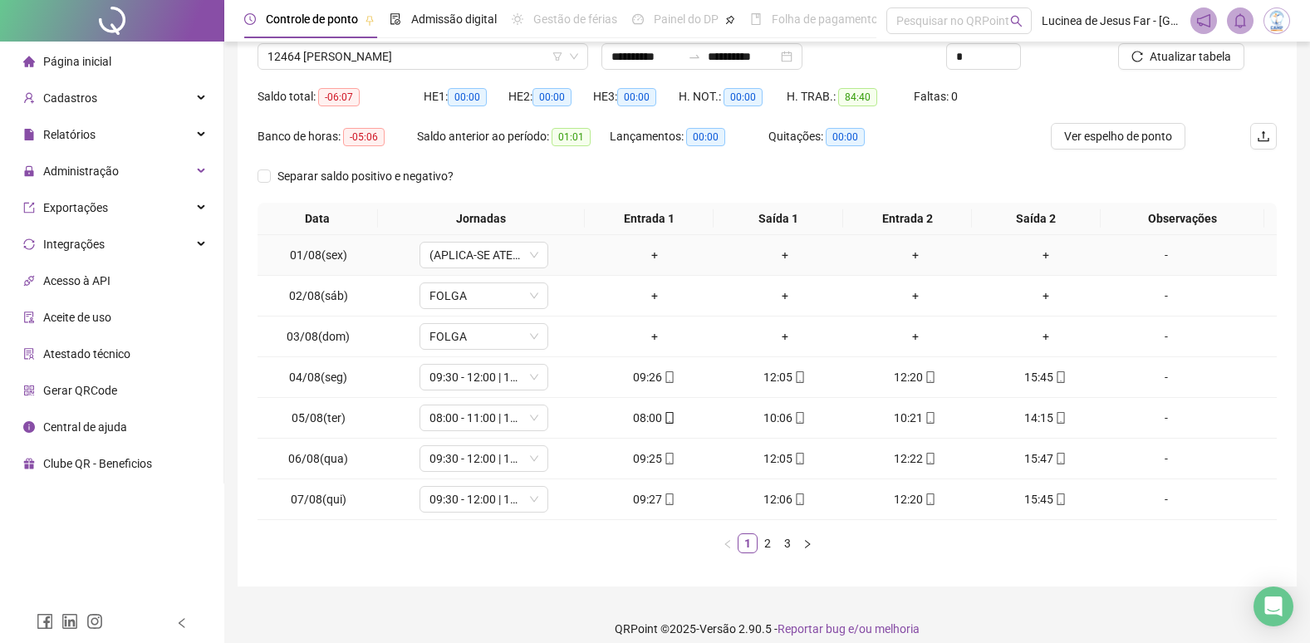
scroll to position [150, 0]
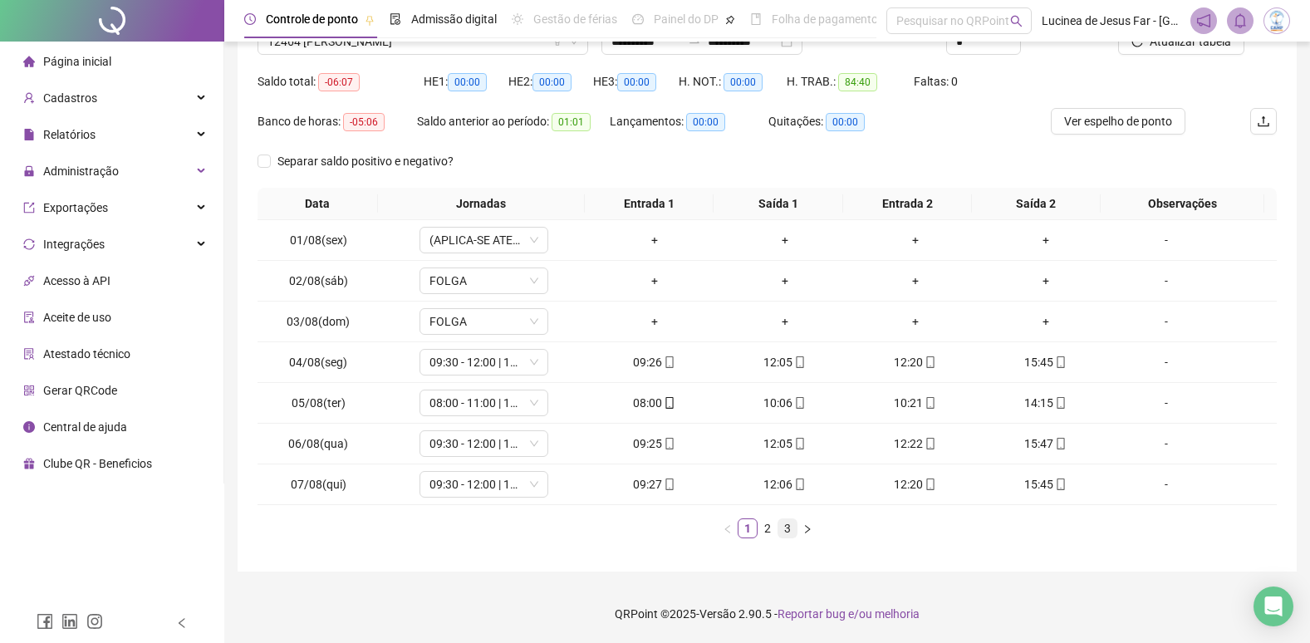
click at [784, 528] on link "3" at bounding box center [787, 528] width 18 height 18
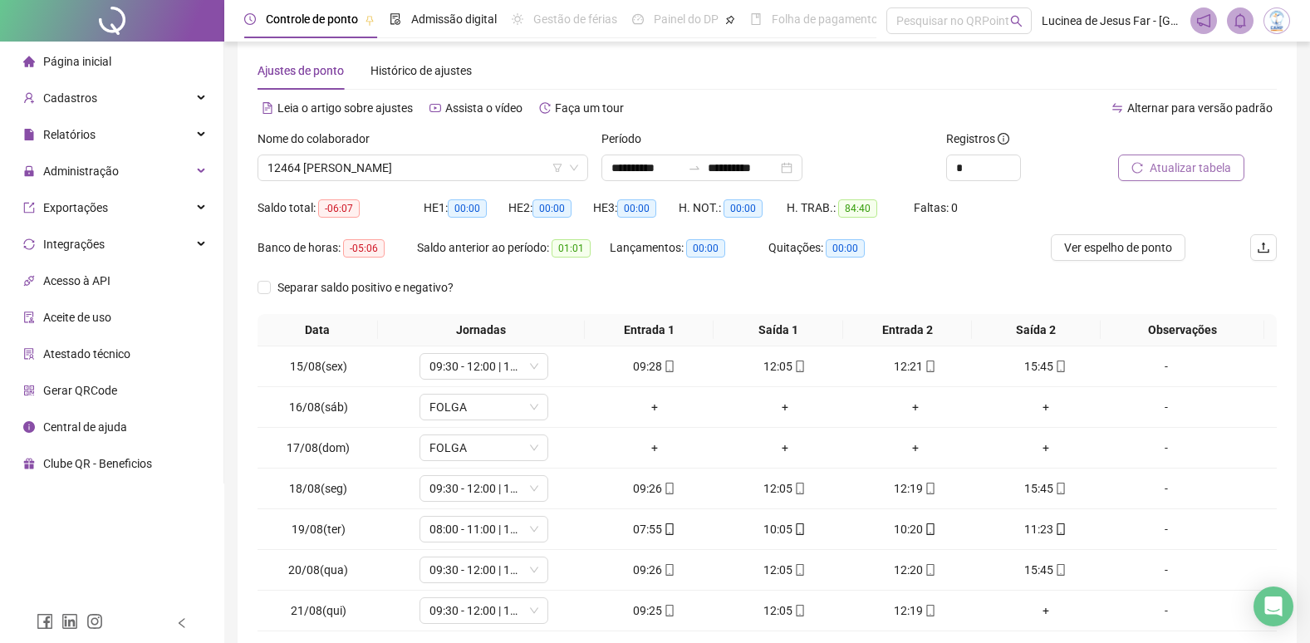
scroll to position [0, 0]
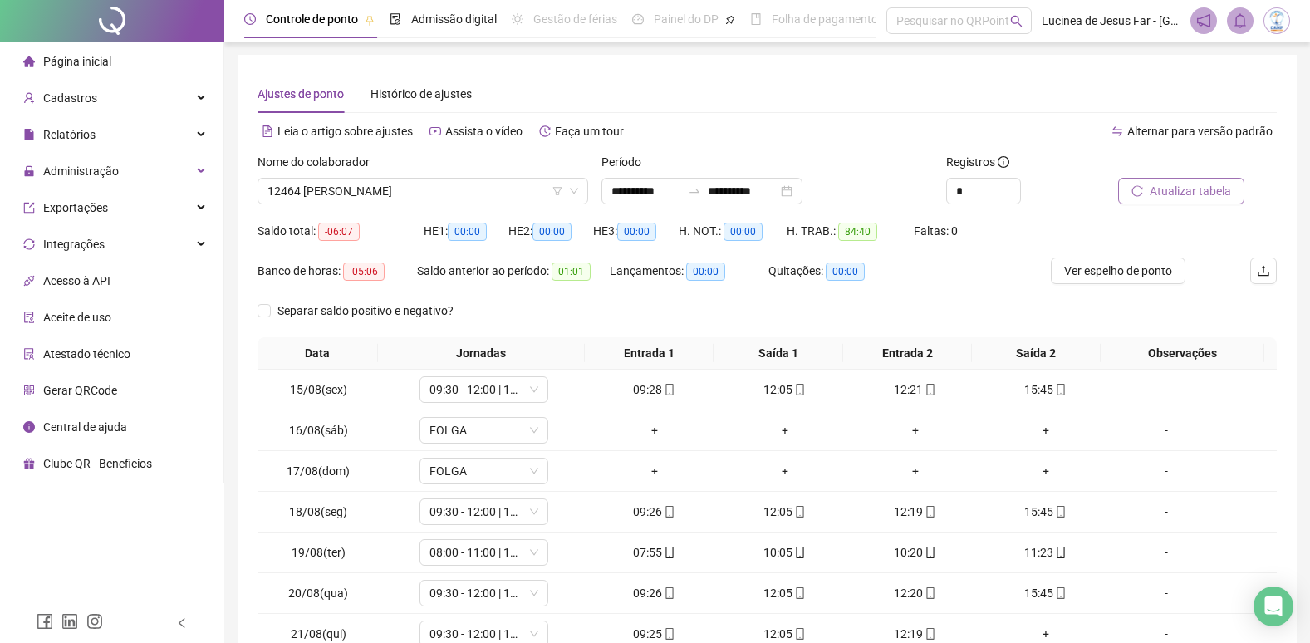
click at [1196, 192] on span "Atualizar tabela" at bounding box center [1190, 191] width 81 height 18
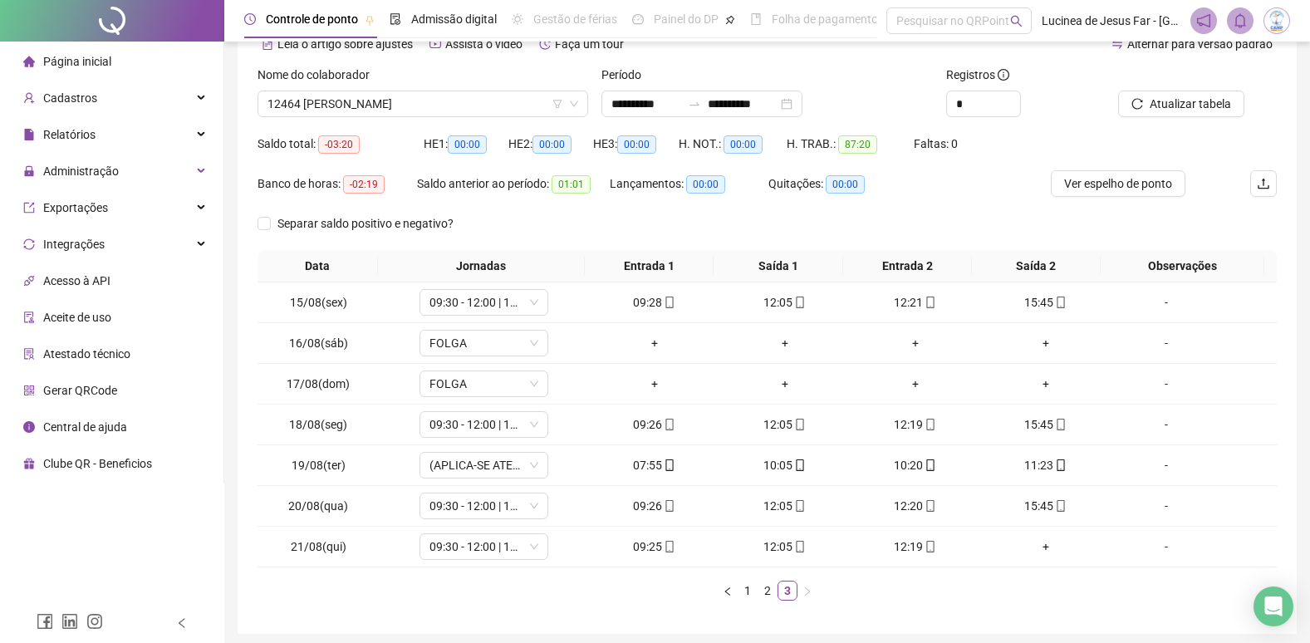
scroll to position [150, 0]
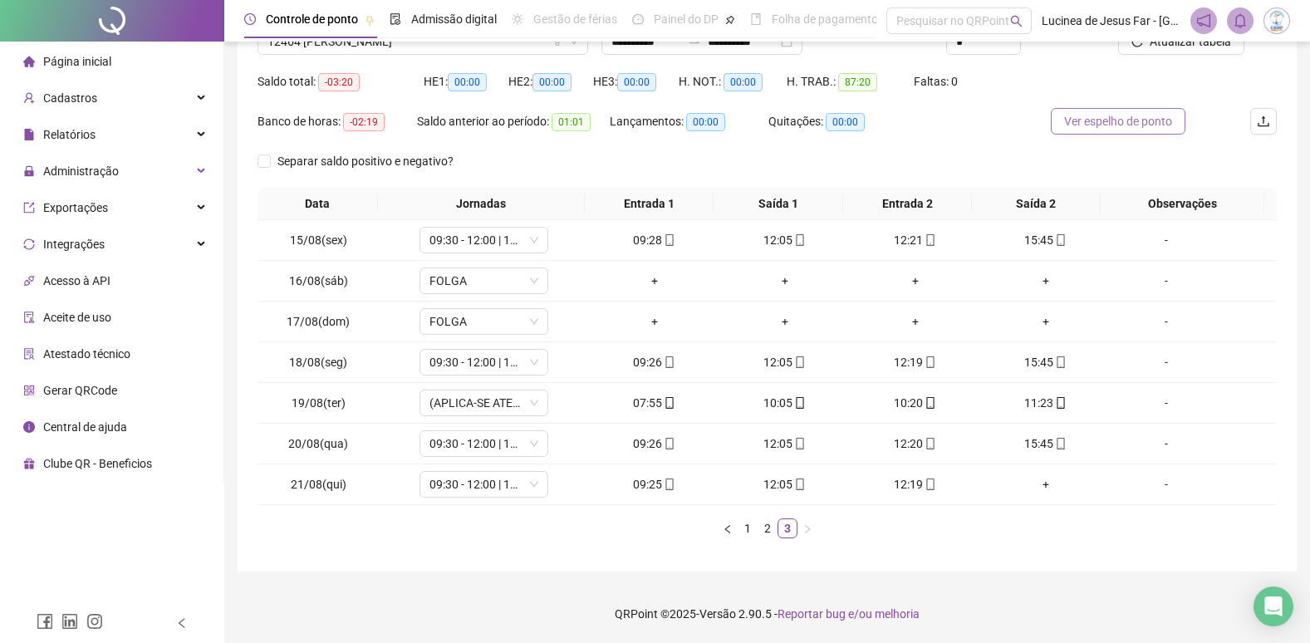
click at [1092, 124] on span "Ver espelho de ponto" at bounding box center [1118, 121] width 108 height 18
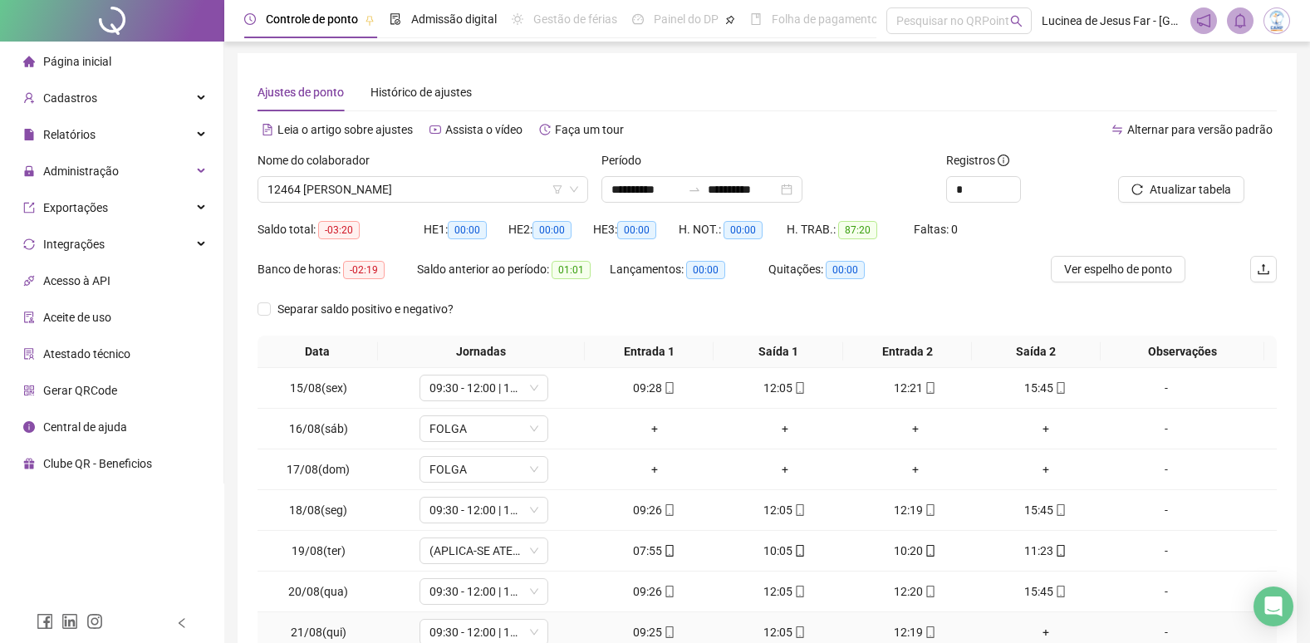
scroll to position [0, 0]
click at [392, 196] on span "12464 ANALLINA DE OLIVEIRA FRANCA" at bounding box center [423, 191] width 311 height 25
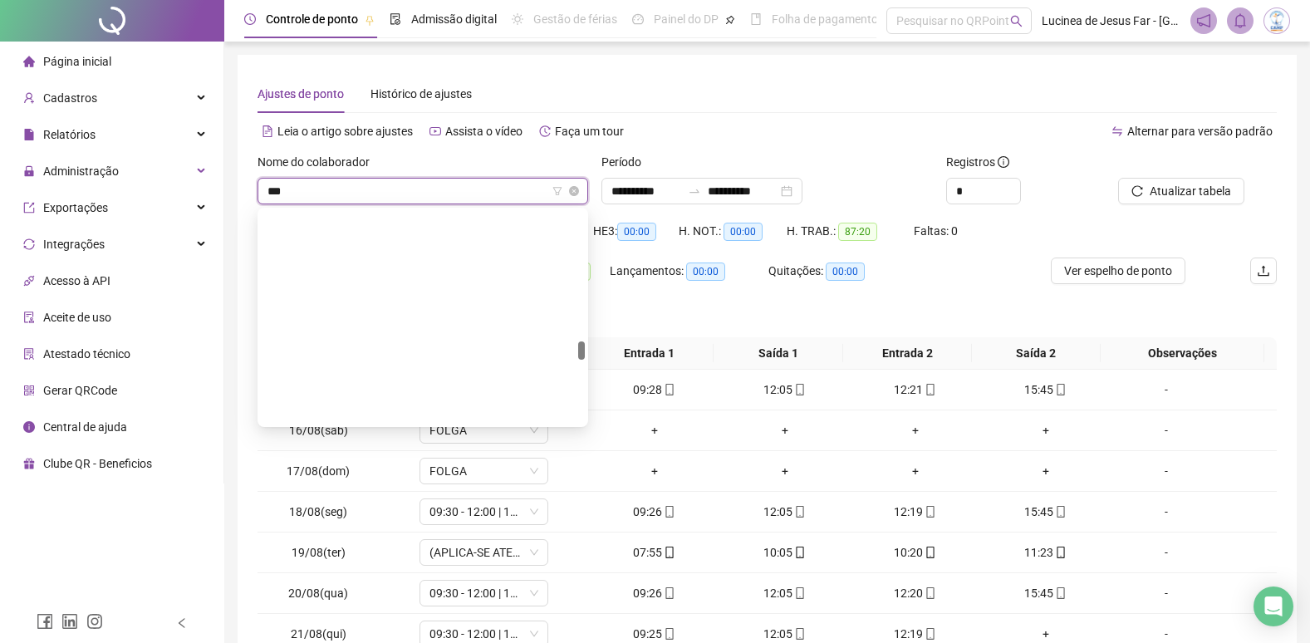
scroll to position [53, 0]
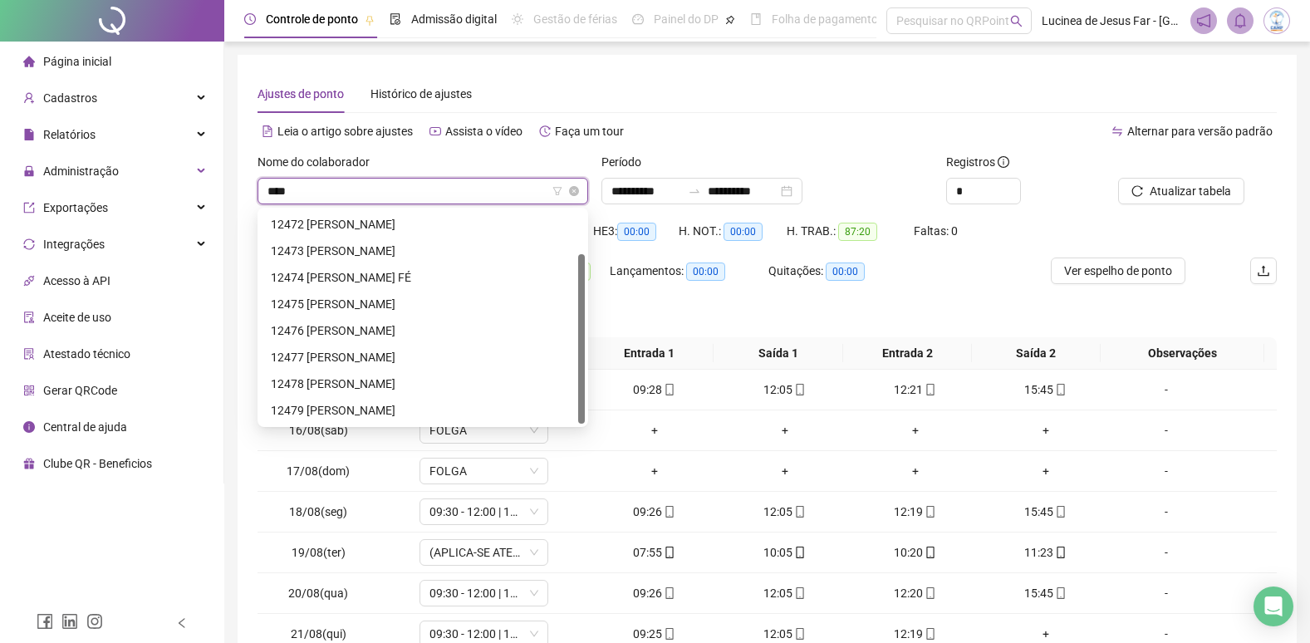
type input "*****"
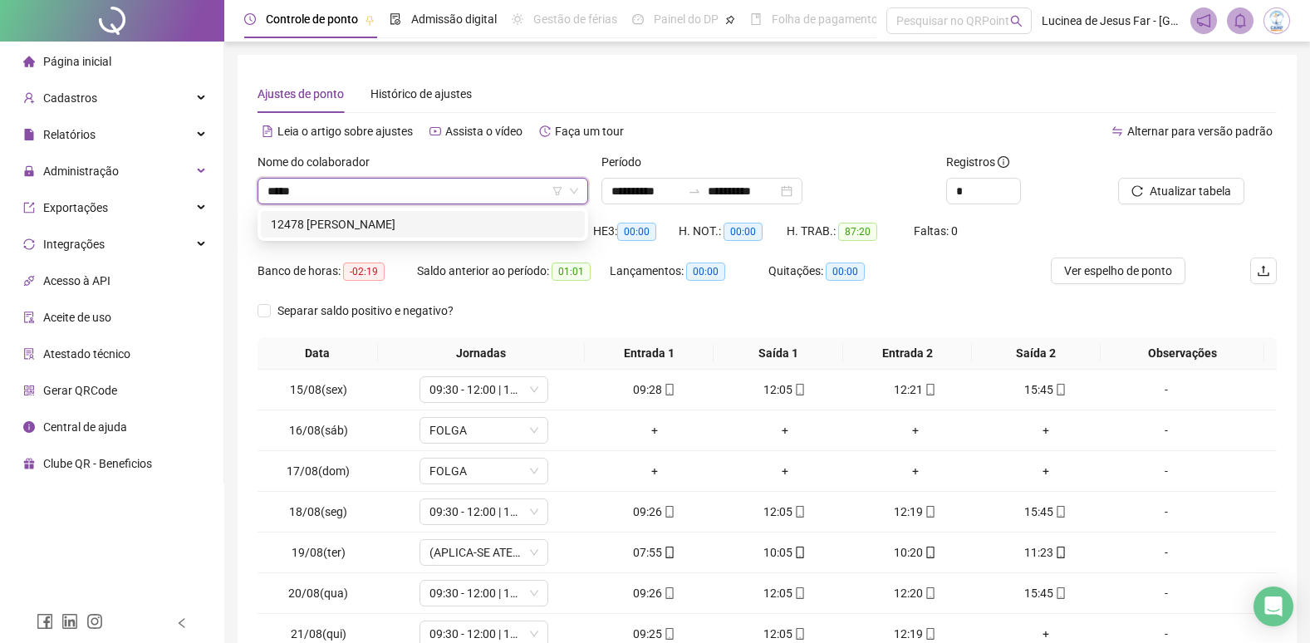
click at [427, 223] on div "12478 LUANY BARBOSA MUNIZ" at bounding box center [423, 224] width 304 height 18
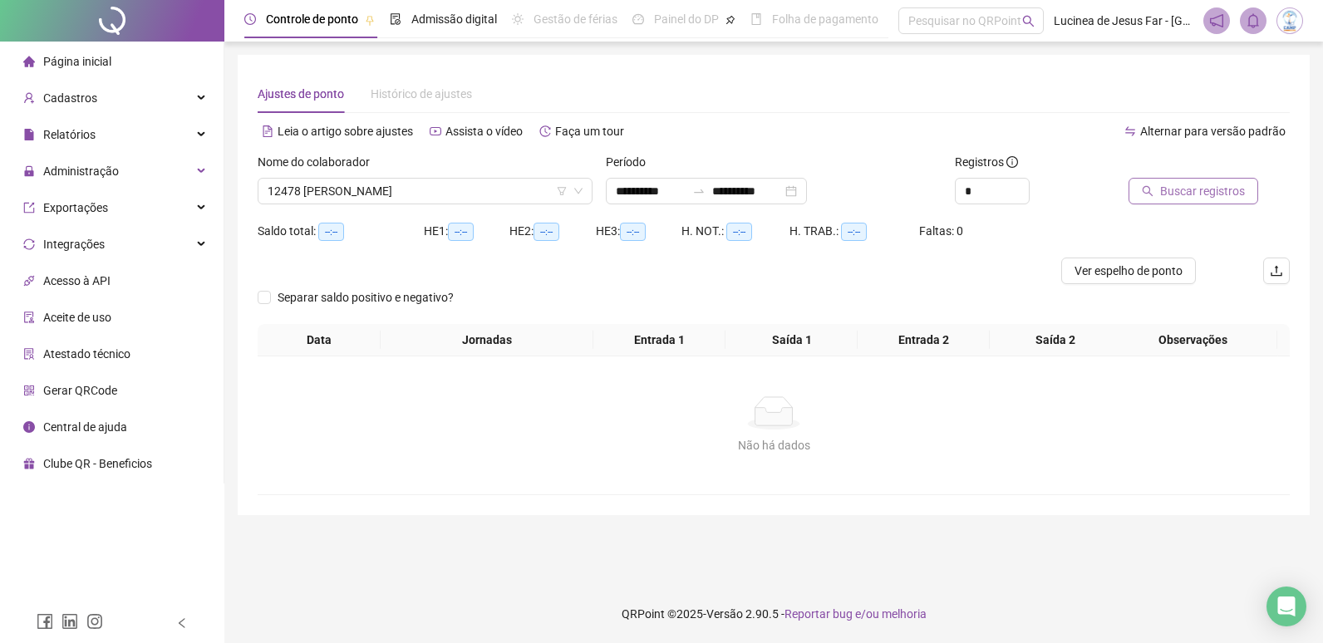
click at [1185, 186] on span "Buscar registros" at bounding box center [1202, 191] width 85 height 18
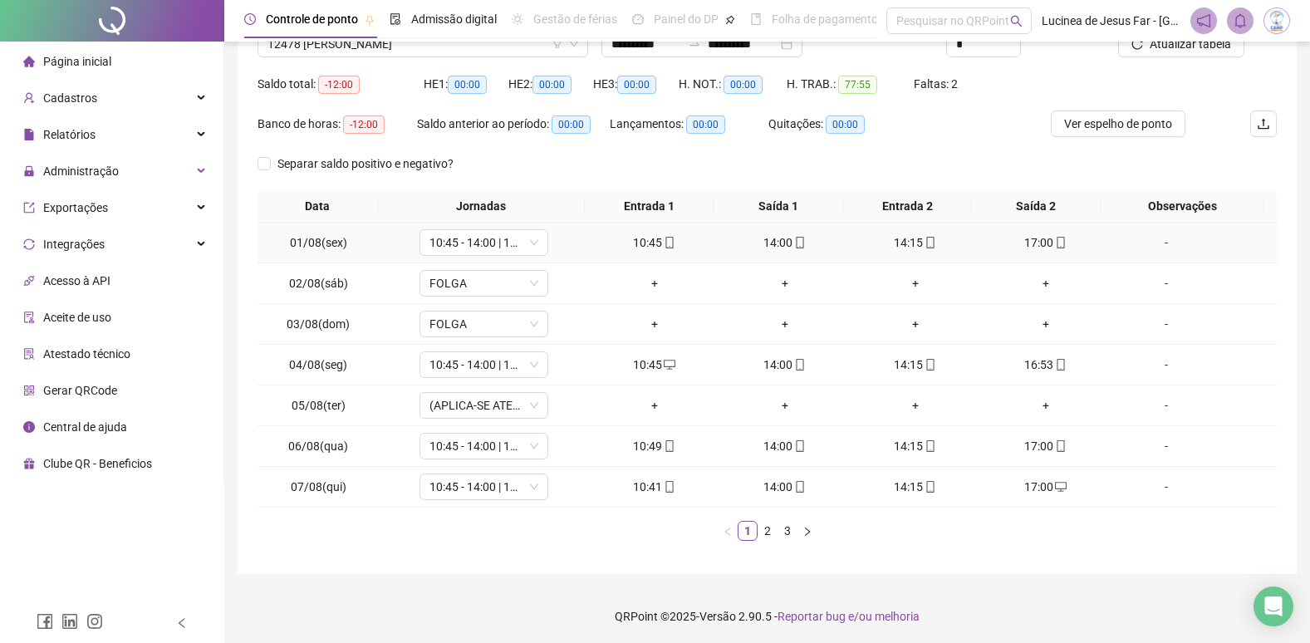
scroll to position [150, 0]
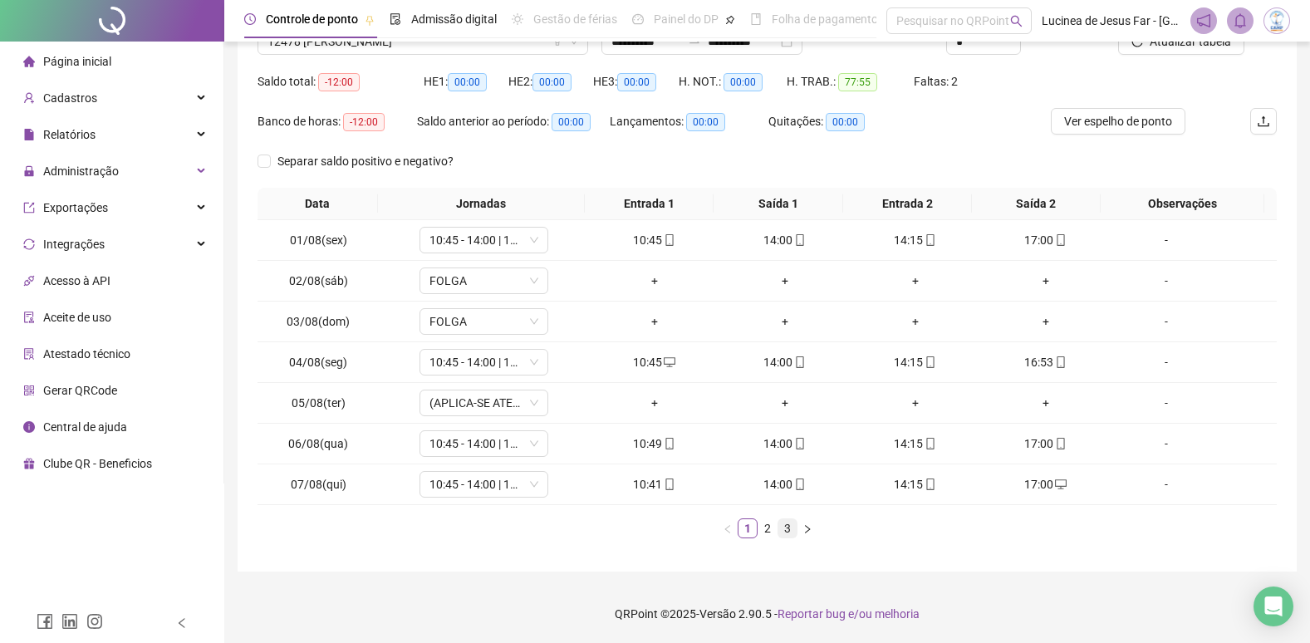
click at [785, 532] on link "3" at bounding box center [787, 528] width 18 height 18
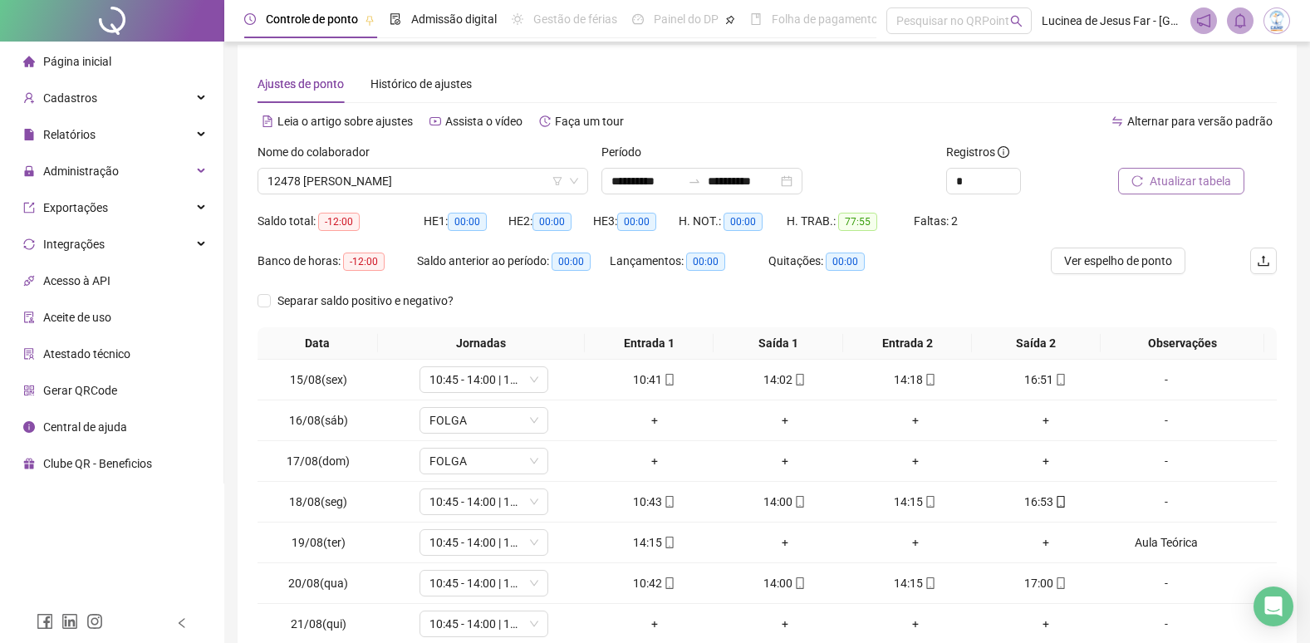
scroll to position [0, 0]
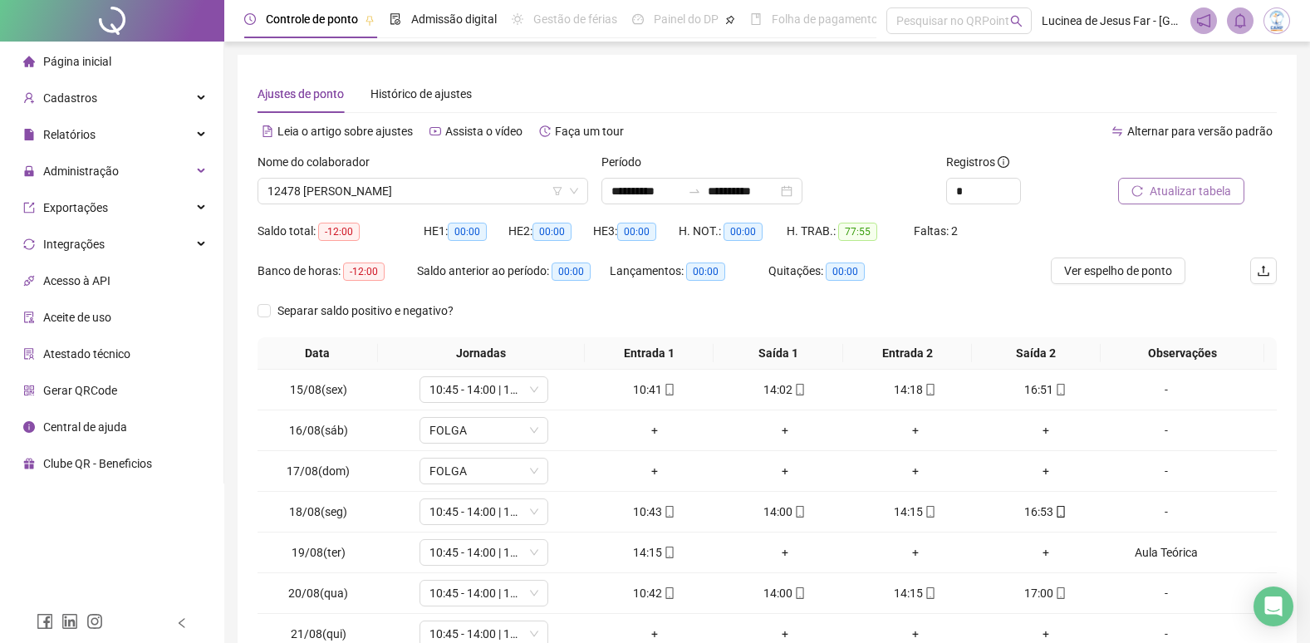
click at [1171, 185] on span "Atualizar tabela" at bounding box center [1190, 191] width 81 height 18
click at [417, 197] on span "12478 LUANY BARBOSA MUNIZ" at bounding box center [423, 191] width 311 height 25
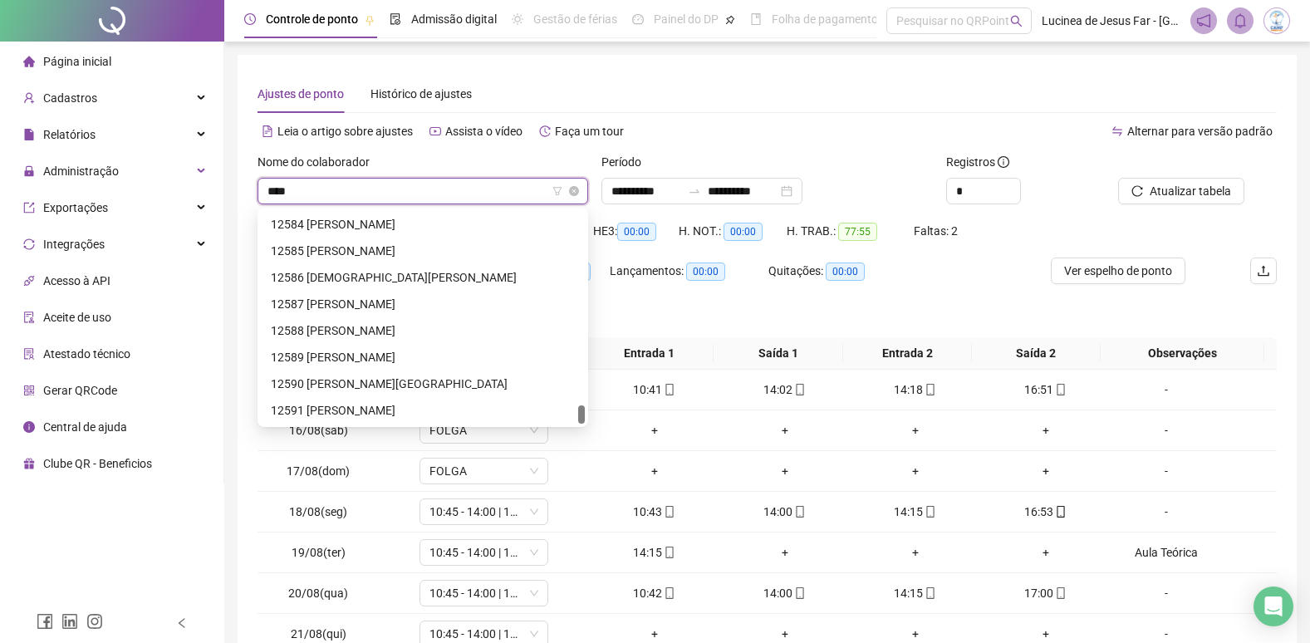
scroll to position [53, 0]
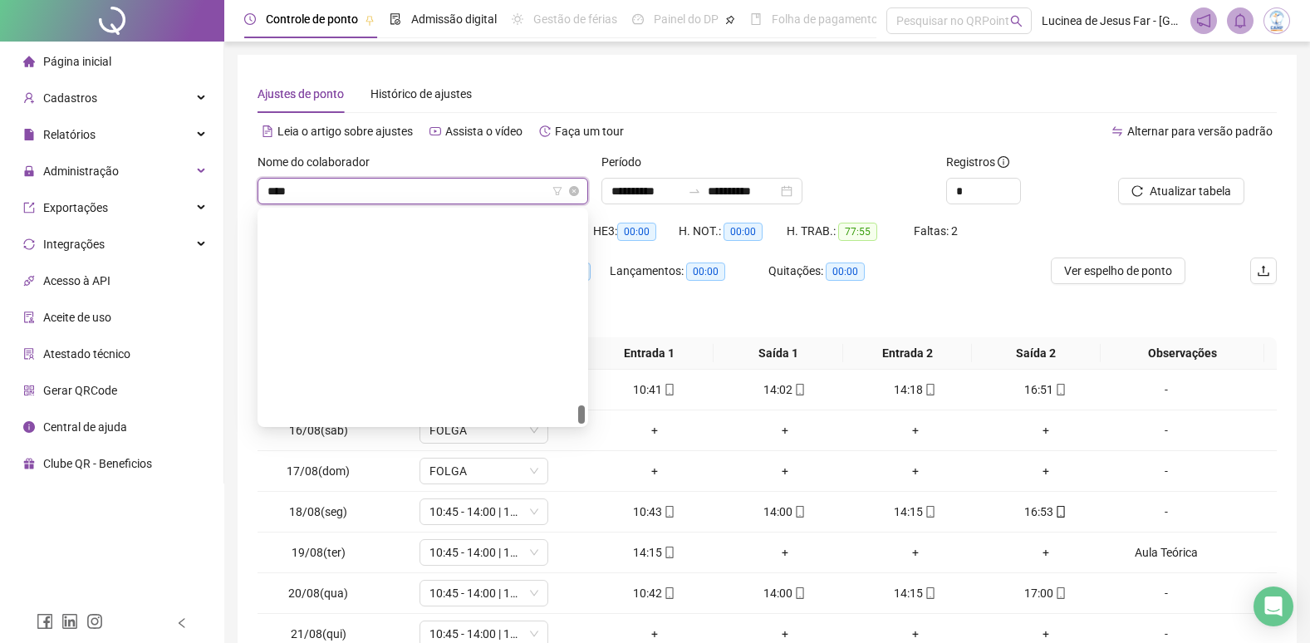
type input "*****"
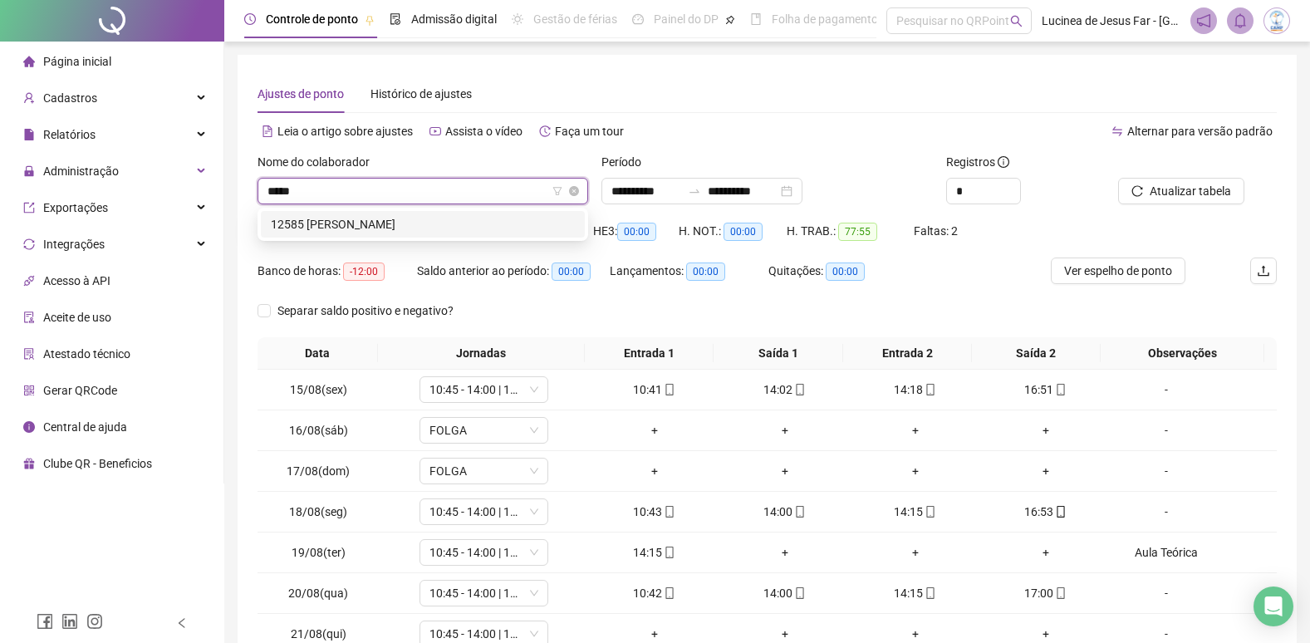
scroll to position [0, 0]
drag, startPoint x: 449, startPoint y: 222, endPoint x: 513, endPoint y: 205, distance: 65.3
click at [449, 222] on div "12585 [PERSON_NAME] [PERSON_NAME]" at bounding box center [423, 224] width 304 height 18
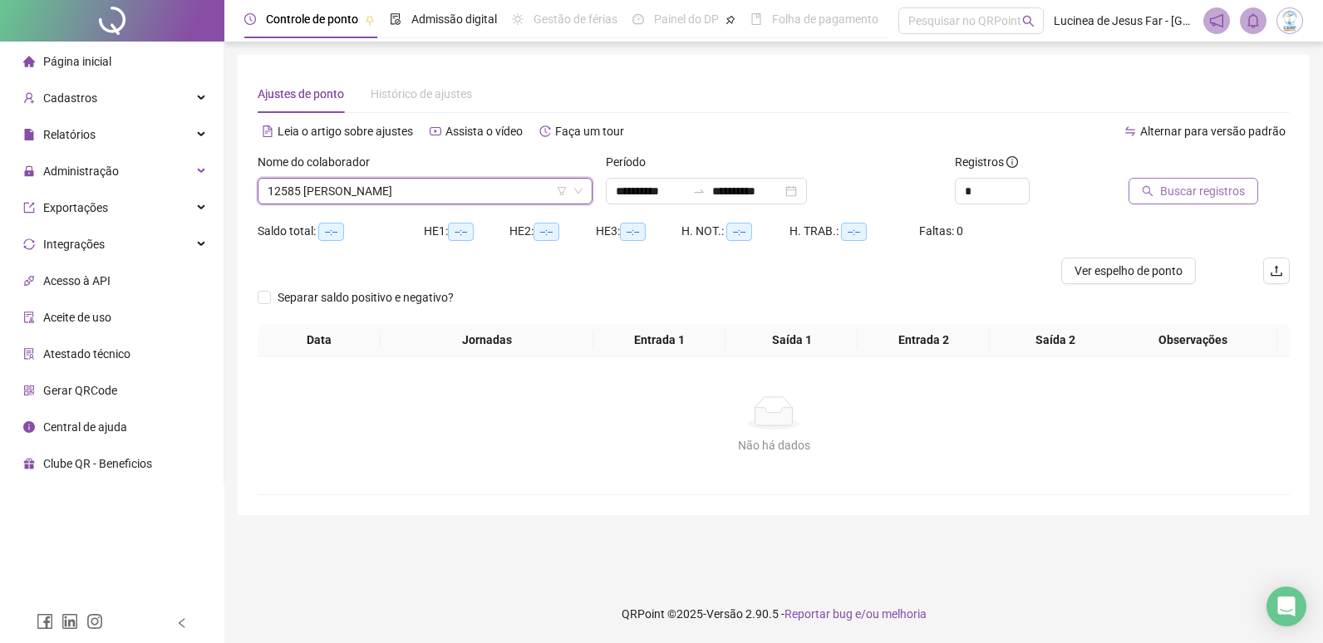
click at [1183, 190] on span "Buscar registros" at bounding box center [1202, 191] width 85 height 18
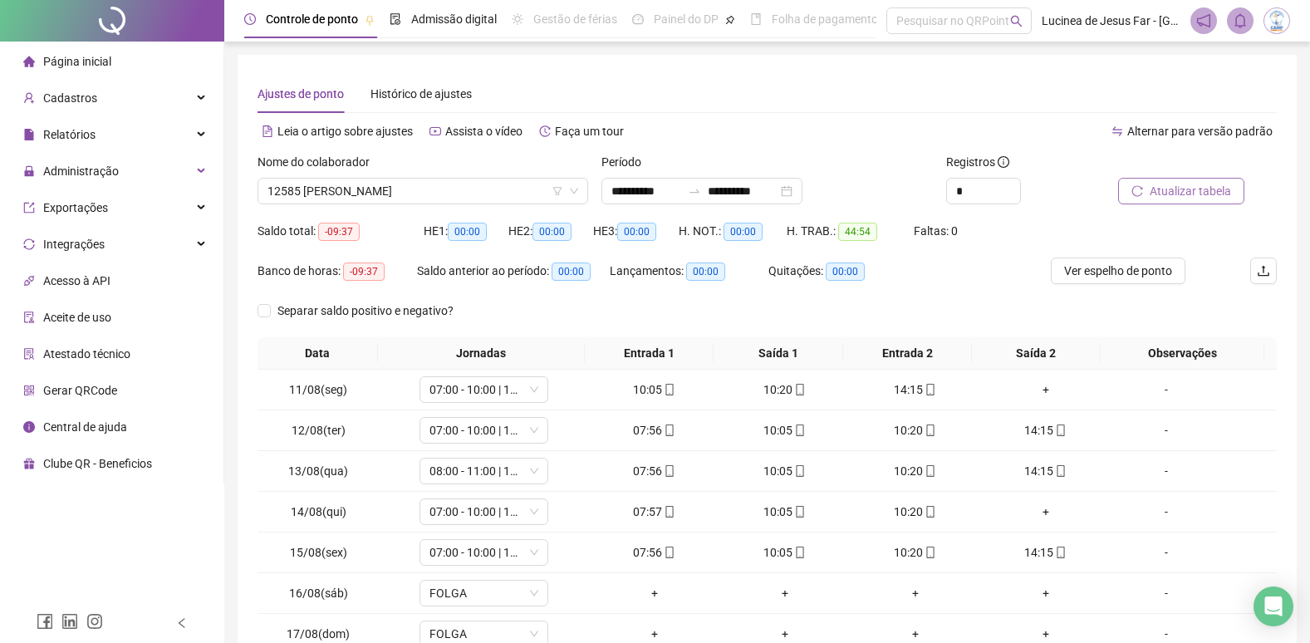
click at [1178, 189] on span "Atualizar tabela" at bounding box center [1190, 191] width 81 height 18
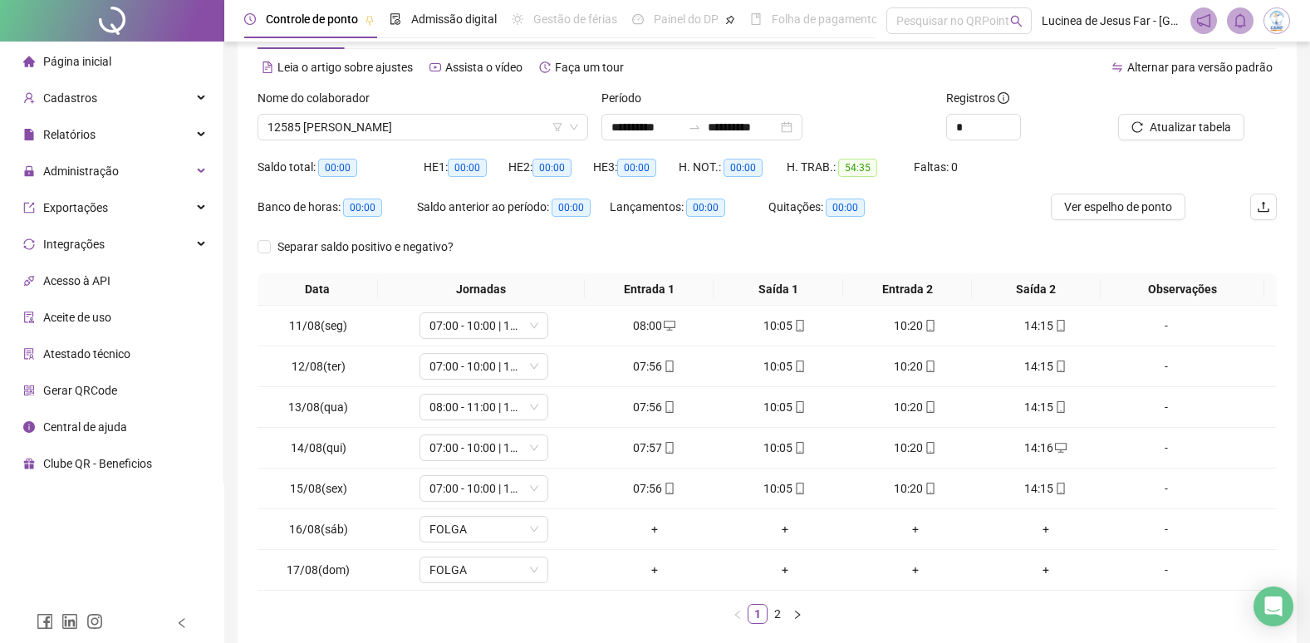
scroll to position [150, 0]
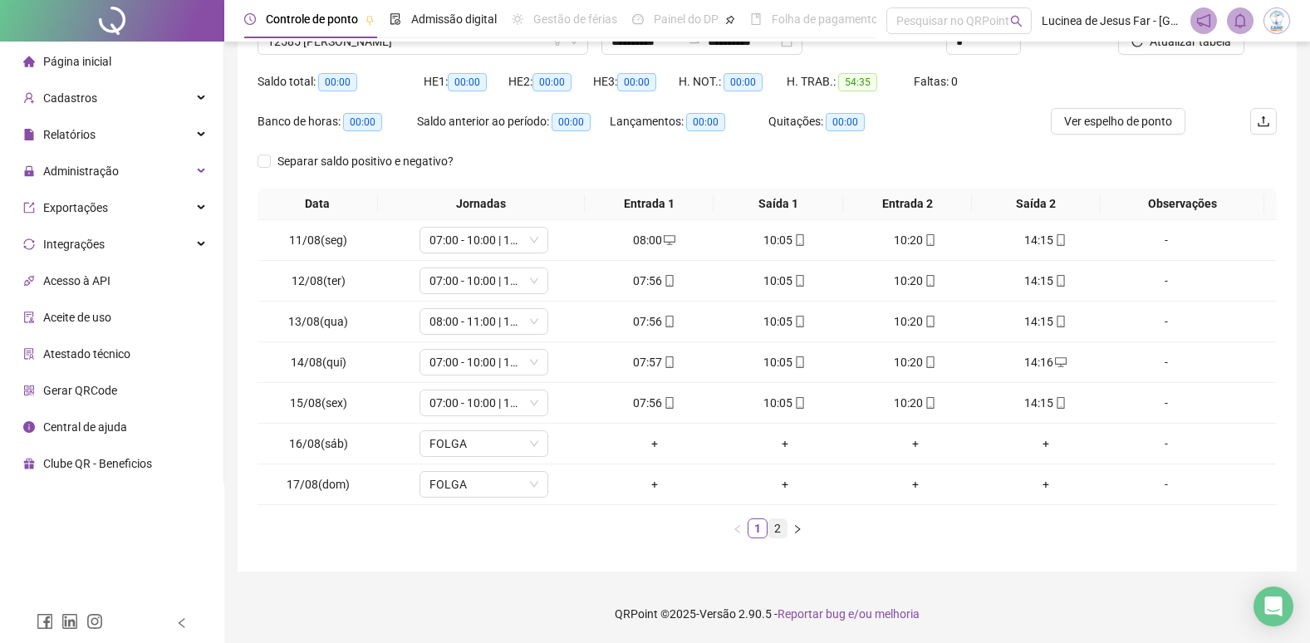
click at [778, 534] on link "2" at bounding box center [777, 528] width 18 height 18
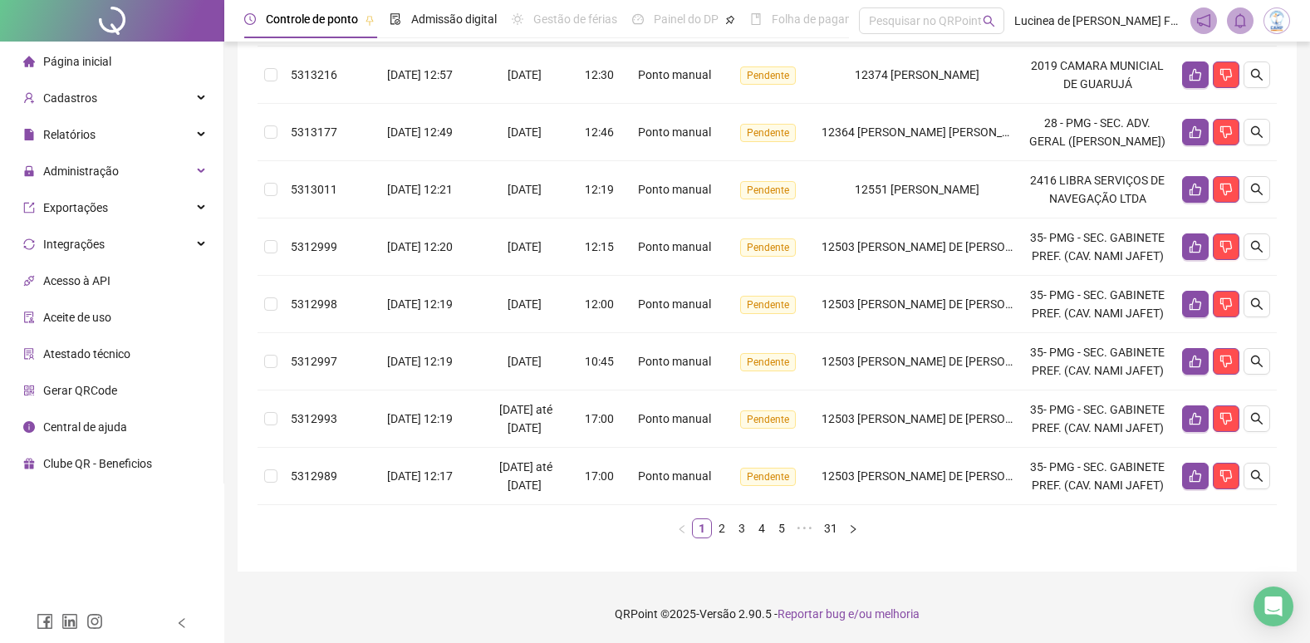
scroll to position [596, 0]
click at [830, 524] on link "31" at bounding box center [830, 528] width 23 height 18
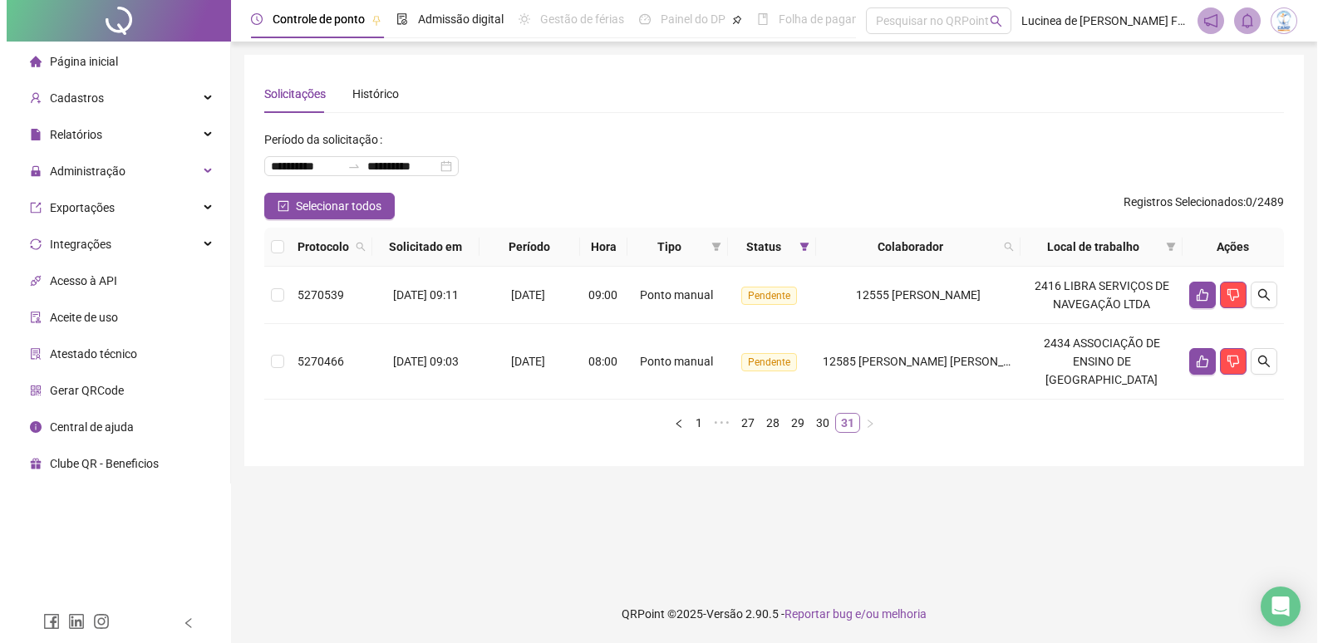
scroll to position [0, 0]
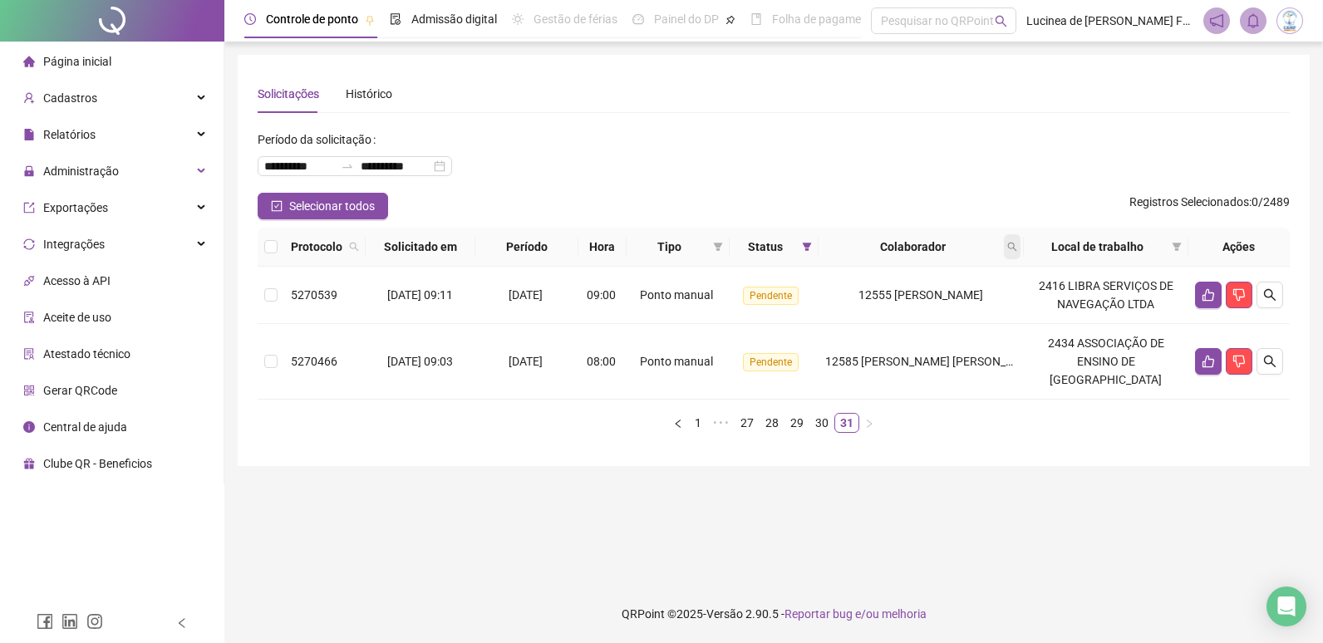
click at [1017, 244] on icon "search" at bounding box center [1012, 247] width 10 height 10
type input "*****"
click at [924, 312] on span "Buscar" at bounding box center [923, 312] width 37 height 18
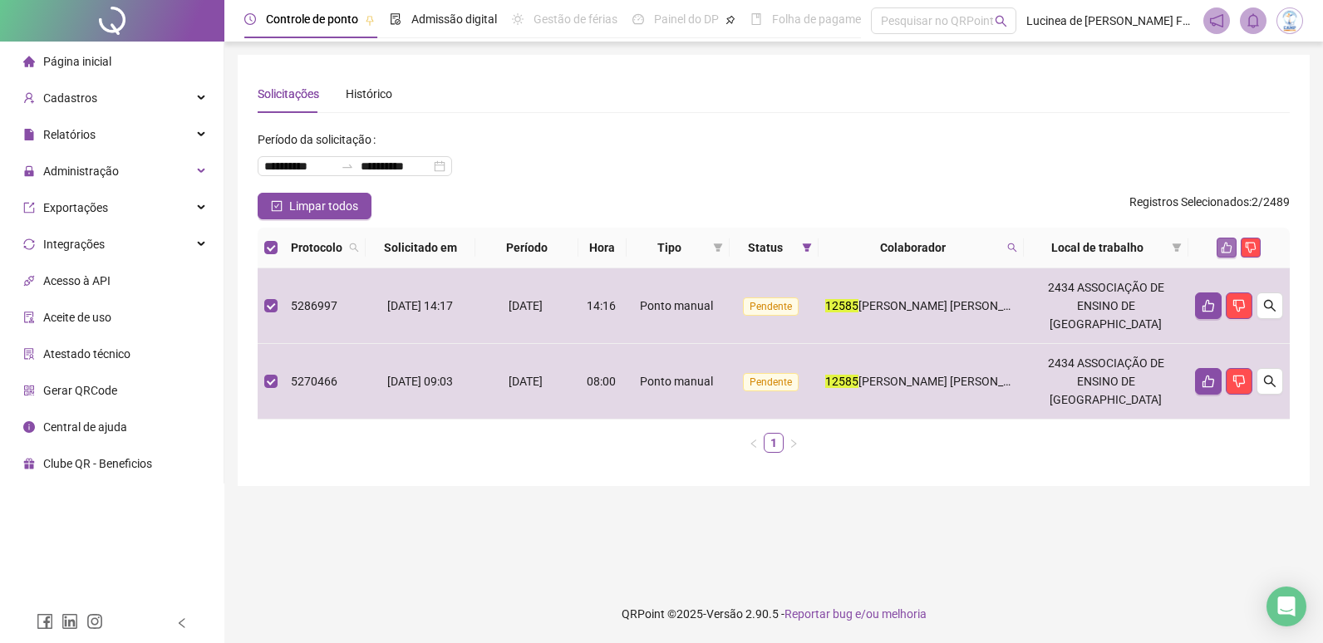
click at [1230, 242] on icon "like" at bounding box center [1226, 248] width 12 height 12
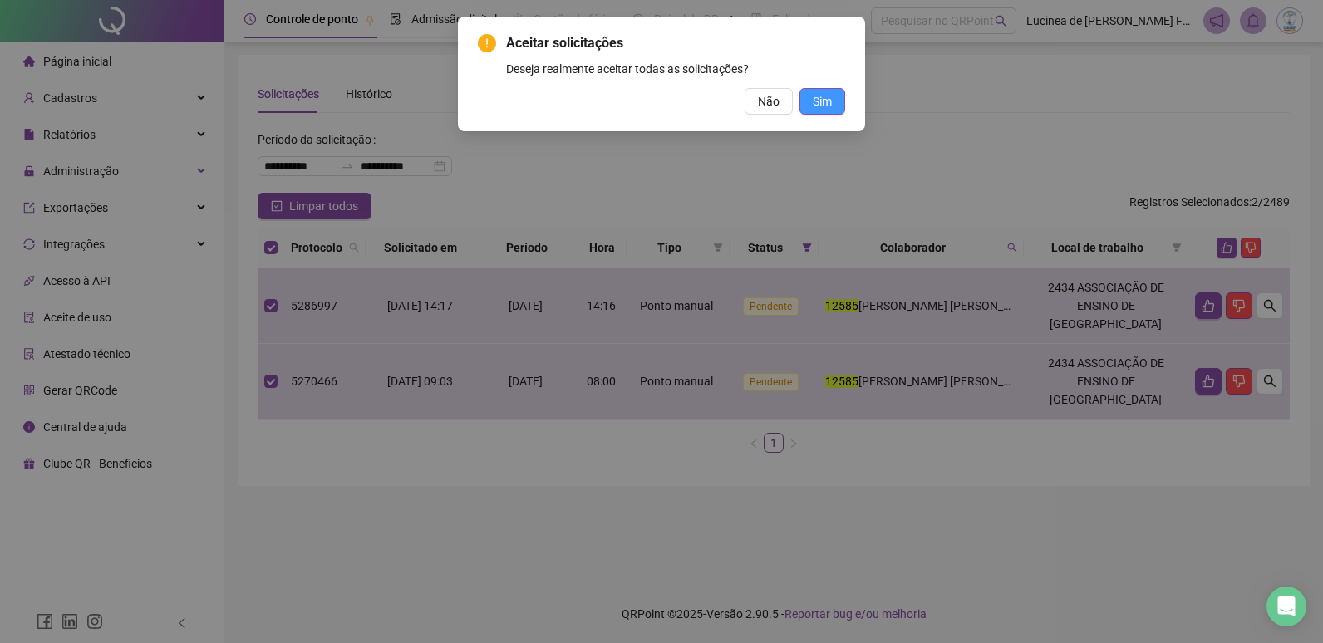
click at [822, 100] on span "Sim" at bounding box center [821, 101] width 19 height 18
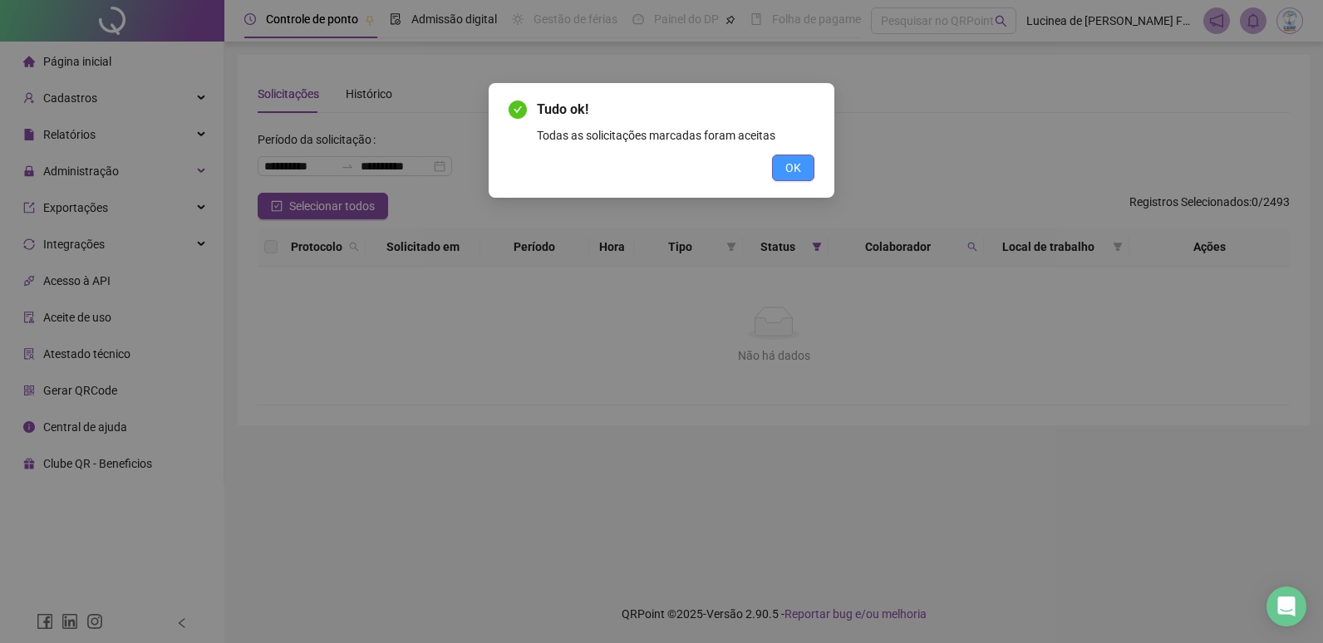
click at [793, 169] on span "OK" at bounding box center [793, 168] width 16 height 18
